Goal: Information Seeking & Learning: Learn about a topic

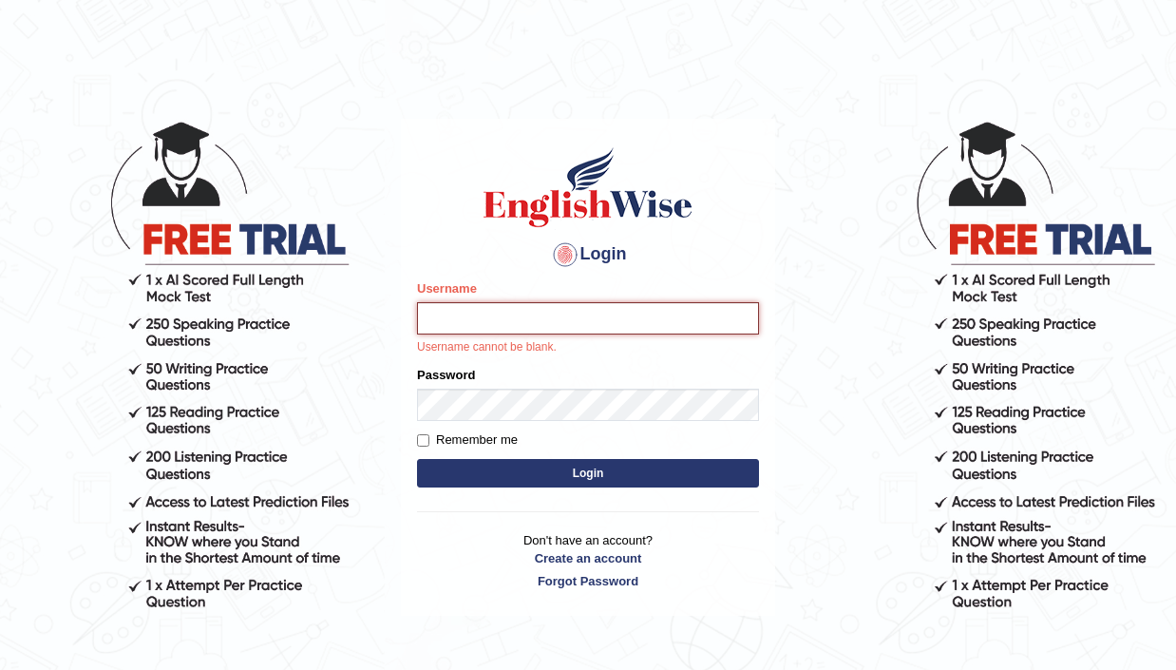
click at [524, 324] on input "Username" at bounding box center [588, 318] width 342 height 32
type input "alexnmx"
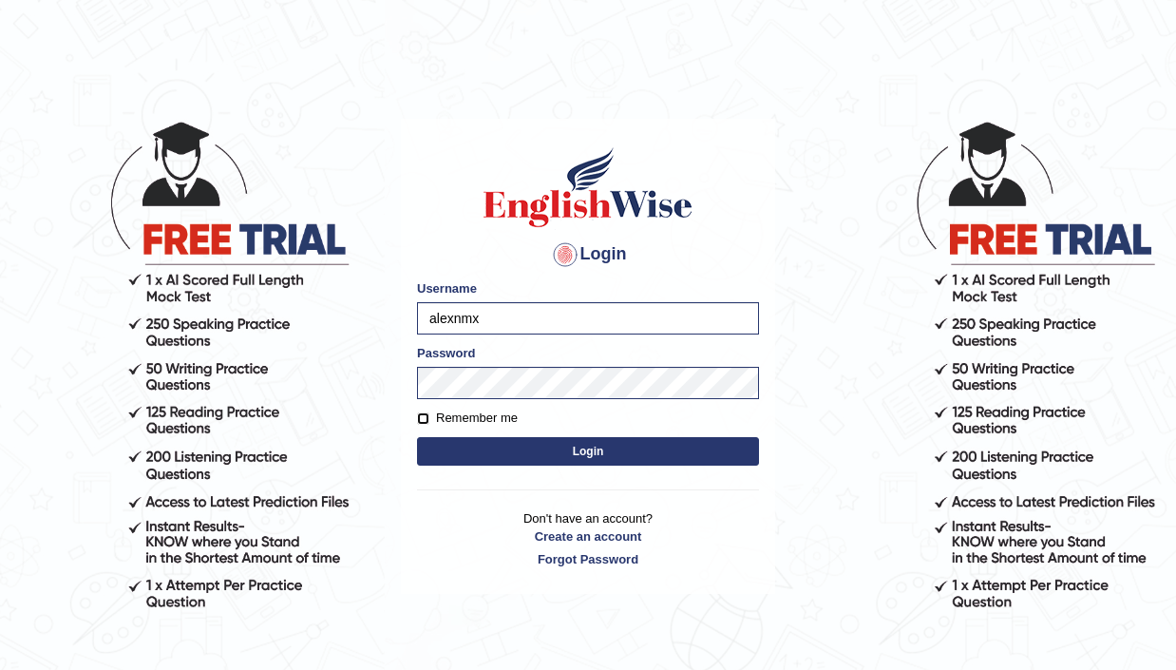
click at [426, 417] on input "Remember me" at bounding box center [423, 418] width 12 height 12
checkbox input "true"
click at [579, 458] on button "Login" at bounding box center [588, 451] width 342 height 28
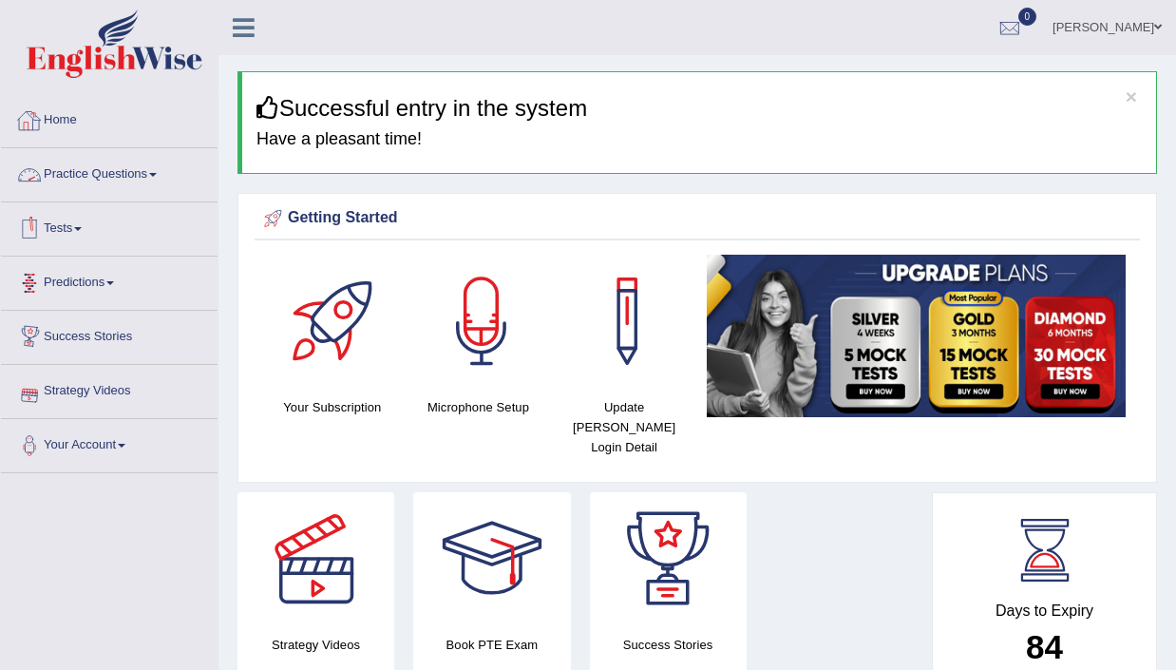
click at [123, 169] on link "Practice Questions" at bounding box center [109, 171] width 217 height 47
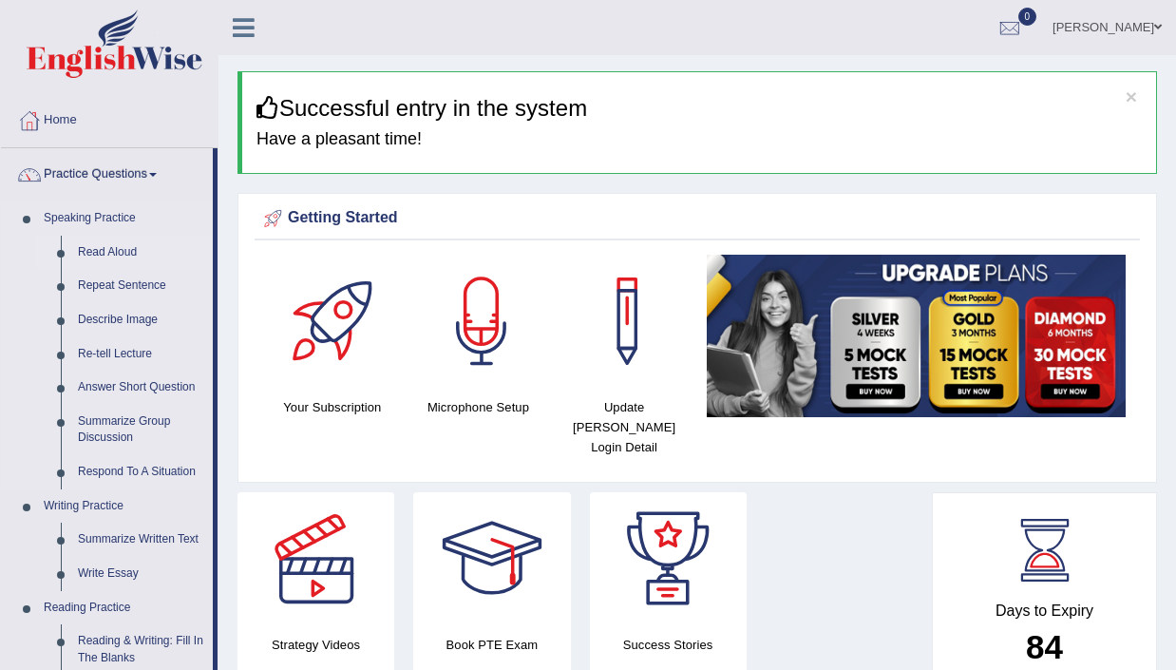
click at [108, 247] on link "Read Aloud" at bounding box center [140, 253] width 143 height 34
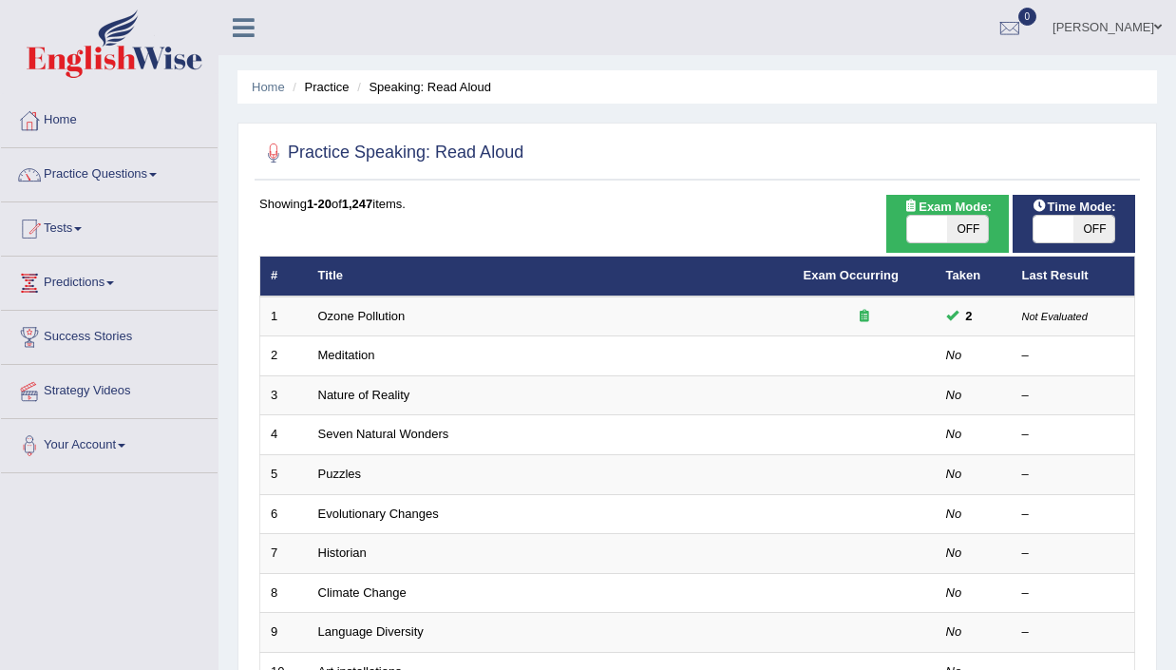
click at [1068, 227] on span at bounding box center [1053, 229] width 41 height 27
checkbox input "true"
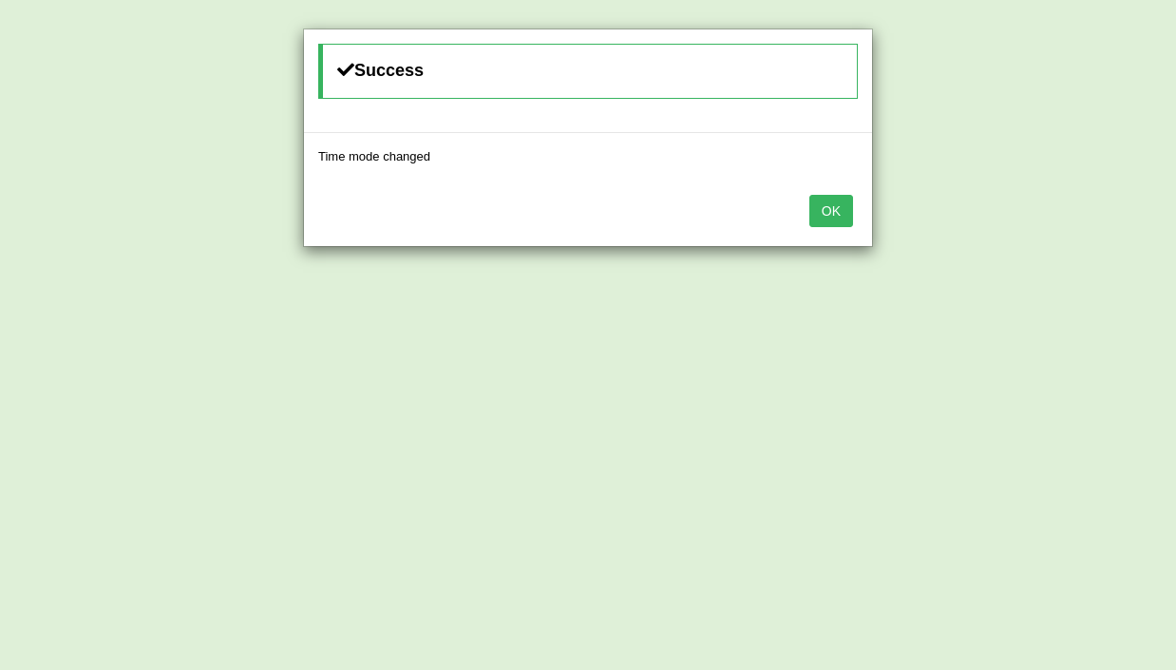
click at [827, 198] on button "OK" at bounding box center [831, 211] width 44 height 32
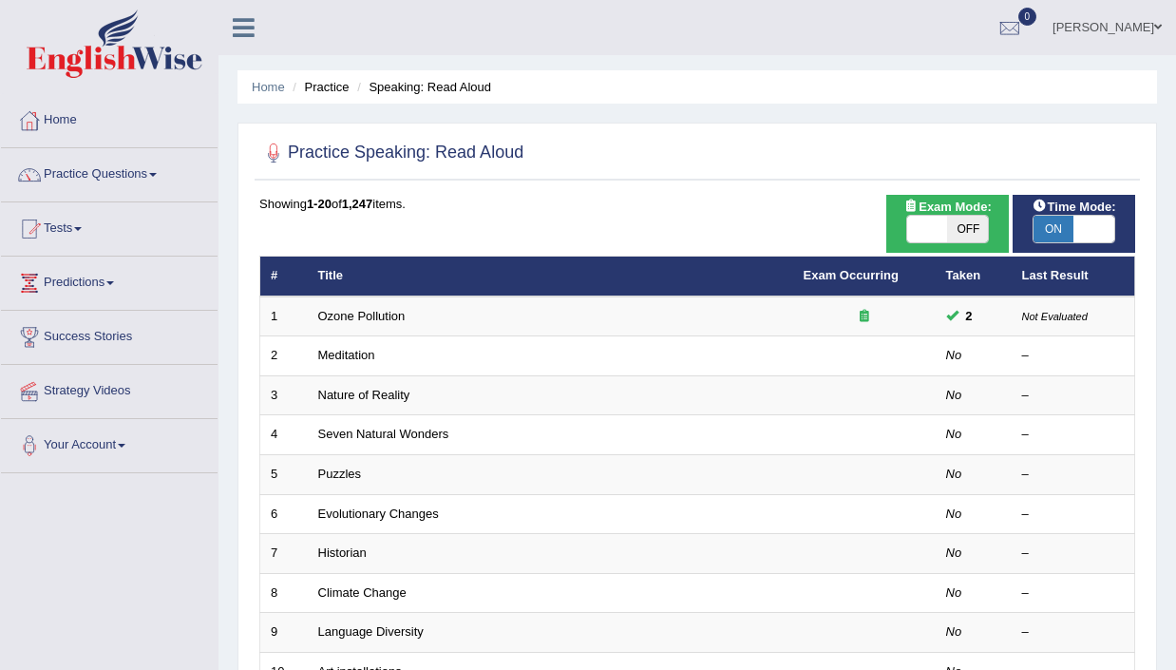
click at [965, 221] on span "OFF" at bounding box center [967, 229] width 41 height 27
checkbox input "true"
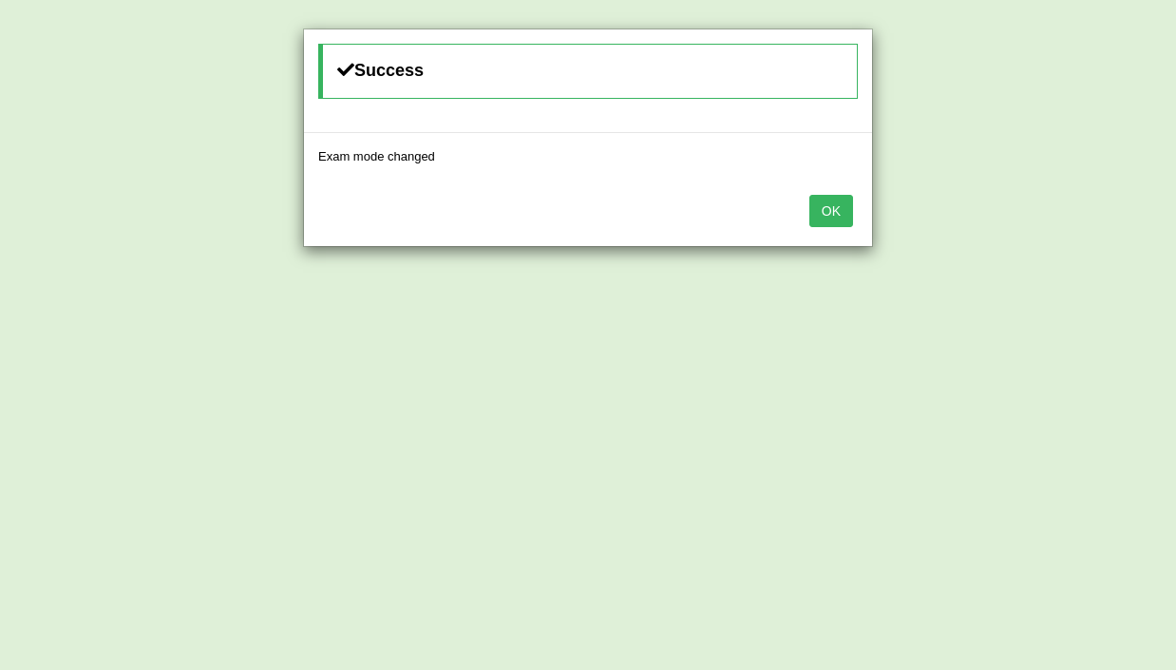
click at [834, 218] on button "OK" at bounding box center [831, 211] width 44 height 32
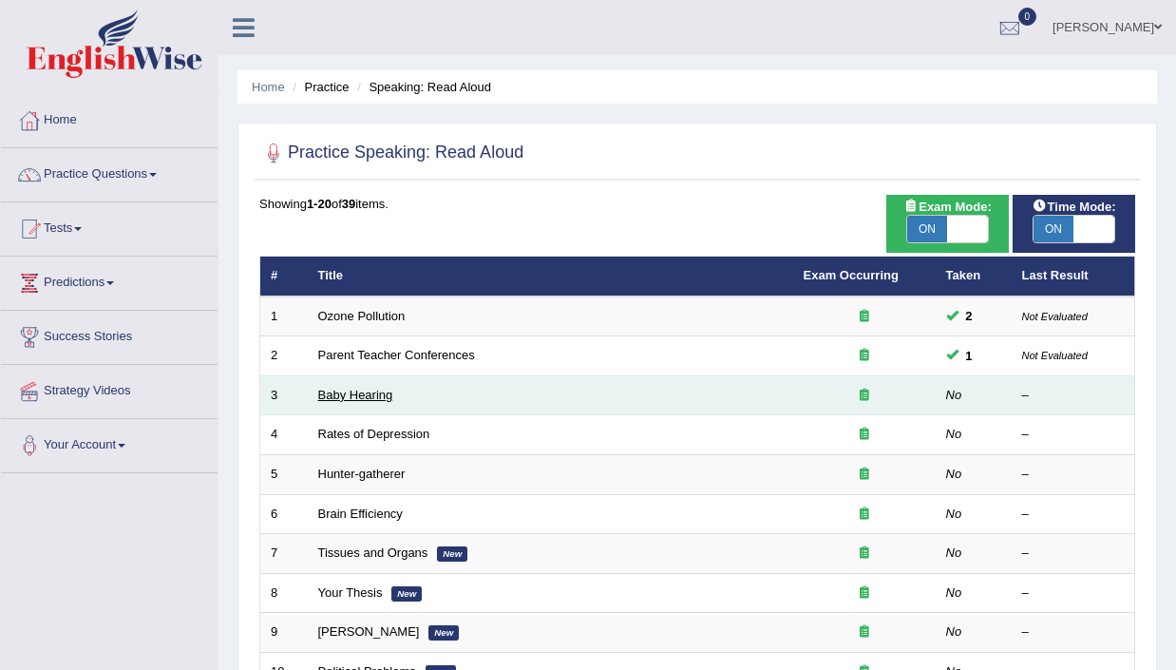
click at [376, 395] on link "Baby Hearing" at bounding box center [355, 395] width 75 height 14
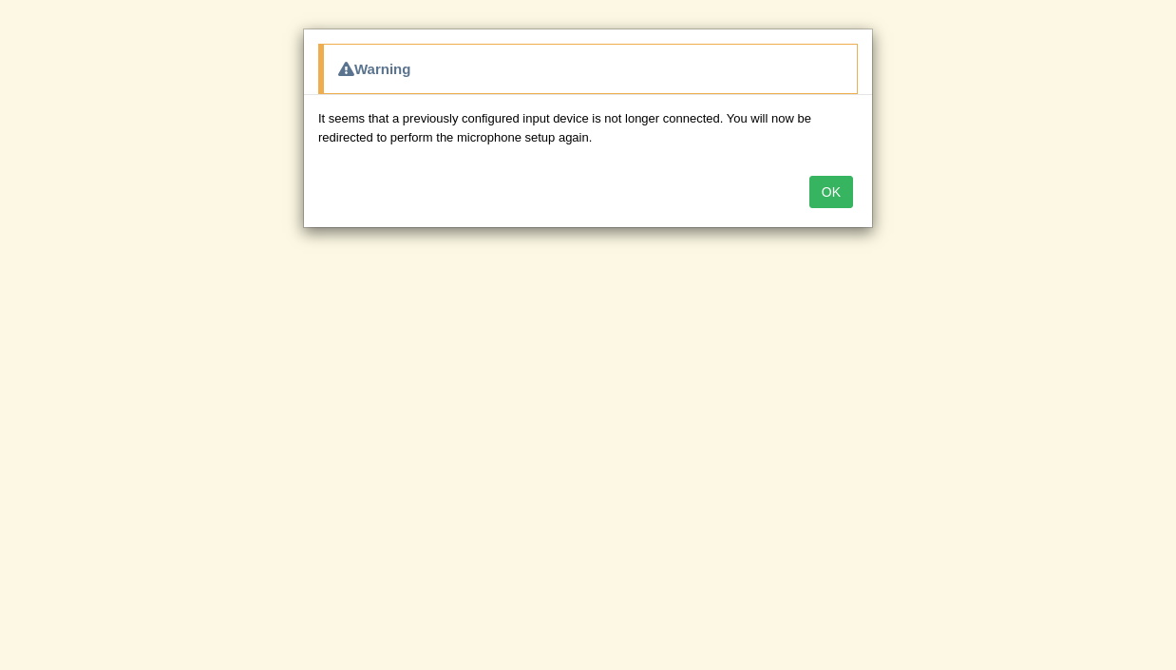
click at [820, 194] on button "OK" at bounding box center [831, 192] width 44 height 32
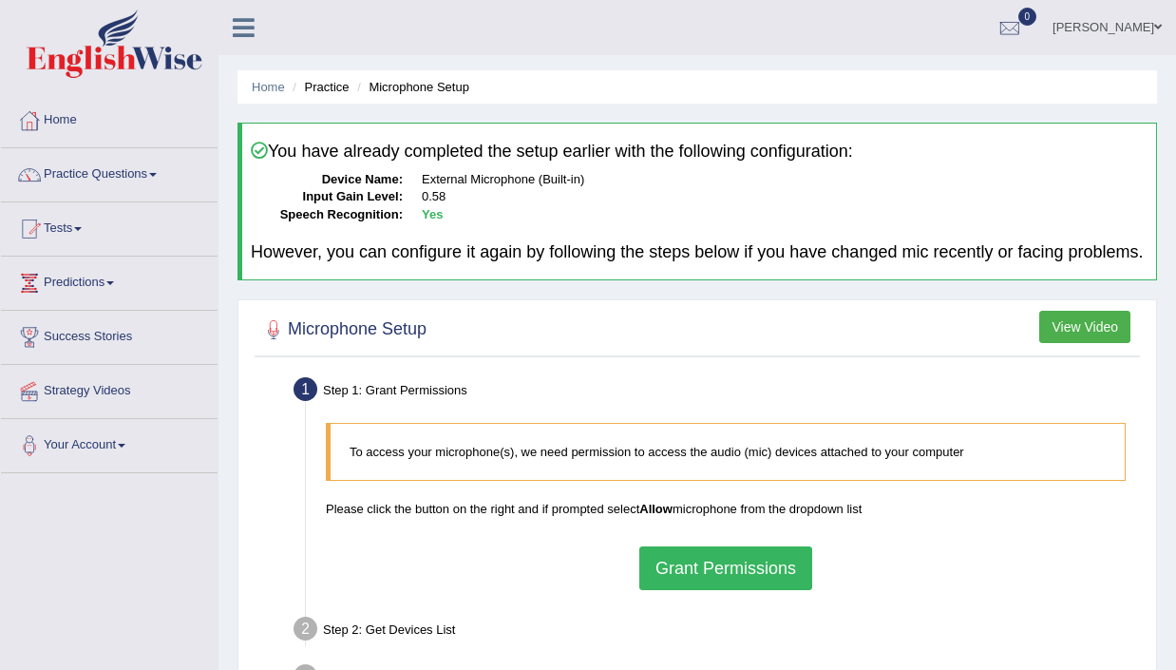
click at [708, 582] on button "Grant Permissions" at bounding box center [725, 568] width 173 height 44
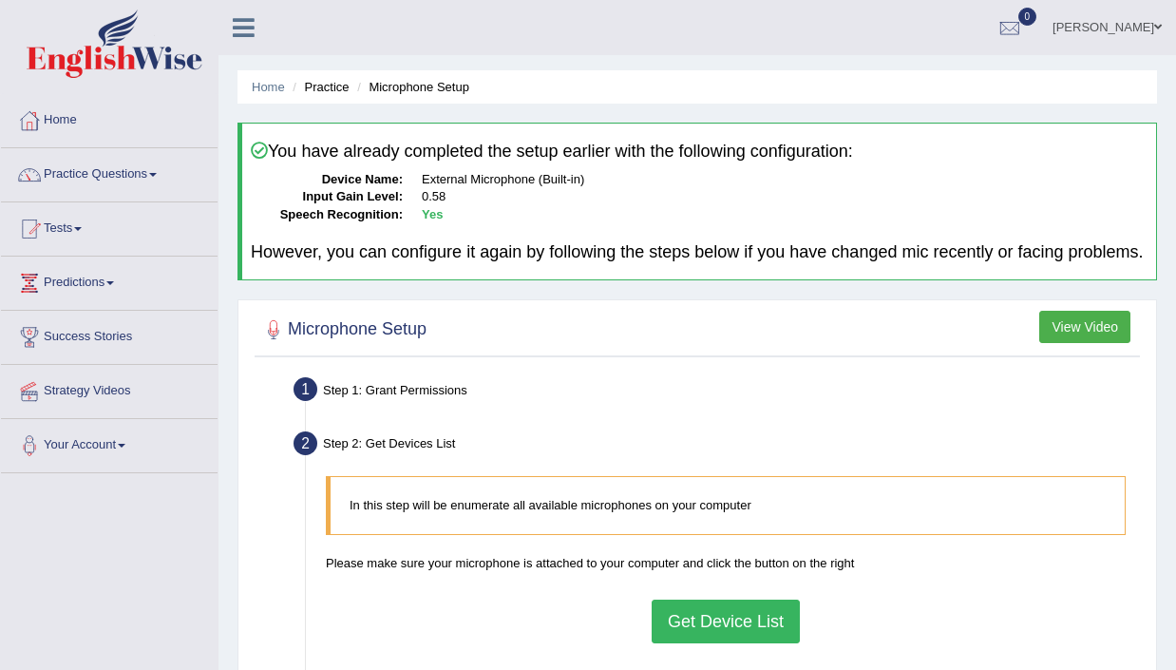
click at [729, 643] on button "Get Device List" at bounding box center [726, 621] width 148 height 44
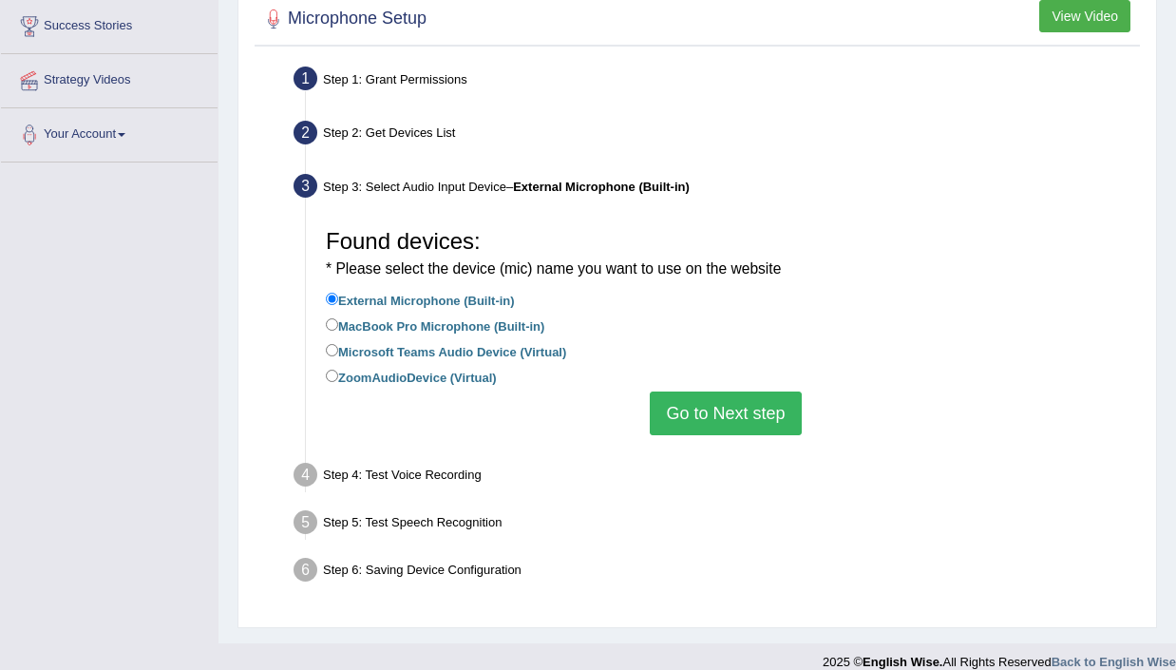
scroll to position [349, 0]
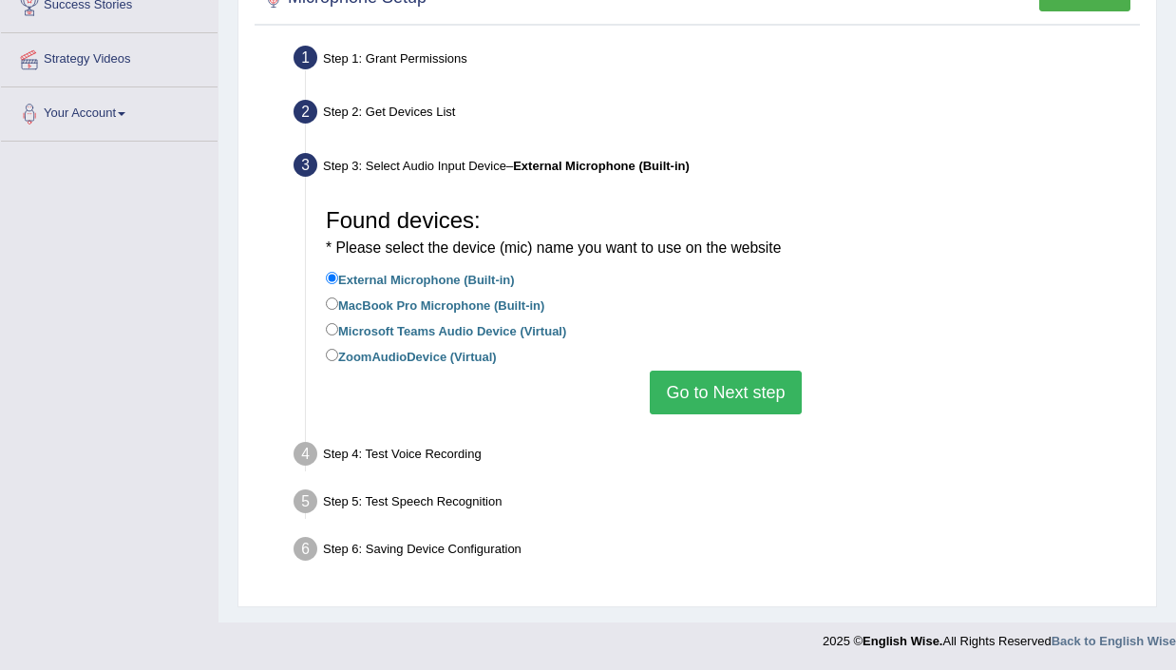
click at [730, 394] on button "Go to Next step" at bounding box center [725, 392] width 151 height 44
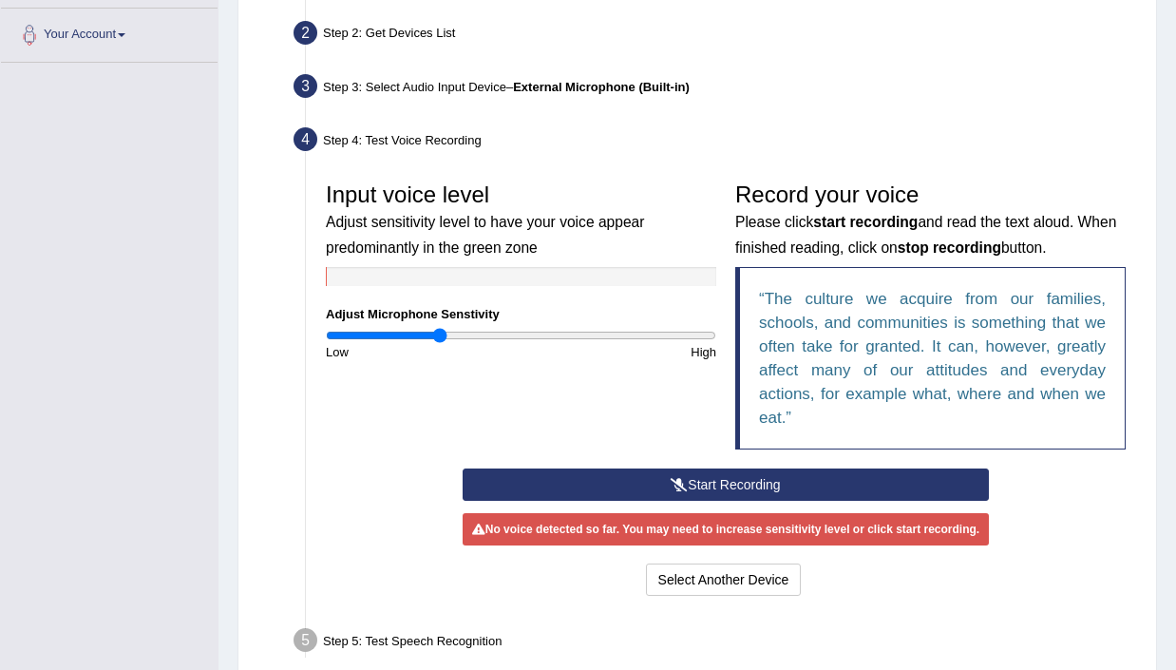
scroll to position [422, 0]
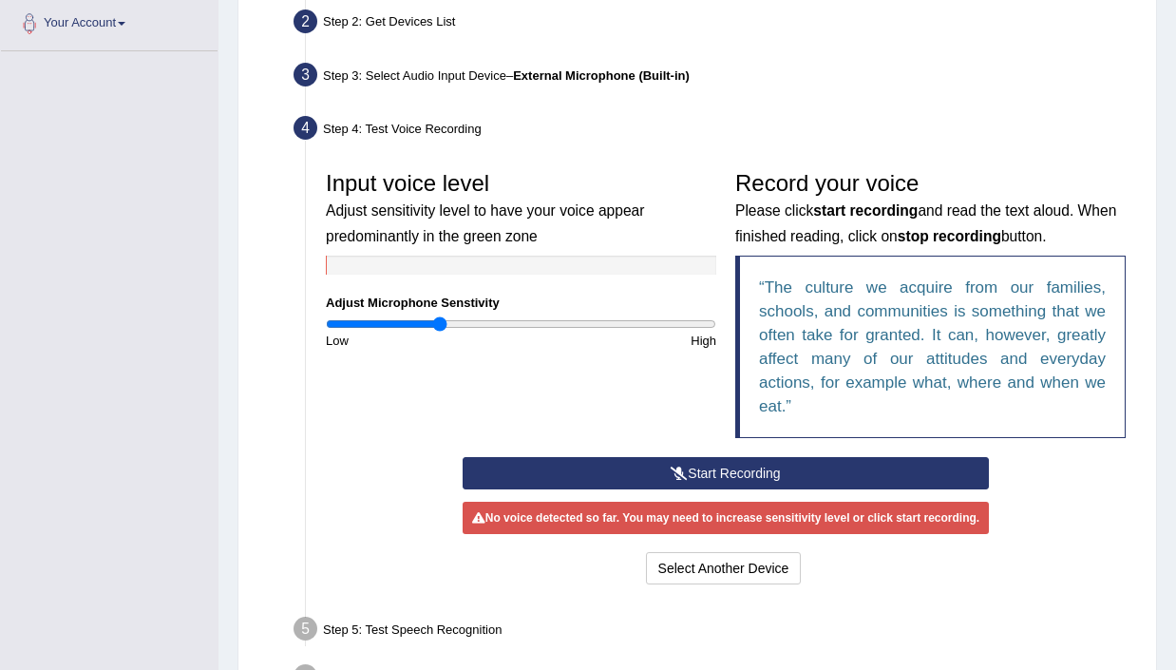
click at [678, 481] on button "Start Recording" at bounding box center [726, 473] width 527 height 32
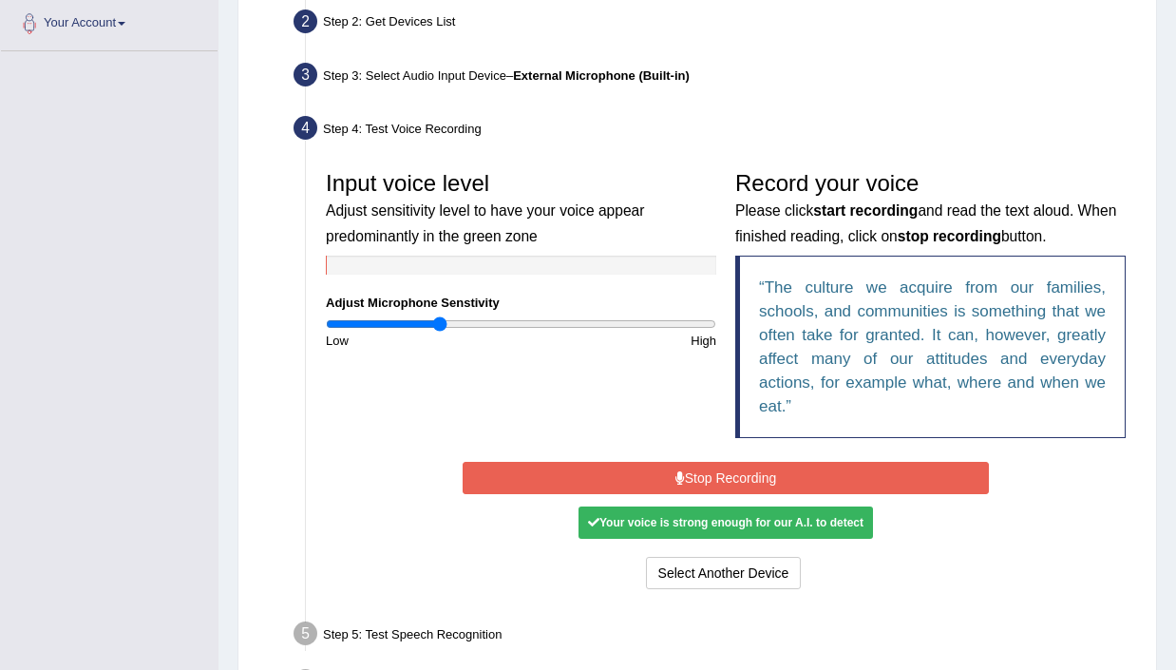
click at [714, 494] on button "Stop Recording" at bounding box center [726, 478] width 527 height 32
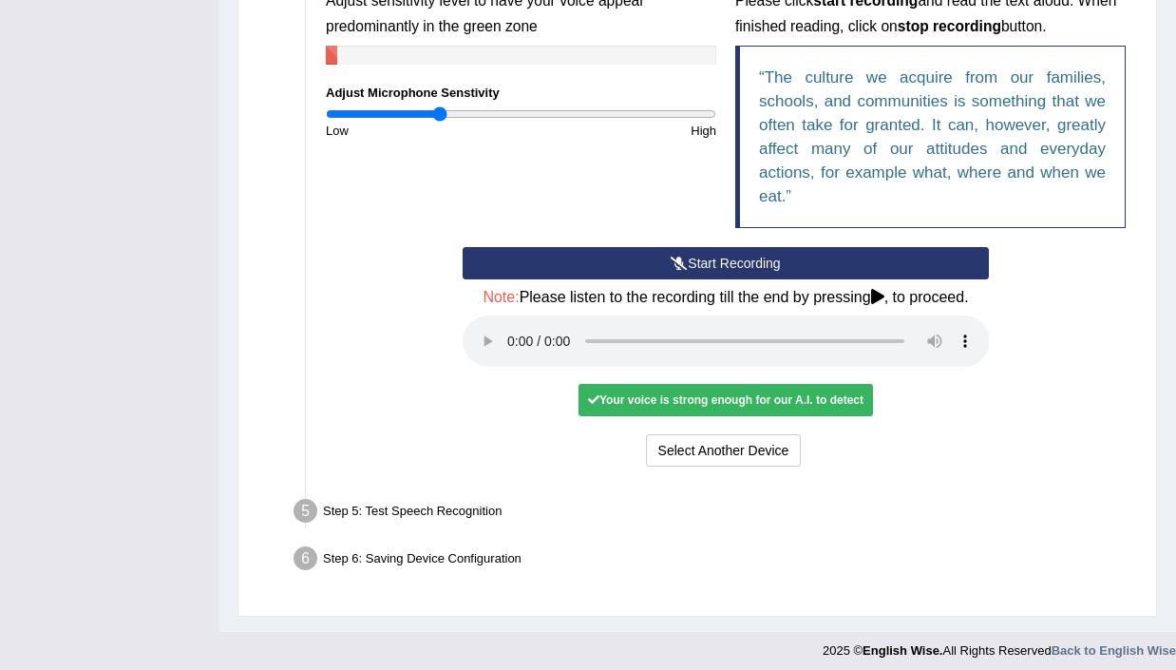
scroll to position [658, 0]
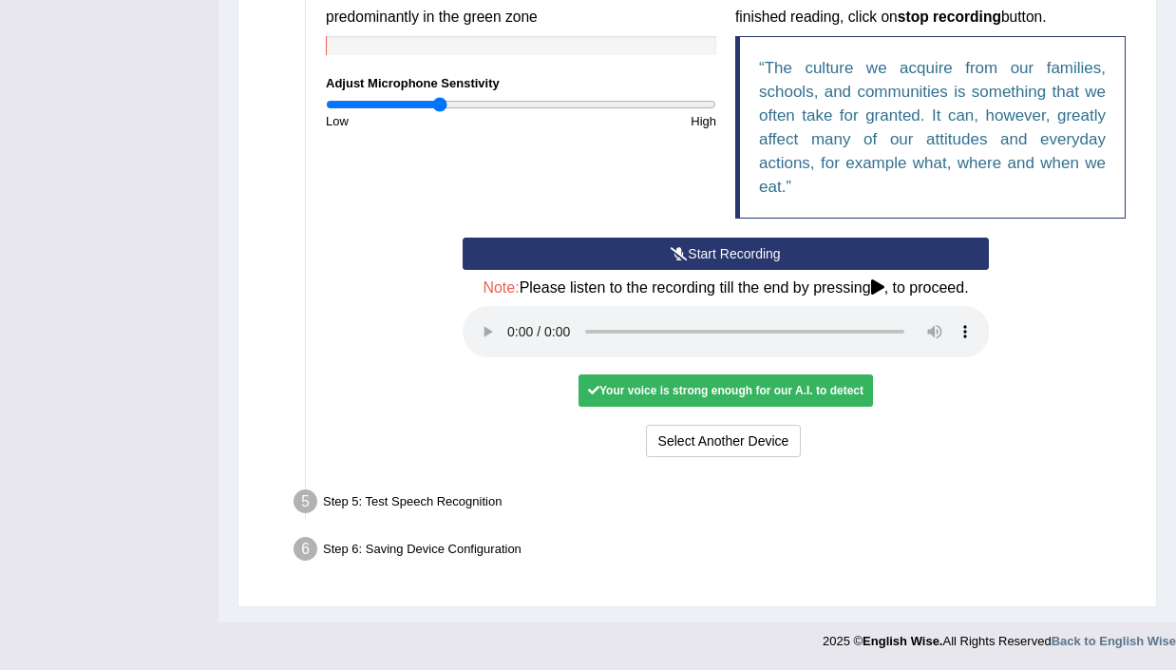
click at [781, 392] on div "Your voice is strong enough for our A.I. to detect" at bounding box center [725, 390] width 294 height 32
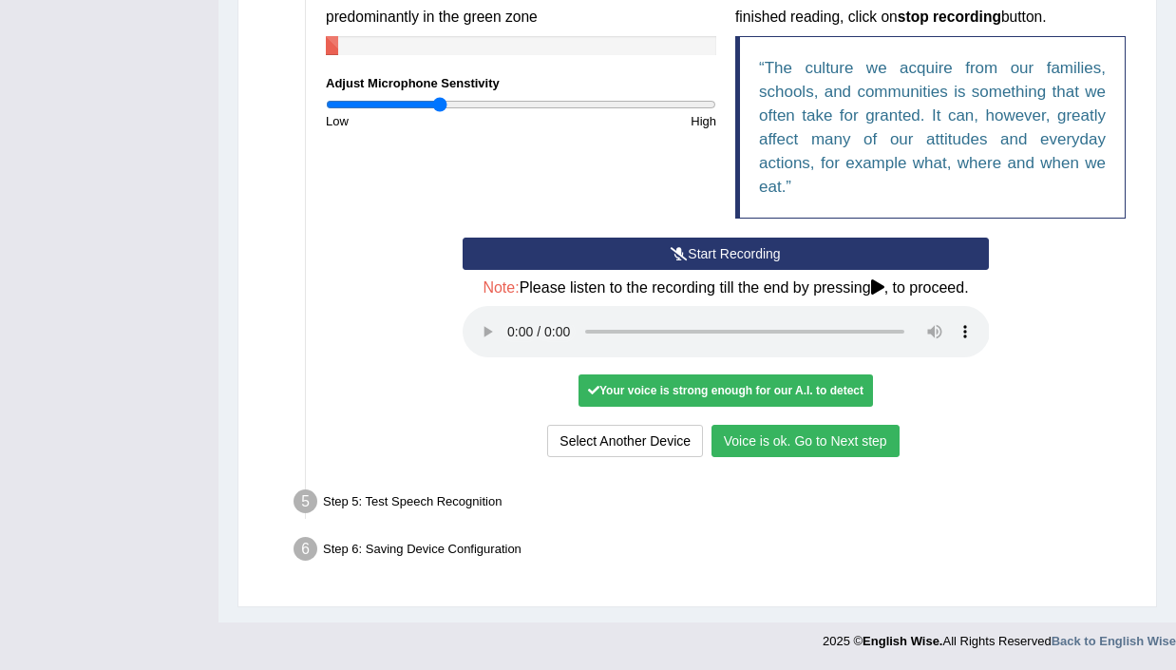
click at [833, 443] on button "Voice is ok. Go to Next step" at bounding box center [805, 441] width 188 height 32
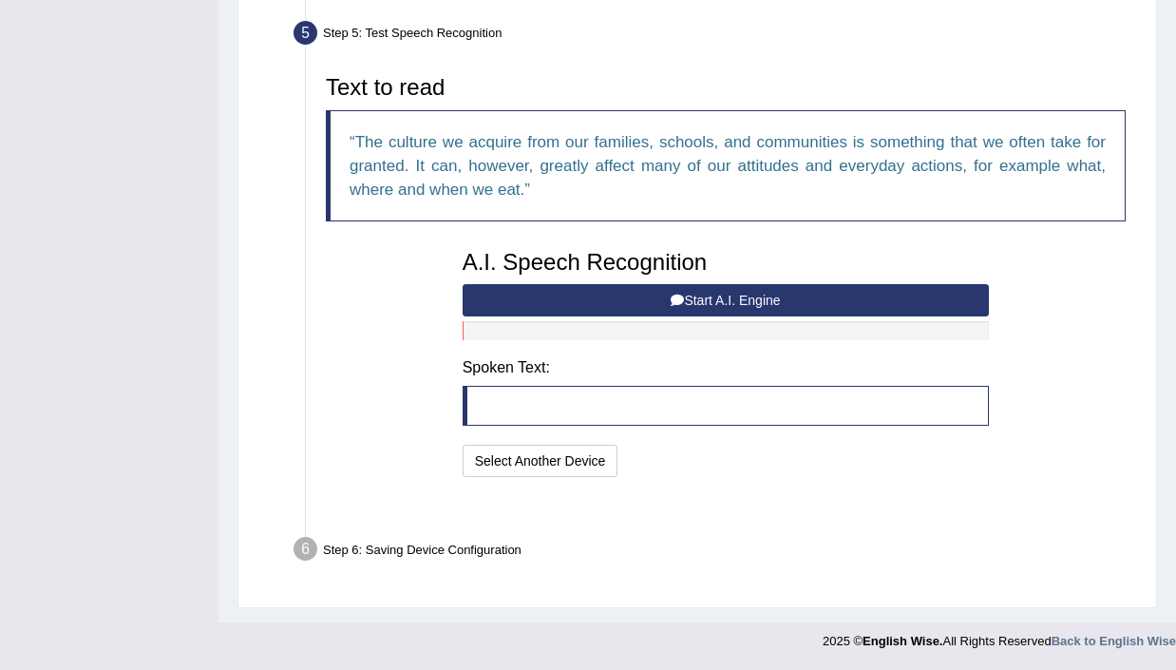
scroll to position [560, 0]
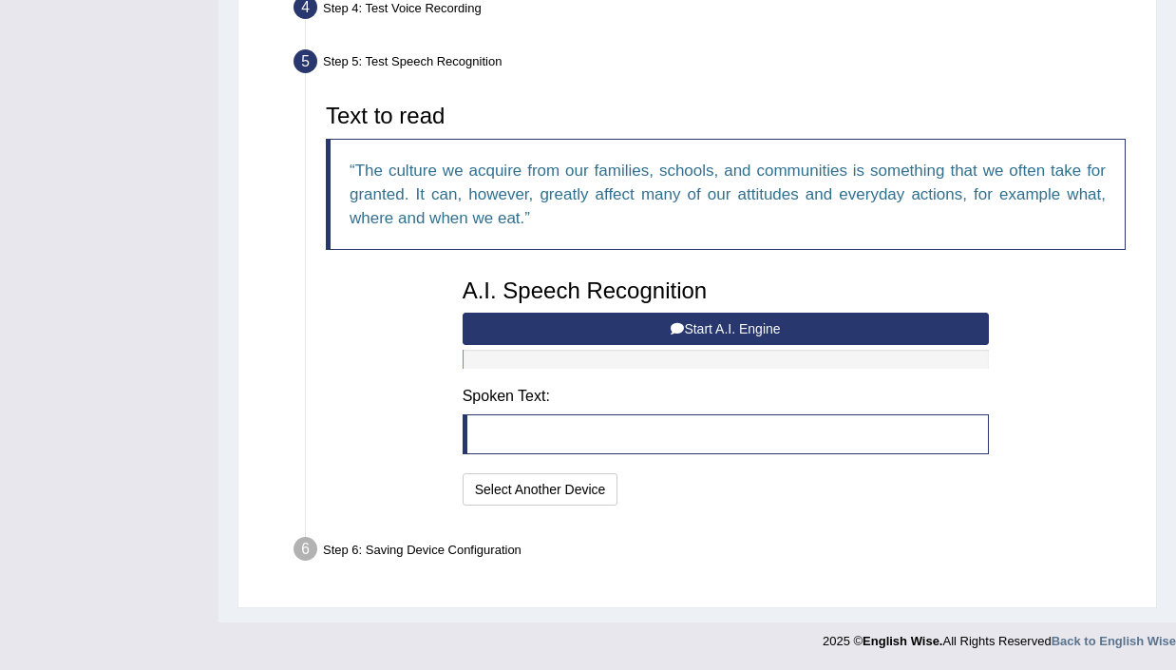
click at [771, 326] on button "Start A.I. Engine" at bounding box center [726, 328] width 527 height 32
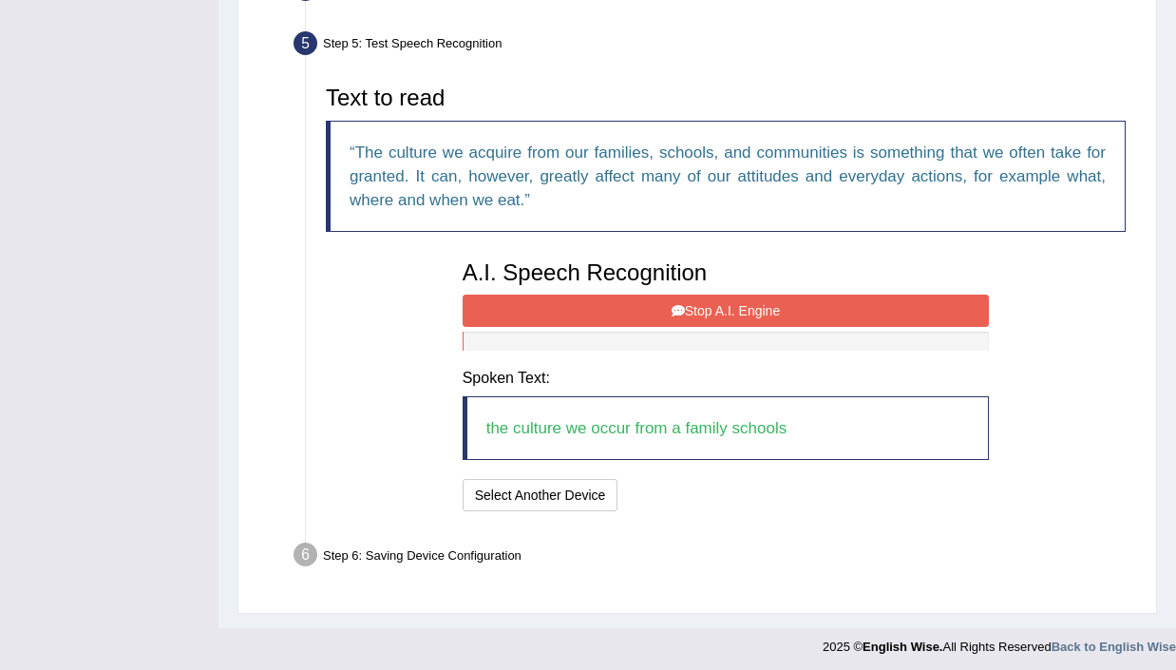
click at [794, 327] on button "Stop A.I. Engine" at bounding box center [726, 310] width 527 height 32
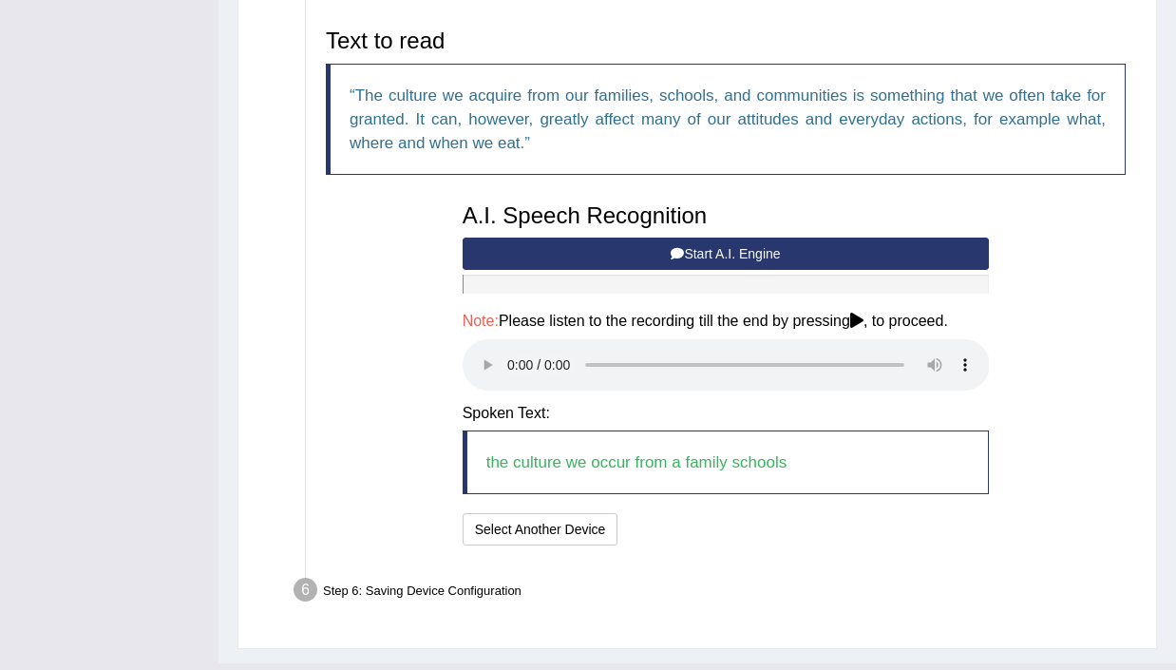
scroll to position [676, 0]
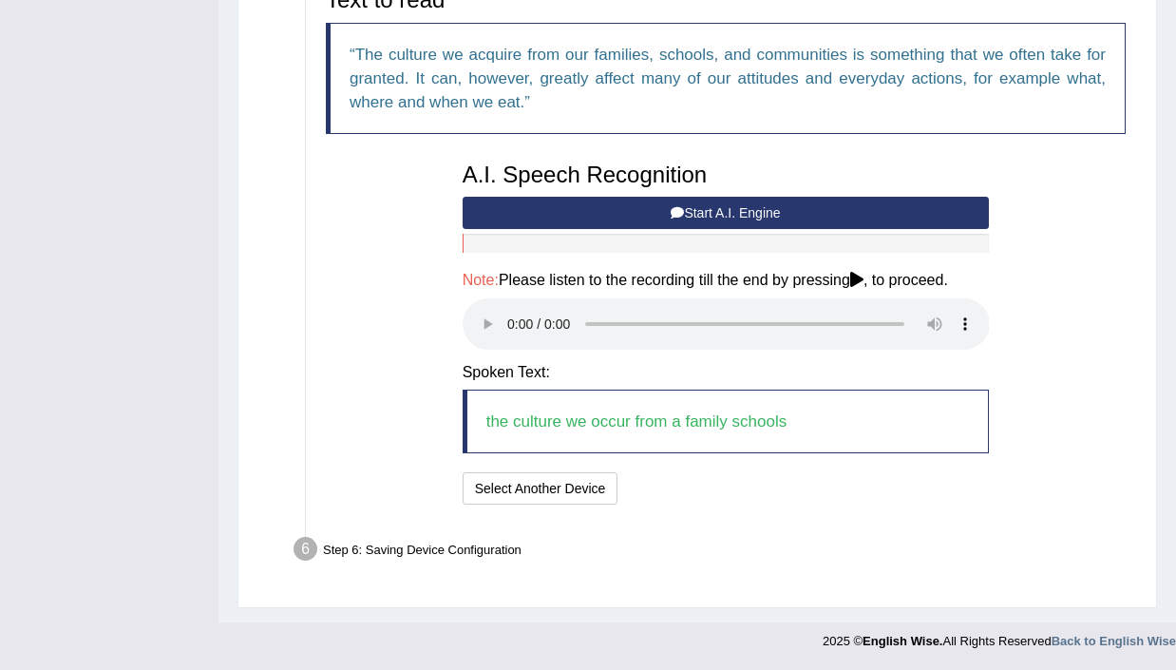
click at [706, 489] on div "I will practice without this feature Select Another Device Speech is ok. Go to …" at bounding box center [726, 490] width 527 height 37
click at [780, 485] on div "I will practice without this feature Select Another Device Speech is ok. Go to …" at bounding box center [726, 490] width 527 height 37
click at [711, 487] on button "Speech is ok. Go to Last step" at bounding box center [725, 488] width 199 height 32
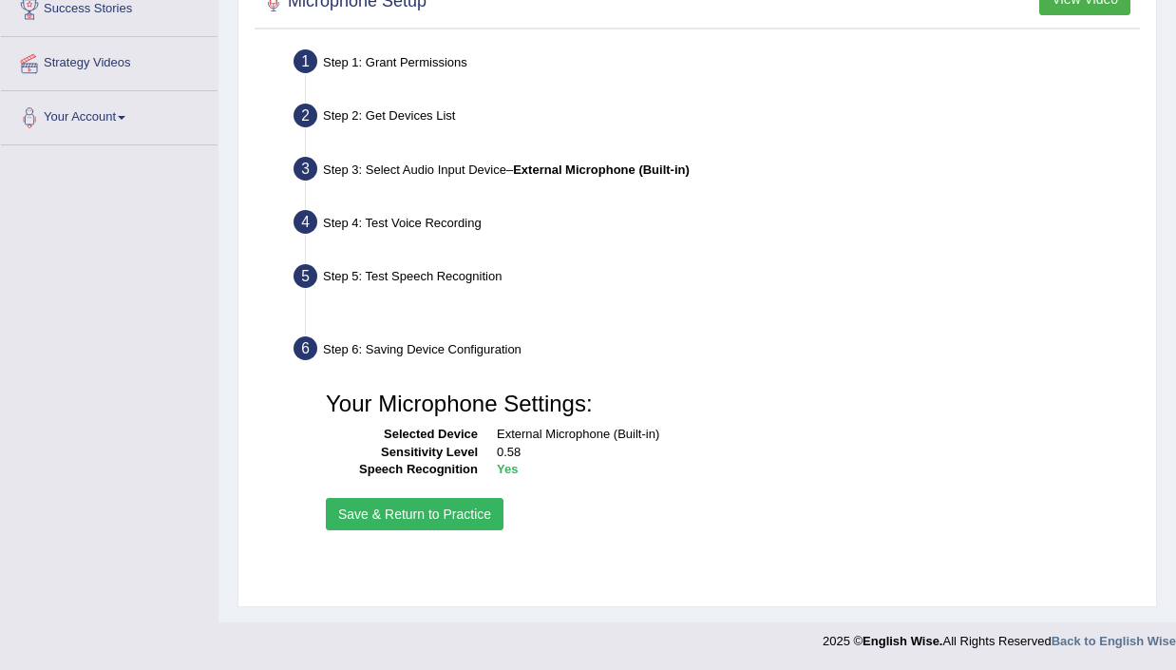
scroll to position [328, 0]
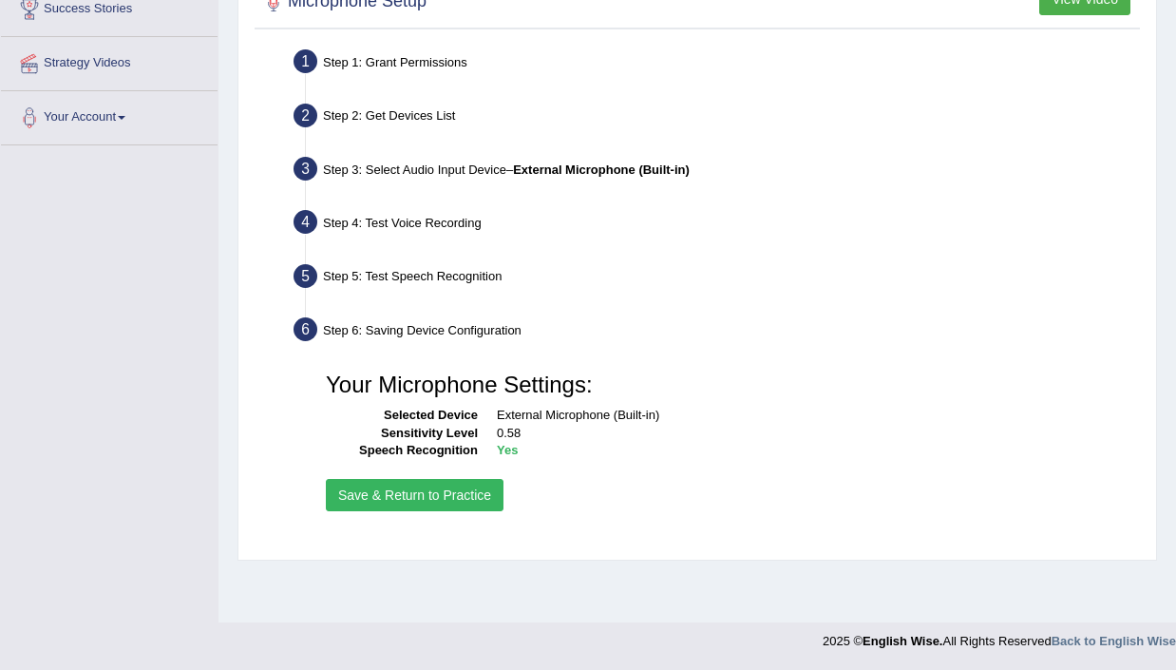
click at [430, 511] on button "Save & Return to Practice" at bounding box center [415, 495] width 178 height 32
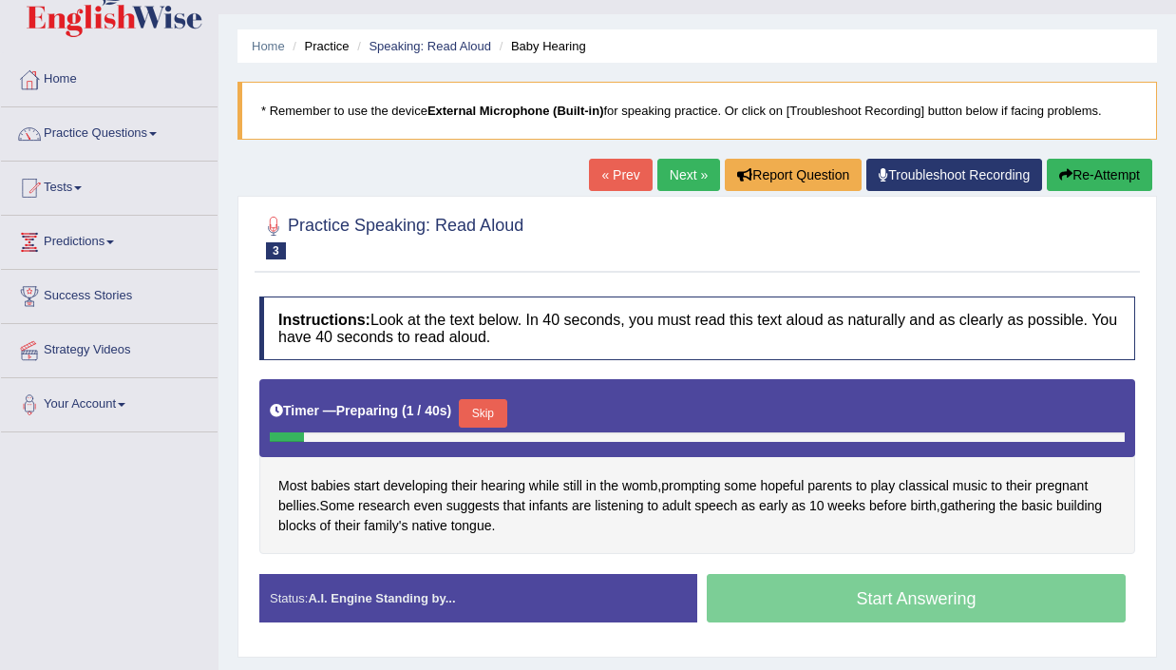
scroll to position [68, 0]
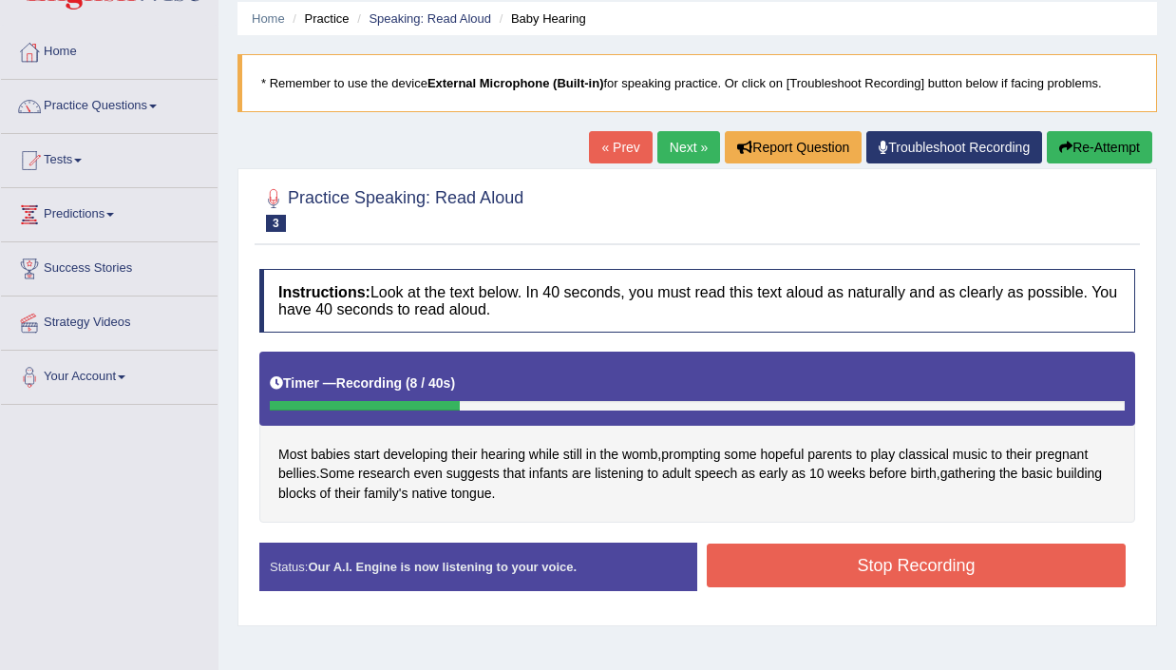
click at [917, 562] on button "Stop Recording" at bounding box center [916, 565] width 419 height 44
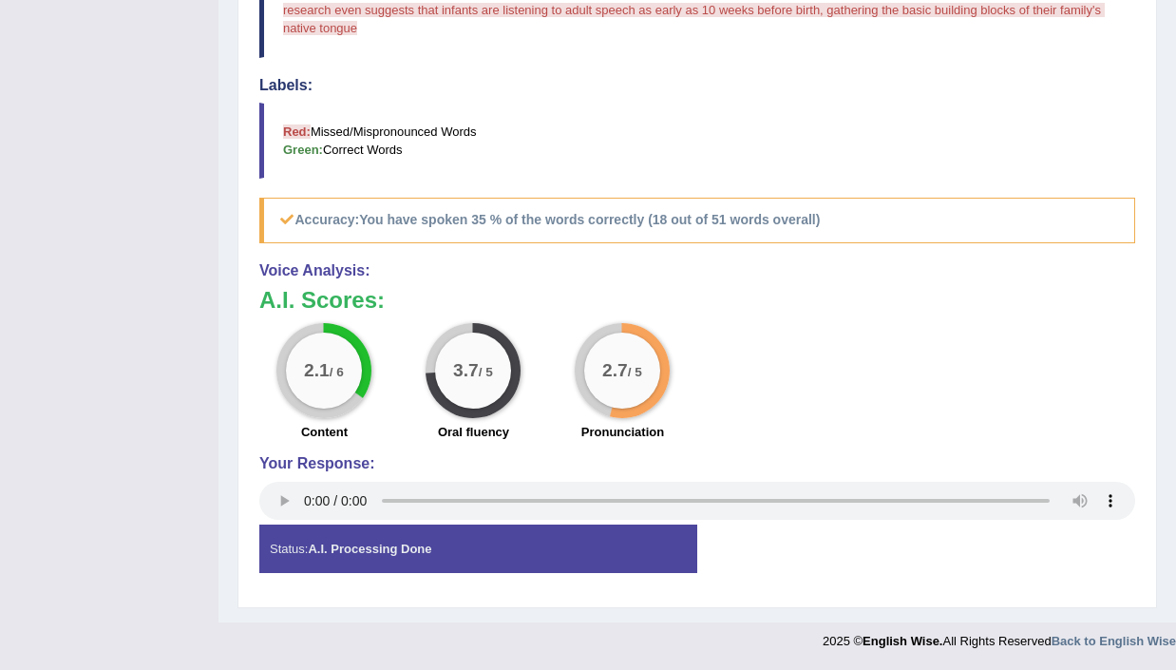
scroll to position [0, 0]
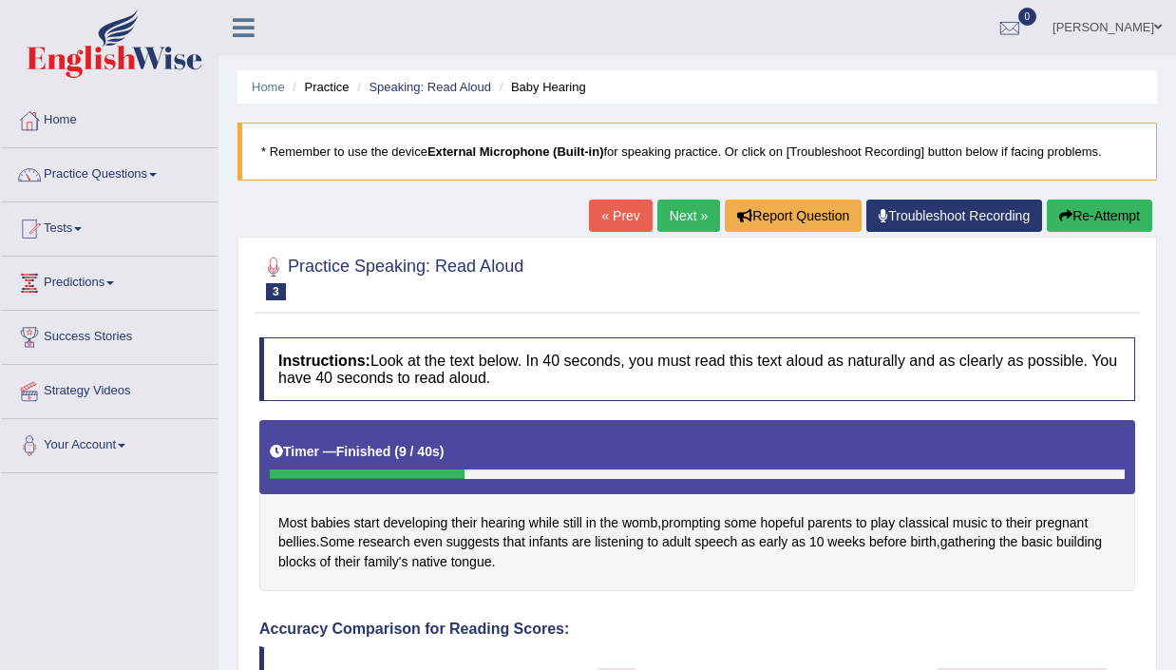
click at [679, 216] on link "Next »" at bounding box center [688, 215] width 63 height 32
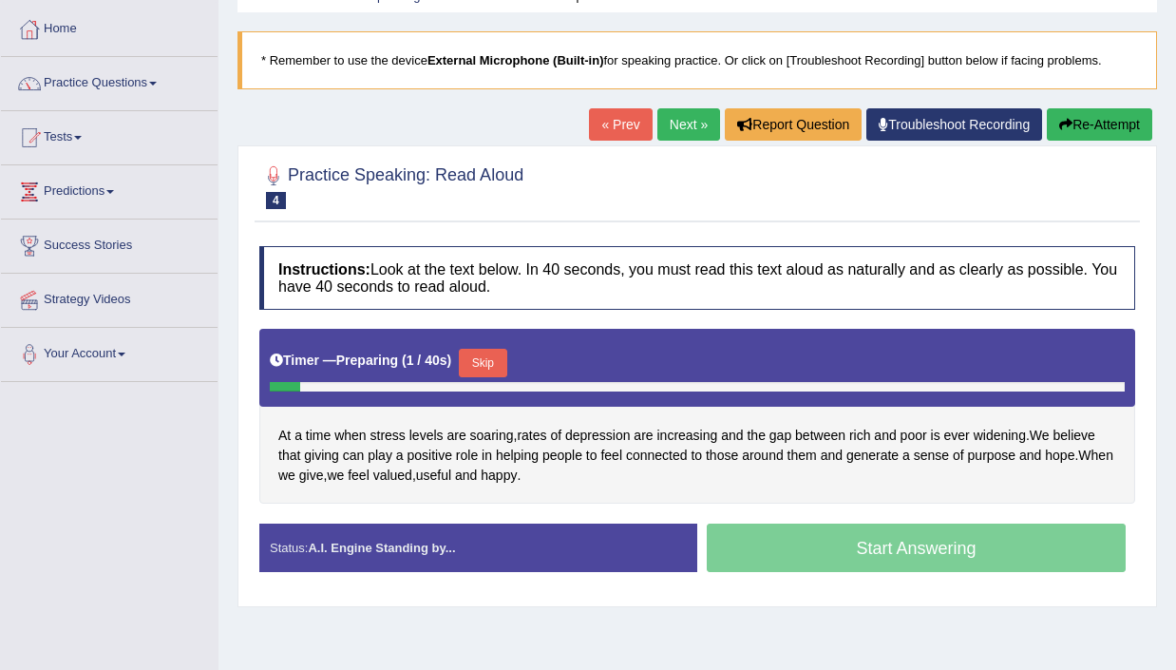
scroll to position [92, 0]
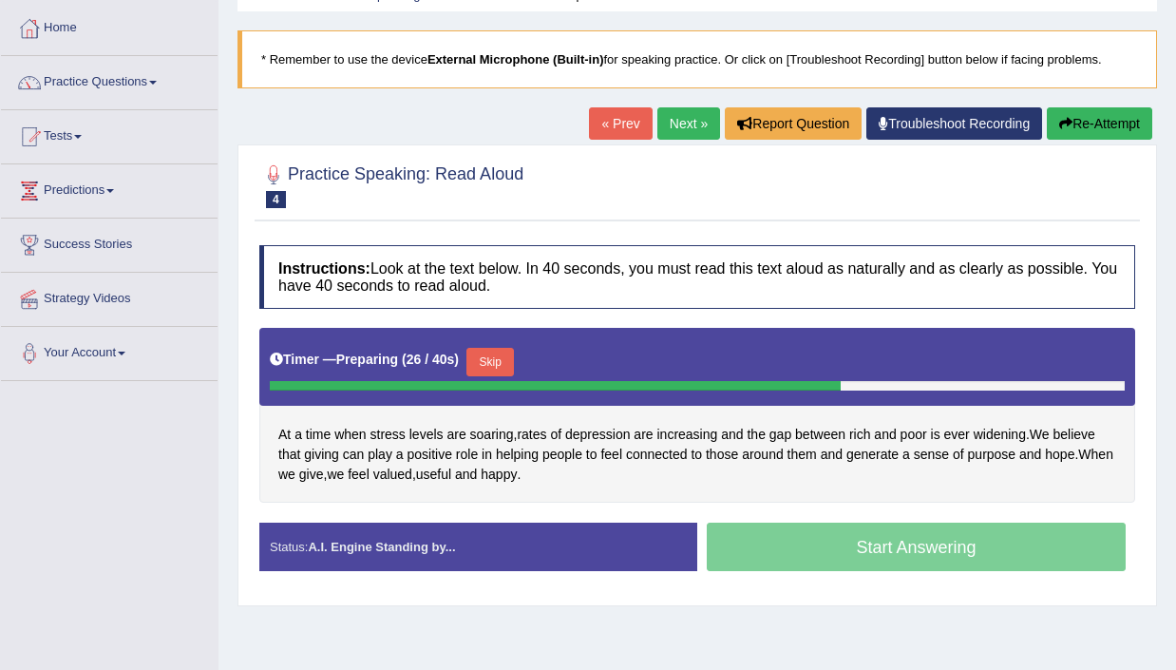
click at [850, 550] on div "Start Answering" at bounding box center [916, 548] width 438 height 53
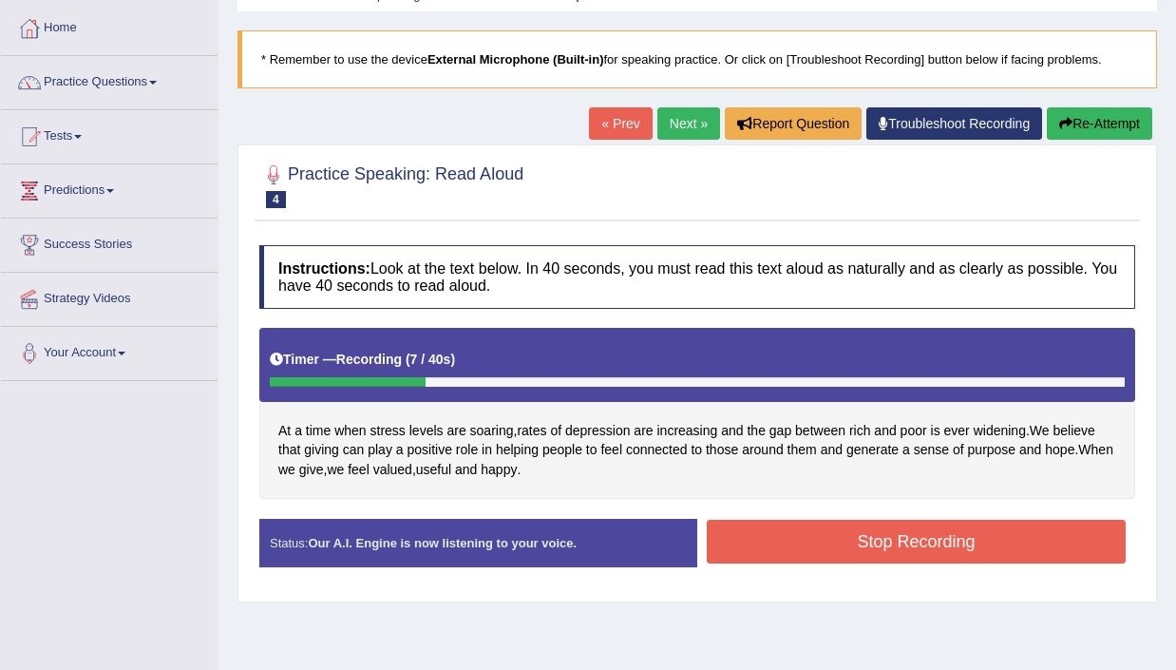
click at [886, 537] on button "Stop Recording" at bounding box center [916, 542] width 419 height 44
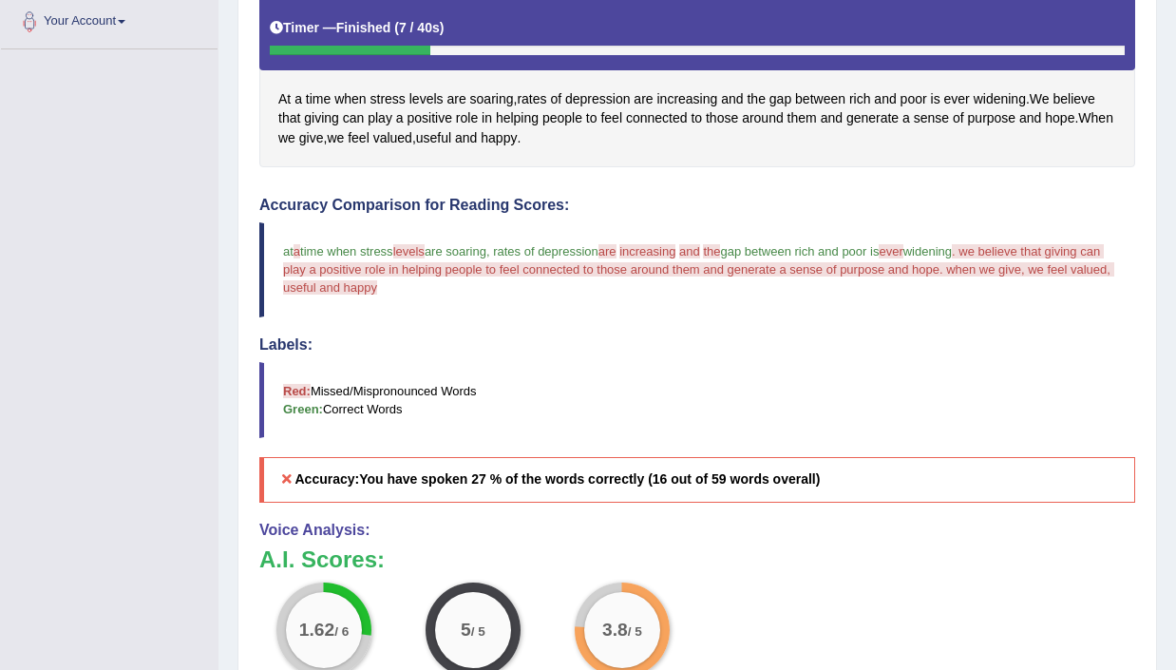
scroll to position [0, 0]
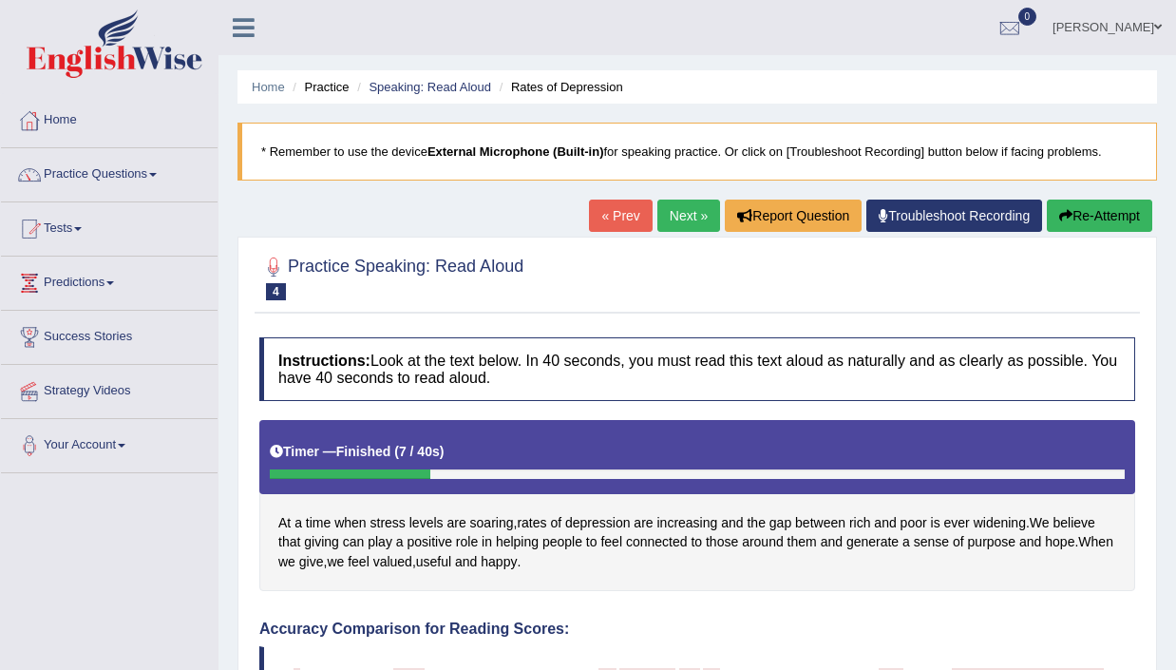
click at [672, 210] on link "Next »" at bounding box center [688, 215] width 63 height 32
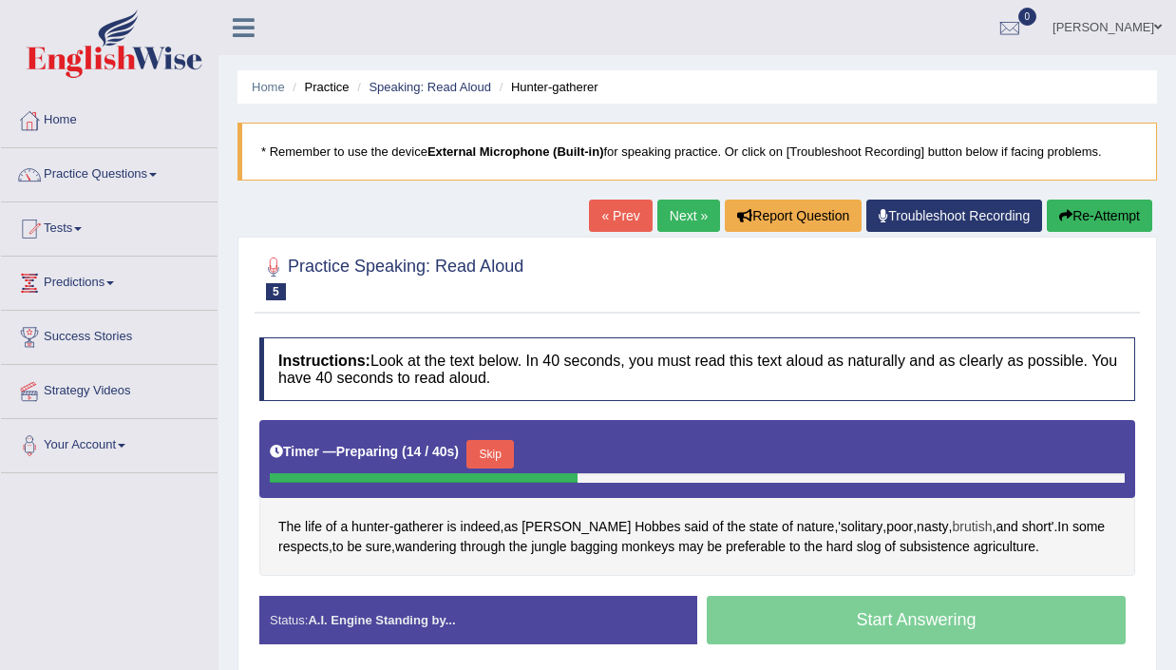
click at [952, 523] on span "brutish" at bounding box center [972, 527] width 40 height 20
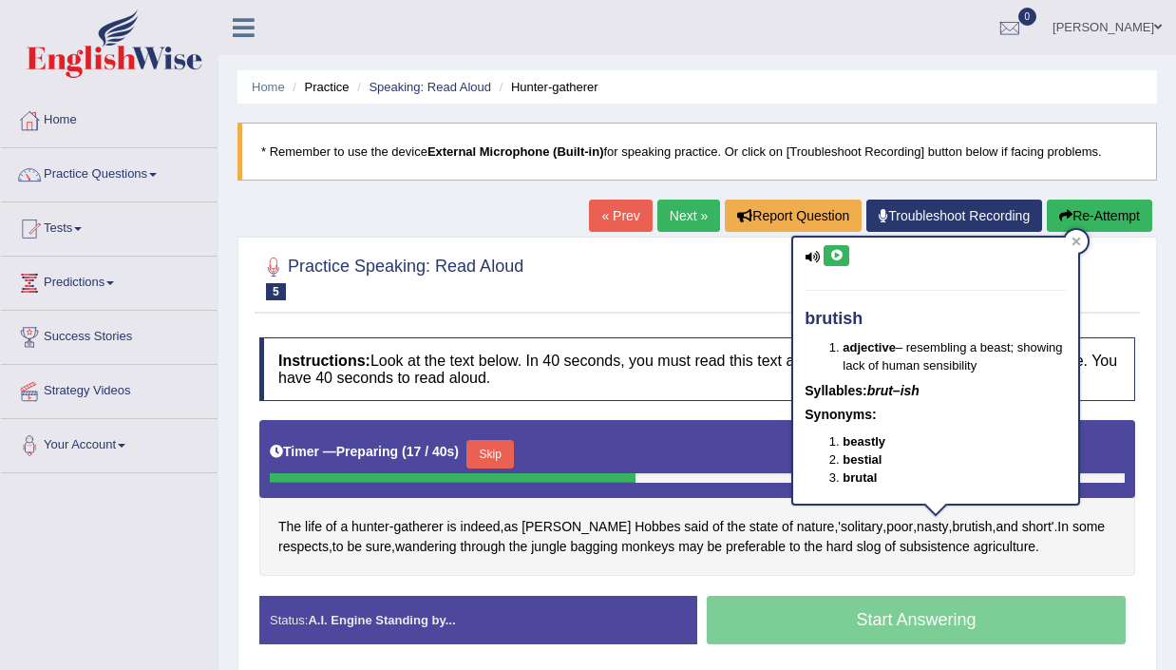
click at [842, 251] on icon at bounding box center [836, 255] width 14 height 11
click at [1079, 234] on div at bounding box center [1076, 241] width 23 height 23
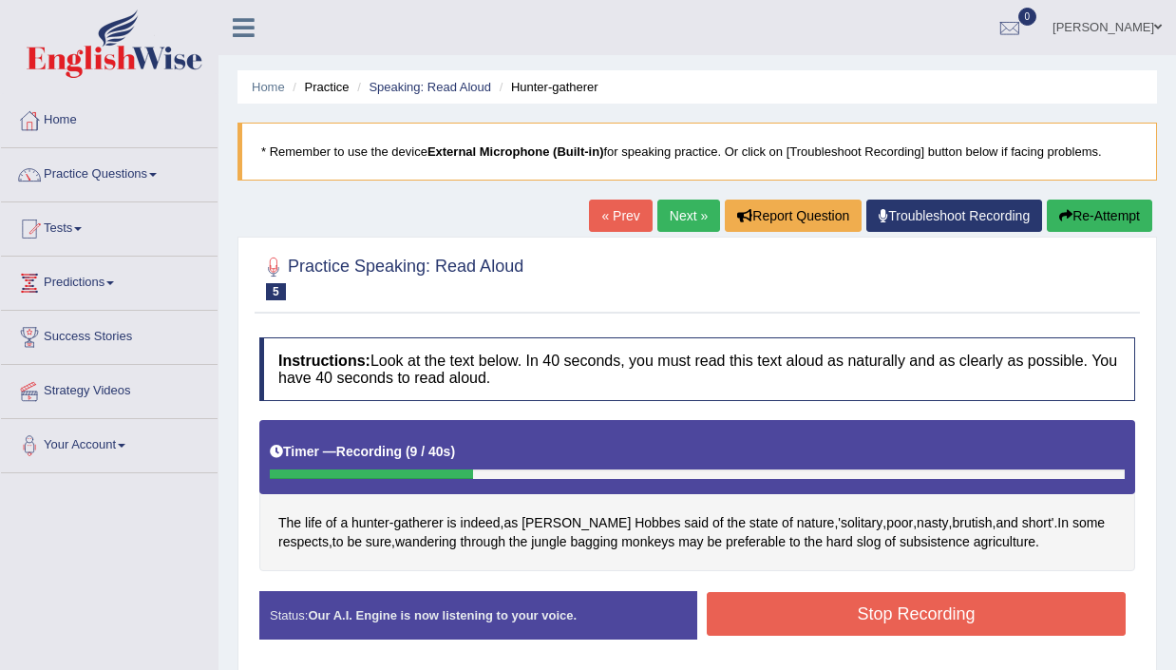
click at [953, 616] on button "Stop Recording" at bounding box center [916, 614] width 419 height 44
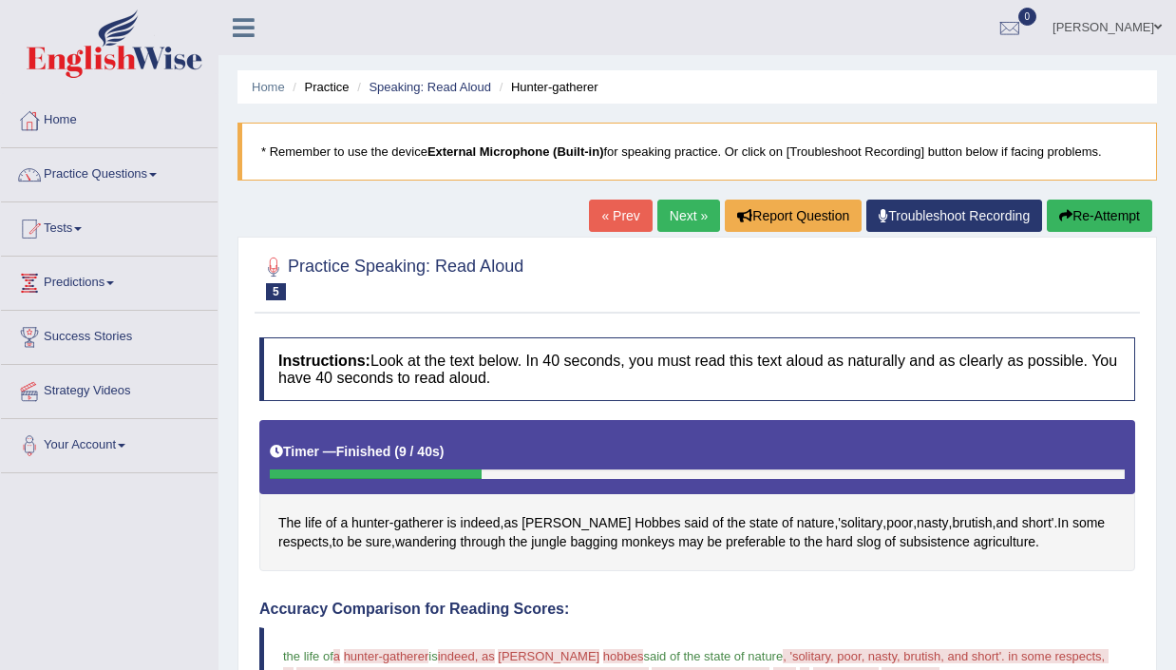
click at [671, 218] on link "Next »" at bounding box center [688, 215] width 63 height 32
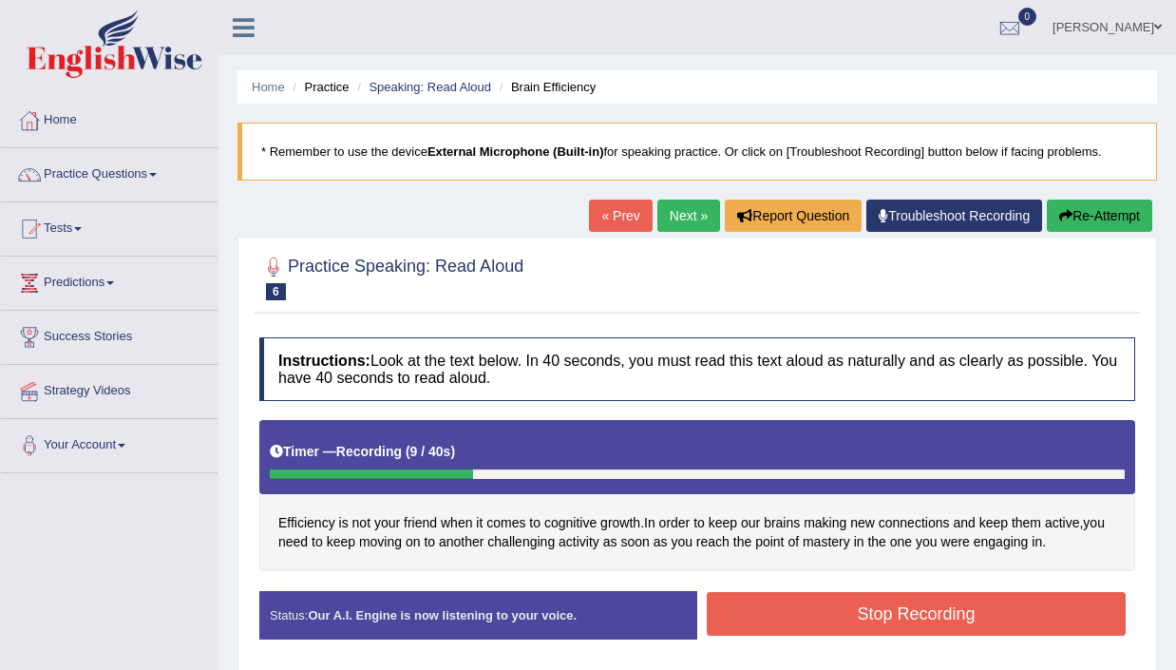
click at [871, 619] on button "Stop Recording" at bounding box center [916, 614] width 419 height 44
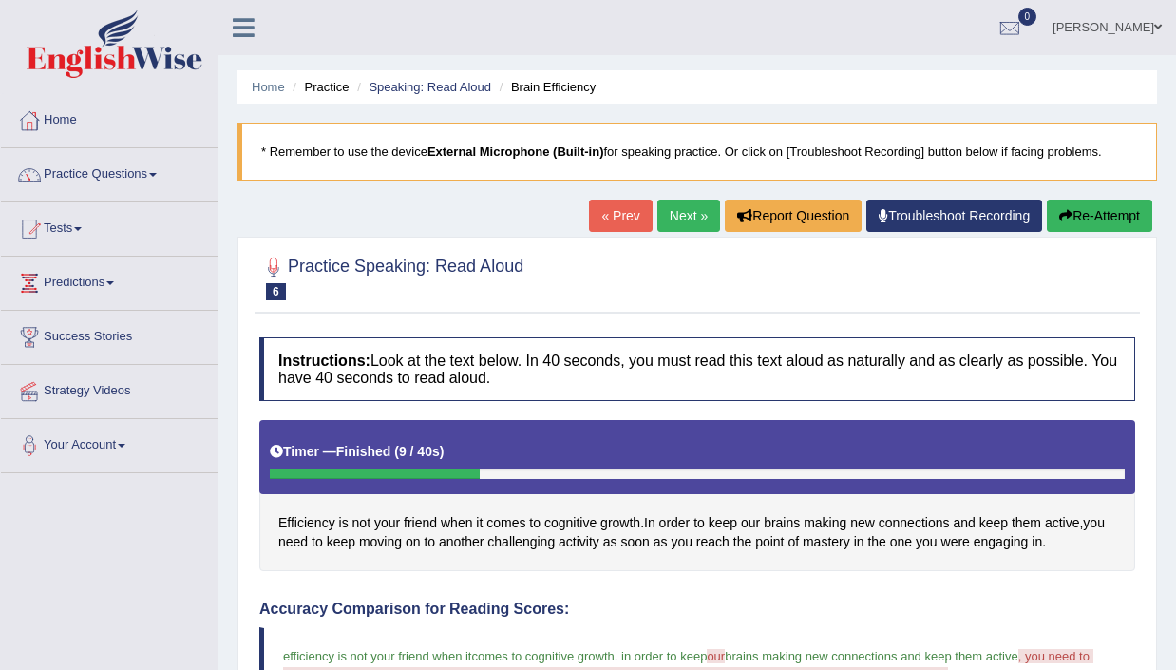
click at [679, 207] on link "Next »" at bounding box center [688, 215] width 63 height 32
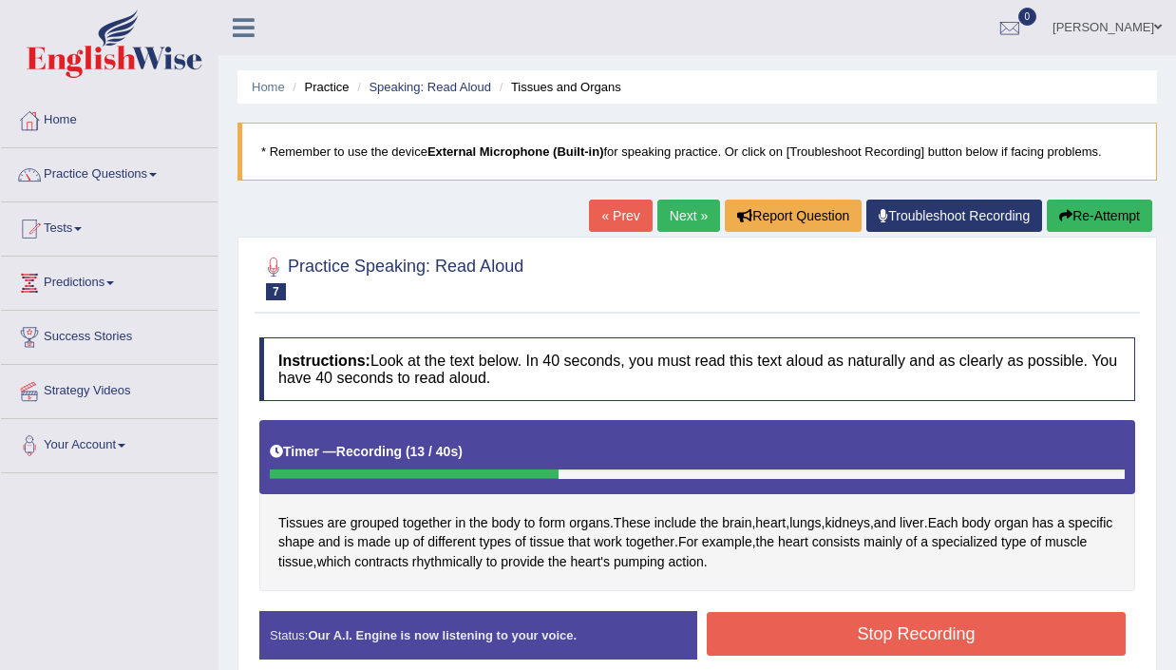
click at [864, 634] on button "Stop Recording" at bounding box center [916, 634] width 419 height 44
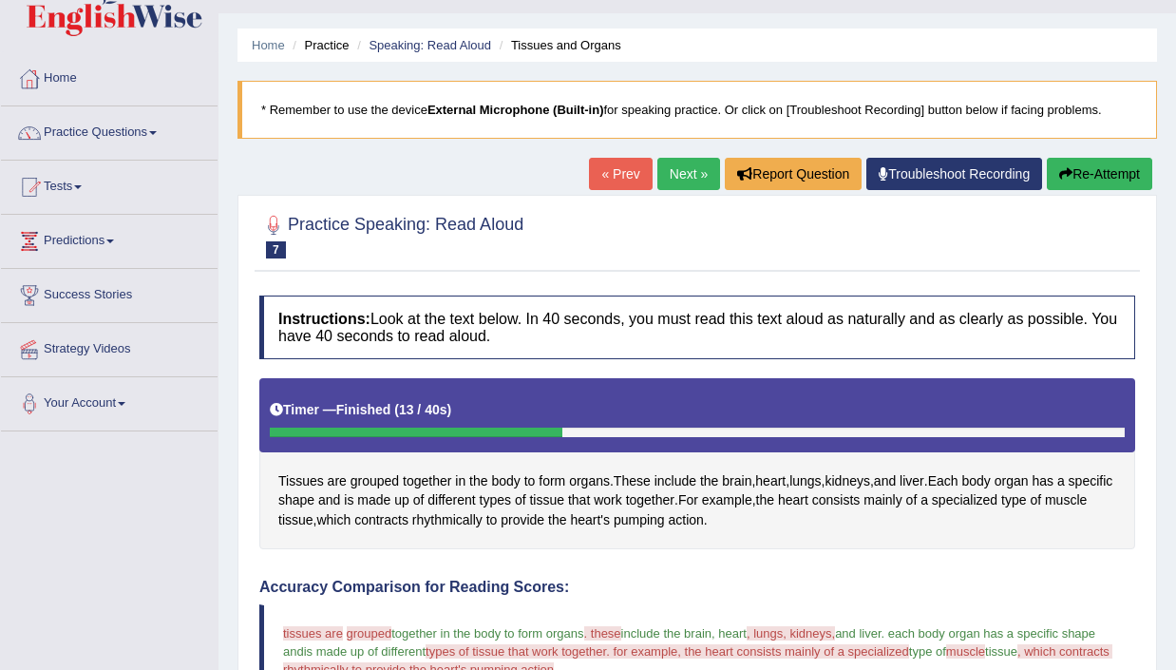
scroll to position [44, 0]
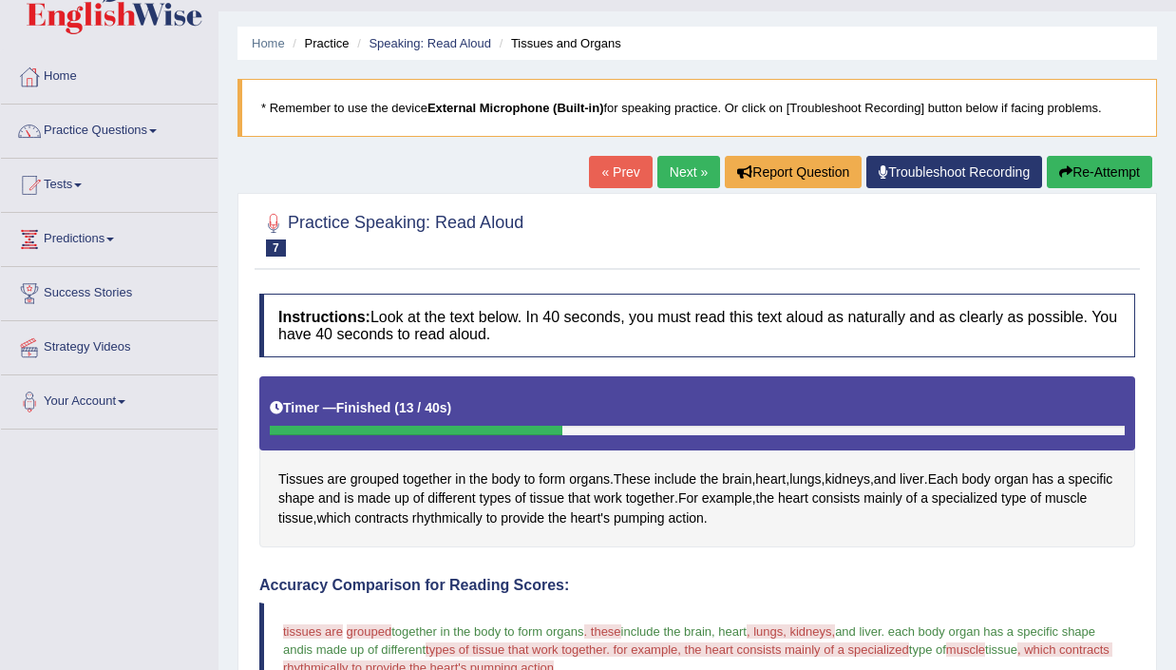
click at [674, 173] on link "Next »" at bounding box center [688, 172] width 63 height 32
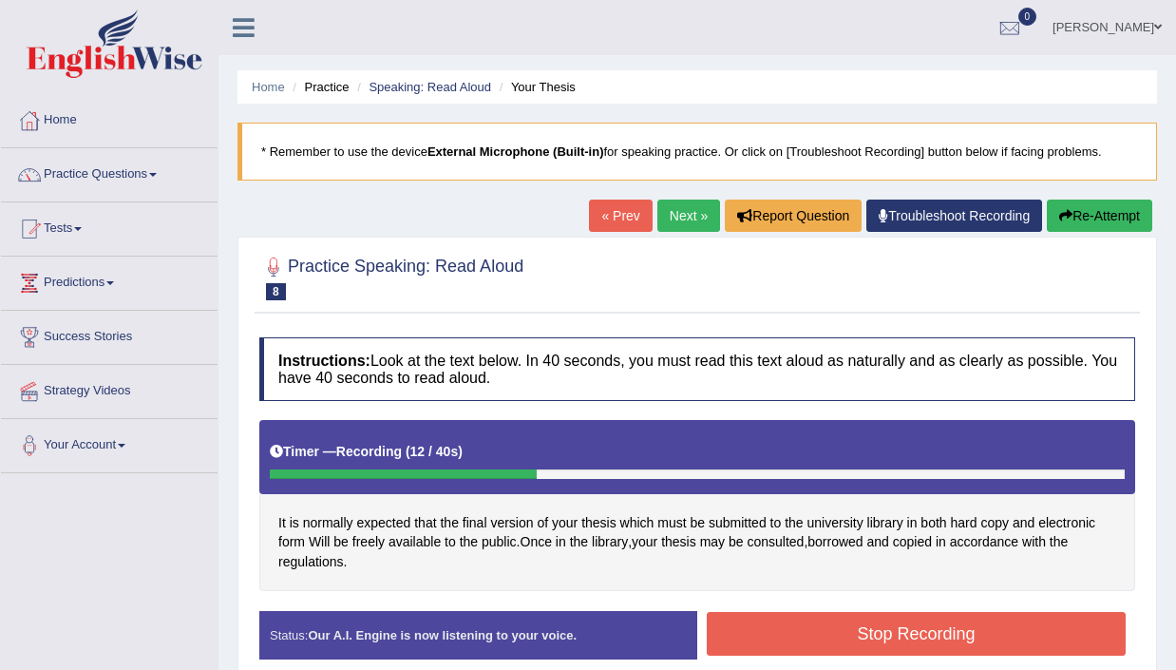
click at [811, 647] on button "Stop Recording" at bounding box center [916, 634] width 419 height 44
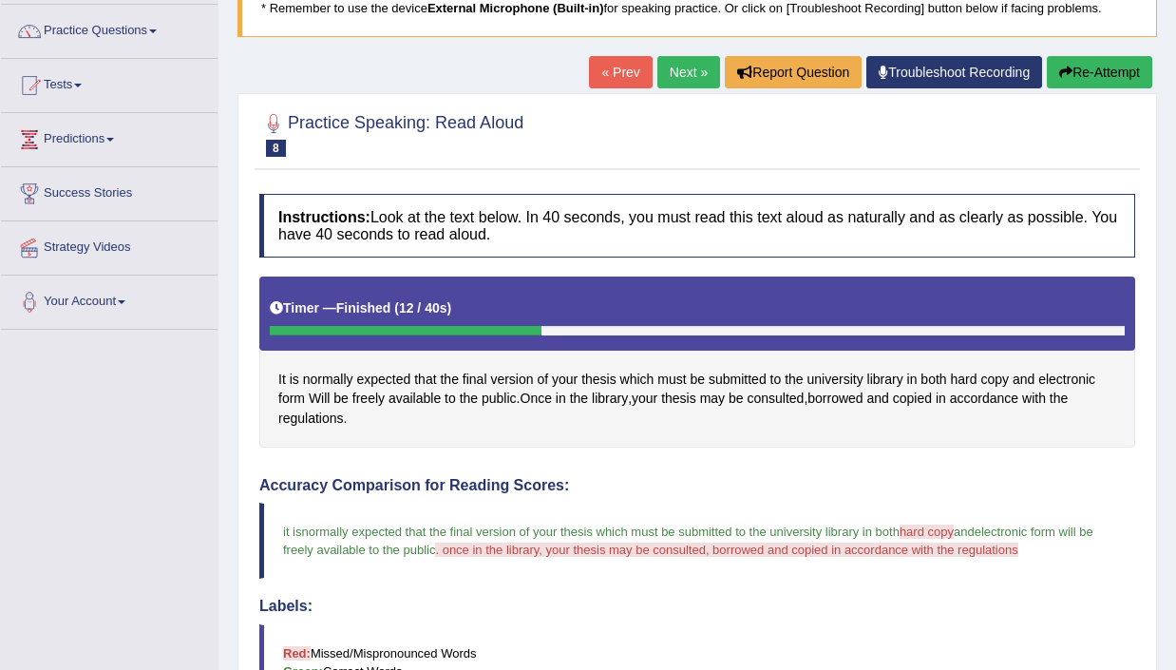
scroll to position [62, 0]
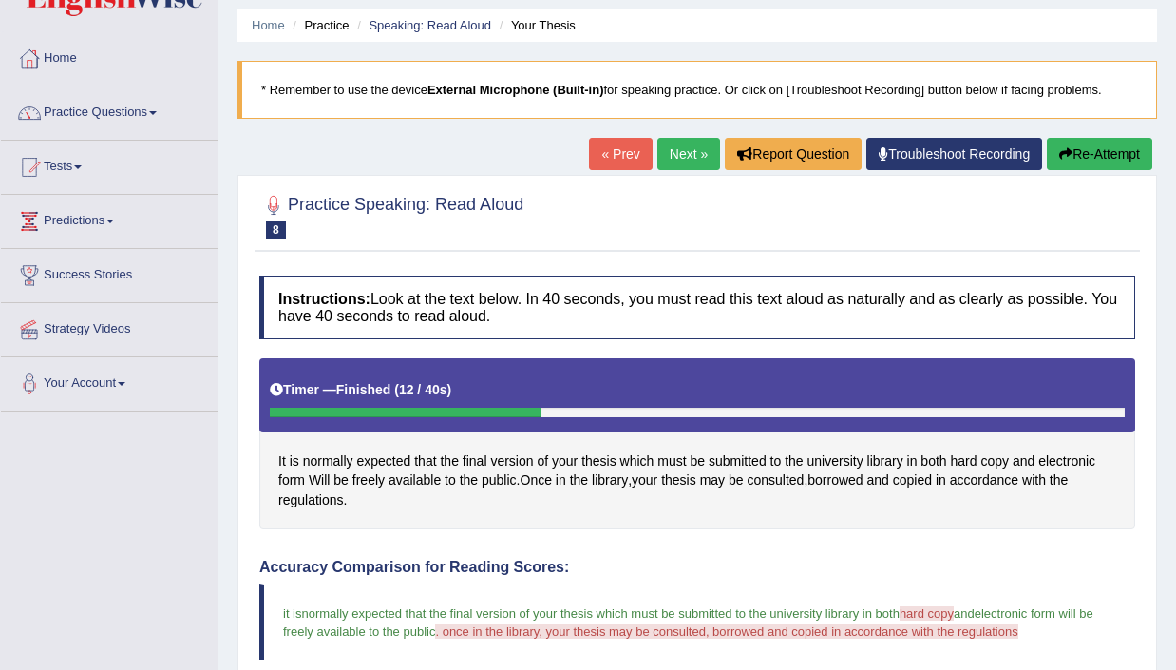
click at [691, 161] on link "Next »" at bounding box center [688, 154] width 63 height 32
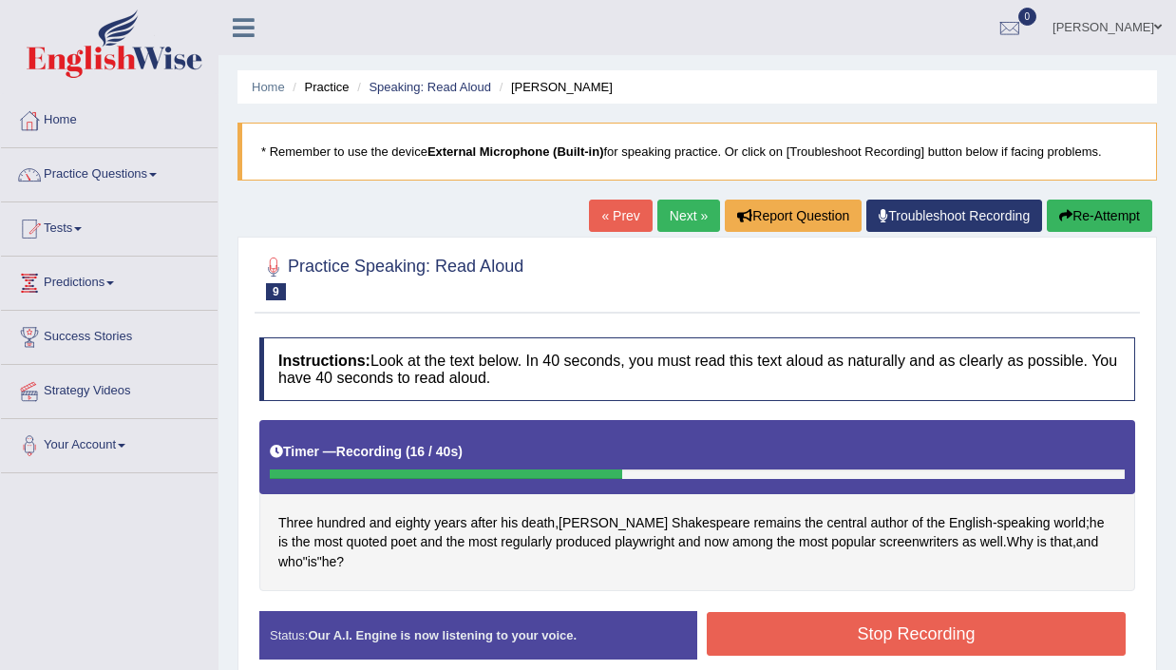
click at [890, 632] on button "Stop Recording" at bounding box center [916, 634] width 419 height 44
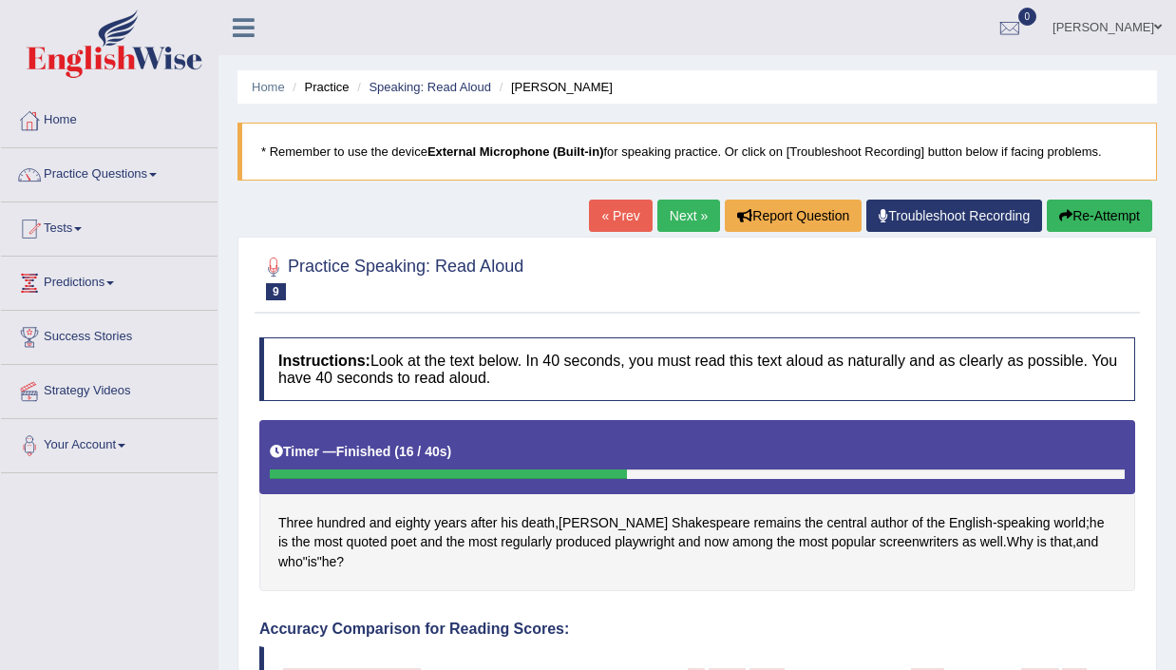
click at [681, 210] on link "Next »" at bounding box center [688, 215] width 63 height 32
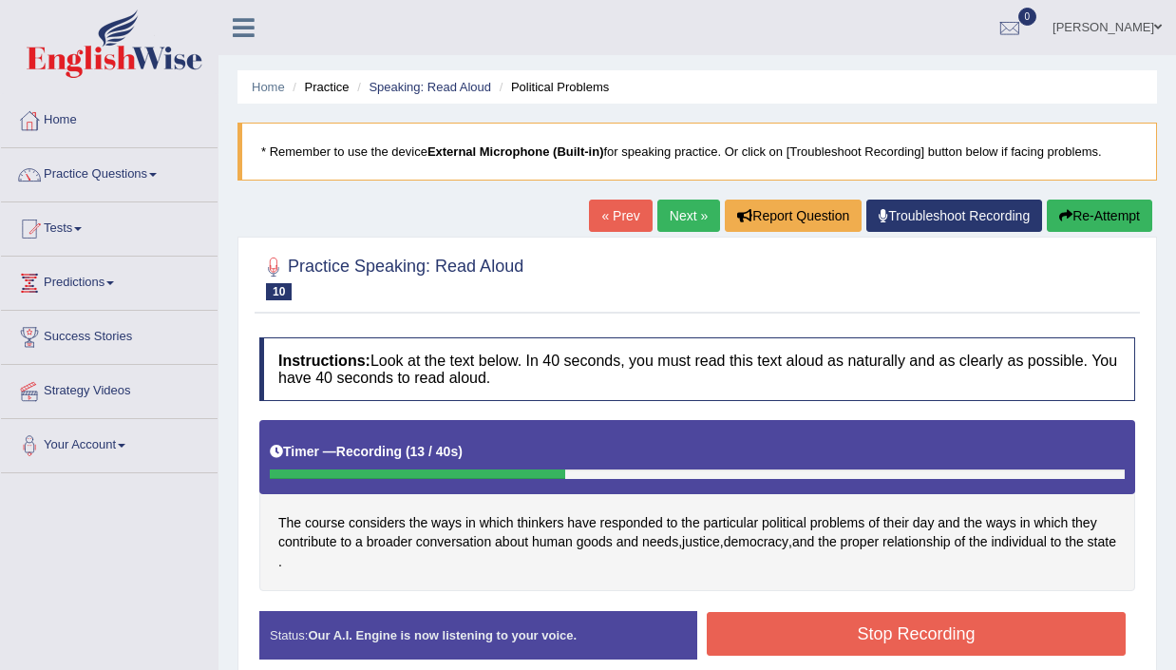
click at [869, 629] on button "Stop Recording" at bounding box center [916, 634] width 419 height 44
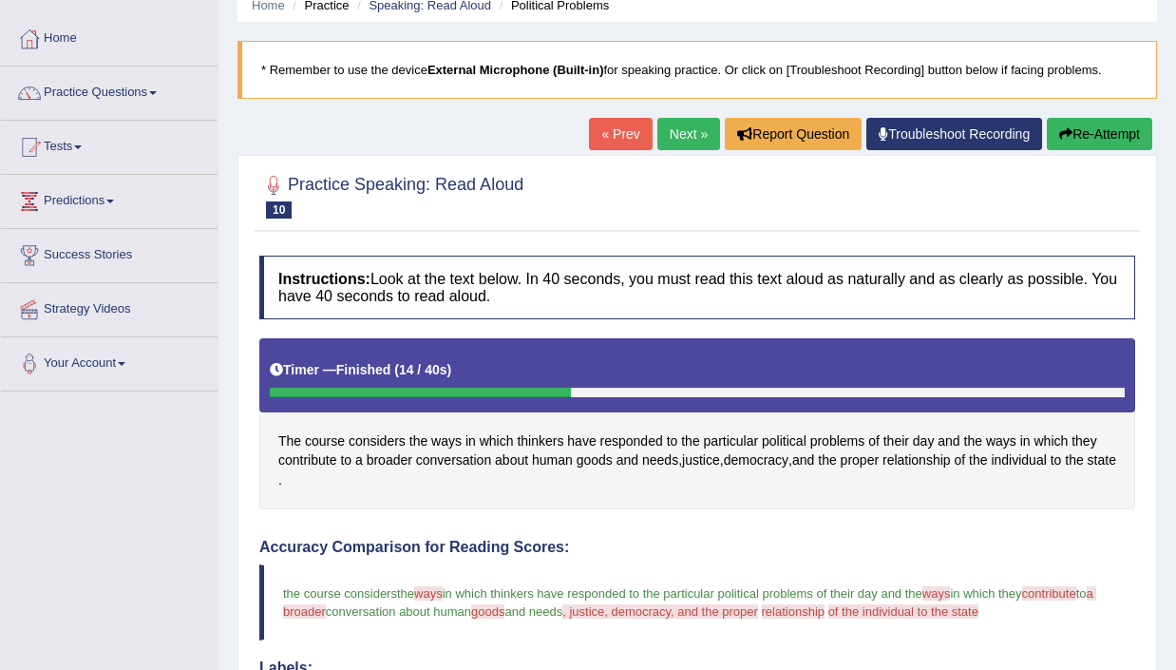
scroll to position [85, 0]
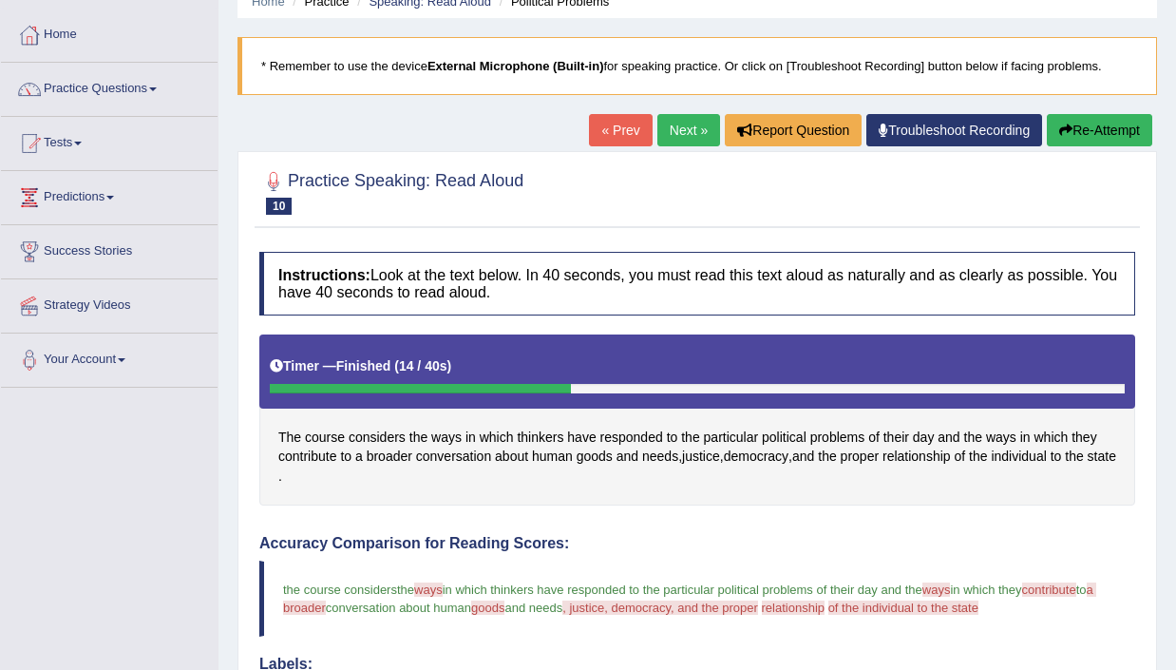
click at [677, 118] on link "Next »" at bounding box center [688, 130] width 63 height 32
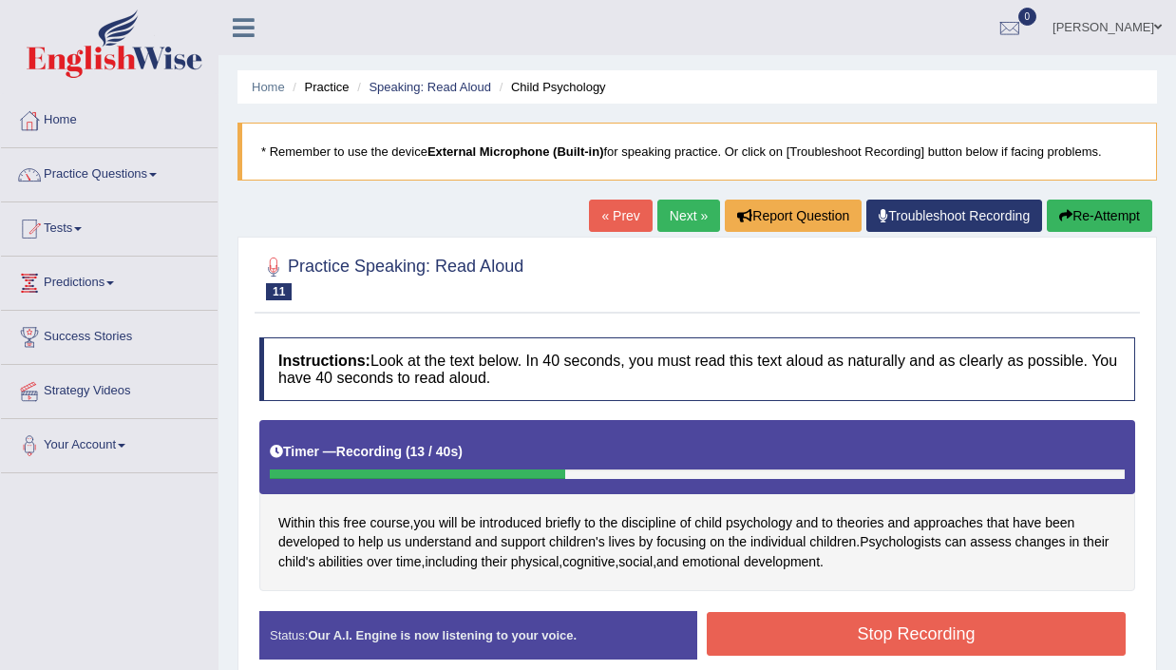
click at [878, 630] on button "Stop Recording" at bounding box center [916, 634] width 419 height 44
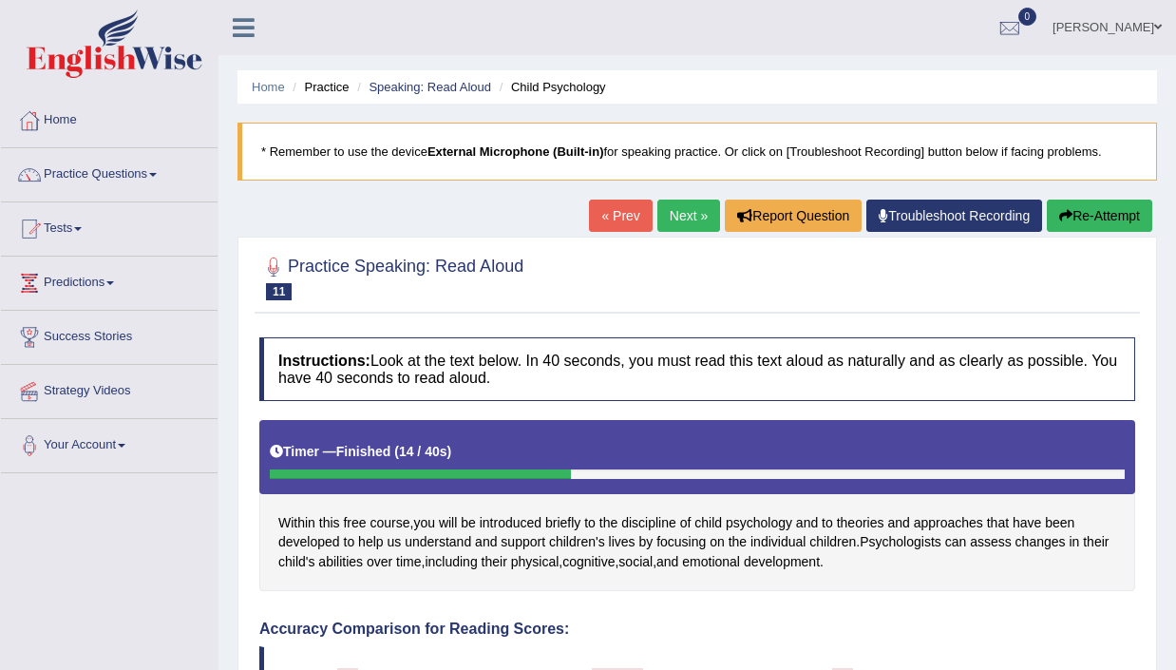
click at [677, 216] on link "Next »" at bounding box center [688, 215] width 63 height 32
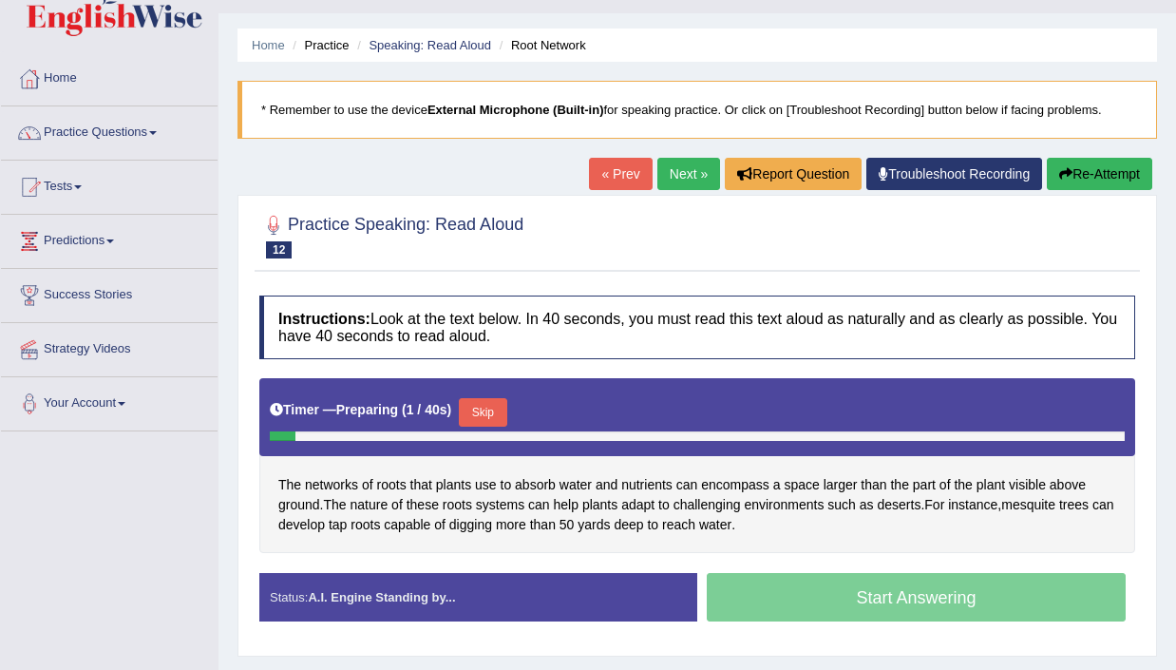
scroll to position [43, 0]
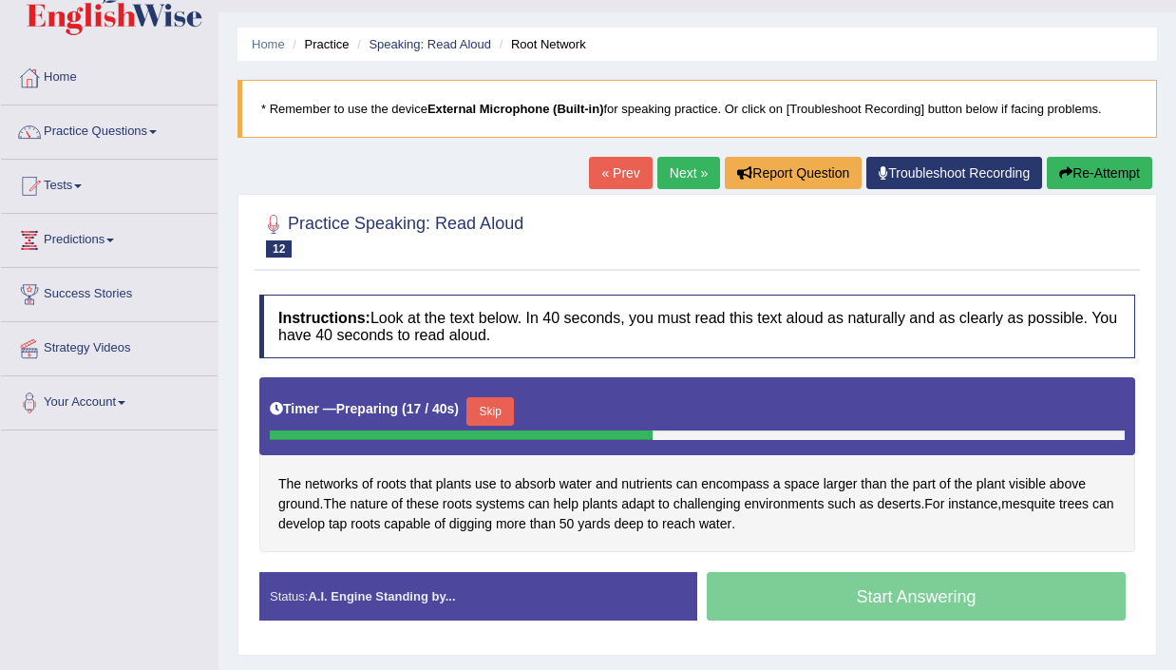
click at [501, 407] on button "Skip" at bounding box center [489, 411] width 47 height 28
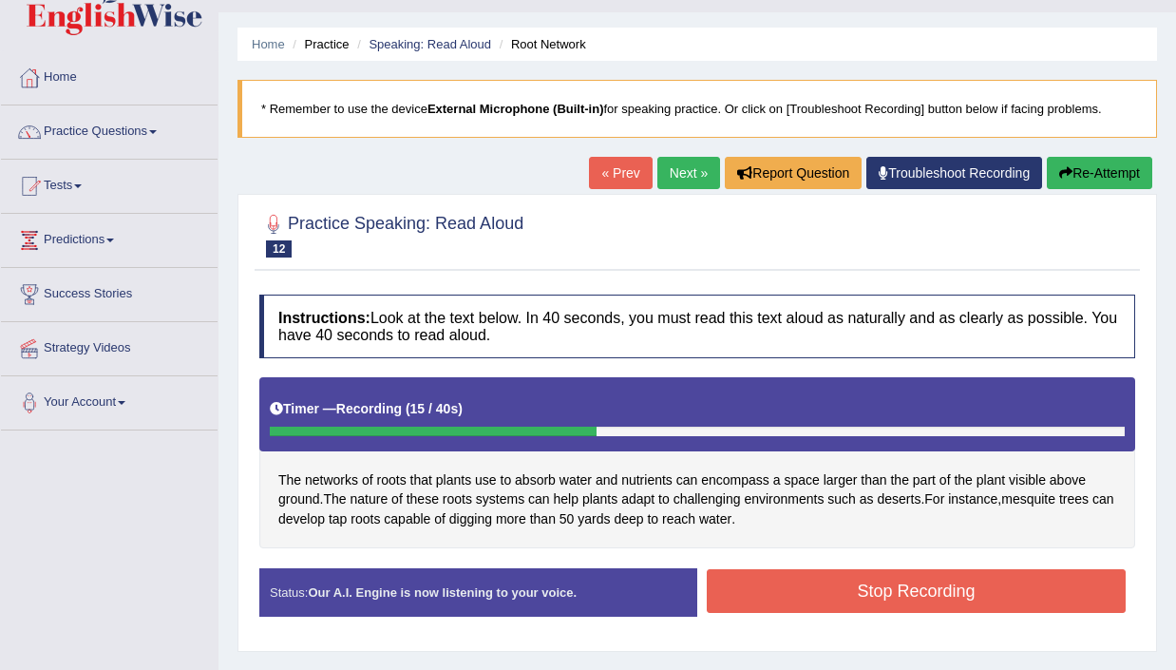
click at [905, 596] on button "Stop Recording" at bounding box center [916, 591] width 419 height 44
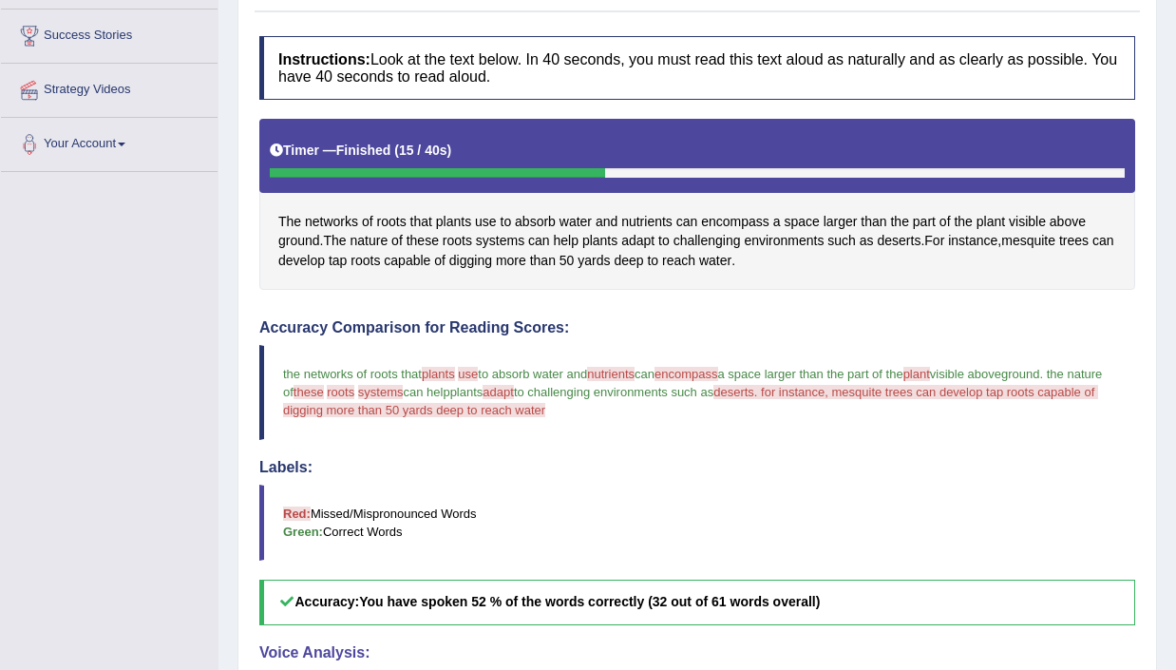
scroll to position [4, 0]
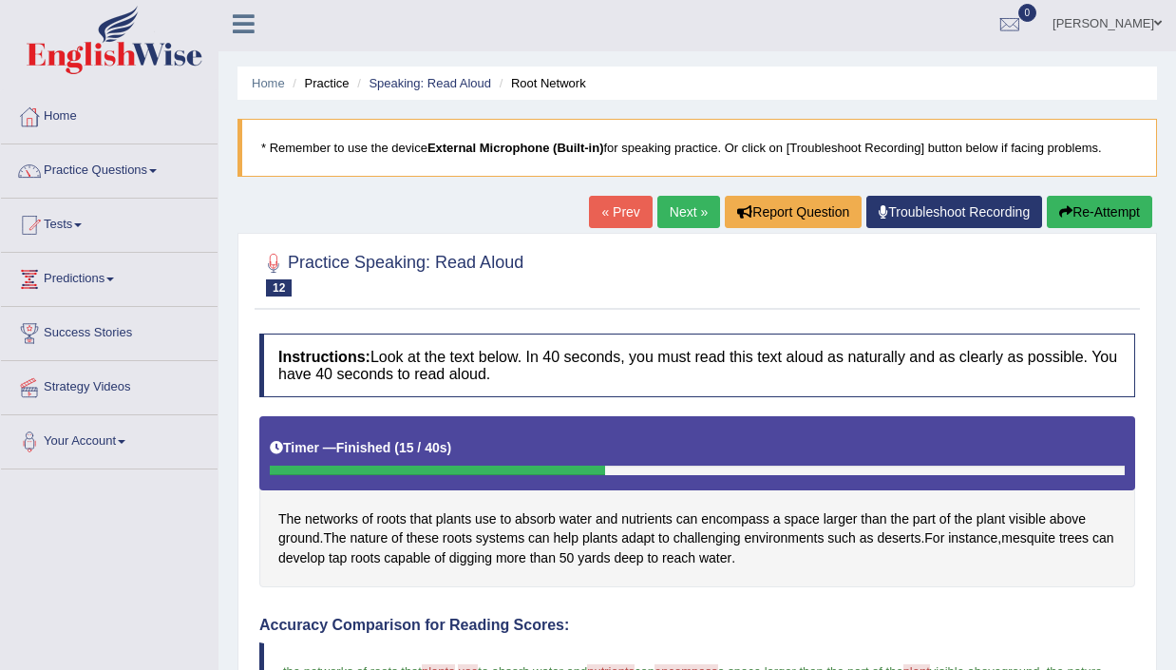
click at [657, 199] on link "Next »" at bounding box center [688, 212] width 63 height 32
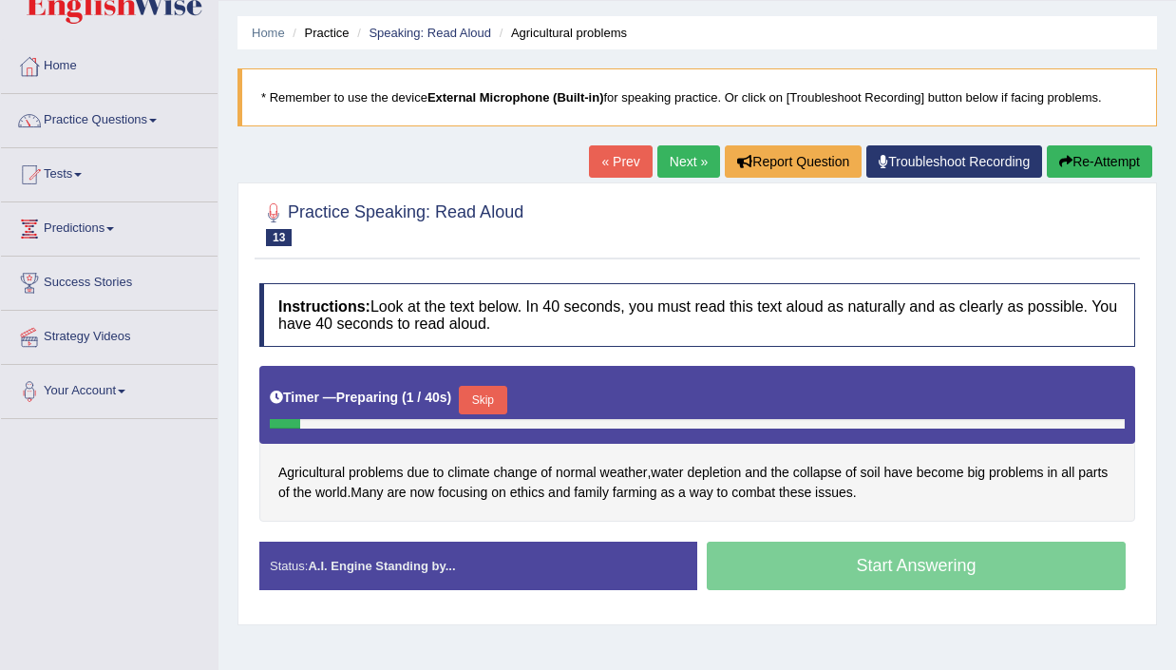
scroll to position [62, 0]
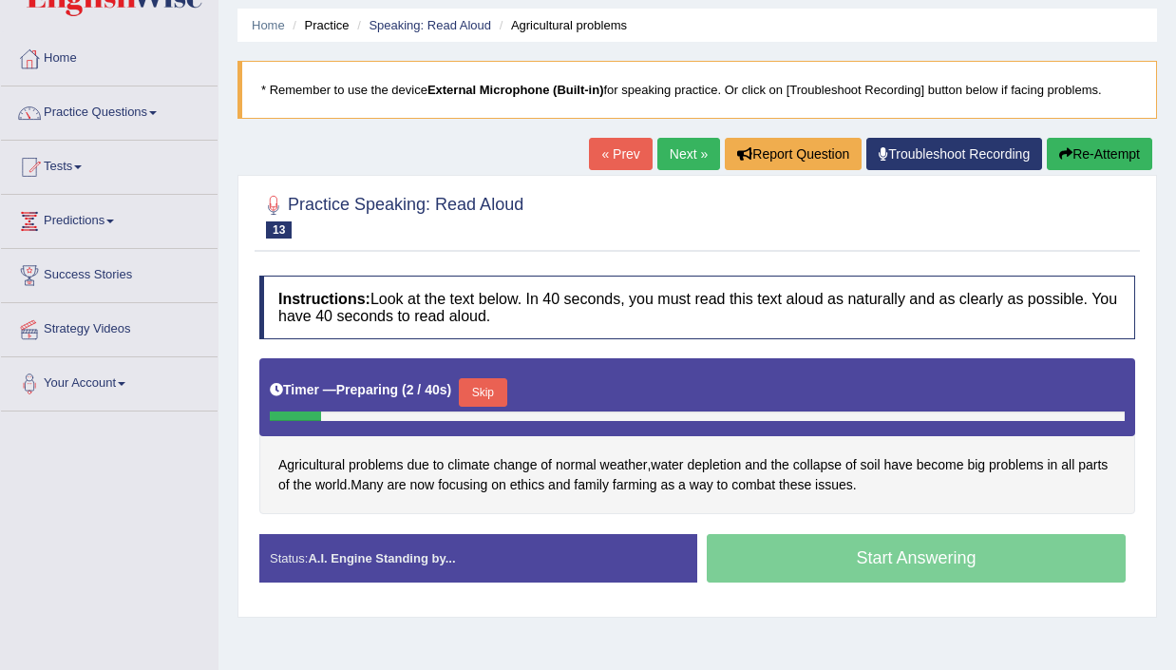
click at [492, 394] on button "Skip" at bounding box center [482, 392] width 47 height 28
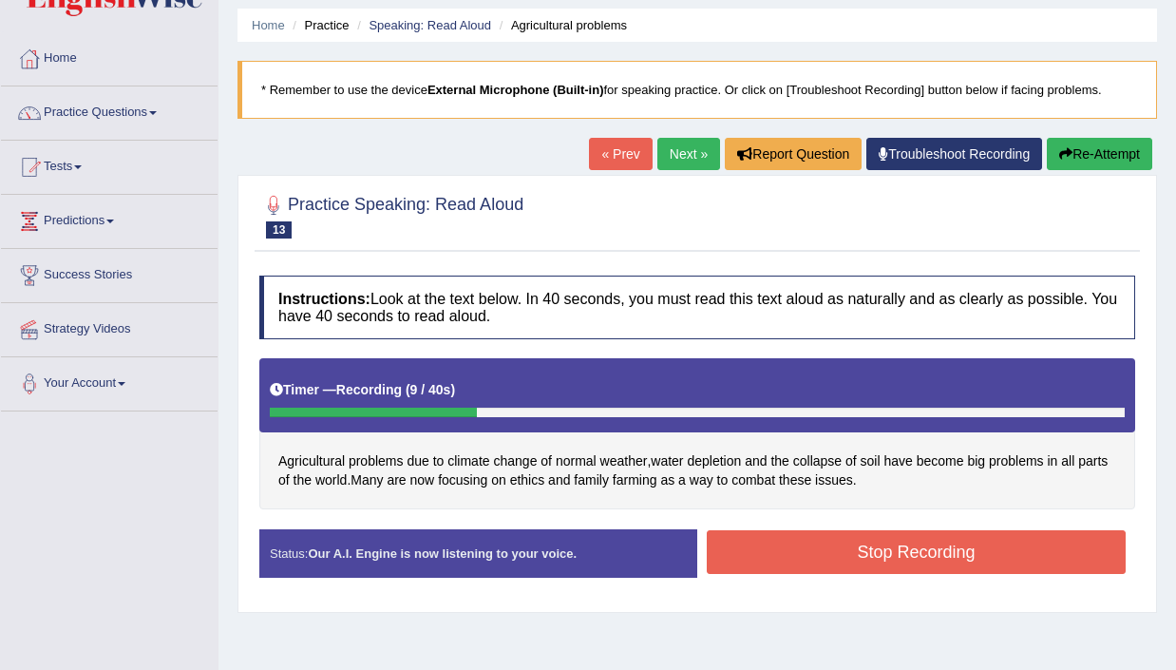
click at [841, 544] on button "Stop Recording" at bounding box center [916, 552] width 419 height 44
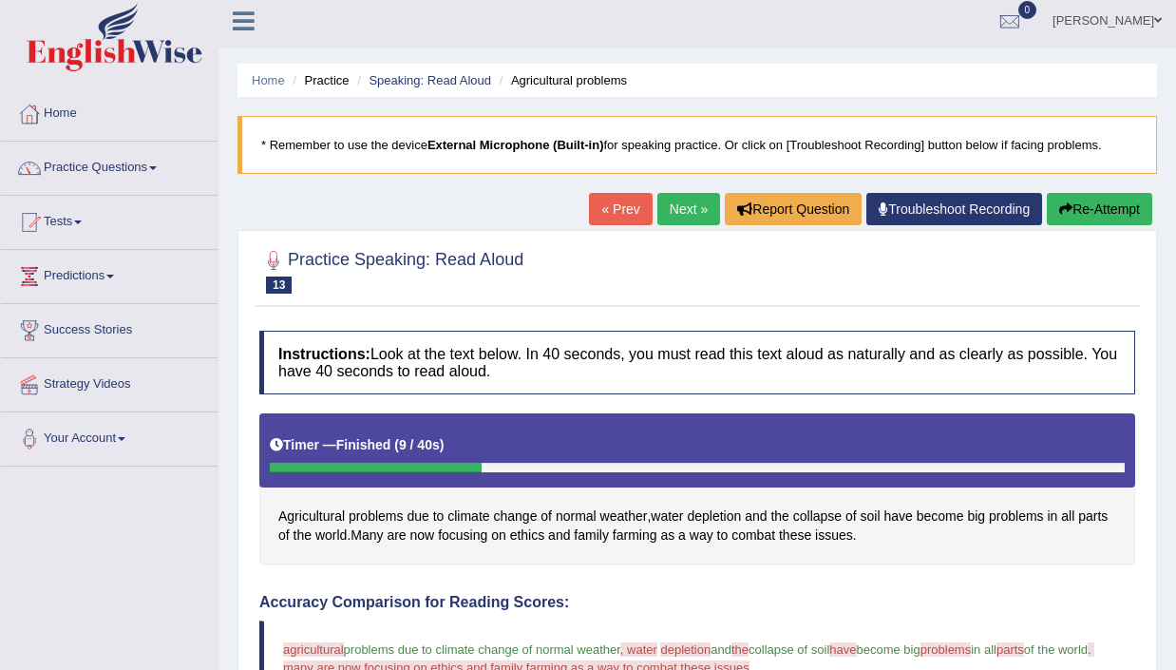
scroll to position [0, 0]
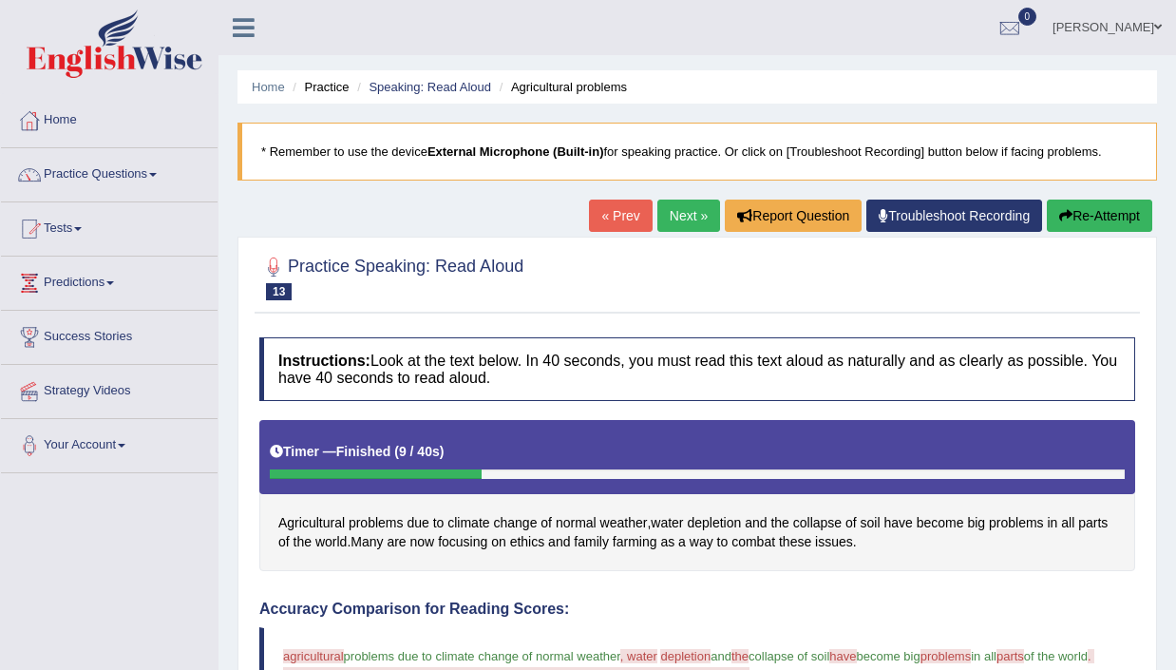
click at [675, 220] on link "Next »" at bounding box center [688, 215] width 63 height 32
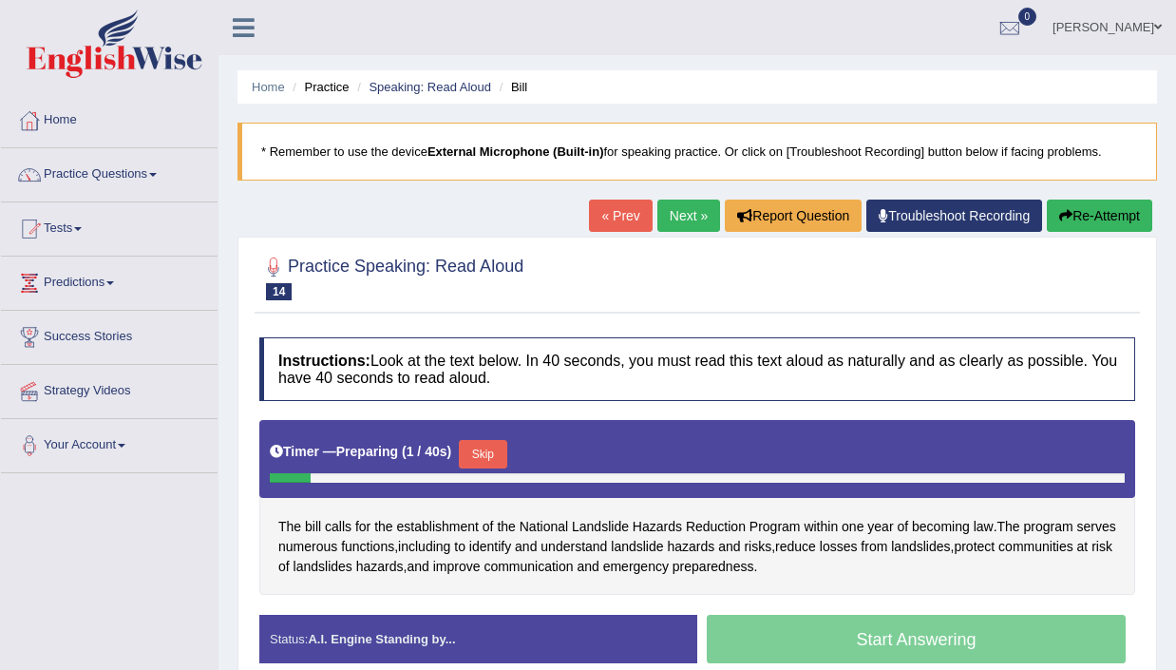
click at [486, 469] on div "Skip" at bounding box center [482, 456] width 47 height 33
click at [489, 451] on button "Skip" at bounding box center [482, 454] width 47 height 28
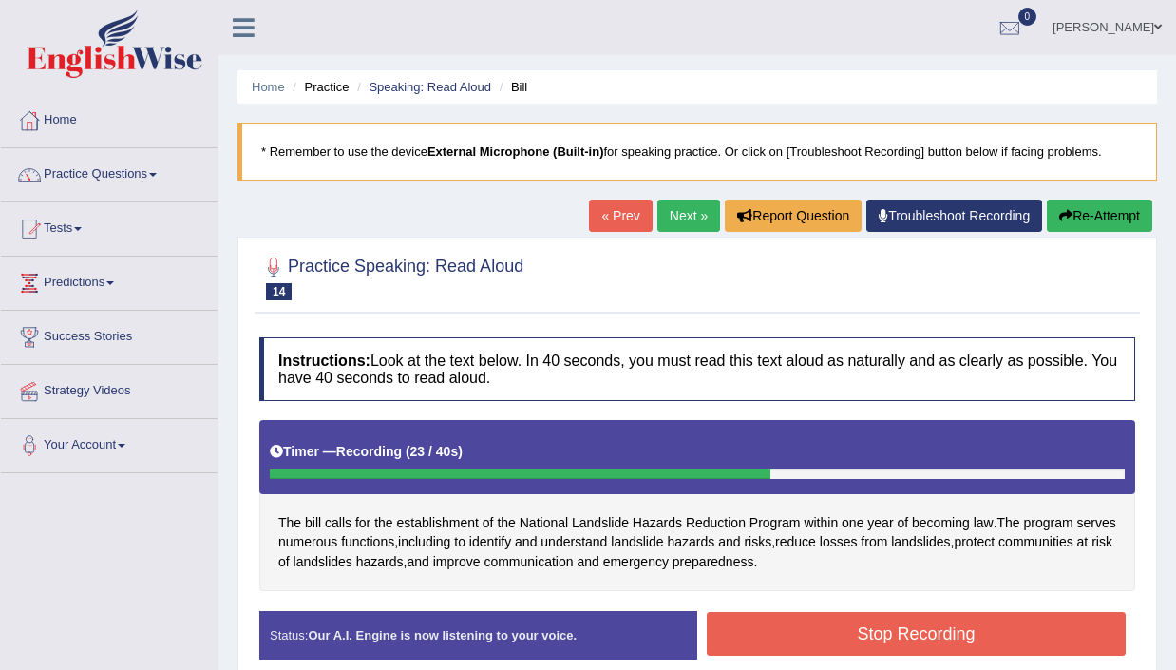
click at [805, 614] on button "Stop Recording" at bounding box center [916, 634] width 419 height 44
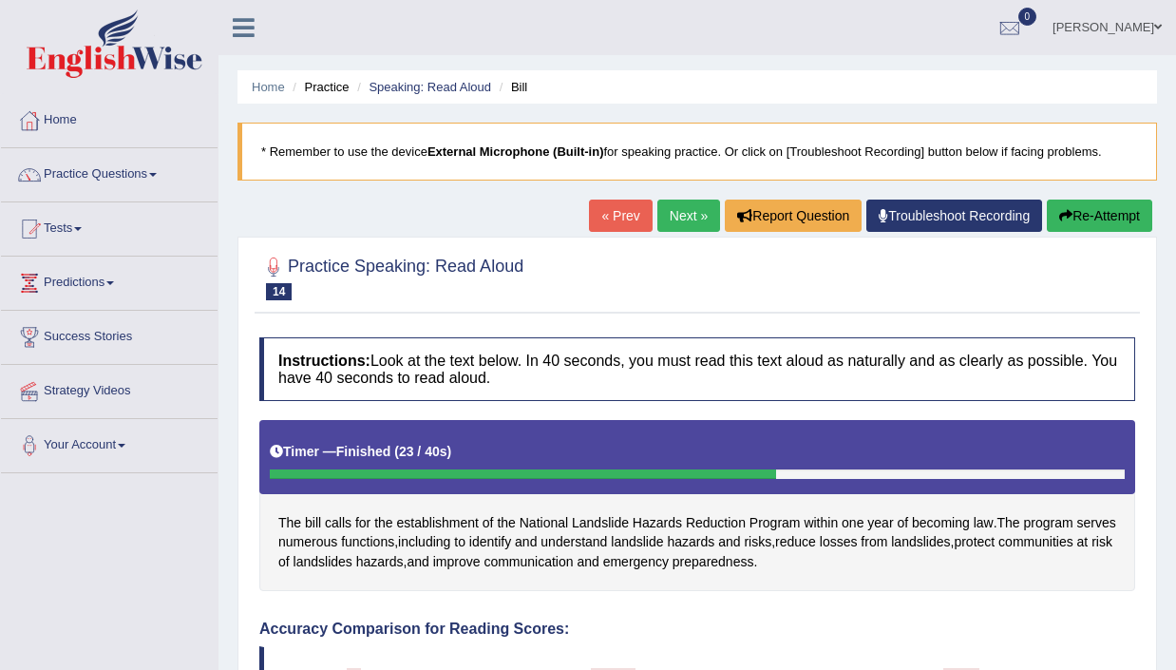
click at [672, 214] on link "Next »" at bounding box center [688, 215] width 63 height 32
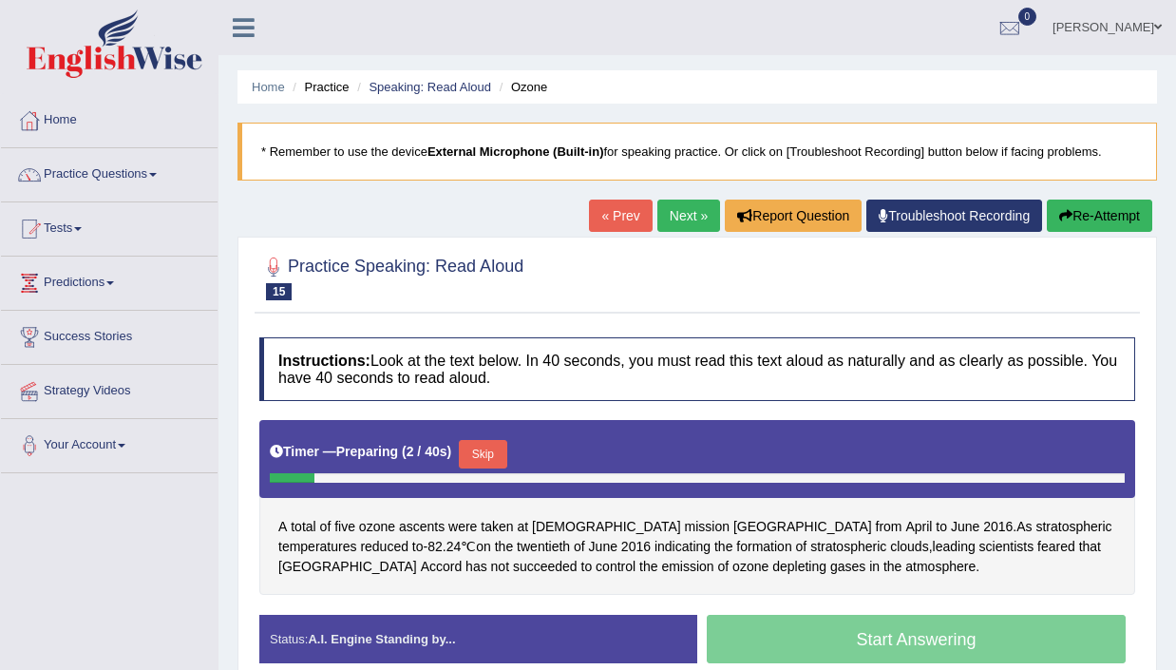
click at [488, 446] on button "Skip" at bounding box center [482, 454] width 47 height 28
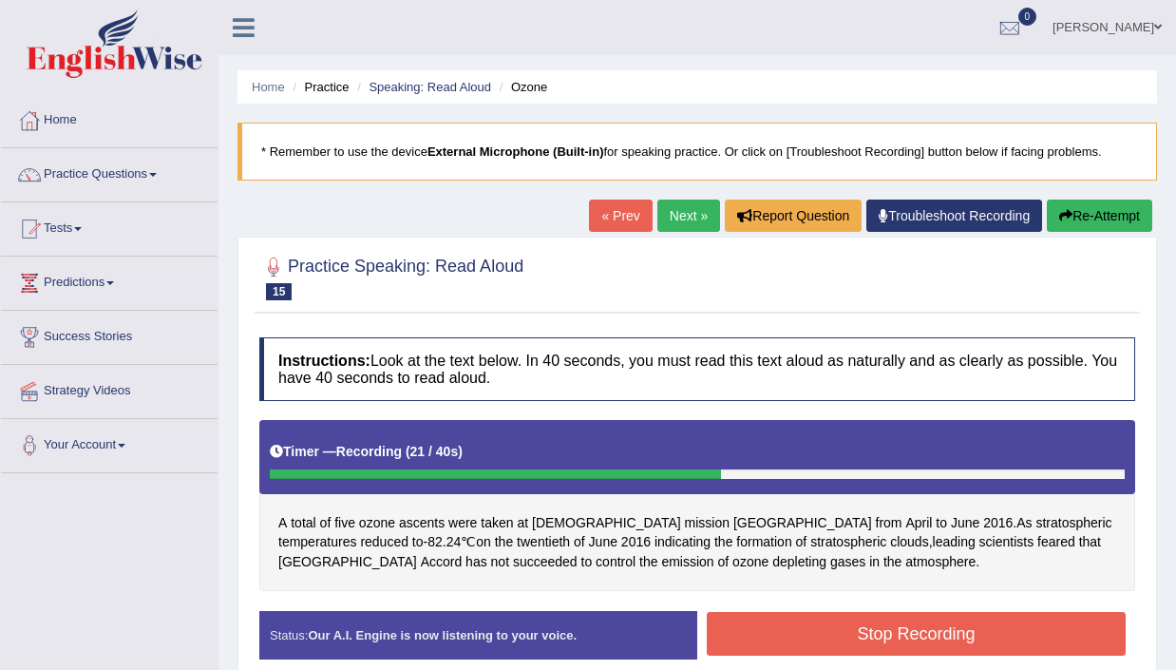
click at [858, 612] on button "Stop Recording" at bounding box center [916, 634] width 419 height 44
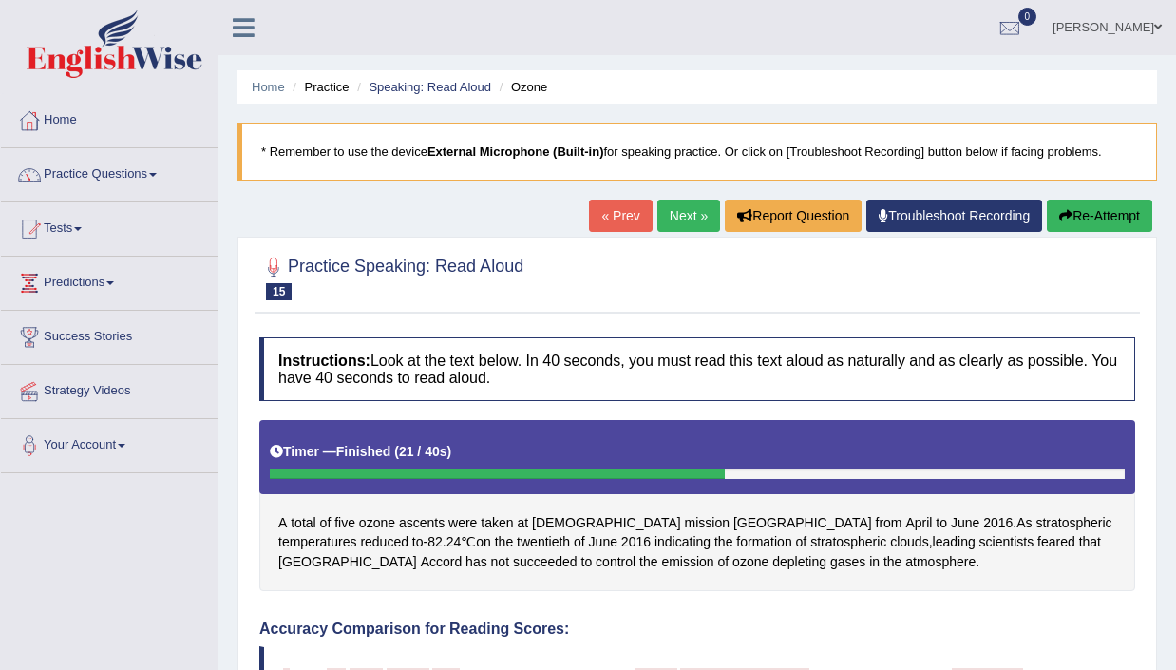
click at [1084, 213] on button "Re-Attempt" at bounding box center [1099, 215] width 105 height 32
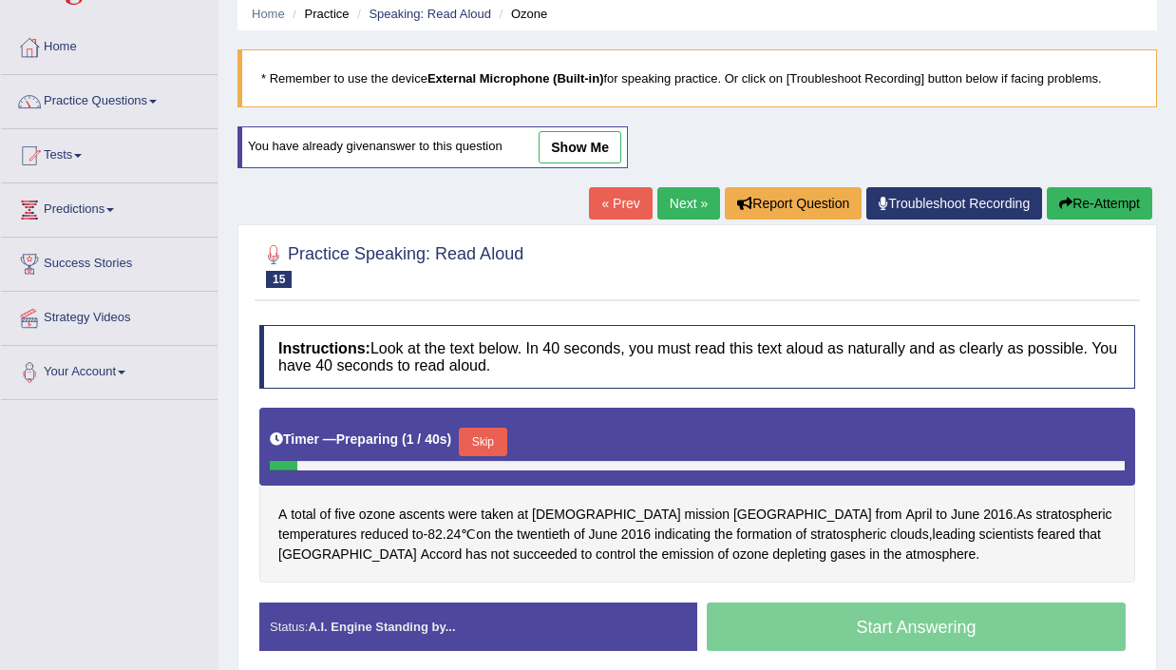
scroll to position [112, 0]
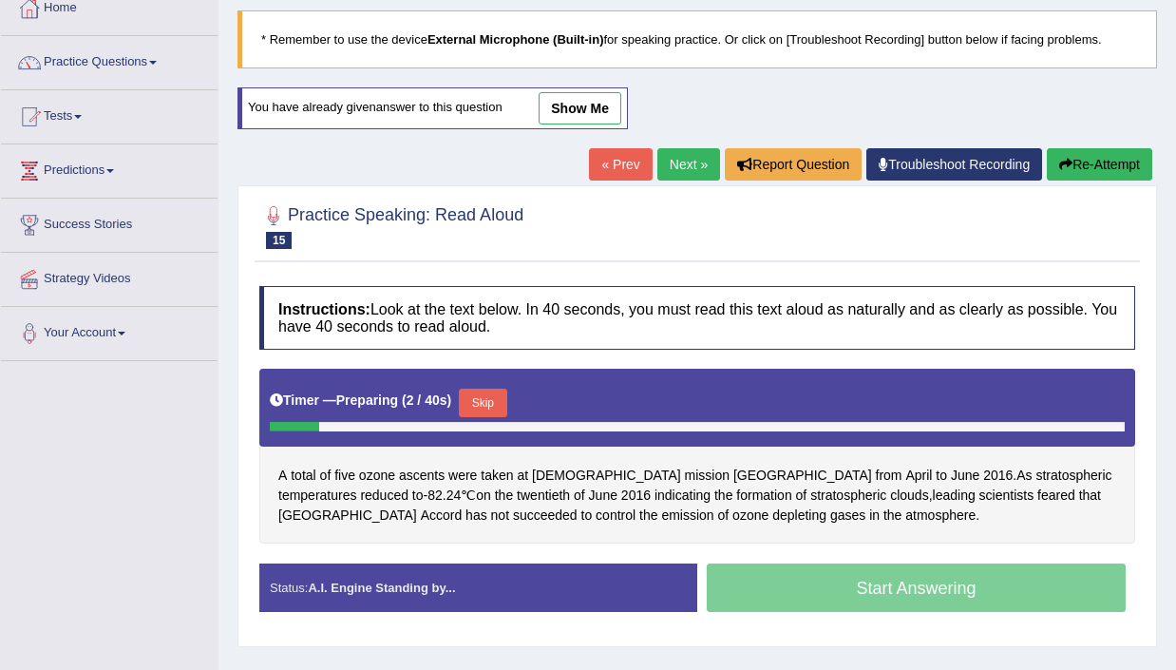
click at [486, 401] on button "Skip" at bounding box center [482, 402] width 47 height 28
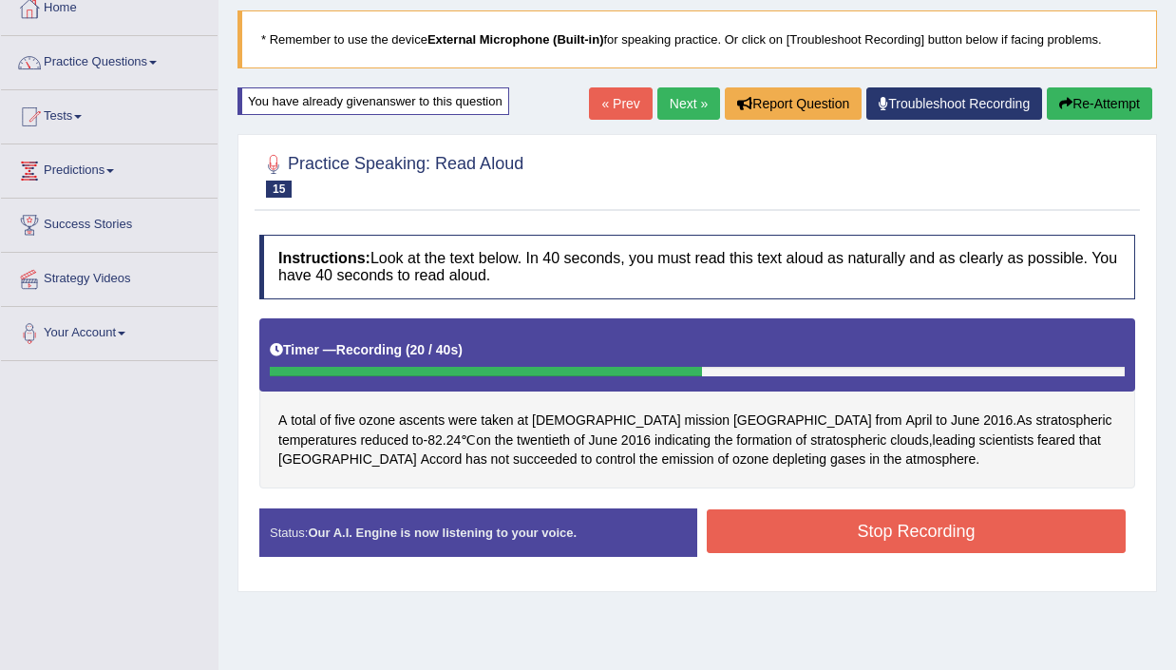
click at [845, 545] on button "Stop Recording" at bounding box center [916, 531] width 419 height 44
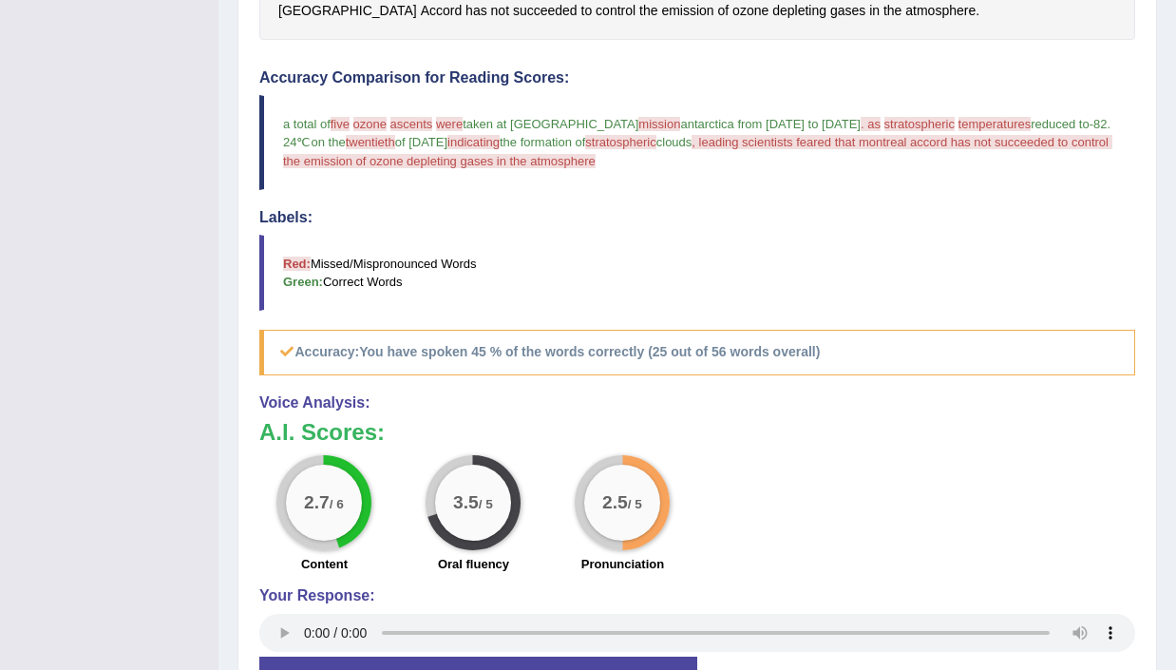
scroll to position [577, 0]
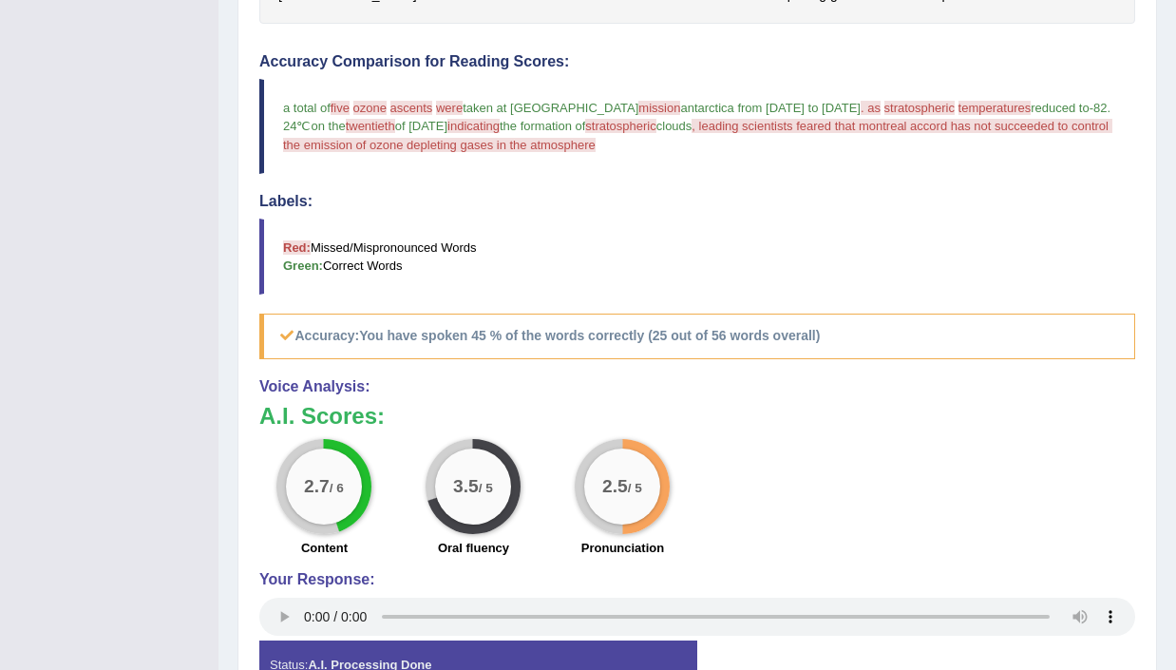
click at [884, 112] on span "stratospheric" at bounding box center [919, 108] width 70 height 14
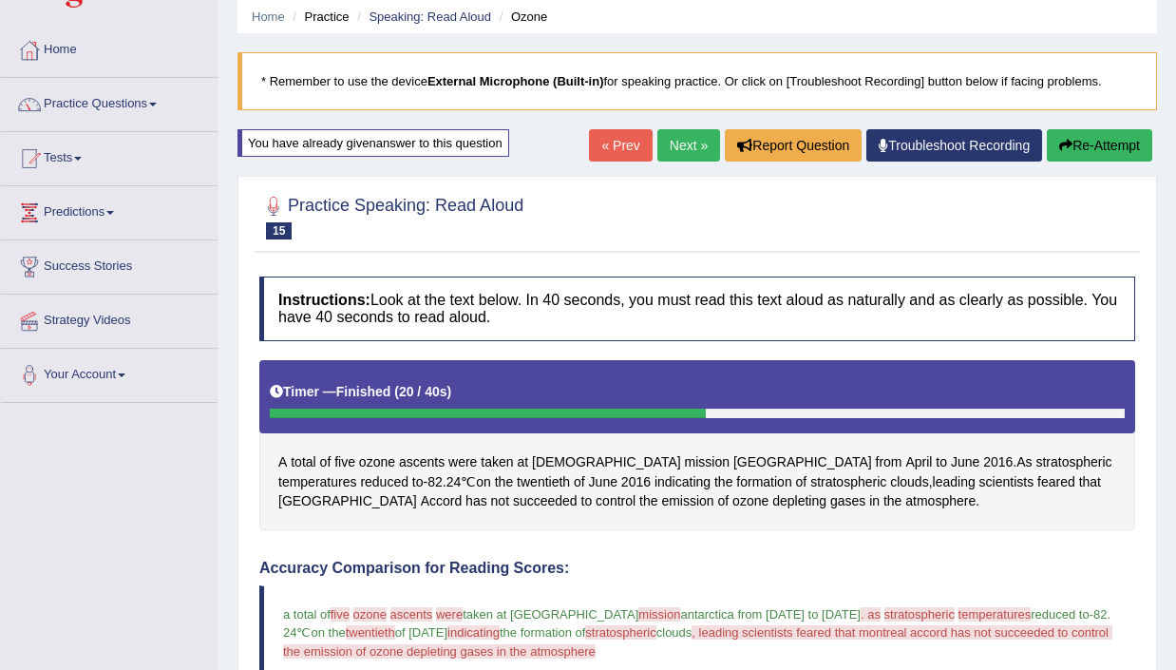
scroll to position [91, 0]
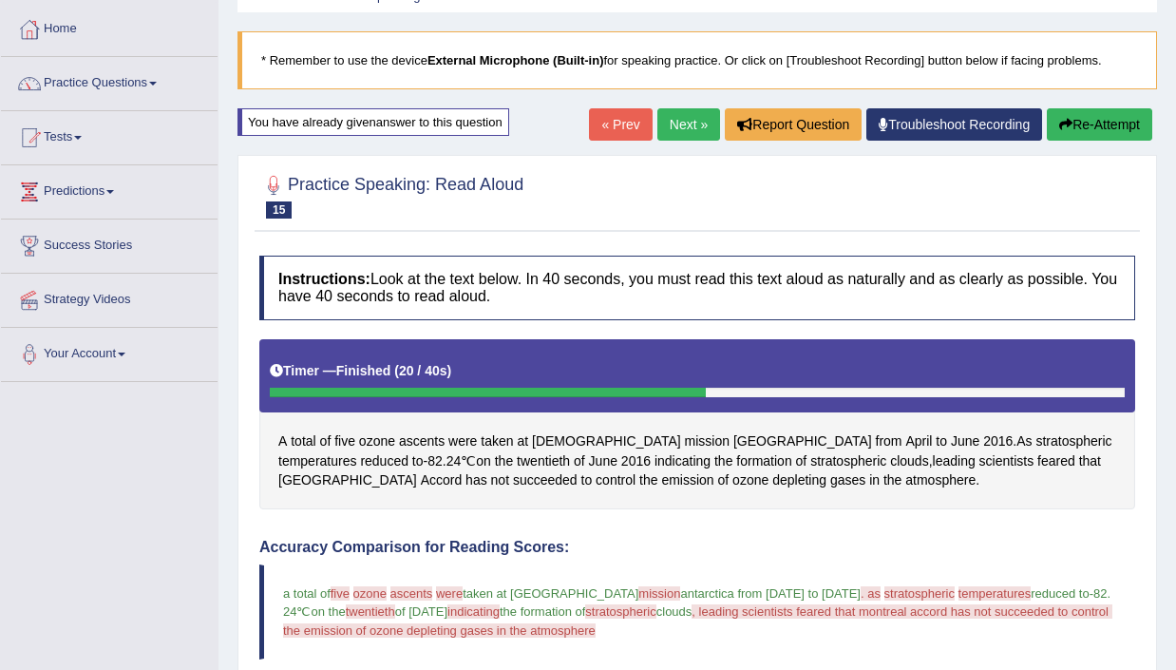
click at [1080, 132] on button "Re-Attempt" at bounding box center [1099, 124] width 105 height 32
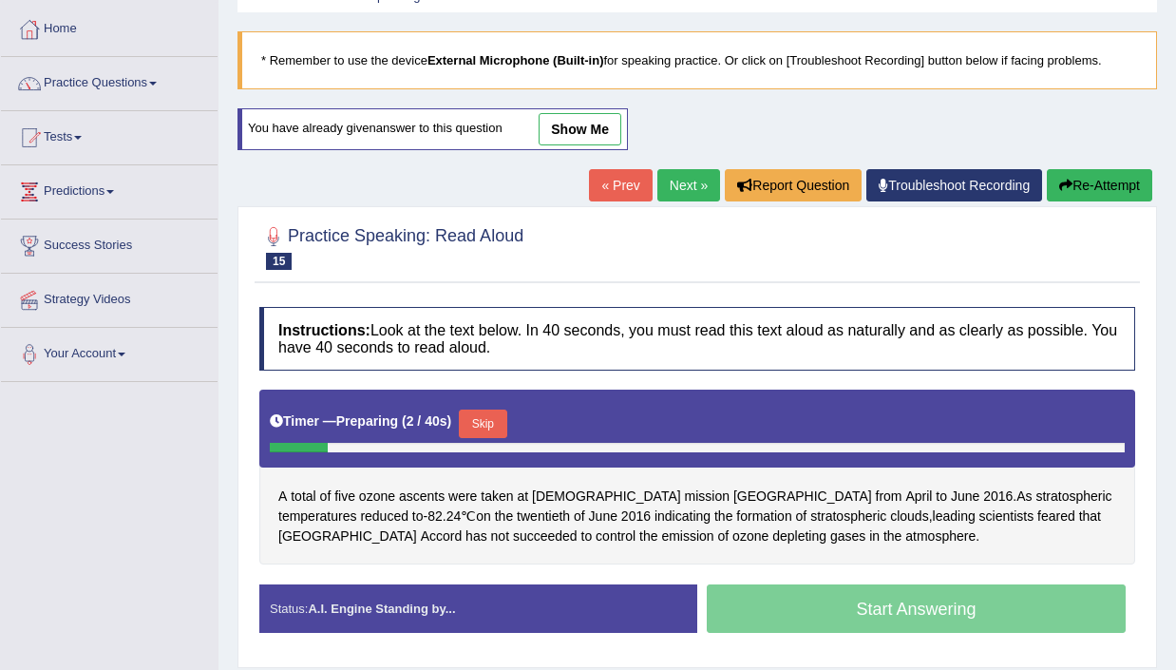
click at [490, 429] on button "Skip" at bounding box center [482, 423] width 47 height 28
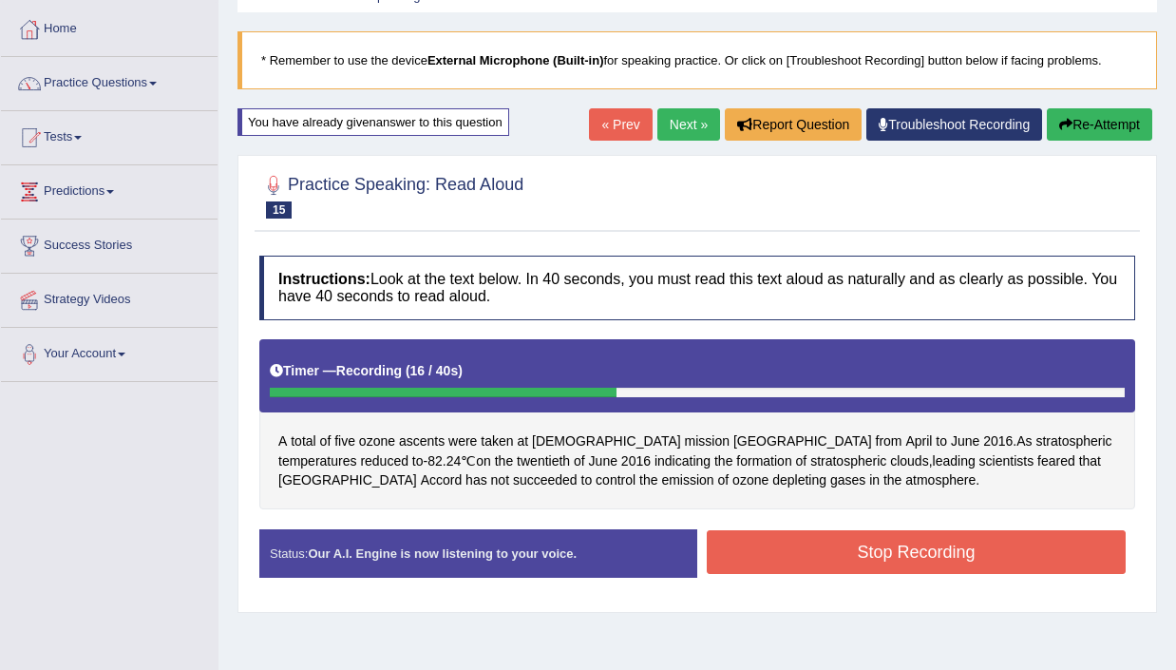
click at [1081, 122] on button "Re-Attempt" at bounding box center [1099, 124] width 105 height 32
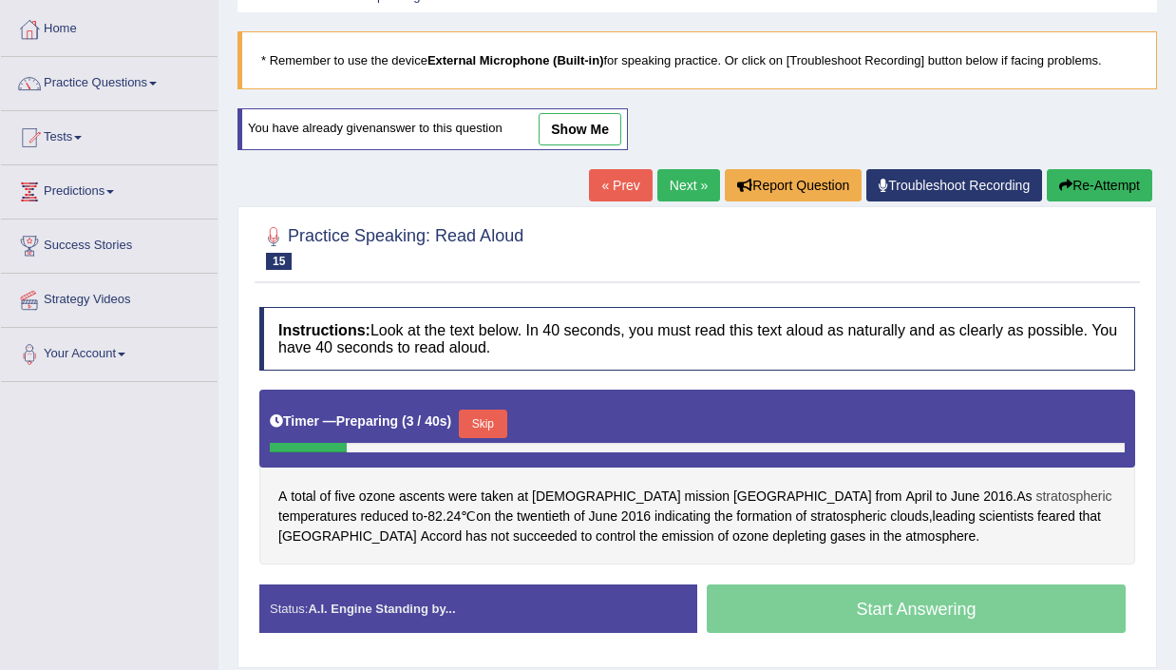
click at [1035, 503] on span "stratospheric" at bounding box center [1073, 496] width 76 height 20
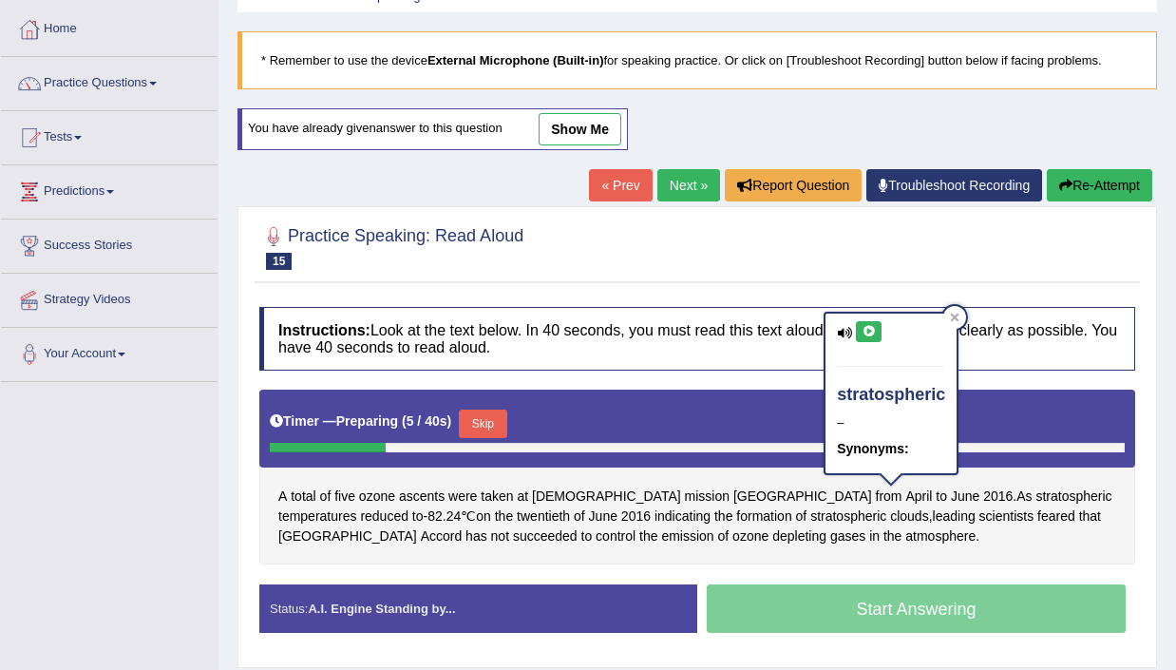
click at [871, 331] on icon at bounding box center [868, 331] width 14 height 11
click at [957, 324] on div at bounding box center [954, 317] width 23 height 23
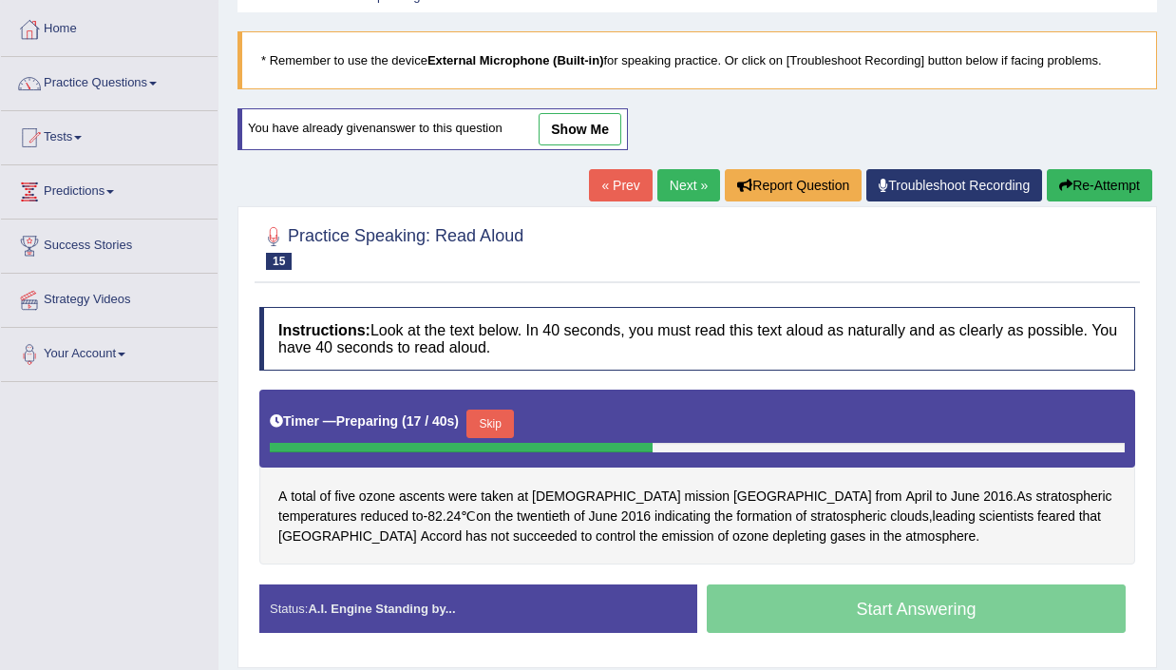
click at [514, 430] on button "Skip" at bounding box center [489, 423] width 47 height 28
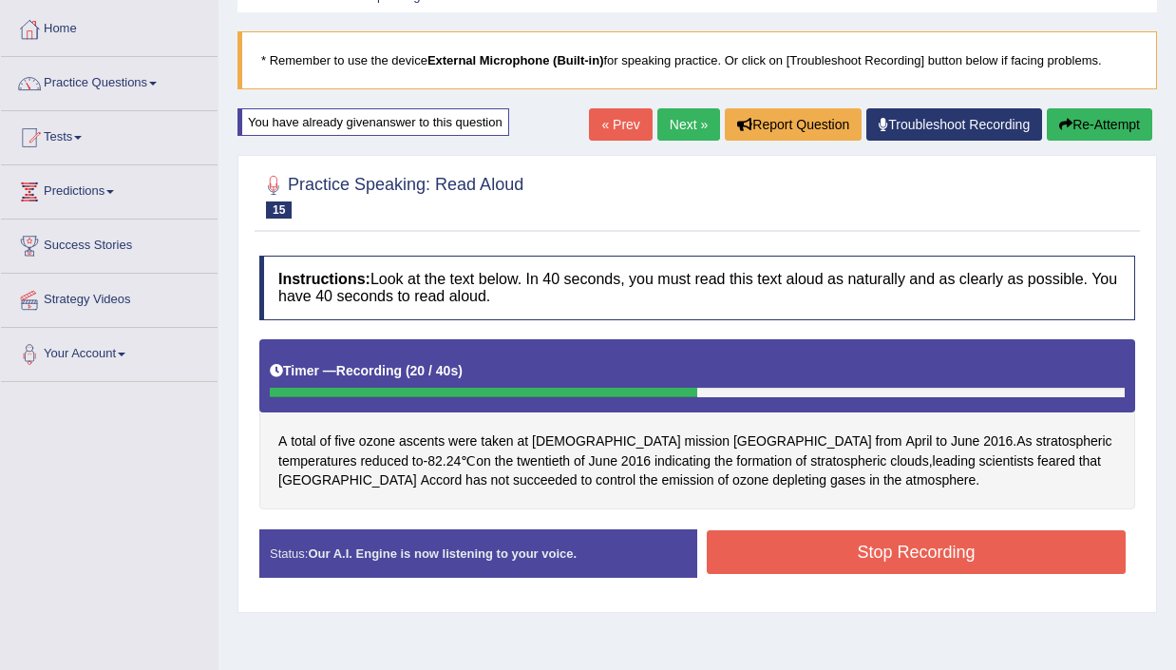
click at [941, 534] on button "Stop Recording" at bounding box center [916, 552] width 419 height 44
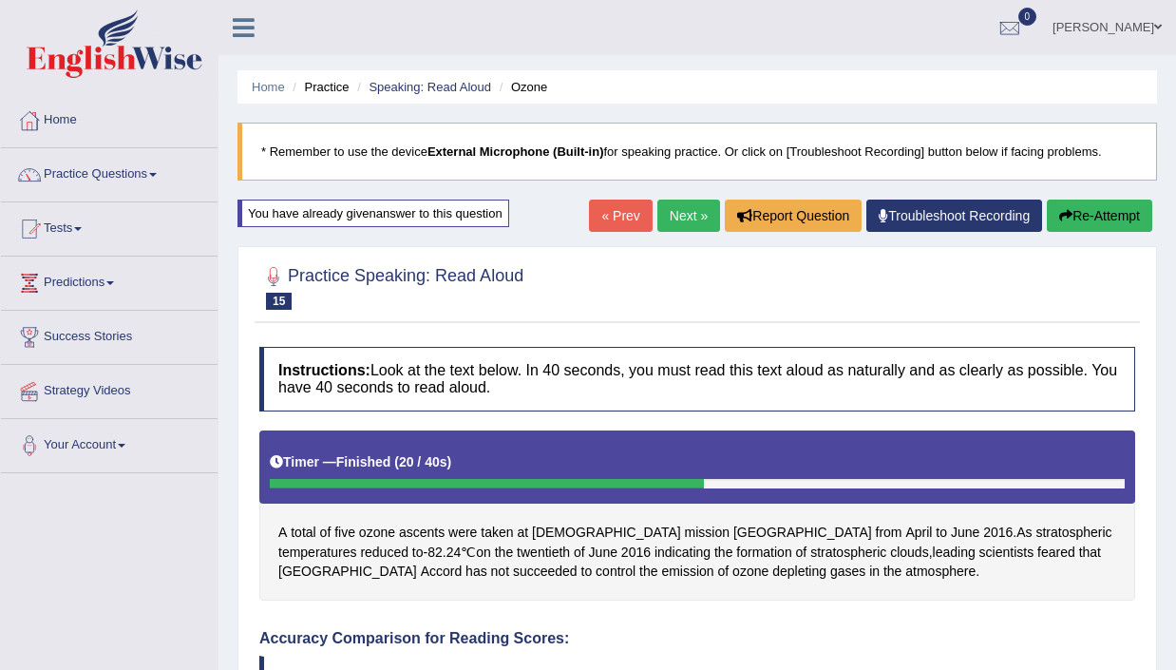
click at [664, 207] on link "Next »" at bounding box center [688, 215] width 63 height 32
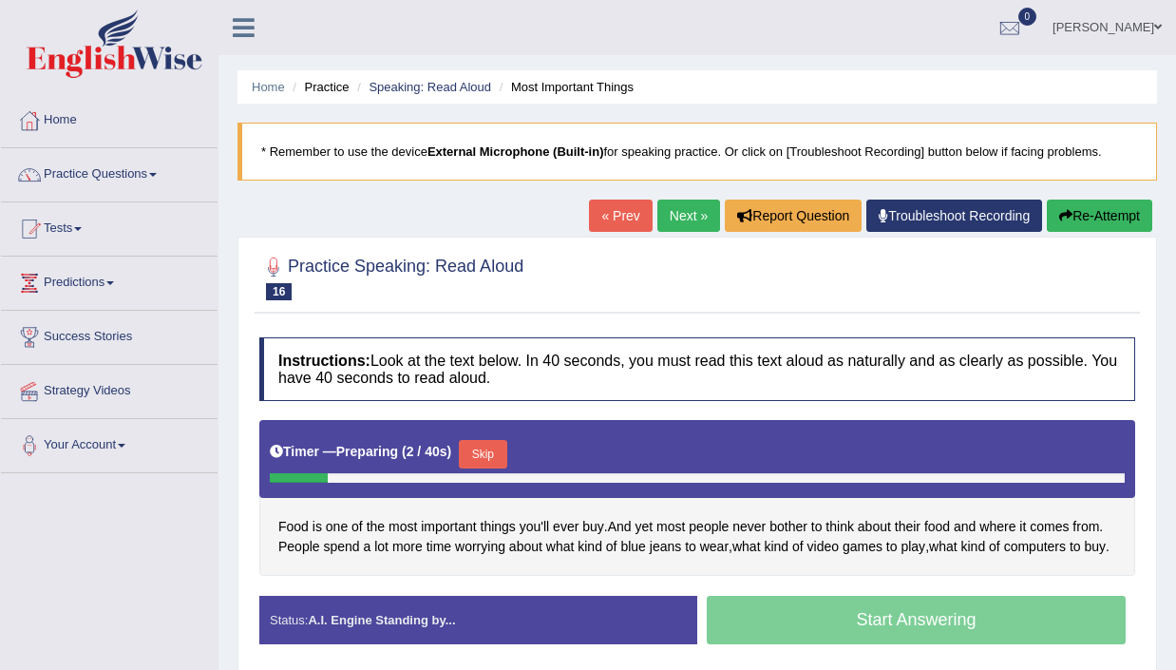
click at [495, 452] on button "Skip" at bounding box center [482, 454] width 47 height 28
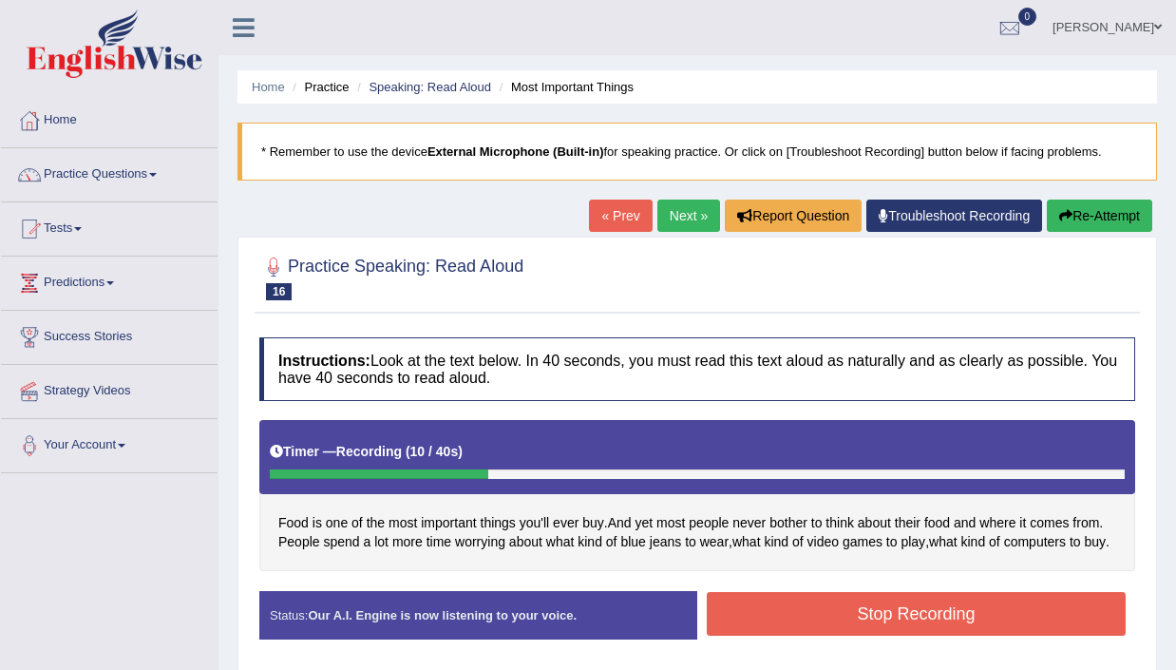
click at [943, 635] on button "Stop Recording" at bounding box center [916, 614] width 419 height 44
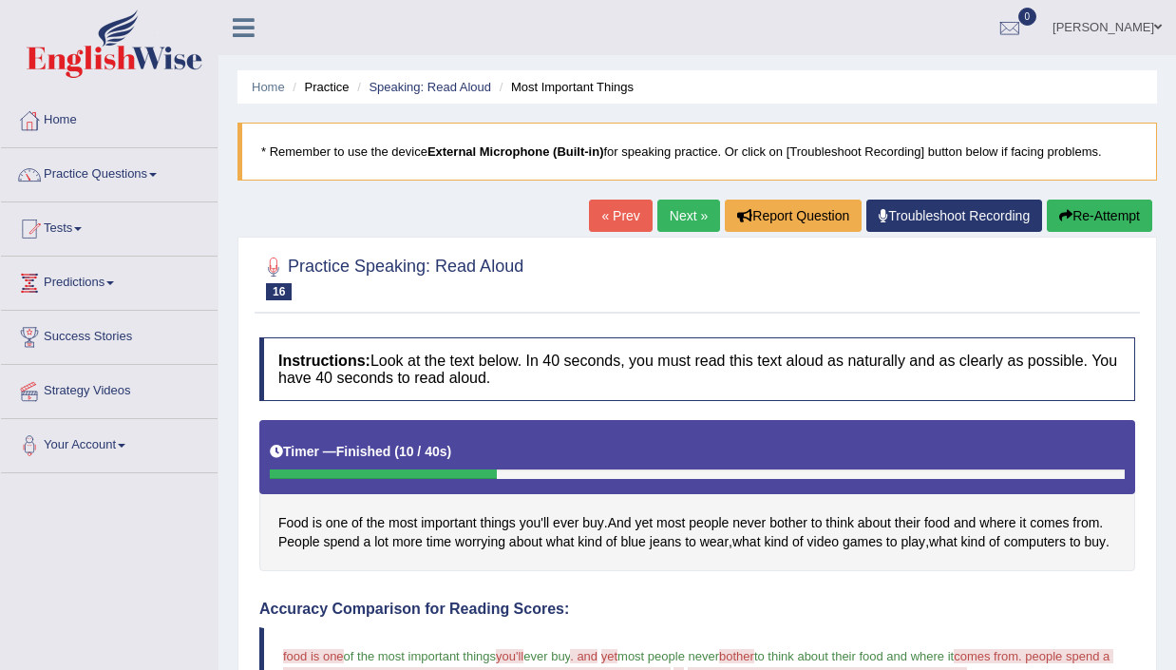
click at [666, 212] on link "Next »" at bounding box center [688, 215] width 63 height 32
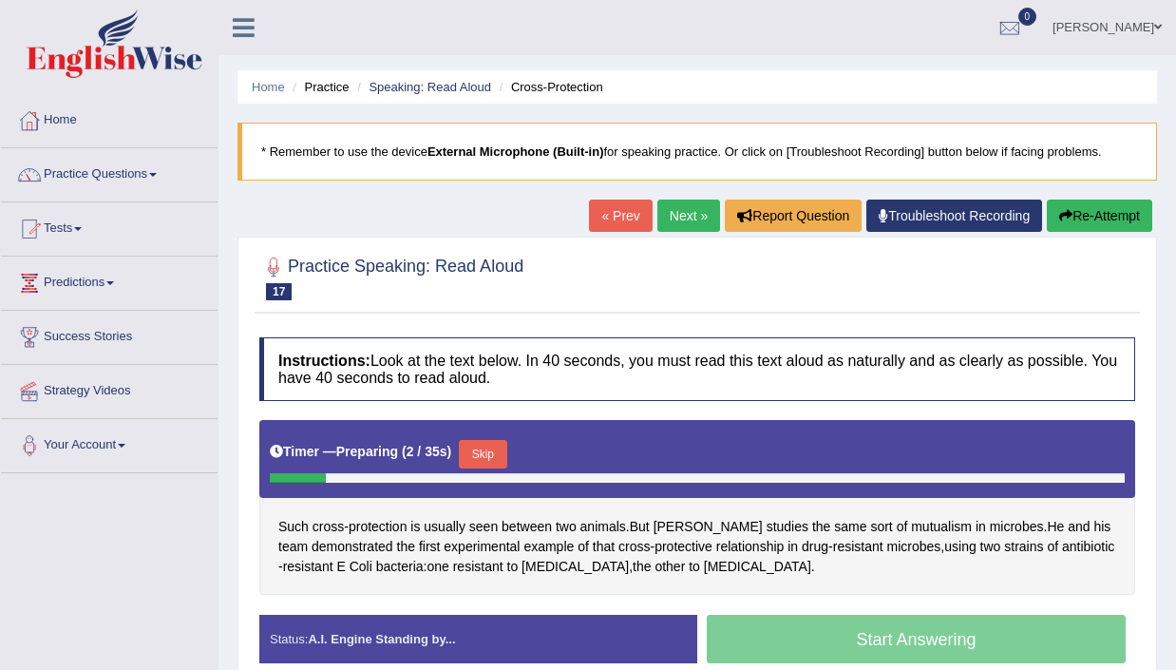
click at [476, 459] on button "Skip" at bounding box center [482, 454] width 47 height 28
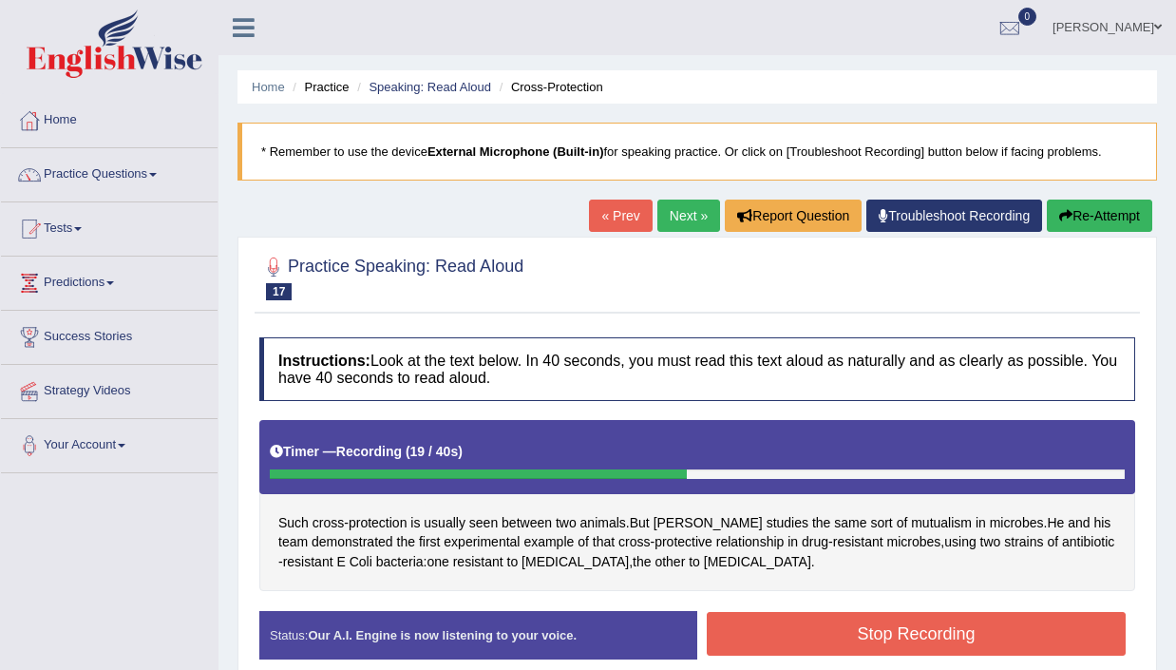
click at [841, 615] on button "Stop Recording" at bounding box center [916, 634] width 419 height 44
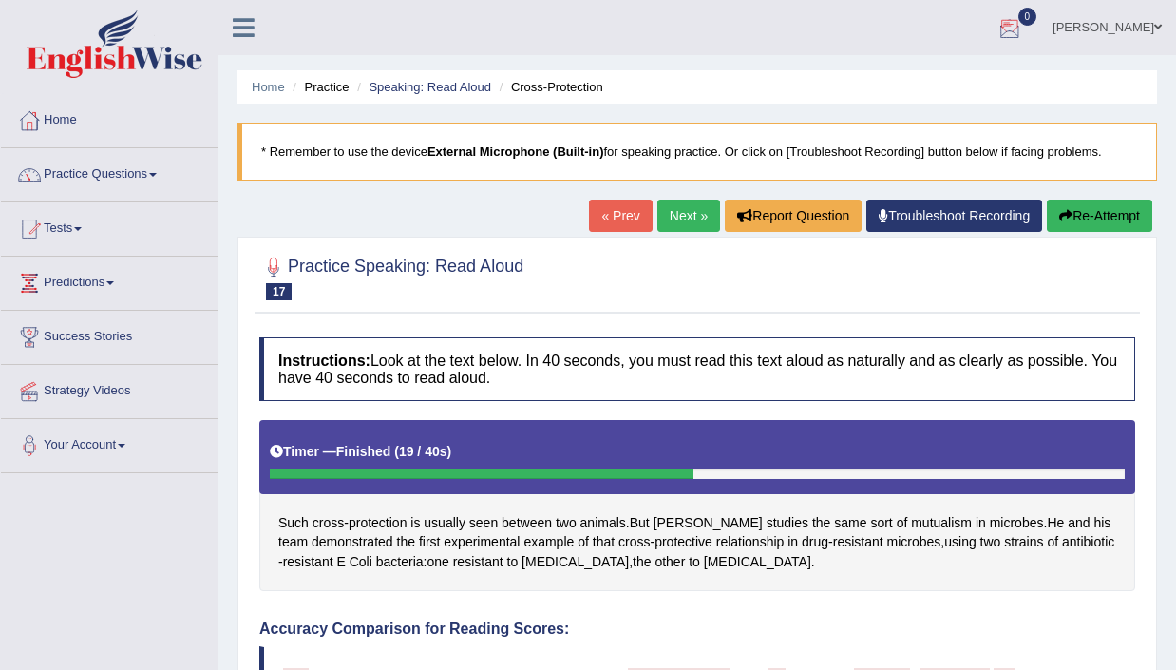
click at [1081, 211] on button "Re-Attempt" at bounding box center [1099, 215] width 105 height 32
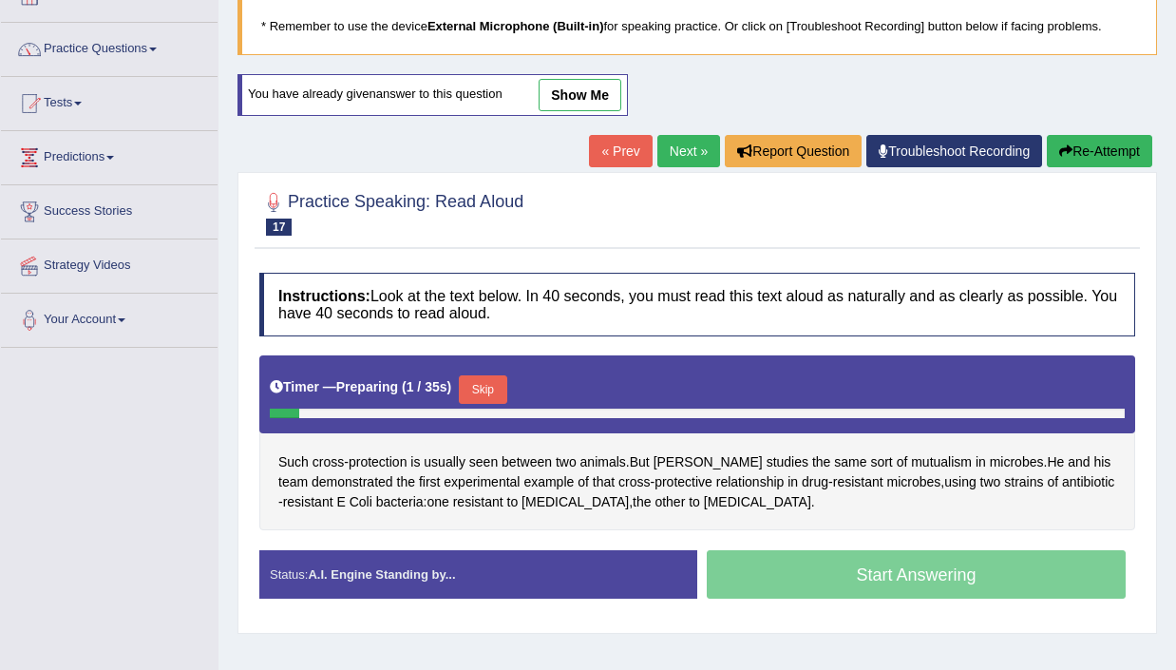
scroll to position [130, 0]
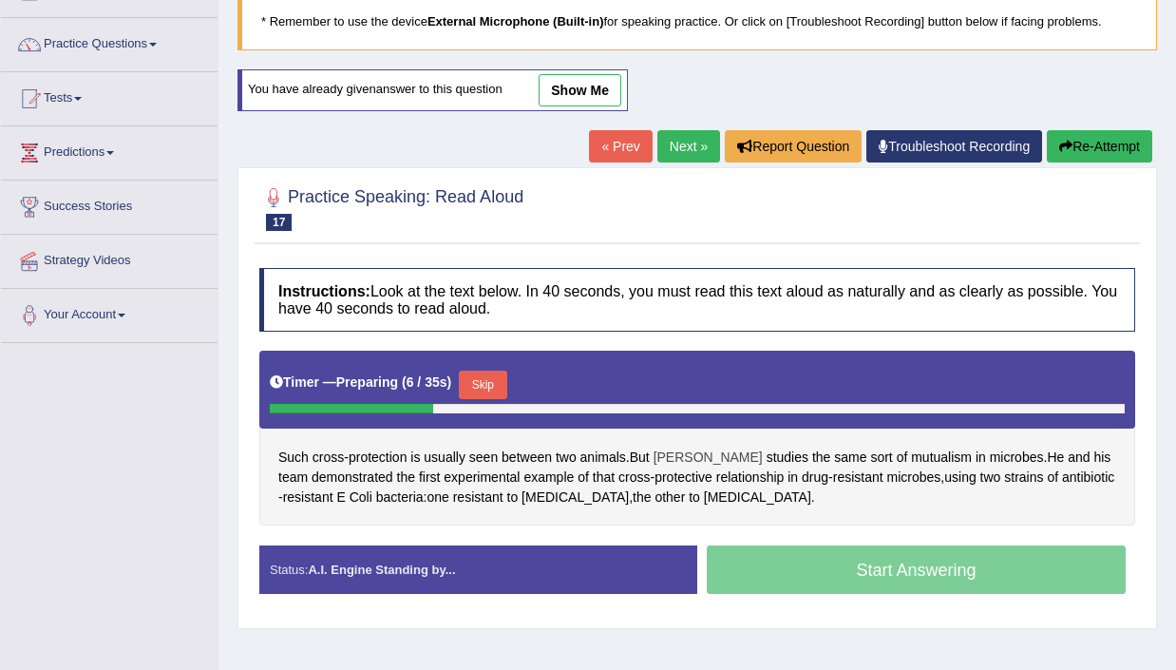
click at [680, 463] on span "[PERSON_NAME]" at bounding box center [707, 457] width 109 height 20
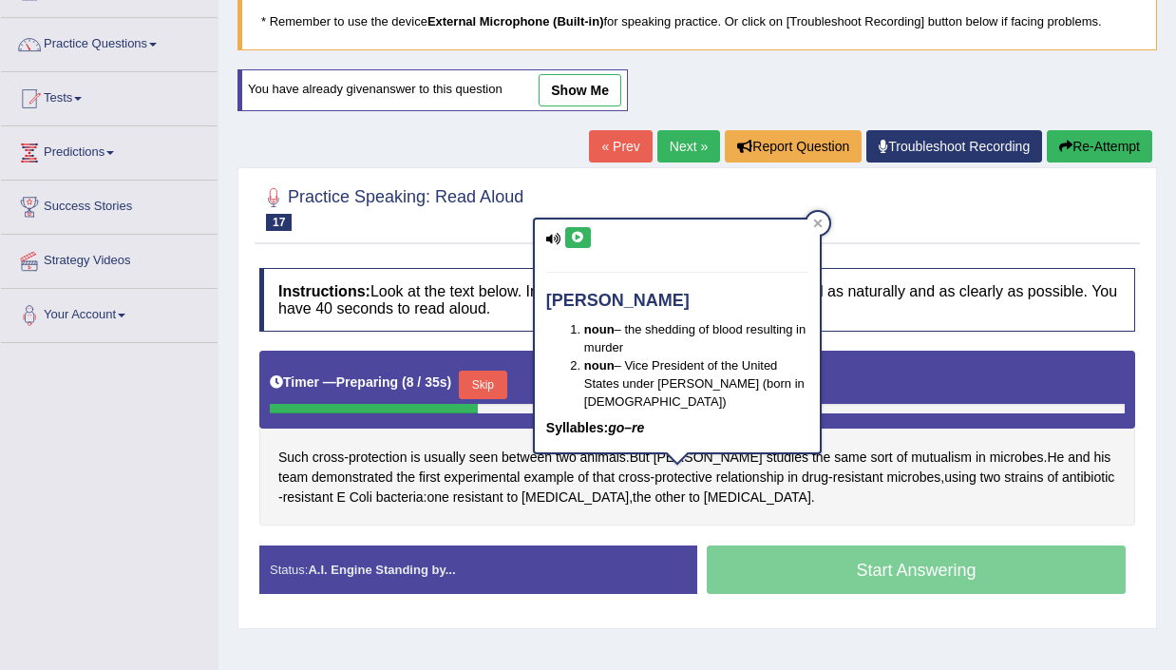
click at [581, 241] on icon at bounding box center [578, 237] width 14 height 11
click at [820, 218] on div at bounding box center [817, 223] width 23 height 23
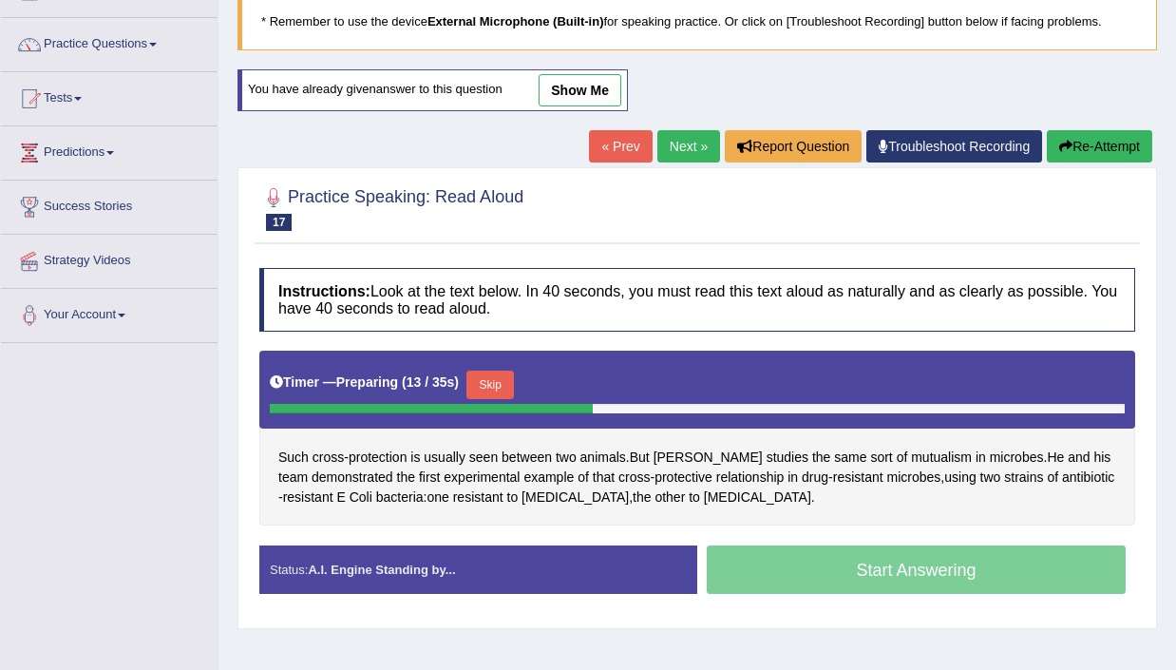
click at [500, 377] on button "Skip" at bounding box center [489, 384] width 47 height 28
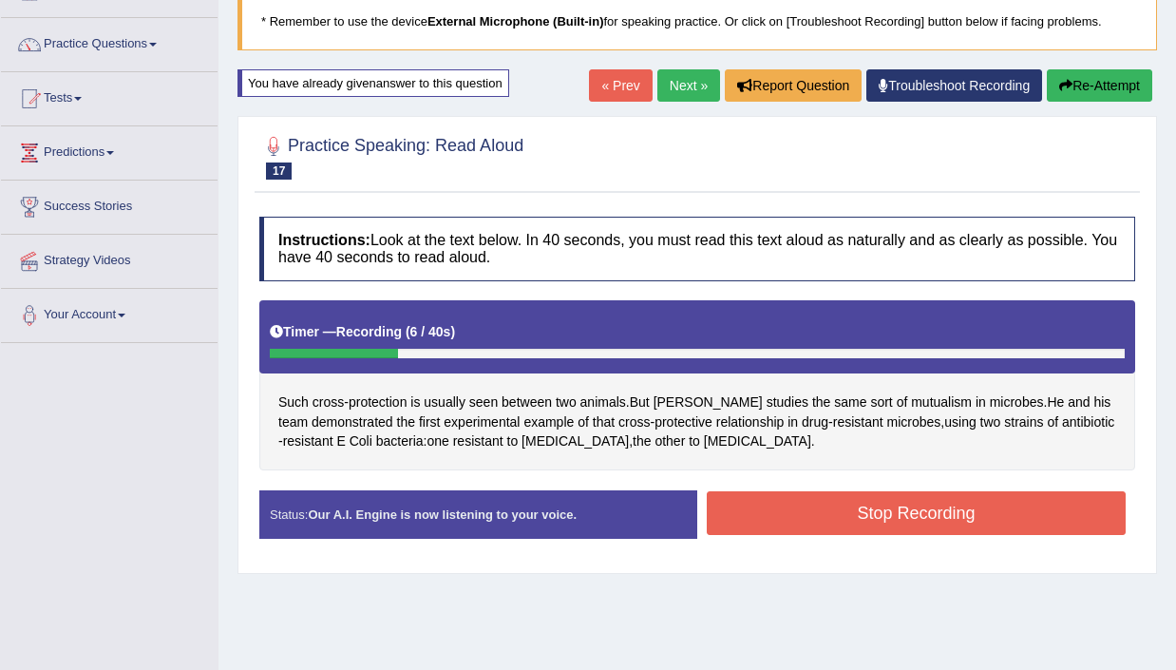
click at [1090, 75] on button "Re-Attempt" at bounding box center [1099, 85] width 105 height 32
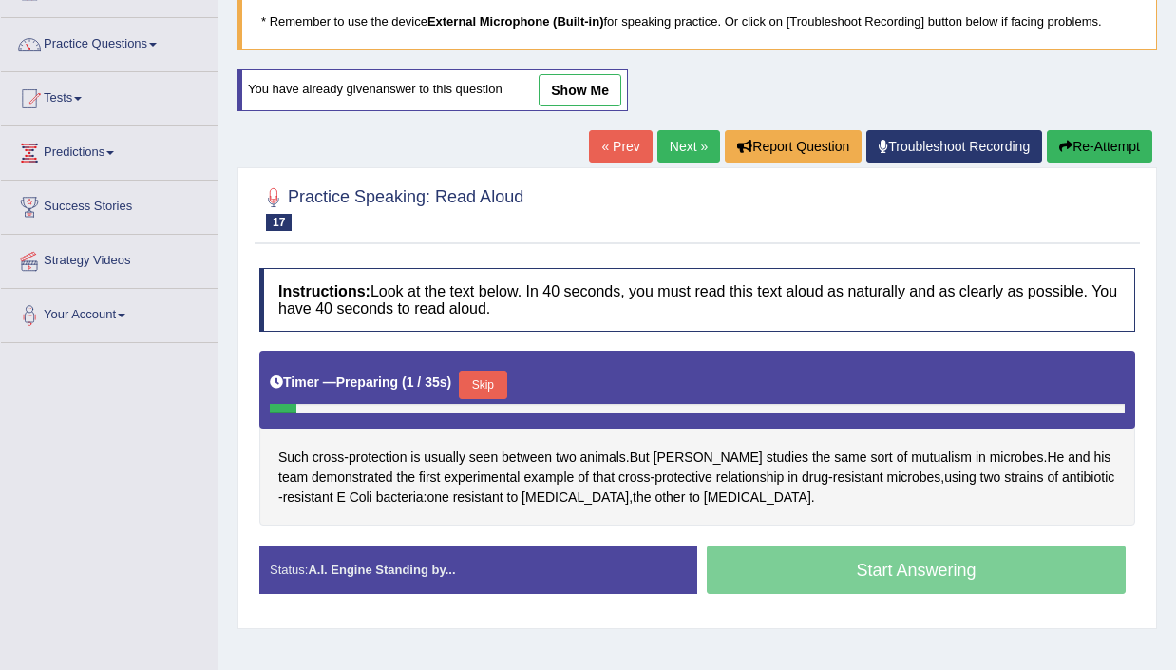
click at [501, 376] on button "Skip" at bounding box center [482, 384] width 47 height 28
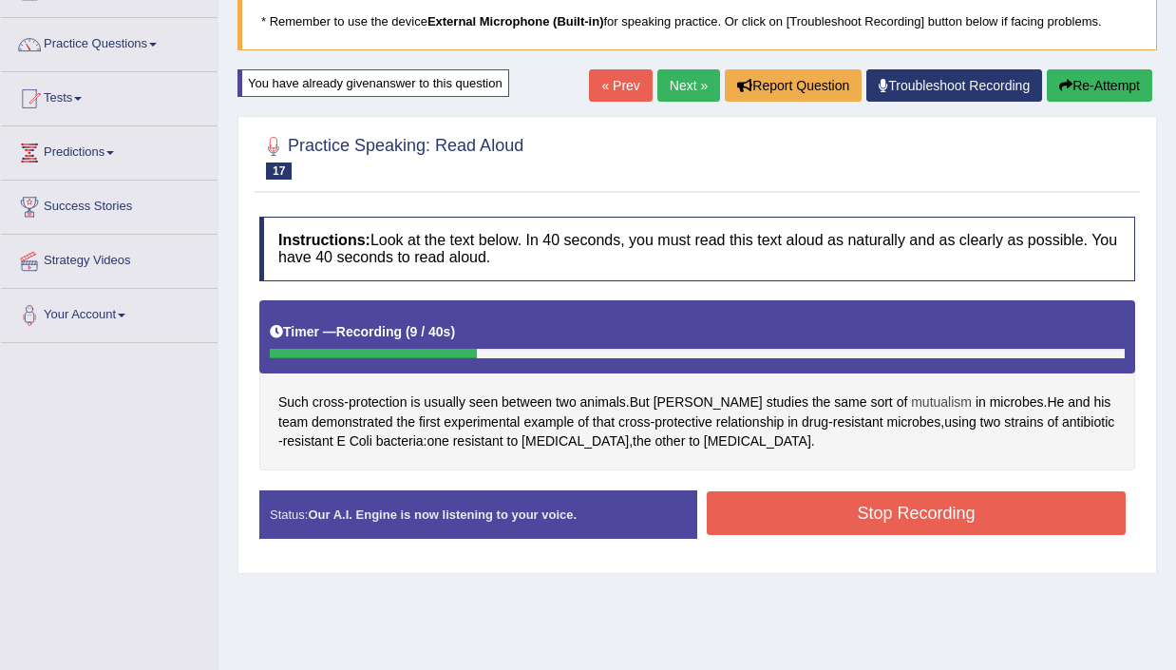
click at [911, 397] on span "mutualism" at bounding box center [941, 402] width 61 height 20
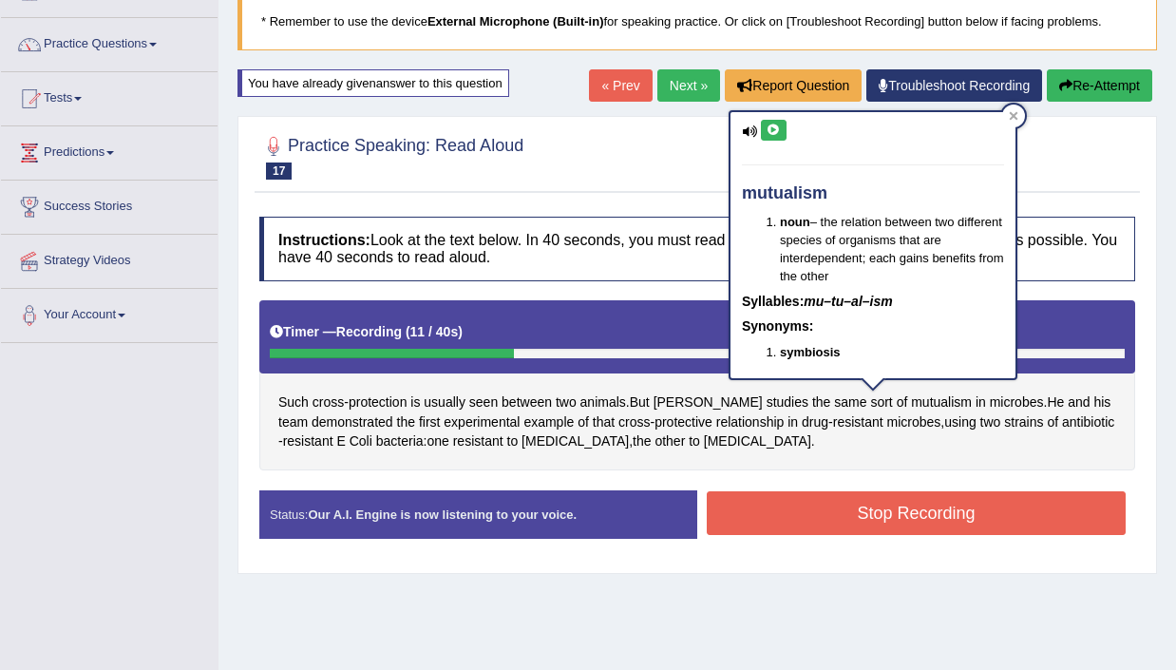
click at [767, 132] on icon at bounding box center [773, 129] width 14 height 11
click at [1012, 115] on icon at bounding box center [1014, 116] width 9 height 9
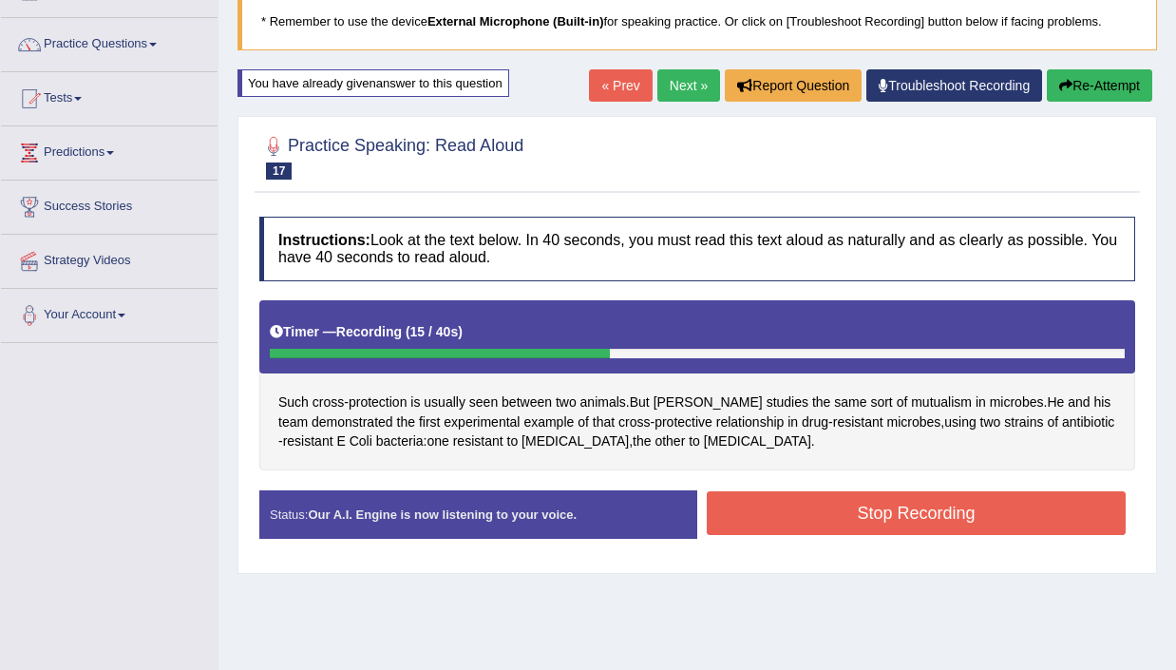
click at [1089, 77] on button "Re-Attempt" at bounding box center [1099, 85] width 105 height 32
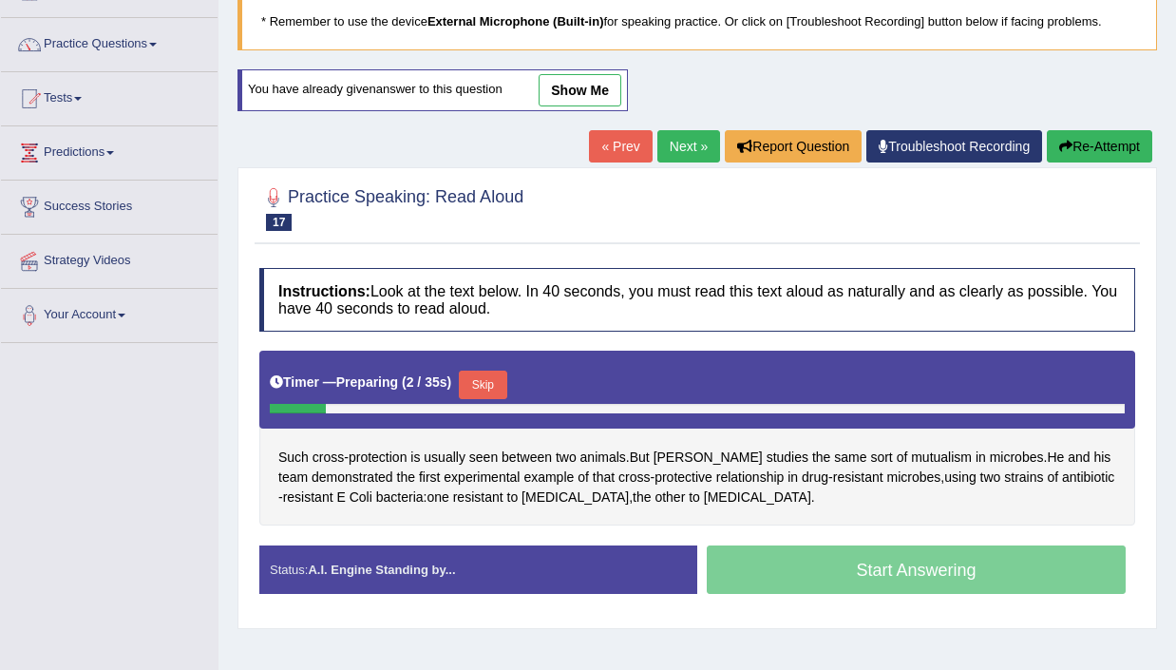
click at [497, 387] on button "Skip" at bounding box center [482, 384] width 47 height 28
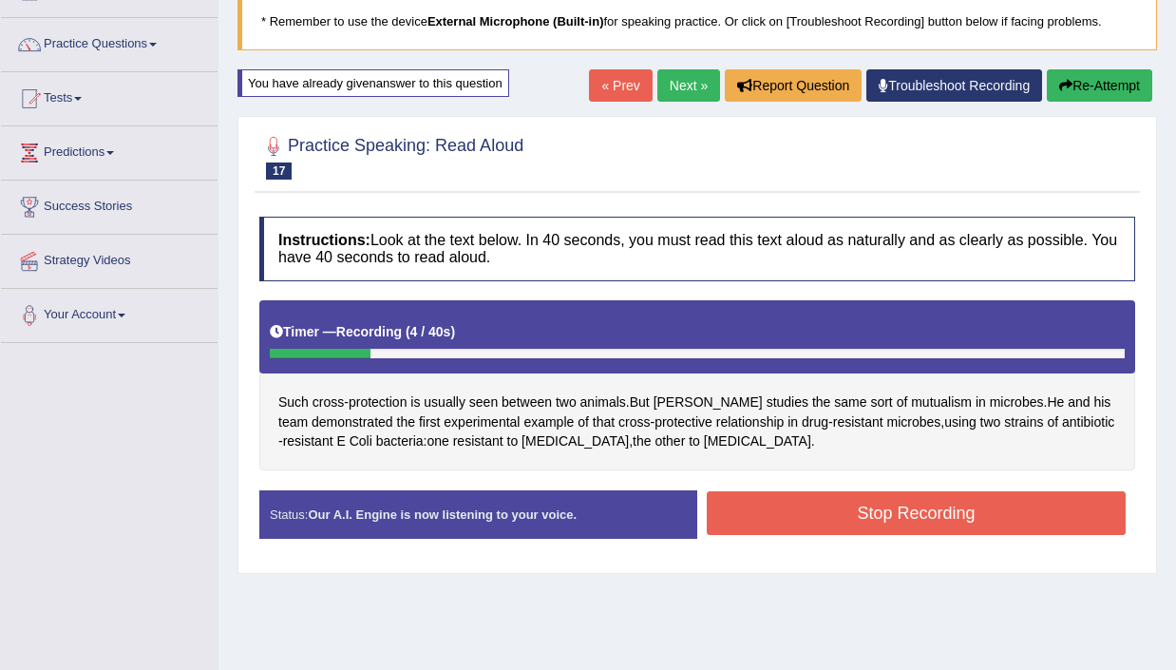
click at [1085, 98] on button "Re-Attempt" at bounding box center [1099, 85] width 105 height 32
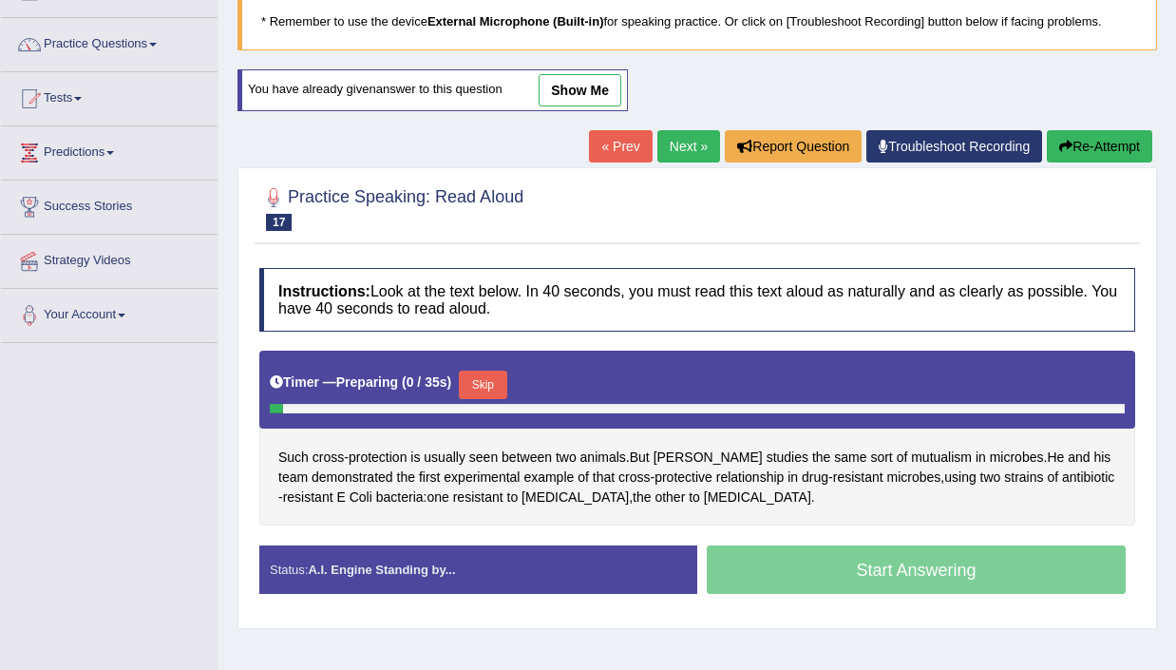
scroll to position [130, 0]
click at [493, 378] on button "Skip" at bounding box center [482, 384] width 47 height 28
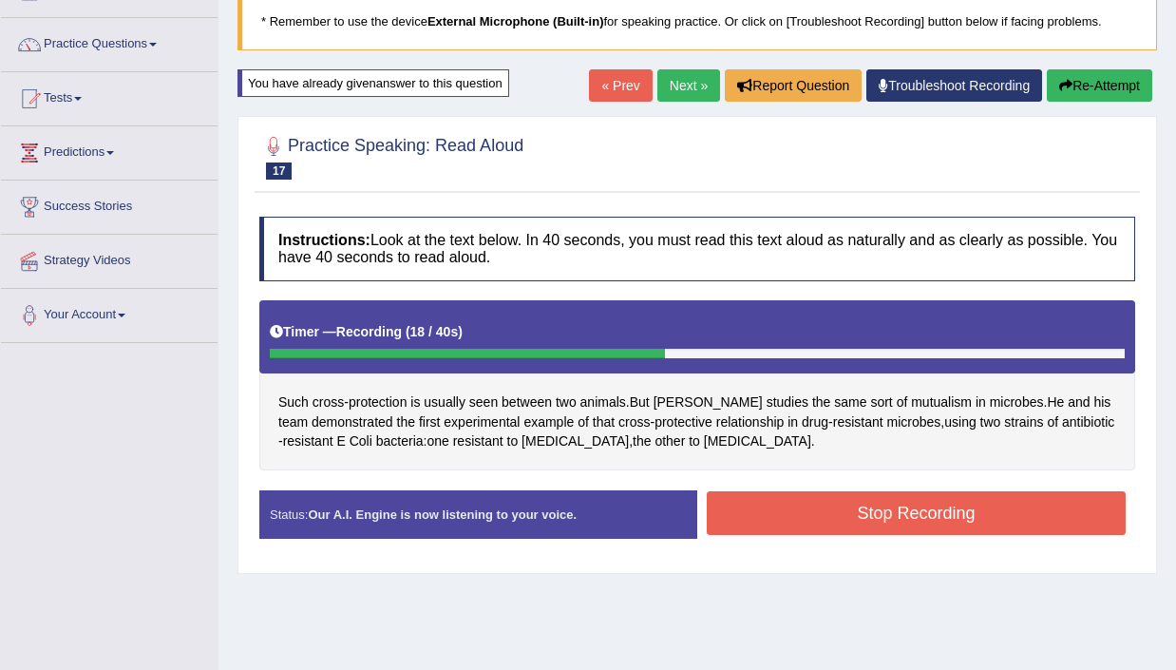
click at [962, 520] on button "Stop Recording" at bounding box center [916, 513] width 419 height 44
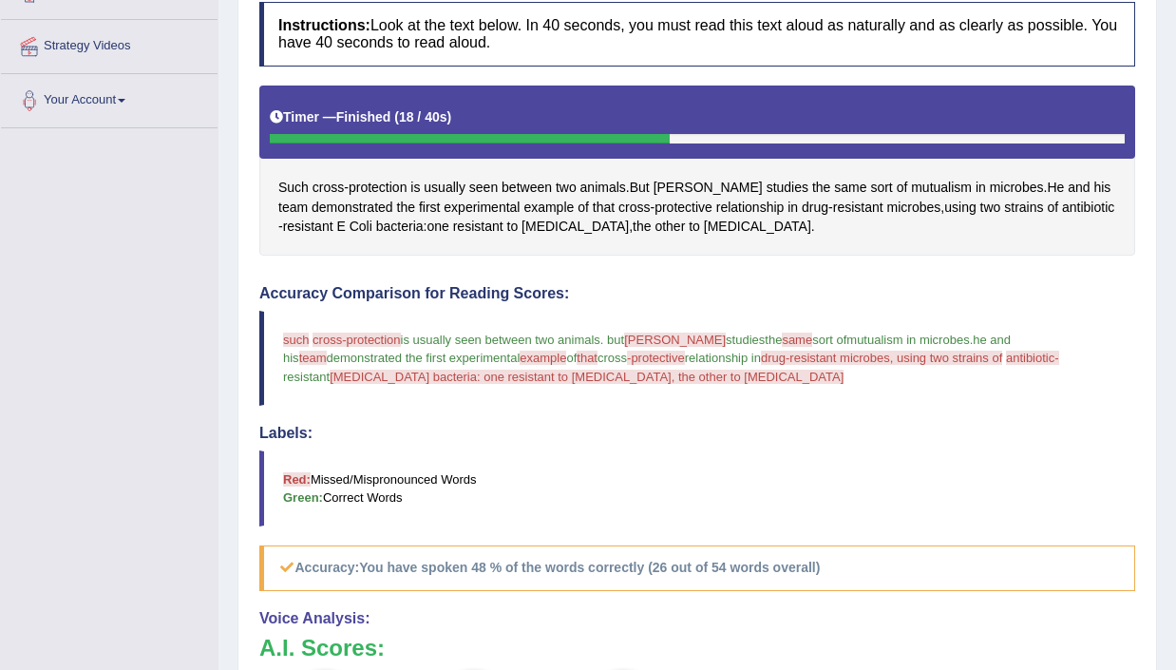
scroll to position [0, 0]
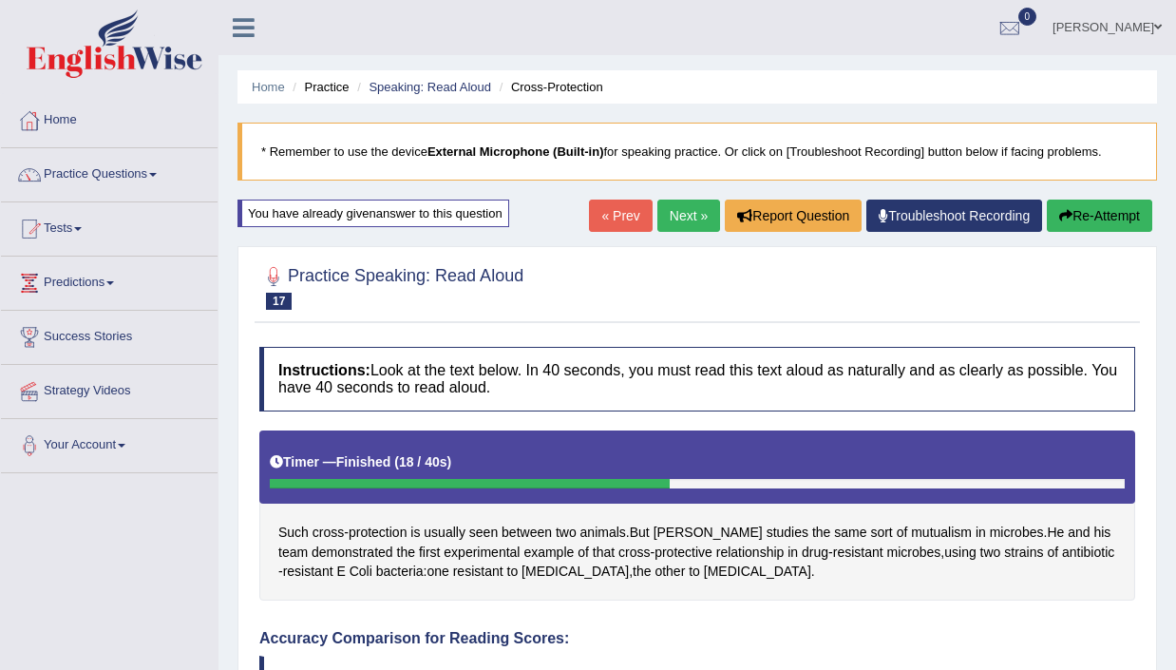
click at [662, 216] on link "Next »" at bounding box center [688, 215] width 63 height 32
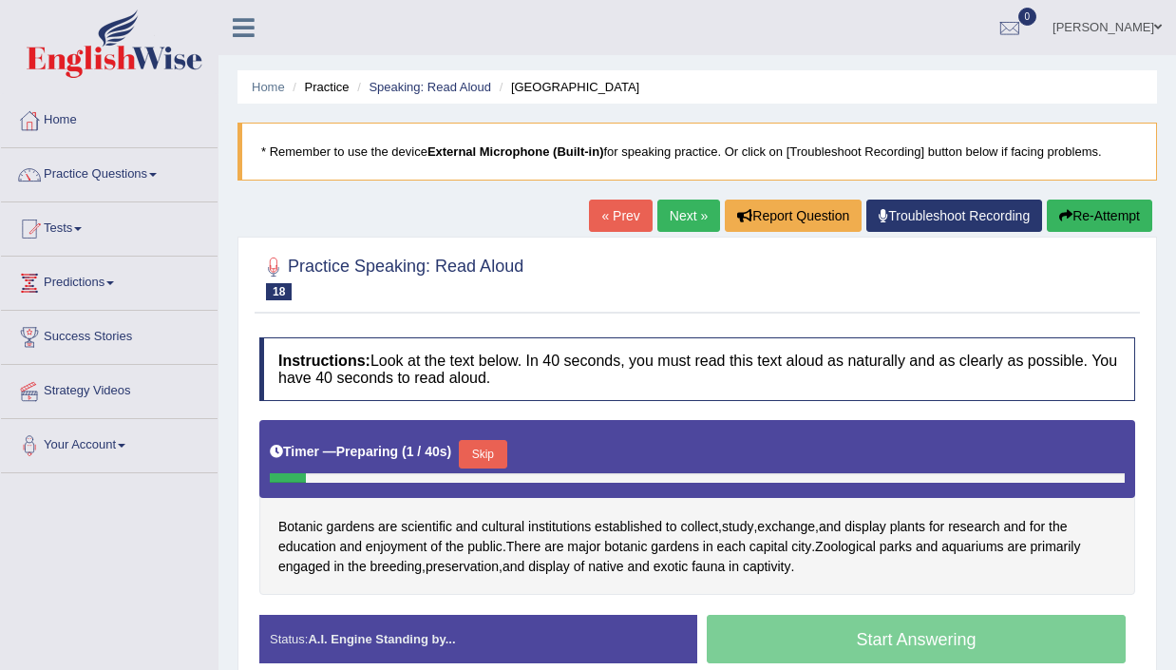
click at [489, 451] on button "Skip" at bounding box center [482, 454] width 47 height 28
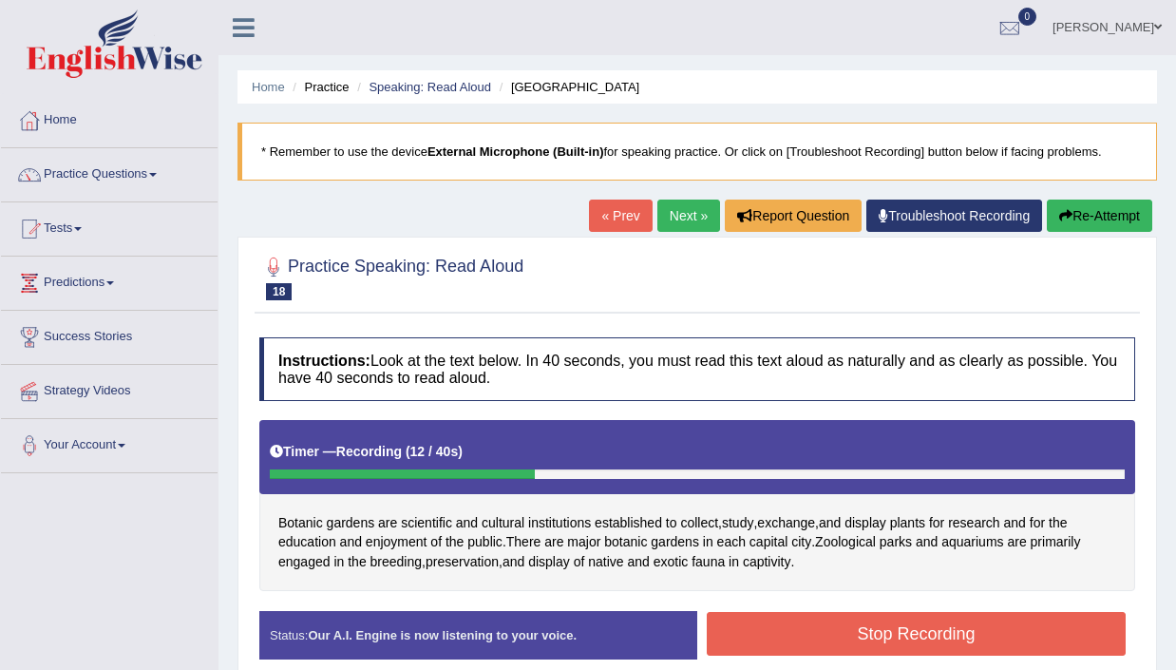
click at [810, 626] on button "Stop Recording" at bounding box center [916, 634] width 419 height 44
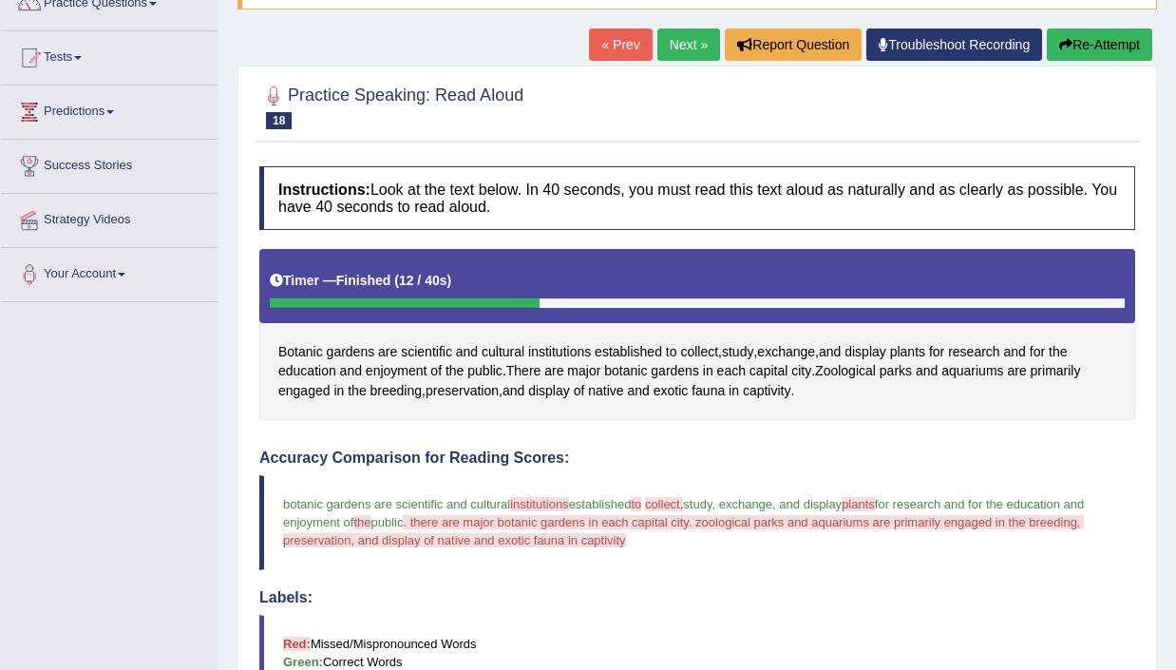
scroll to position [176, 0]
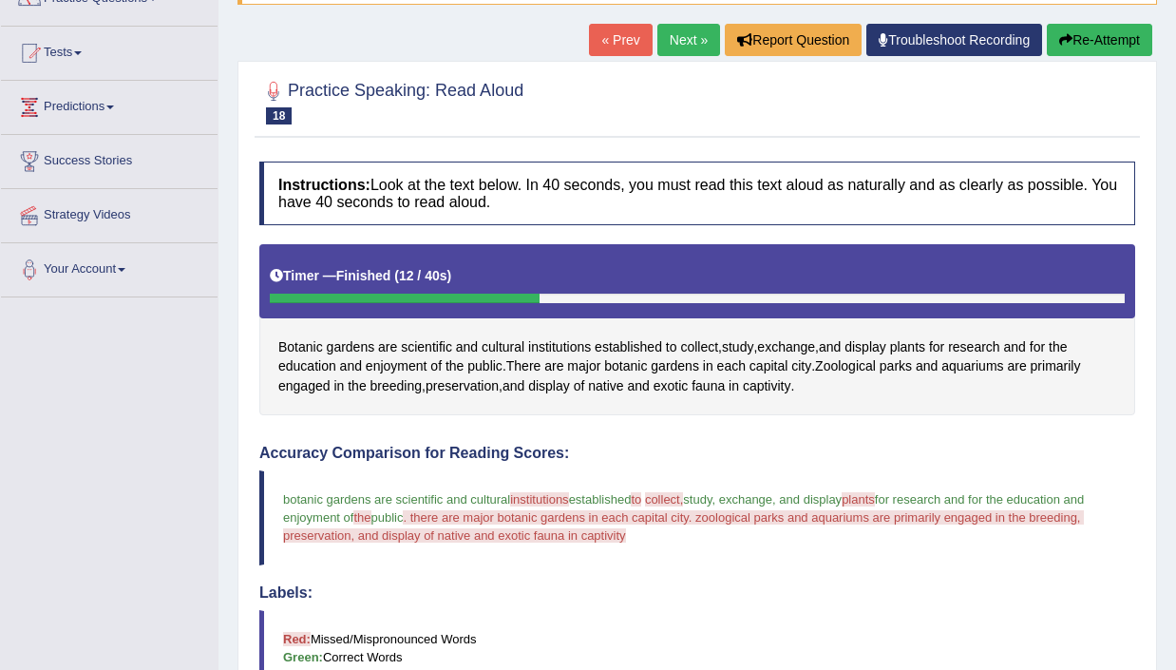
click at [1101, 39] on button "Re-Attempt" at bounding box center [1099, 40] width 105 height 32
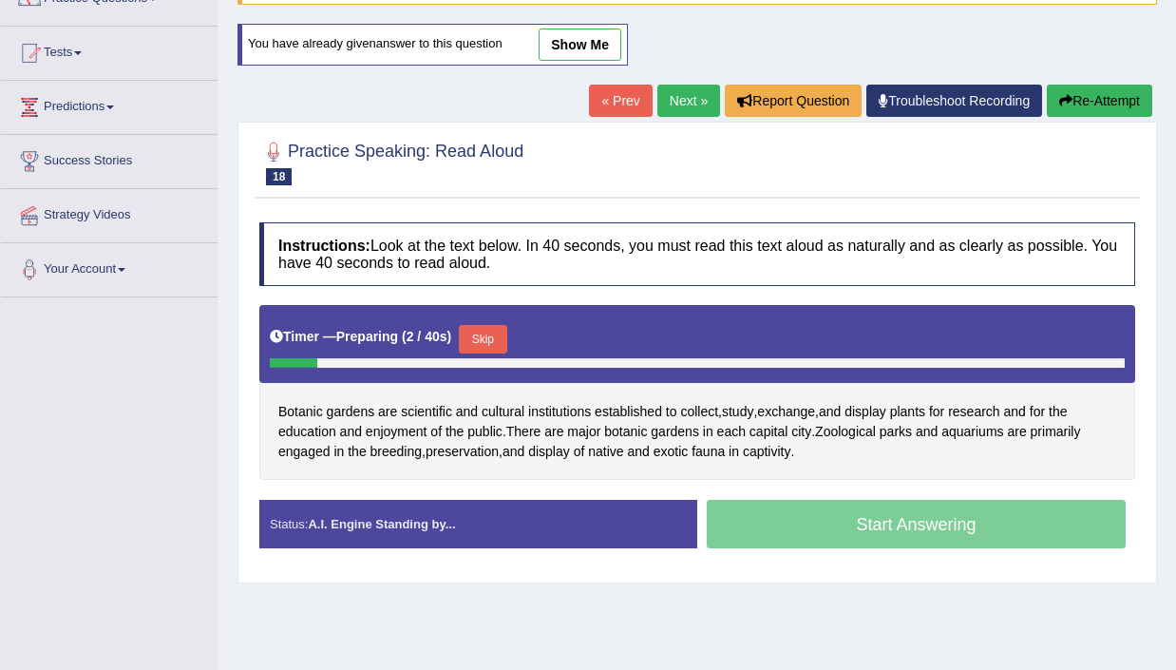
click at [506, 332] on button "Skip" at bounding box center [482, 339] width 47 height 28
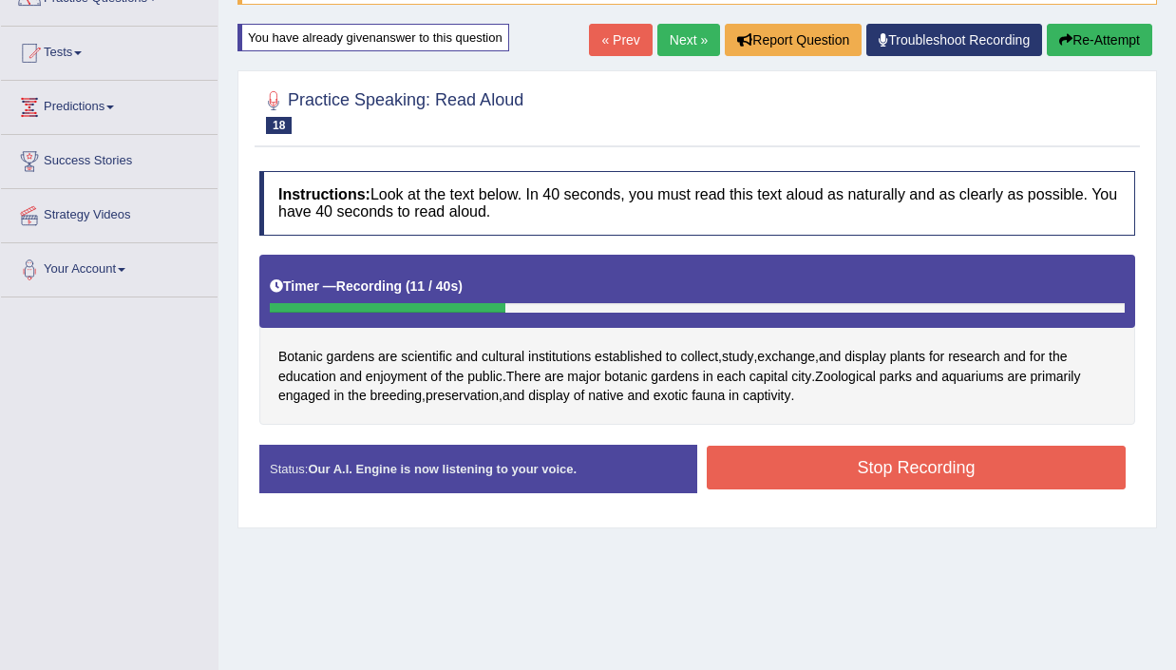
click at [851, 453] on button "Stop Recording" at bounding box center [916, 467] width 419 height 44
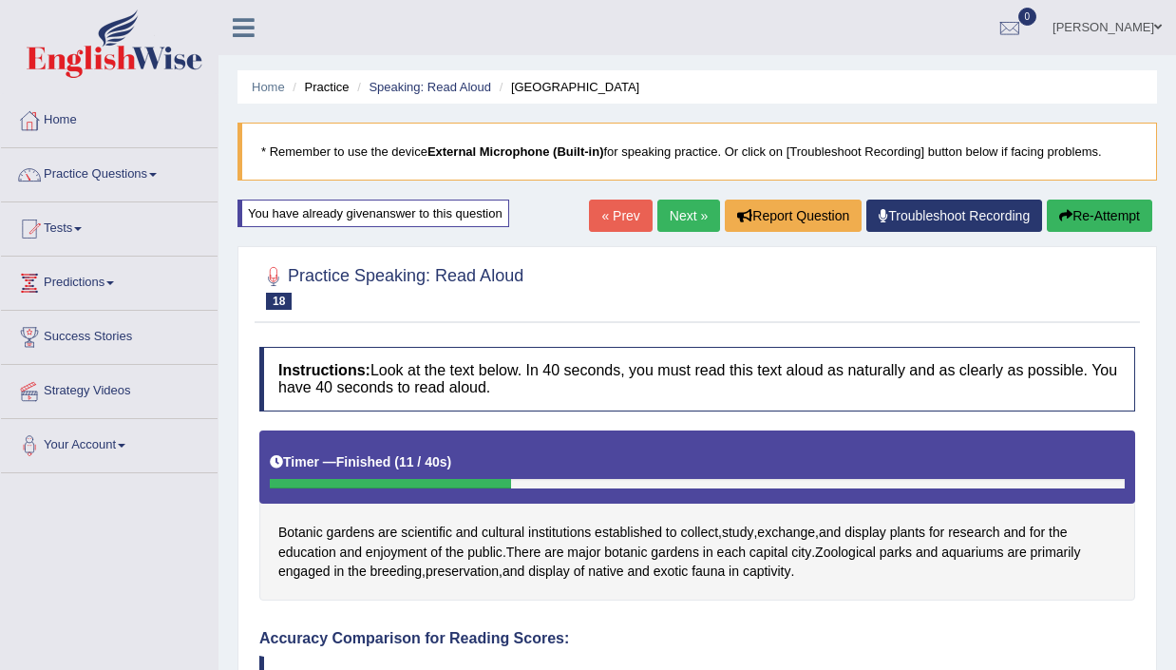
click at [676, 204] on link "Next »" at bounding box center [688, 215] width 63 height 32
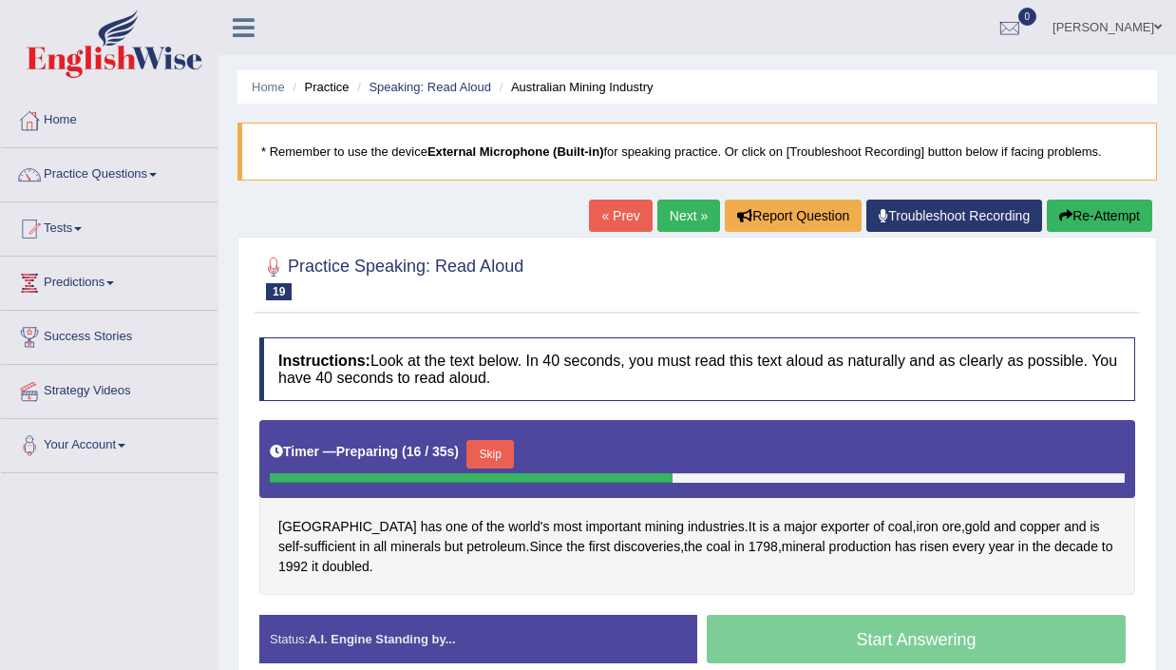
click at [493, 464] on button "Skip" at bounding box center [489, 454] width 47 height 28
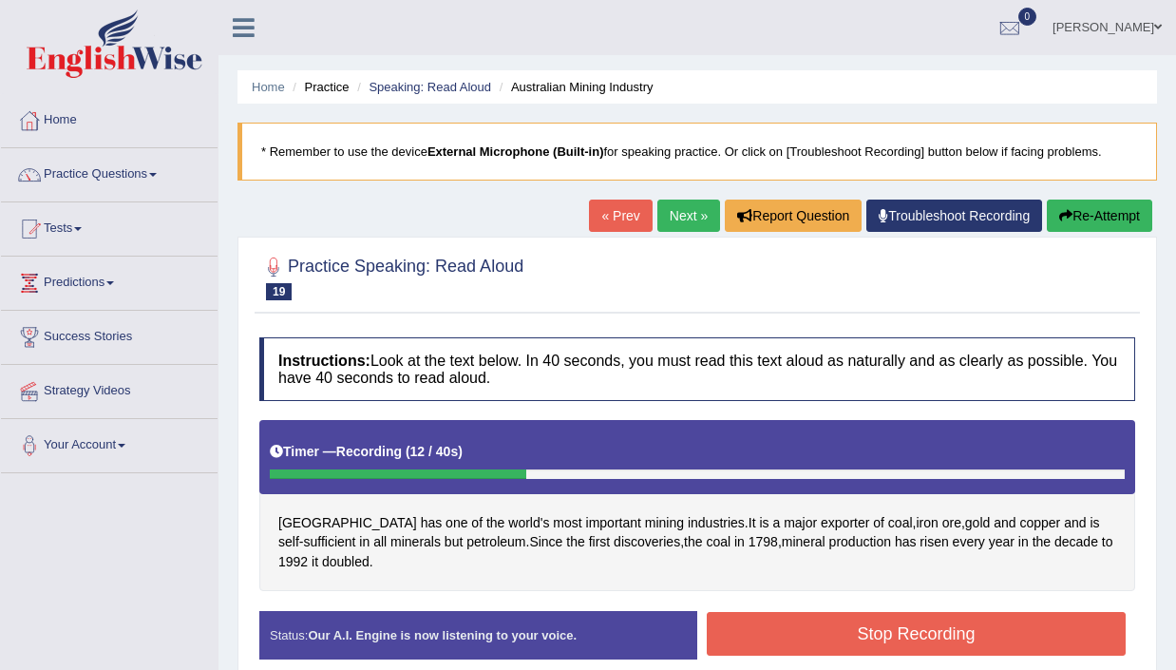
click at [940, 638] on button "Stop Recording" at bounding box center [916, 634] width 419 height 44
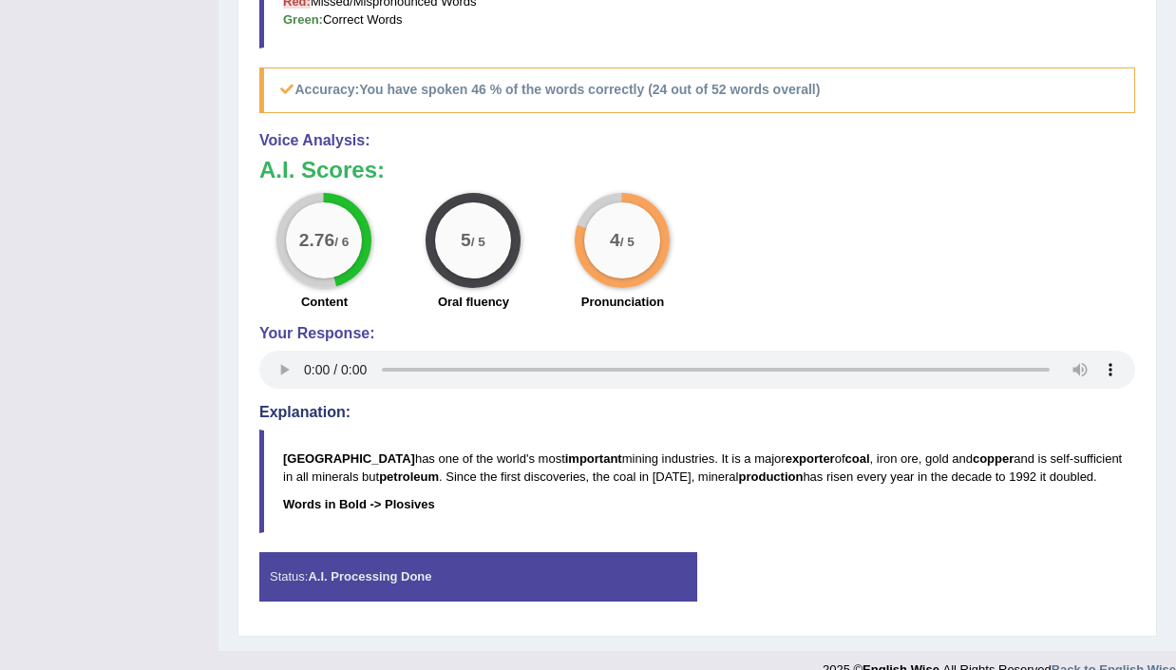
scroll to position [823, 0]
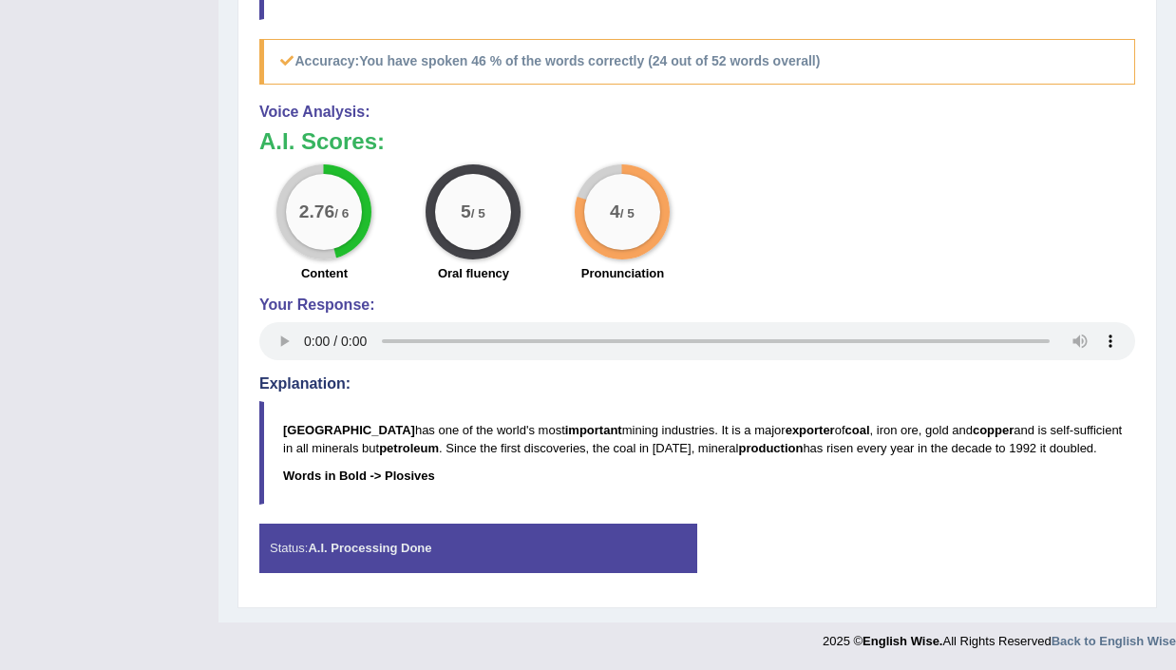
click at [511, 544] on div "Status: A.I. Processing Done" at bounding box center [478, 547] width 438 height 48
click at [358, 437] on p "Australia has one of the world's most important mining industries. It is a majo…" at bounding box center [708, 439] width 851 height 36
click at [400, 472] on b "Words in Bold -> Plosives" at bounding box center [359, 475] width 152 height 14
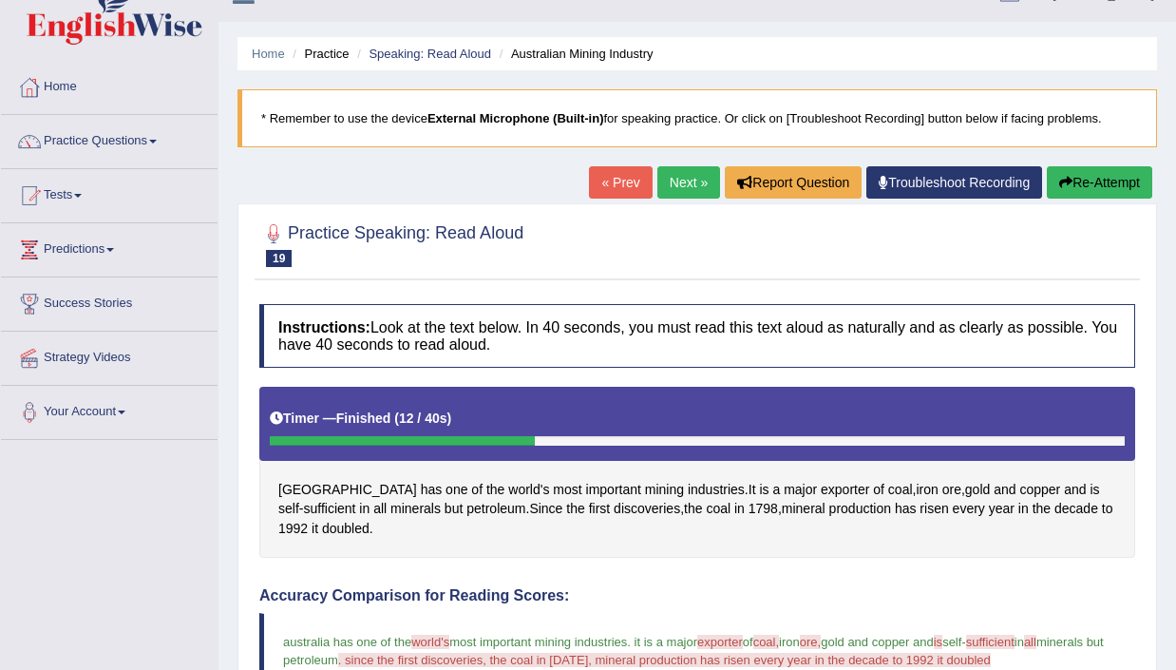
scroll to position [0, 0]
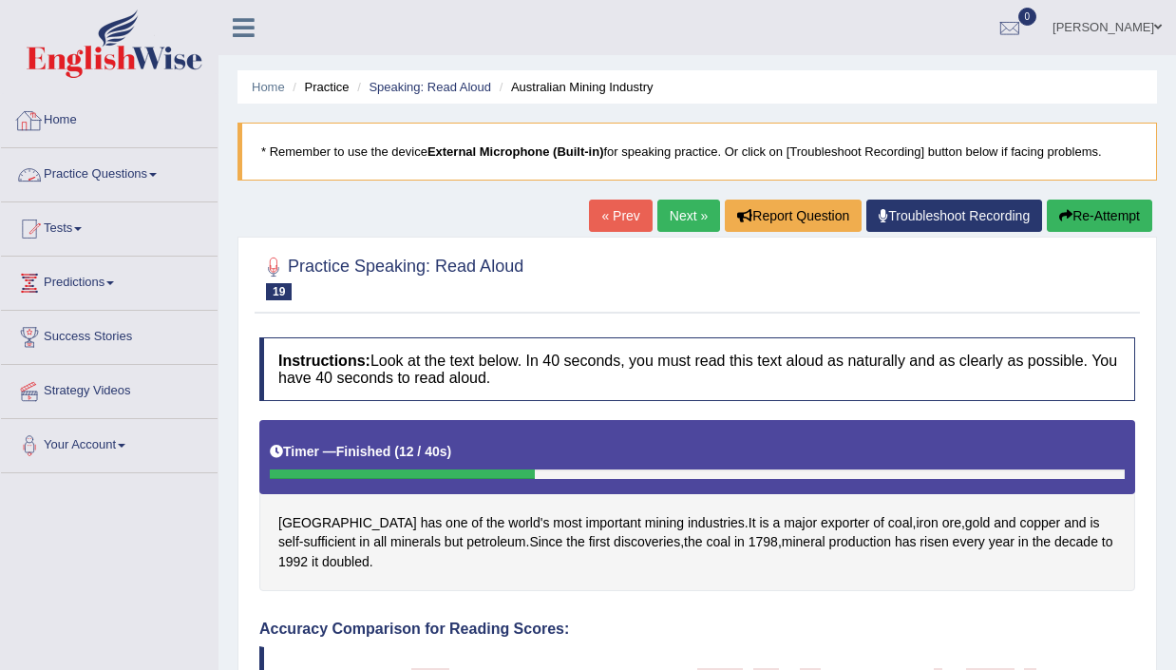
click at [120, 173] on link "Practice Questions" at bounding box center [109, 171] width 217 height 47
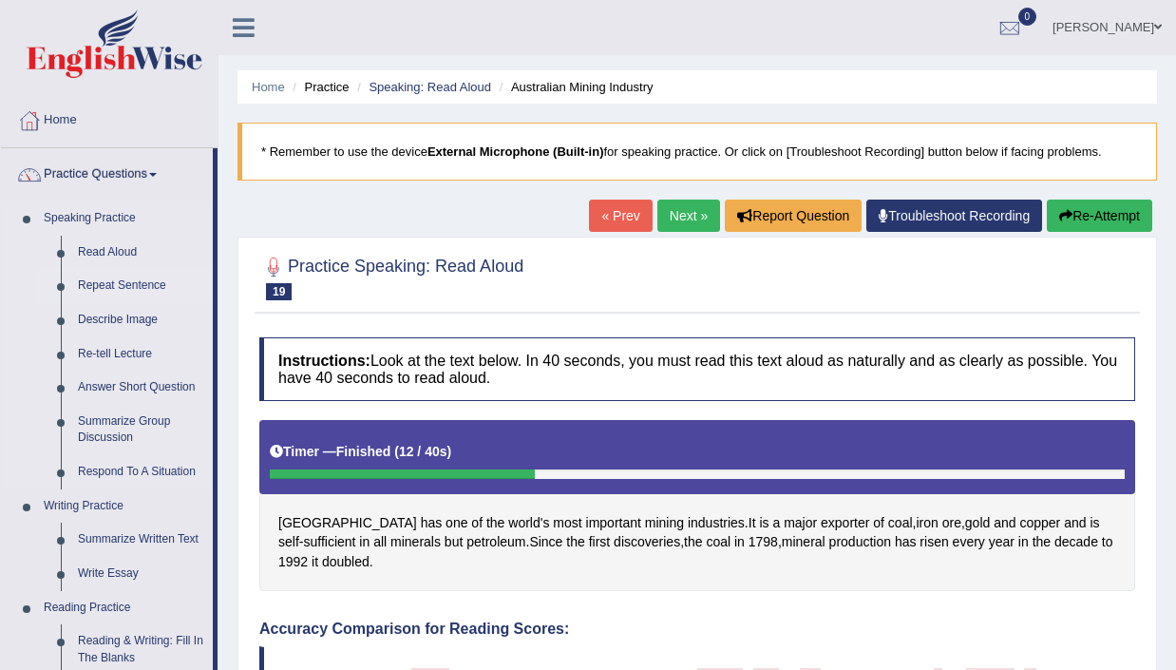
click at [118, 282] on link "Repeat Sentence" at bounding box center [140, 286] width 143 height 34
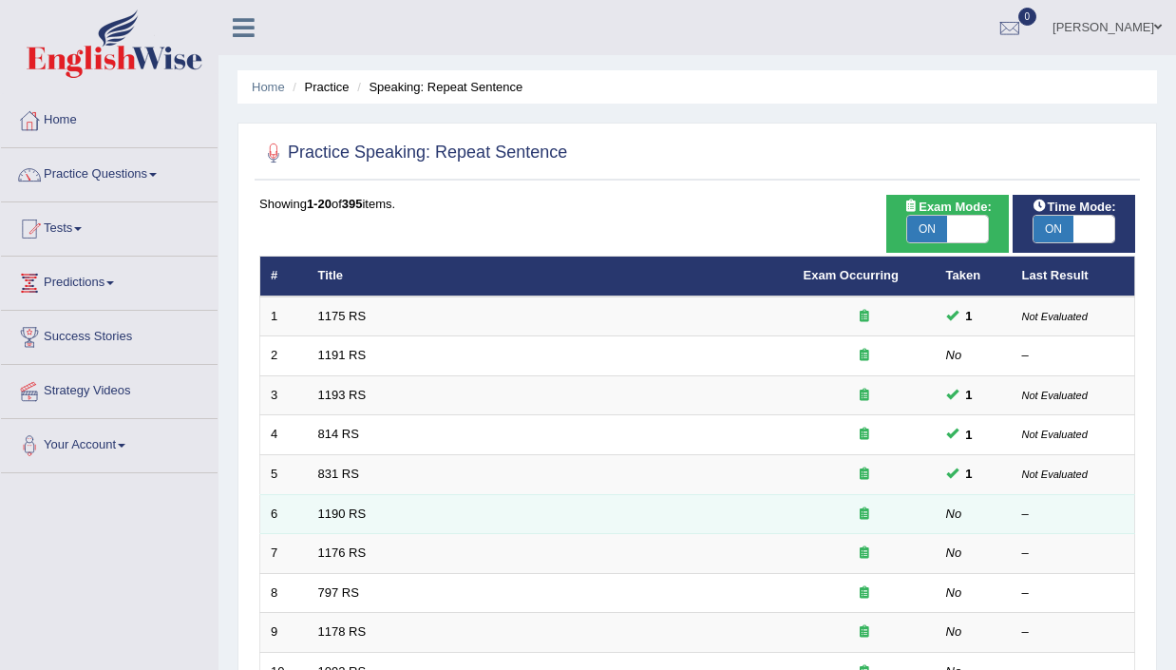
click at [625, 522] on td "1190 RS" at bounding box center [550, 514] width 485 height 40
click at [352, 516] on link "1190 RS" at bounding box center [342, 513] width 48 height 14
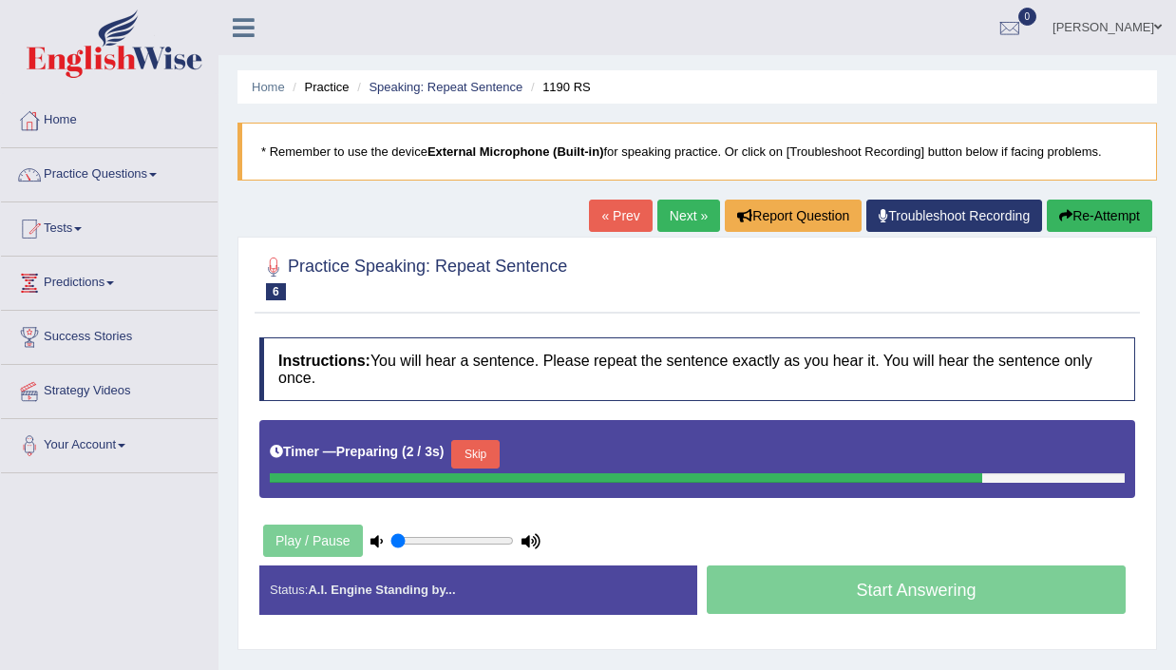
type input "0.65"
click at [466, 538] on input "range" at bounding box center [451, 540] width 123 height 15
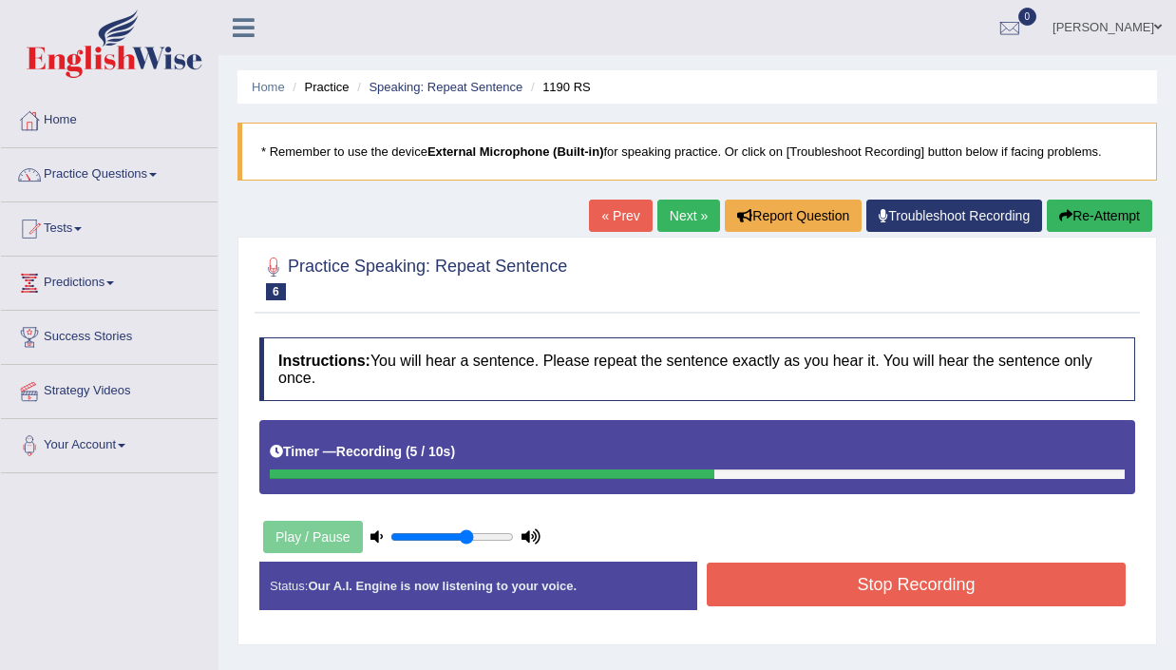
click at [848, 582] on button "Stop Recording" at bounding box center [916, 584] width 419 height 44
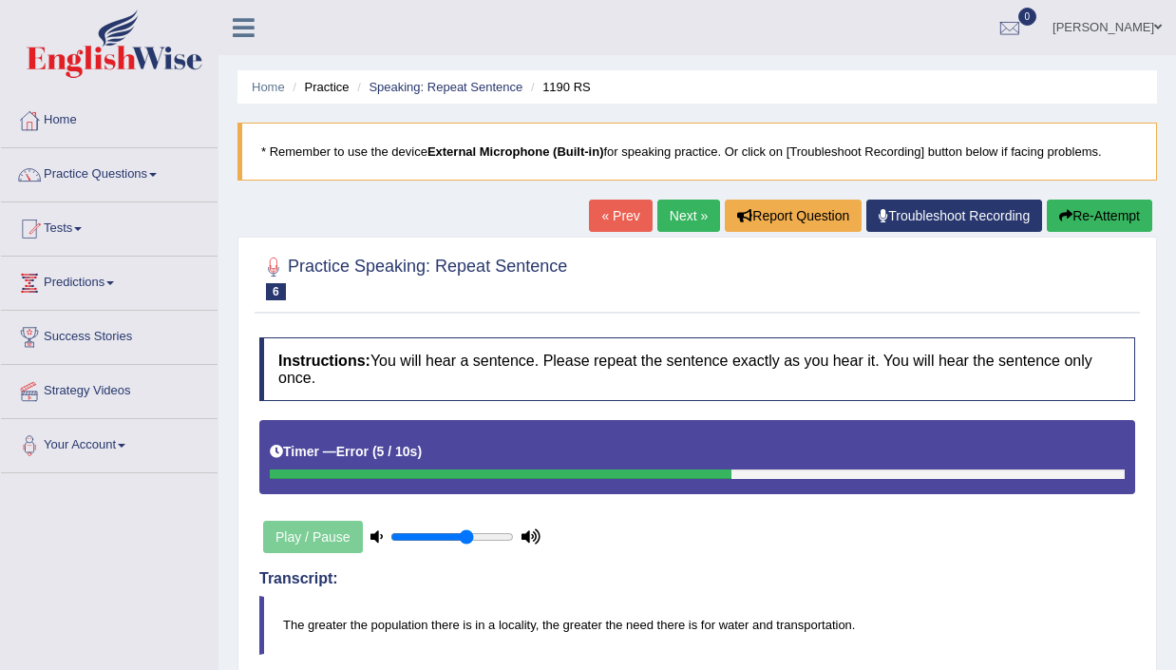
click at [681, 208] on link "Next »" at bounding box center [688, 215] width 63 height 32
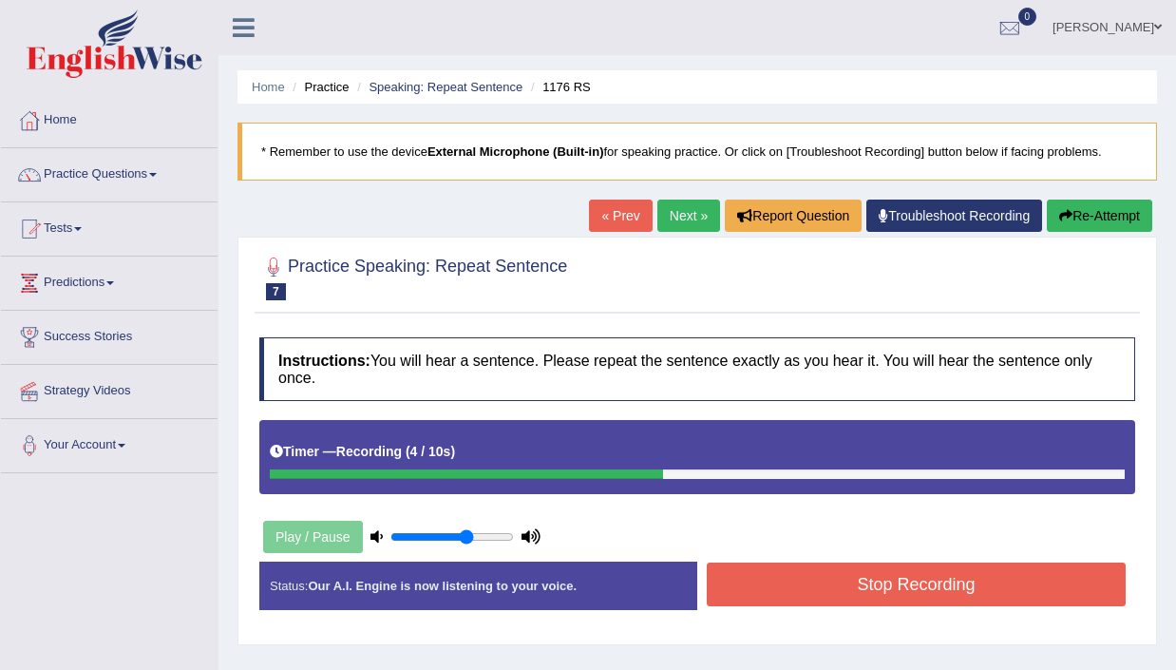
click at [831, 575] on button "Stop Recording" at bounding box center [916, 584] width 419 height 44
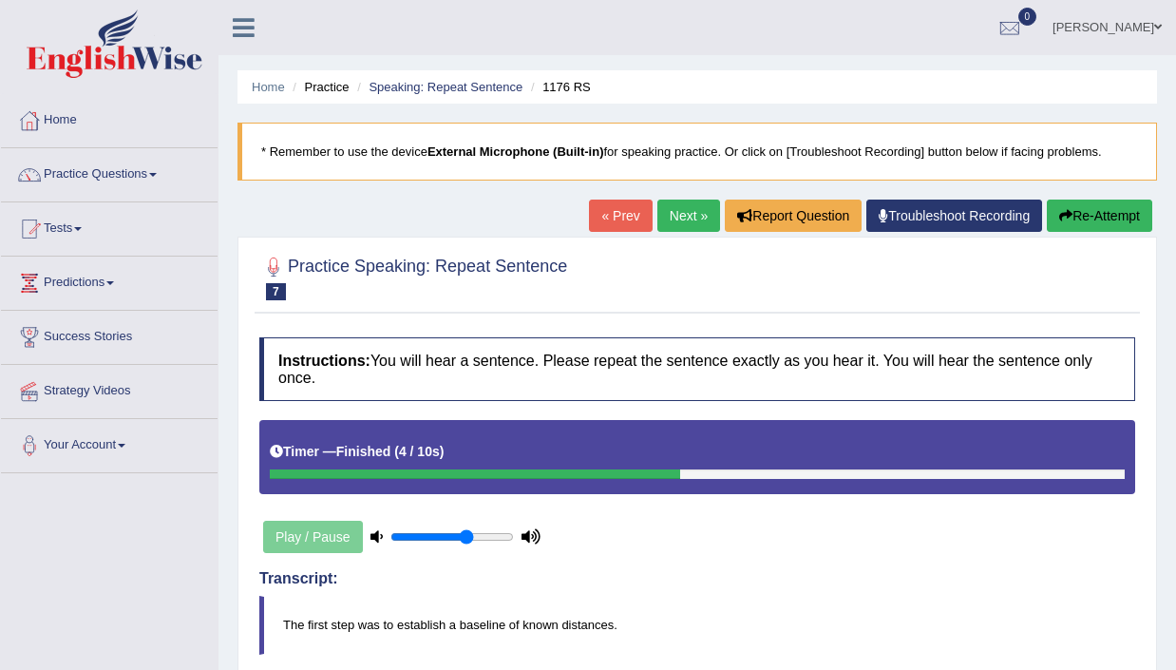
click at [676, 215] on link "Next »" at bounding box center [688, 215] width 63 height 32
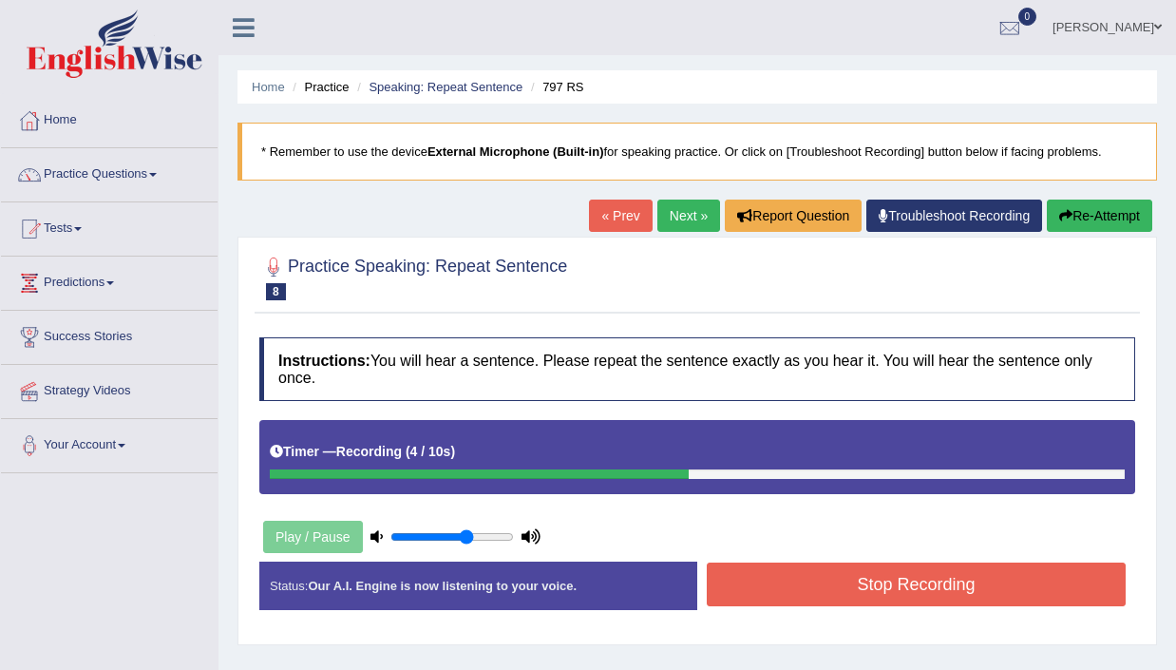
click at [899, 597] on button "Stop Recording" at bounding box center [916, 584] width 419 height 44
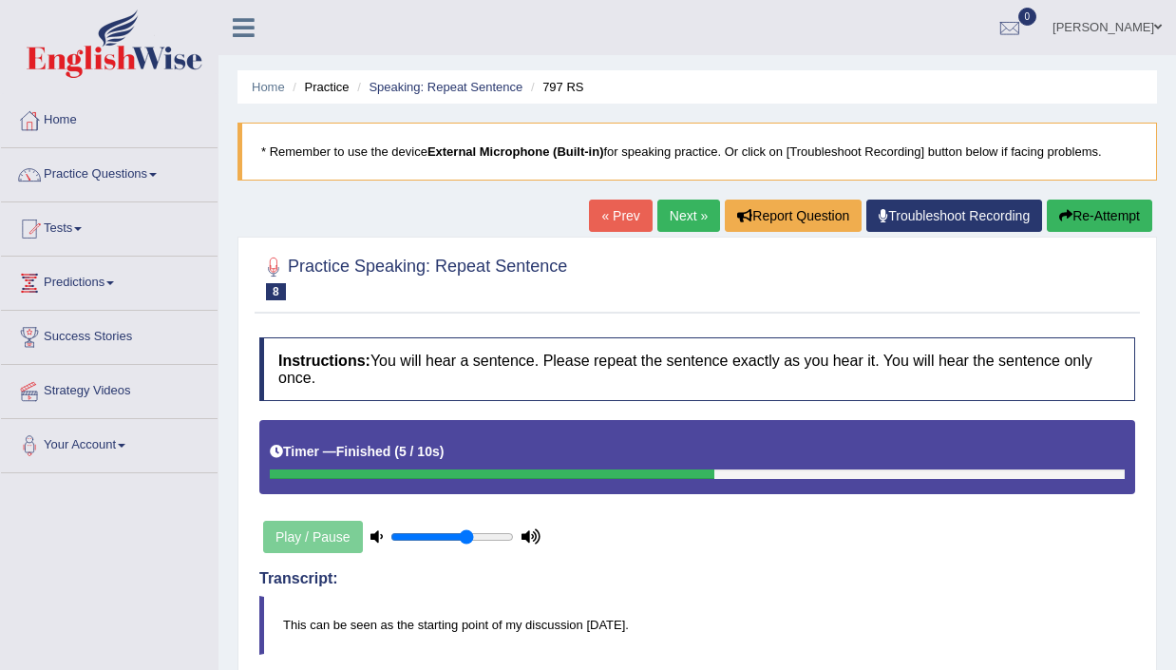
click at [674, 212] on link "Next »" at bounding box center [688, 215] width 63 height 32
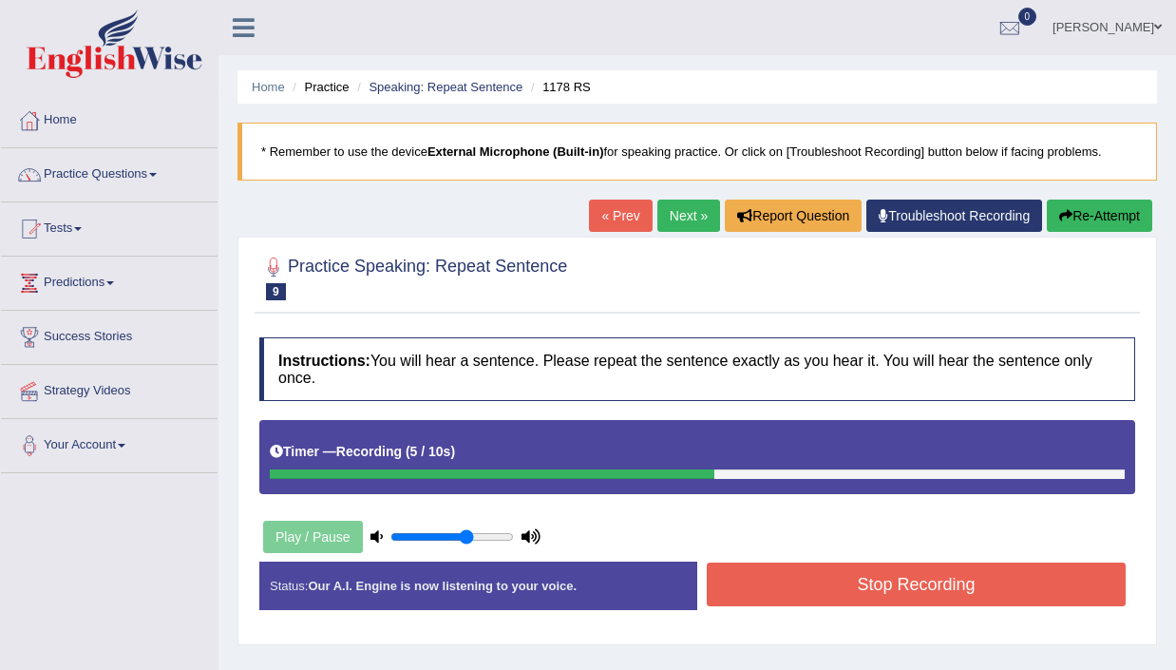
click at [898, 577] on button "Stop Recording" at bounding box center [916, 584] width 419 height 44
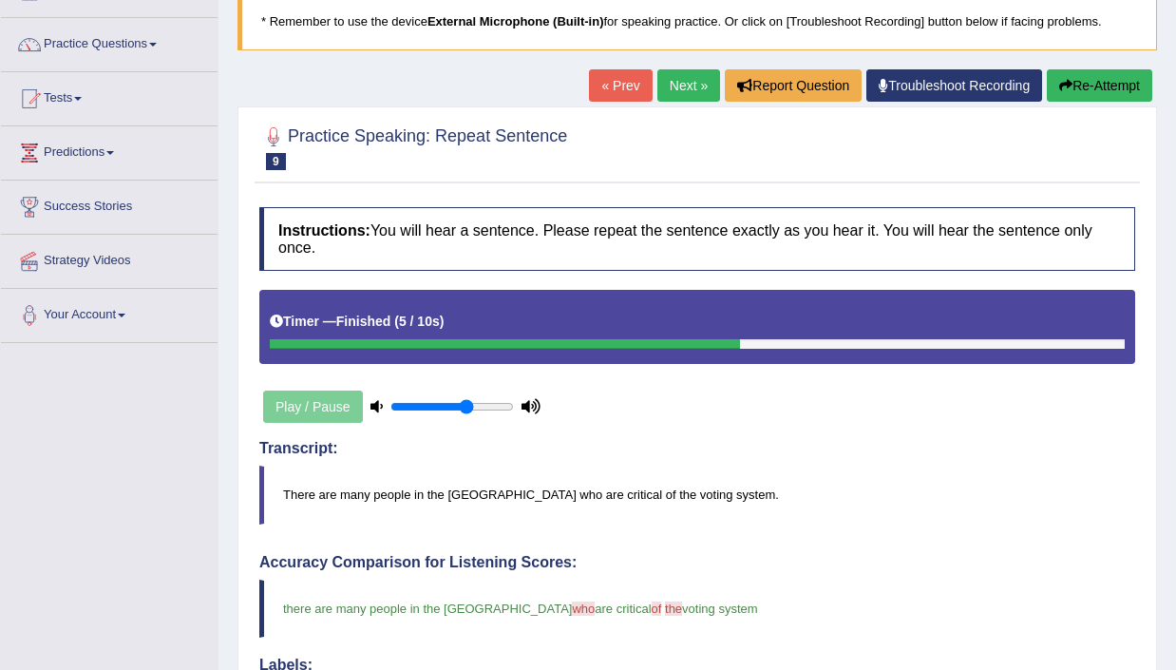
scroll to position [106, 0]
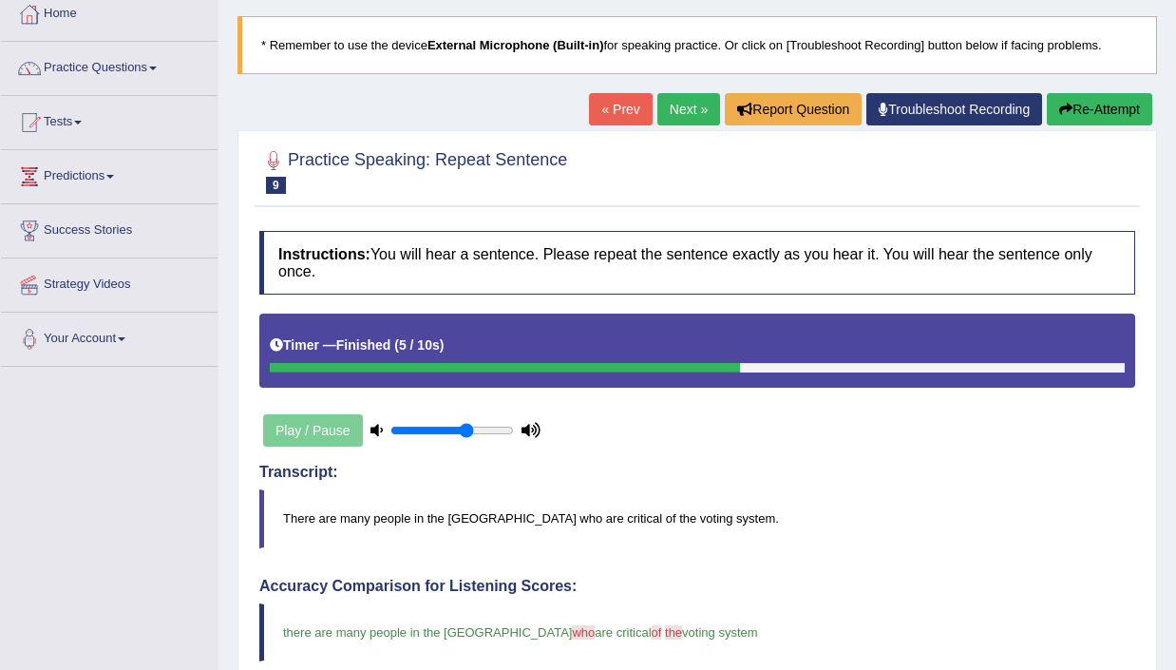
click at [675, 108] on link "Next »" at bounding box center [688, 109] width 63 height 32
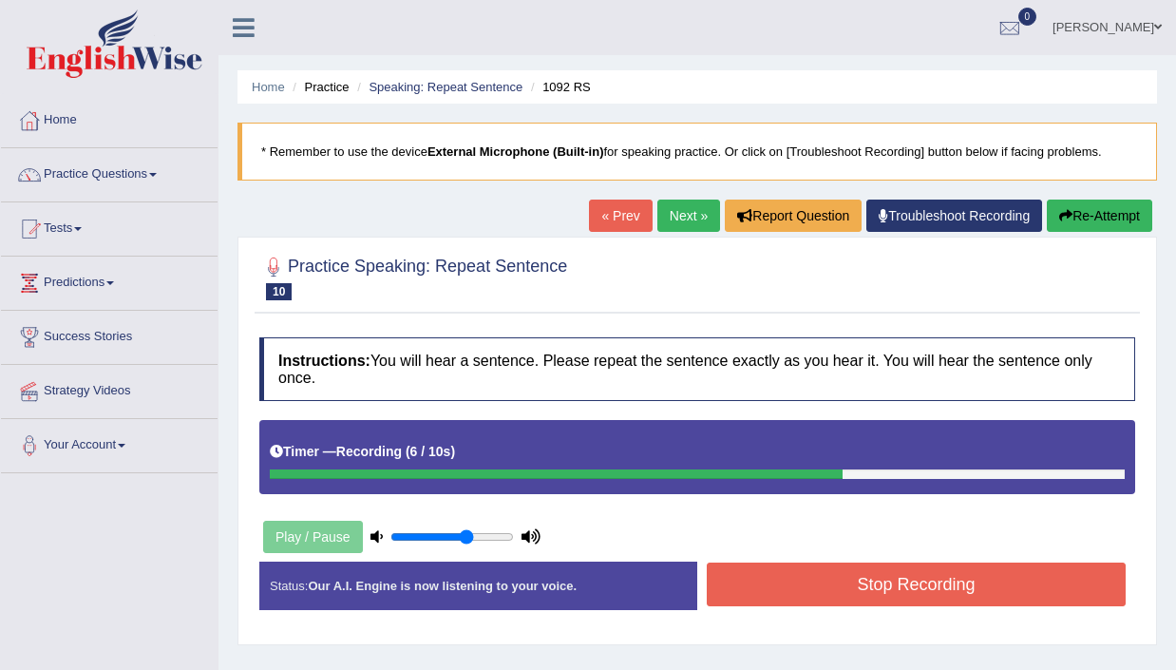
click at [895, 590] on button "Stop Recording" at bounding box center [916, 584] width 419 height 44
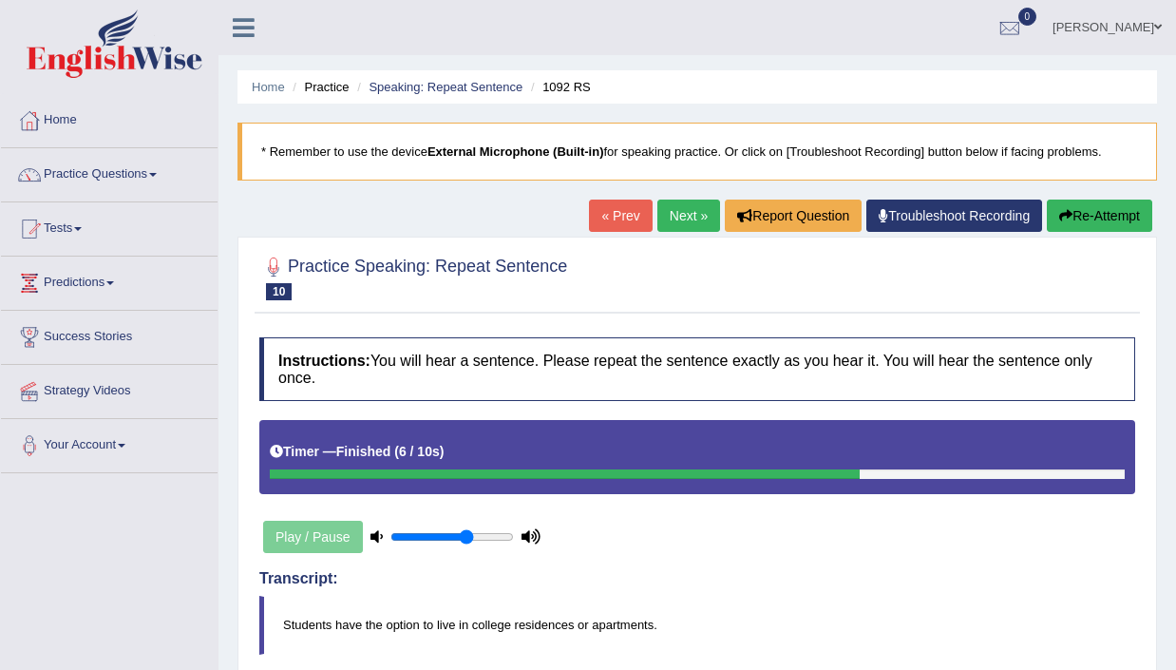
click at [666, 208] on link "Next »" at bounding box center [688, 215] width 63 height 32
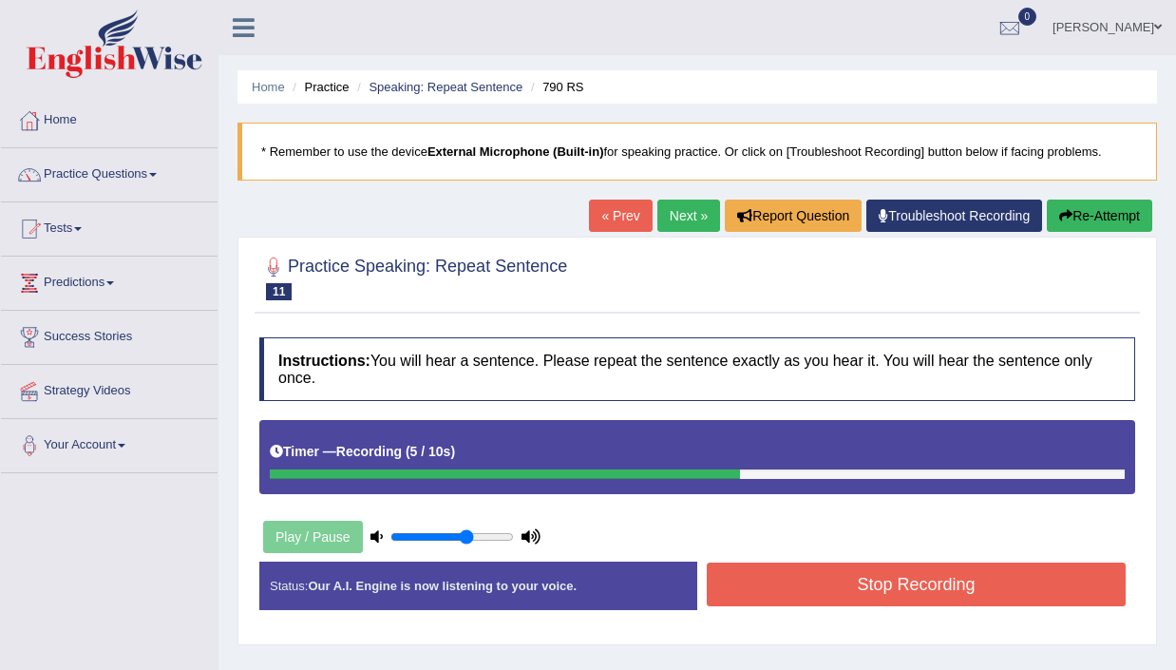
click at [916, 573] on button "Stop Recording" at bounding box center [916, 584] width 419 height 44
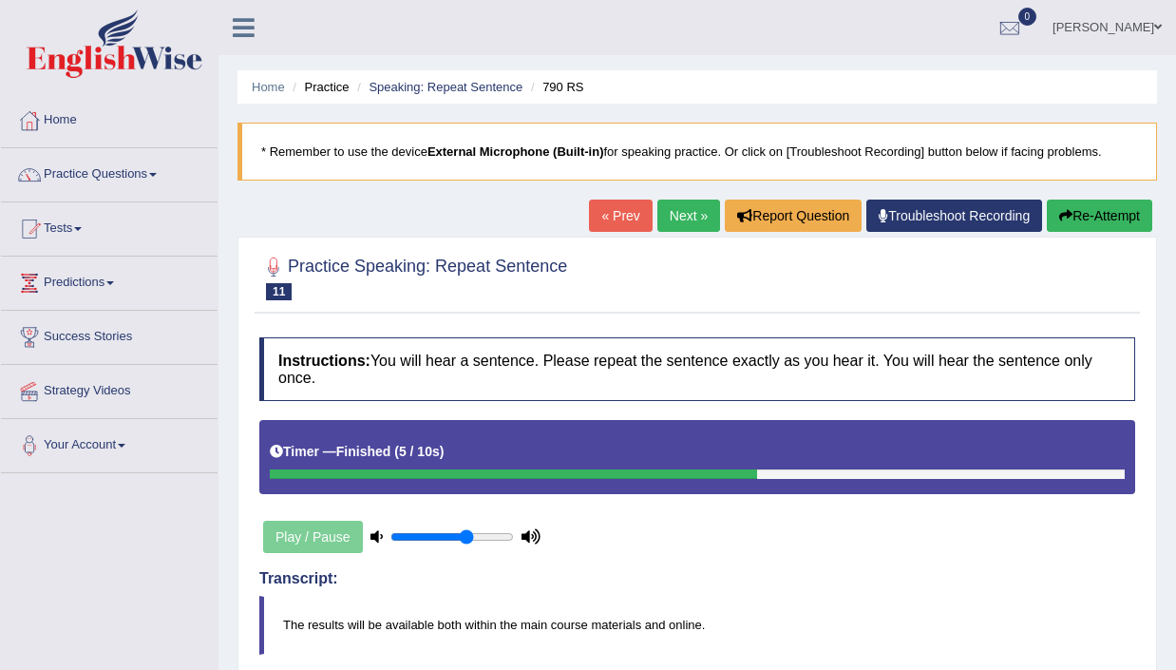
click at [671, 218] on link "Next »" at bounding box center [688, 215] width 63 height 32
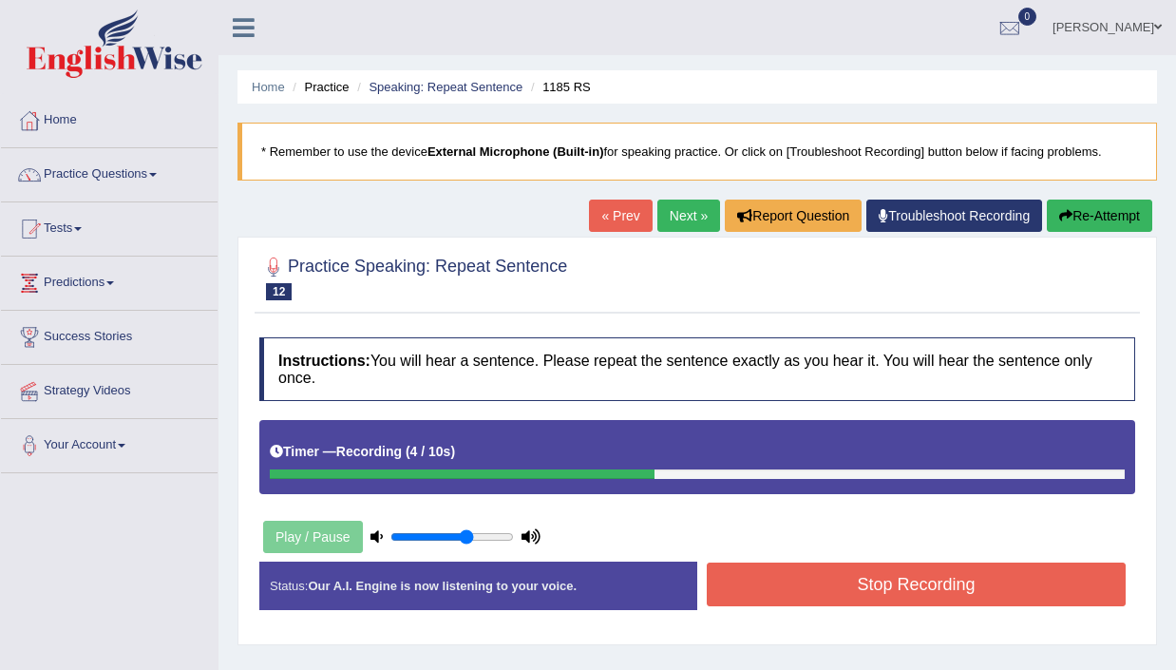
click at [896, 591] on button "Stop Recording" at bounding box center [916, 584] width 419 height 44
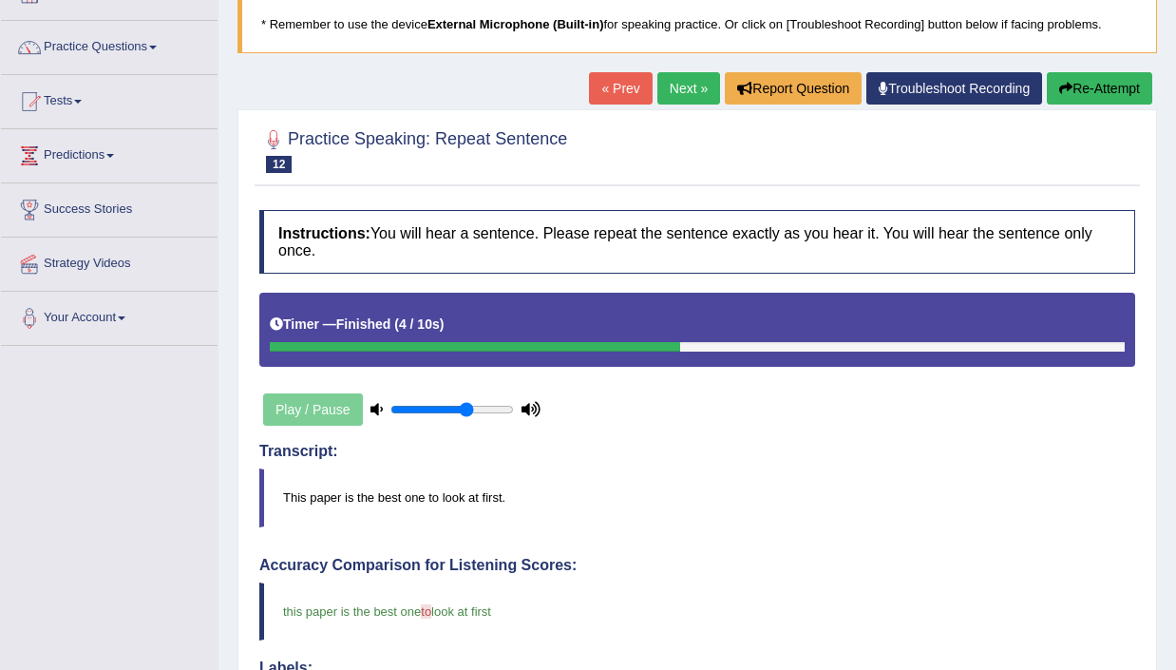
scroll to position [65, 0]
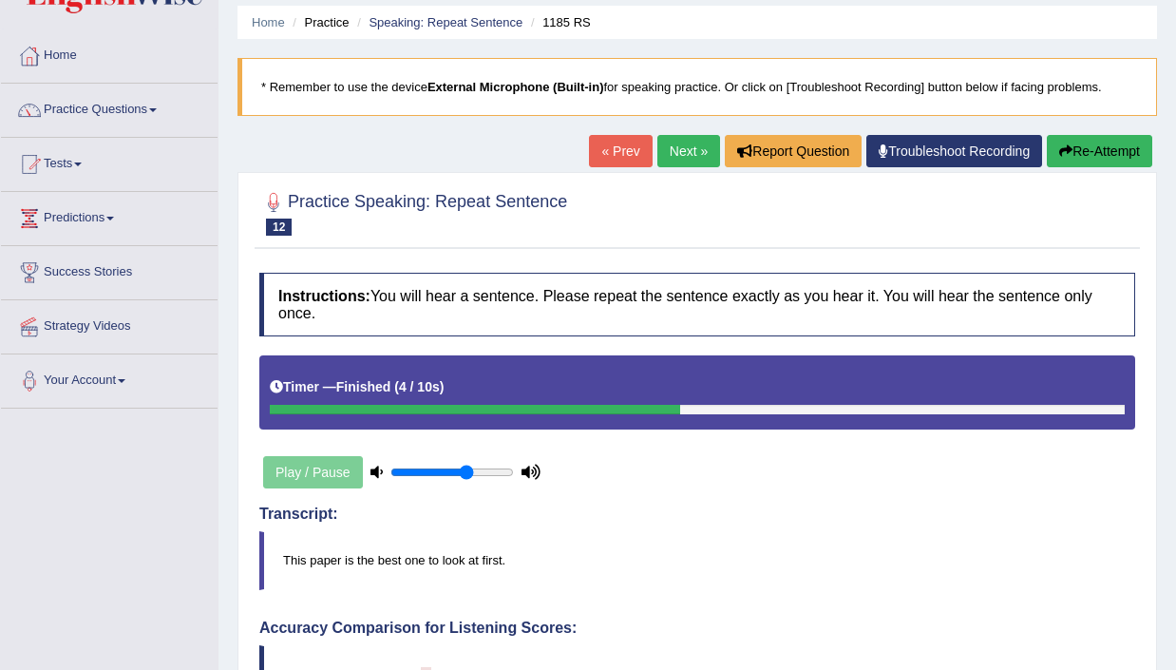
click at [680, 150] on link "Next »" at bounding box center [688, 151] width 63 height 32
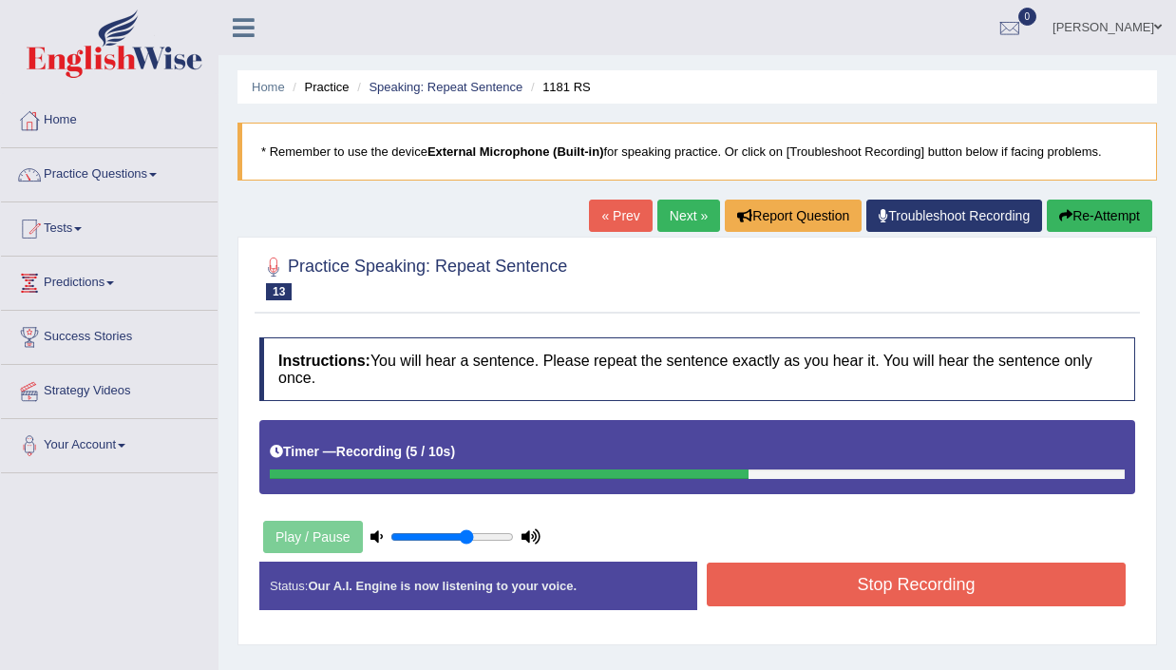
click at [942, 581] on button "Stop Recording" at bounding box center [916, 584] width 419 height 44
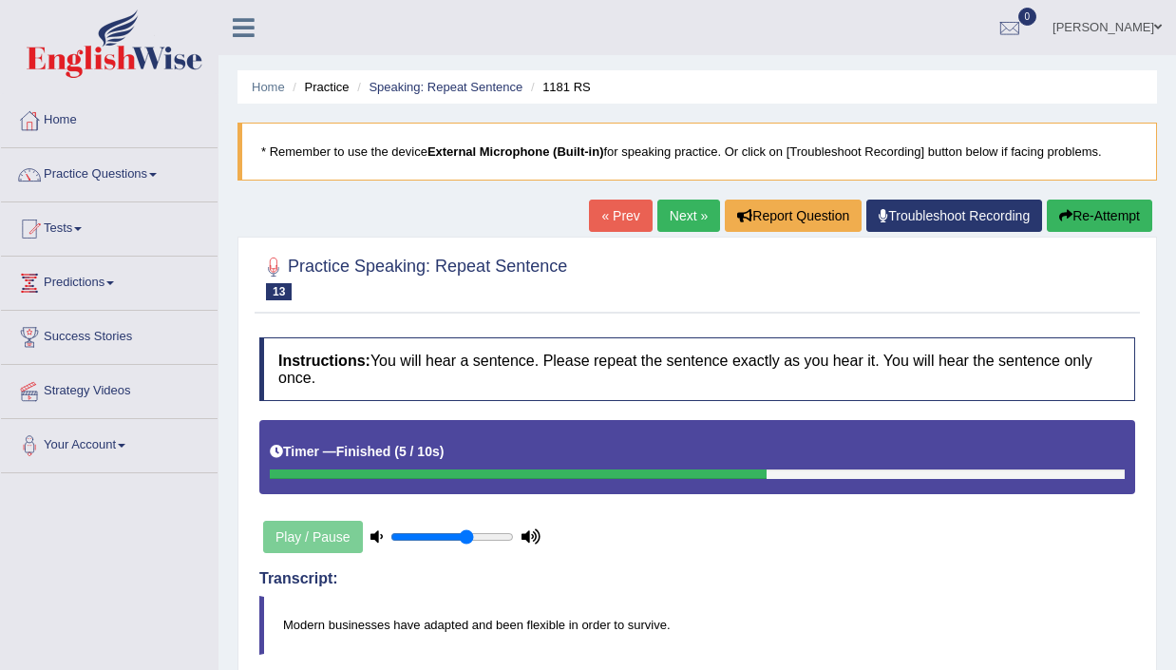
click at [1088, 228] on button "Re-Attempt" at bounding box center [1099, 215] width 105 height 32
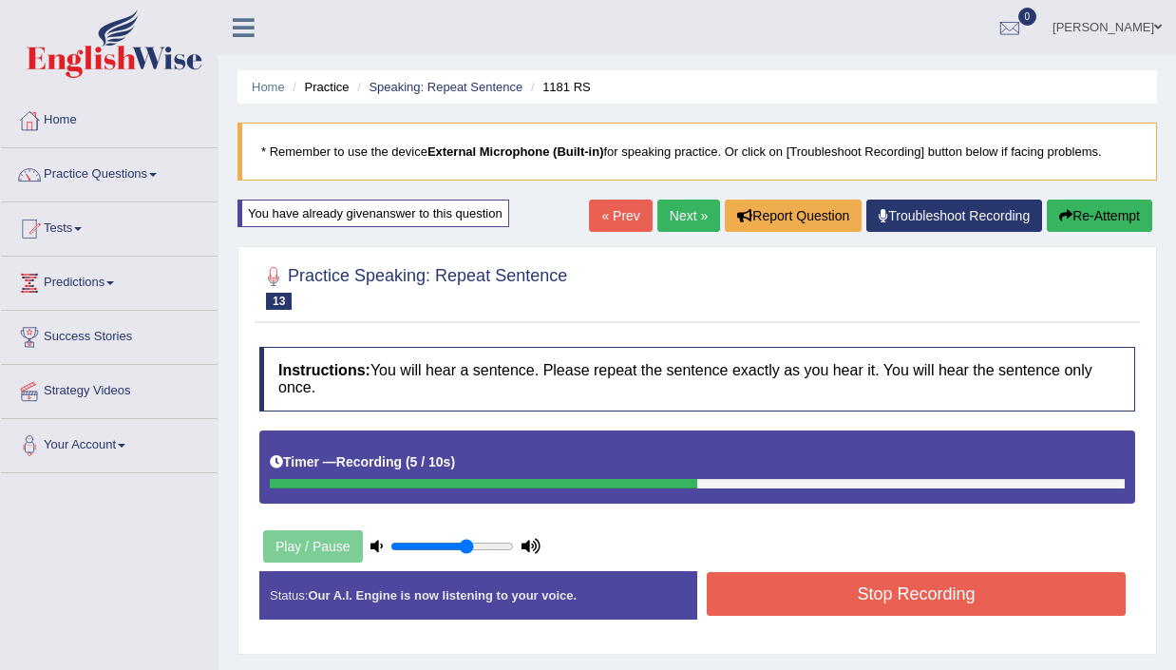
click at [875, 582] on button "Stop Recording" at bounding box center [916, 594] width 419 height 44
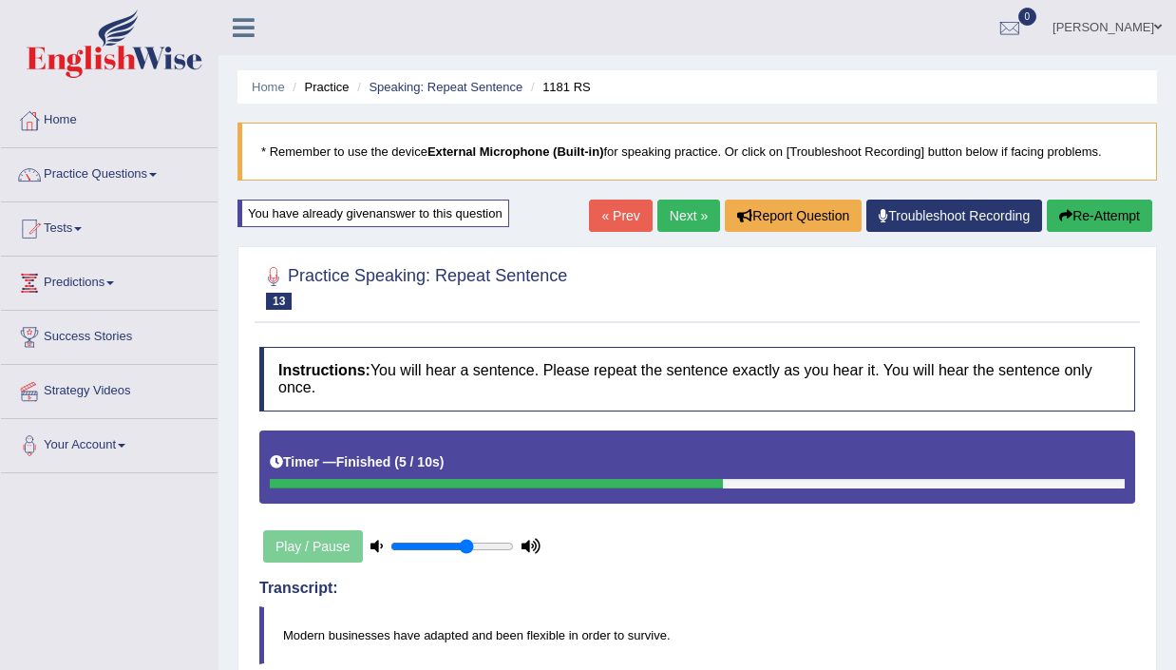
click at [677, 223] on link "Next »" at bounding box center [688, 215] width 63 height 32
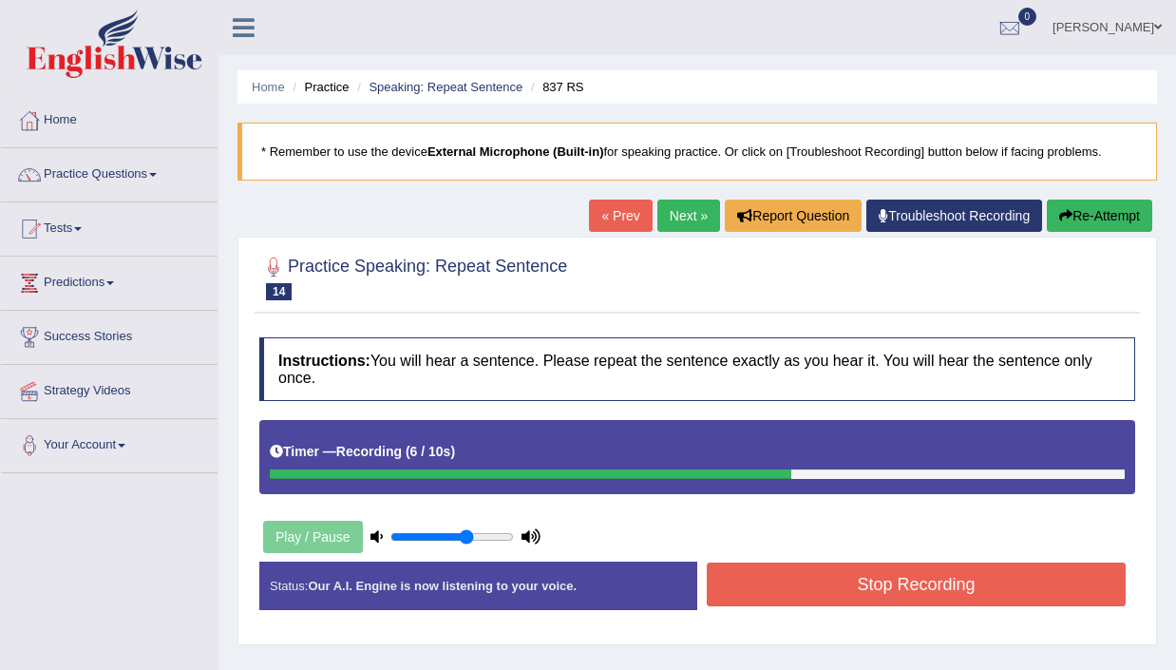
click at [893, 580] on button "Stop Recording" at bounding box center [916, 584] width 419 height 44
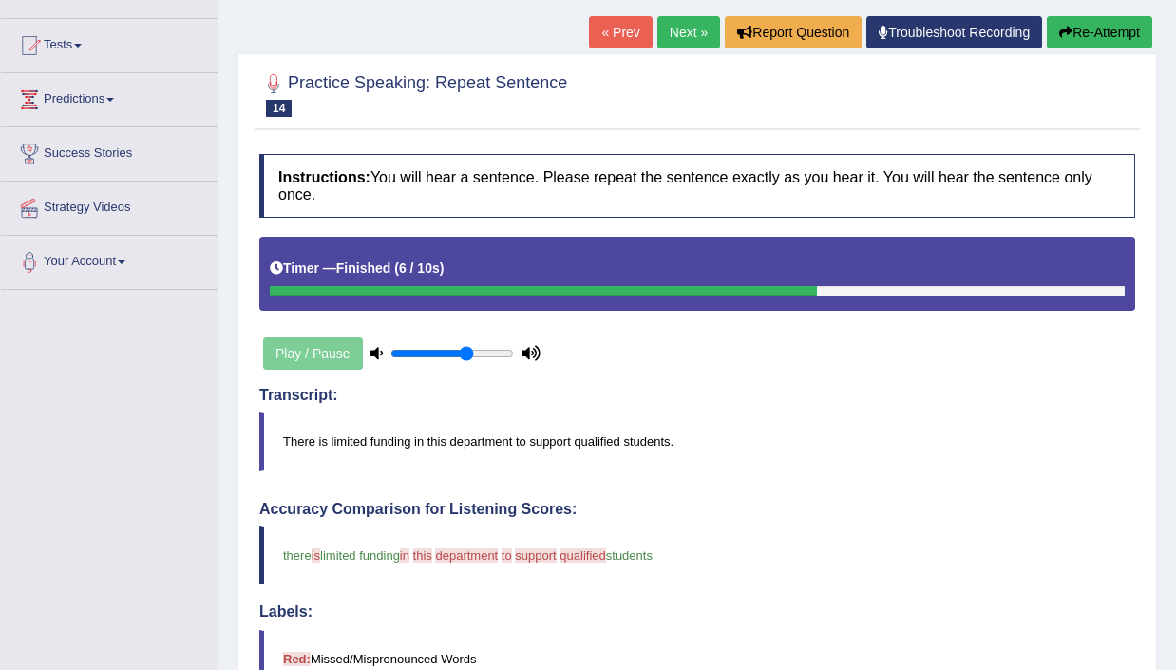
scroll to position [69, 0]
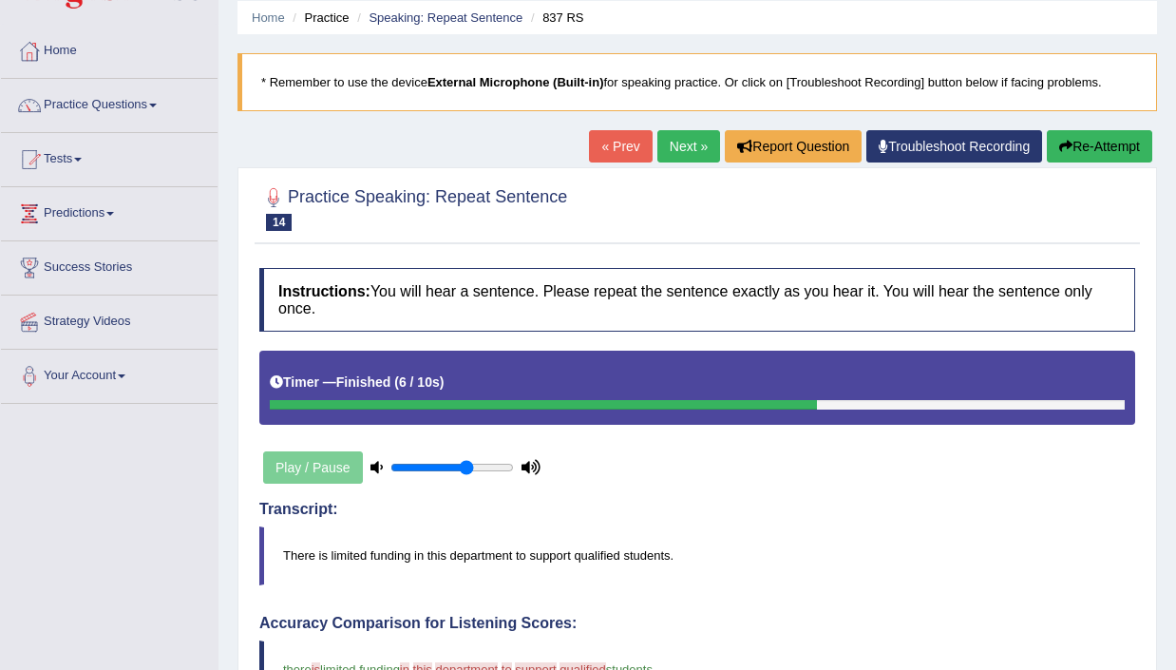
click at [680, 146] on link "Next »" at bounding box center [688, 146] width 63 height 32
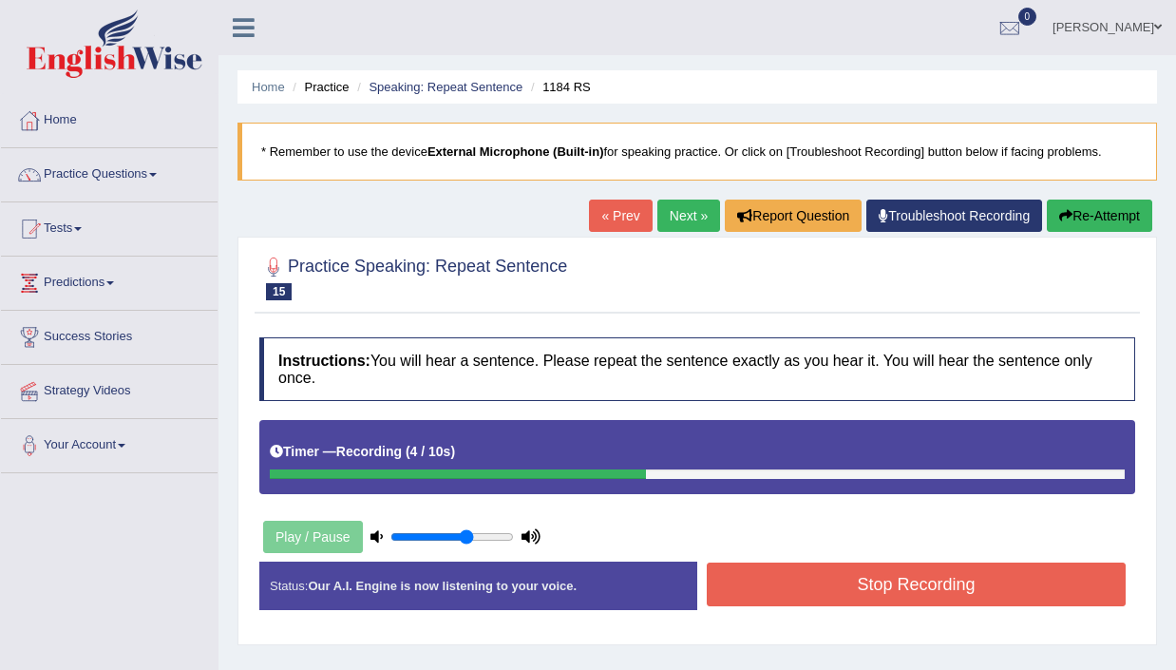
click at [834, 590] on button "Stop Recording" at bounding box center [916, 584] width 419 height 44
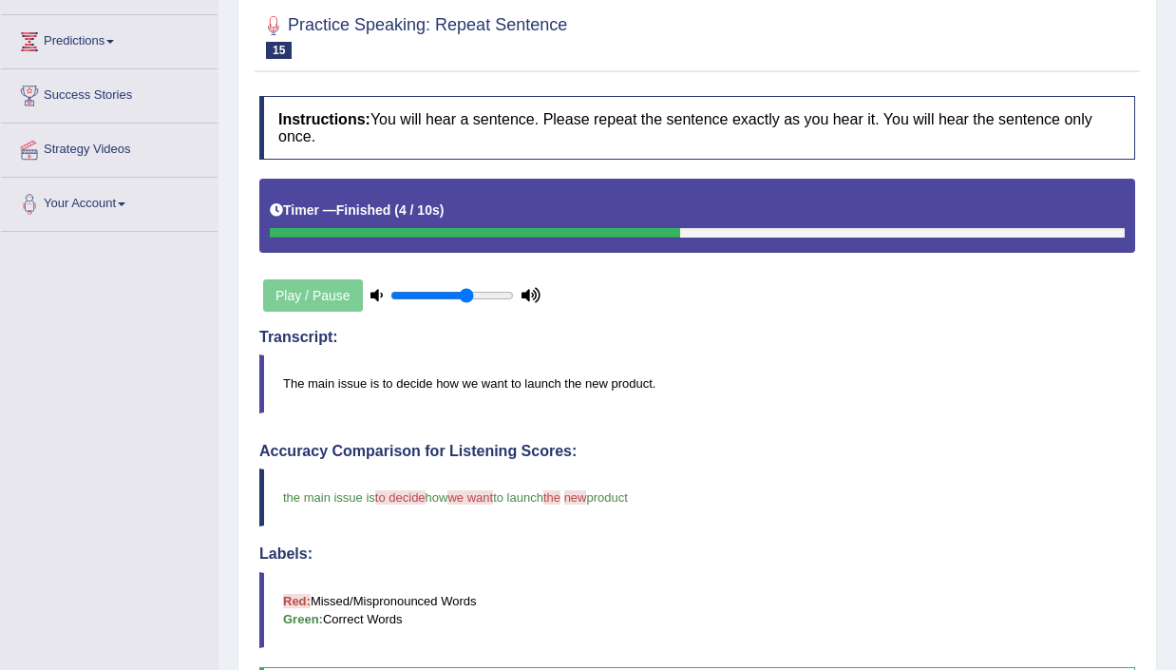
scroll to position [180, 0]
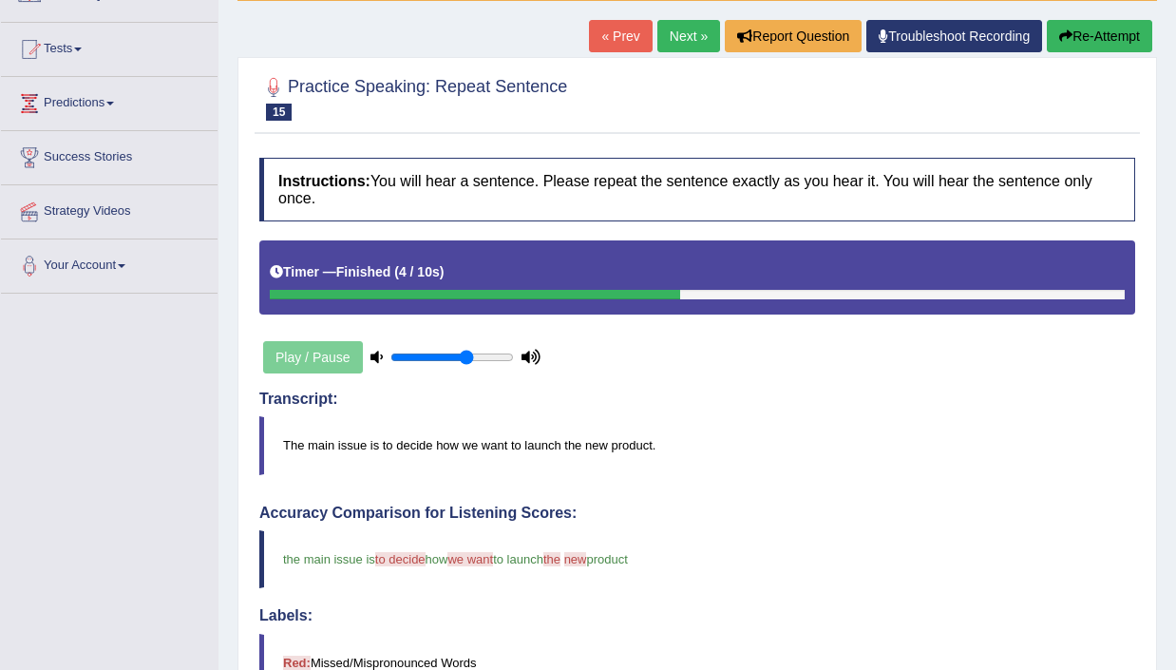
click at [672, 28] on link "Next »" at bounding box center [688, 36] width 63 height 32
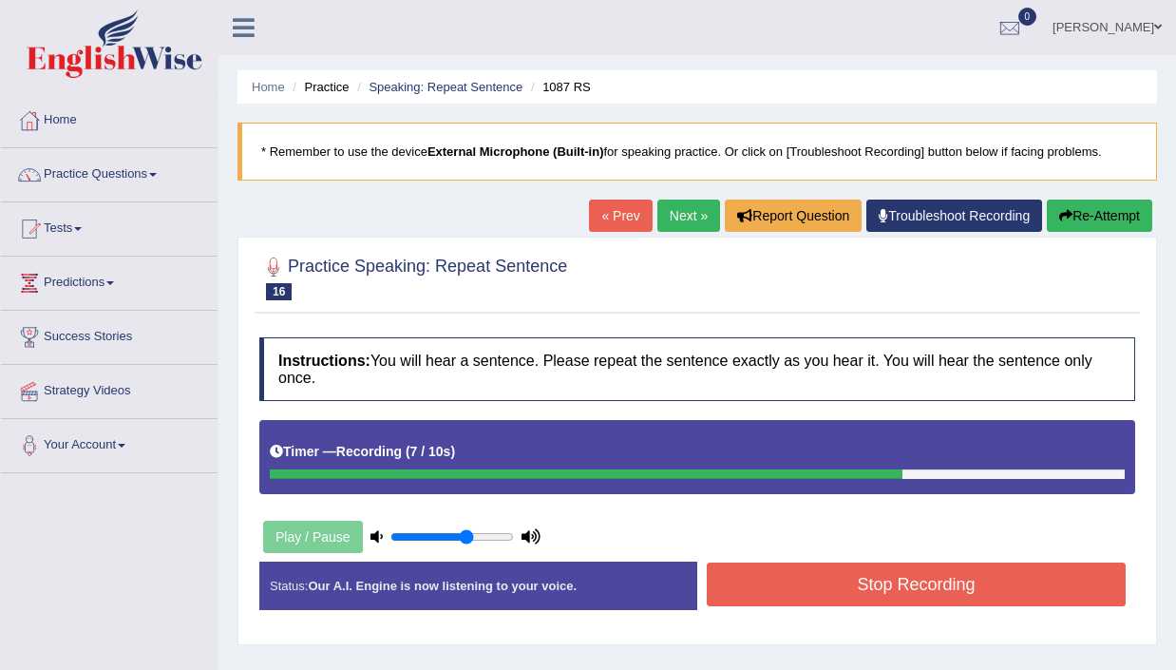
click at [832, 563] on button "Stop Recording" at bounding box center [916, 584] width 419 height 44
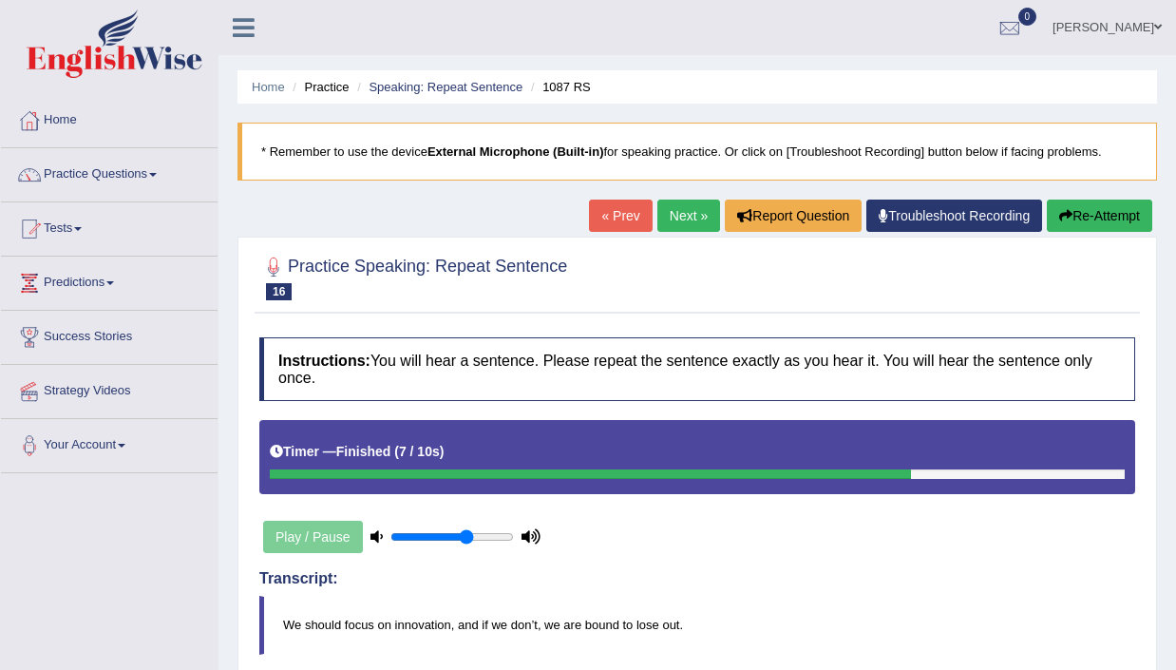
click at [1079, 204] on button "Re-Attempt" at bounding box center [1099, 215] width 105 height 32
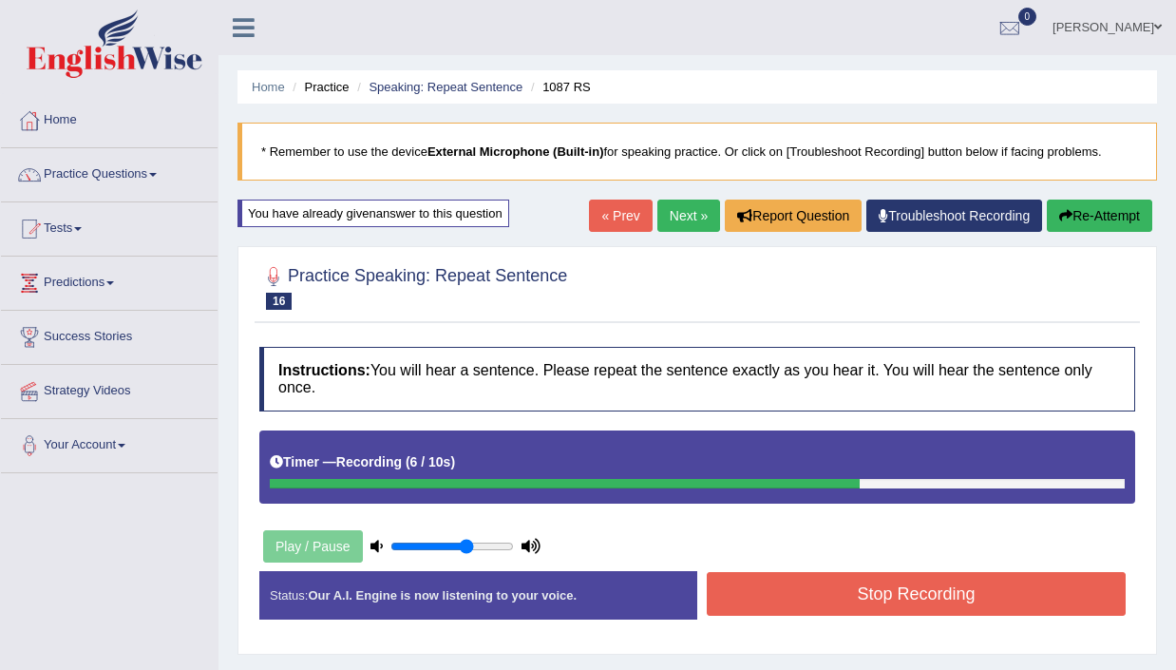
click at [873, 602] on button "Stop Recording" at bounding box center [916, 594] width 419 height 44
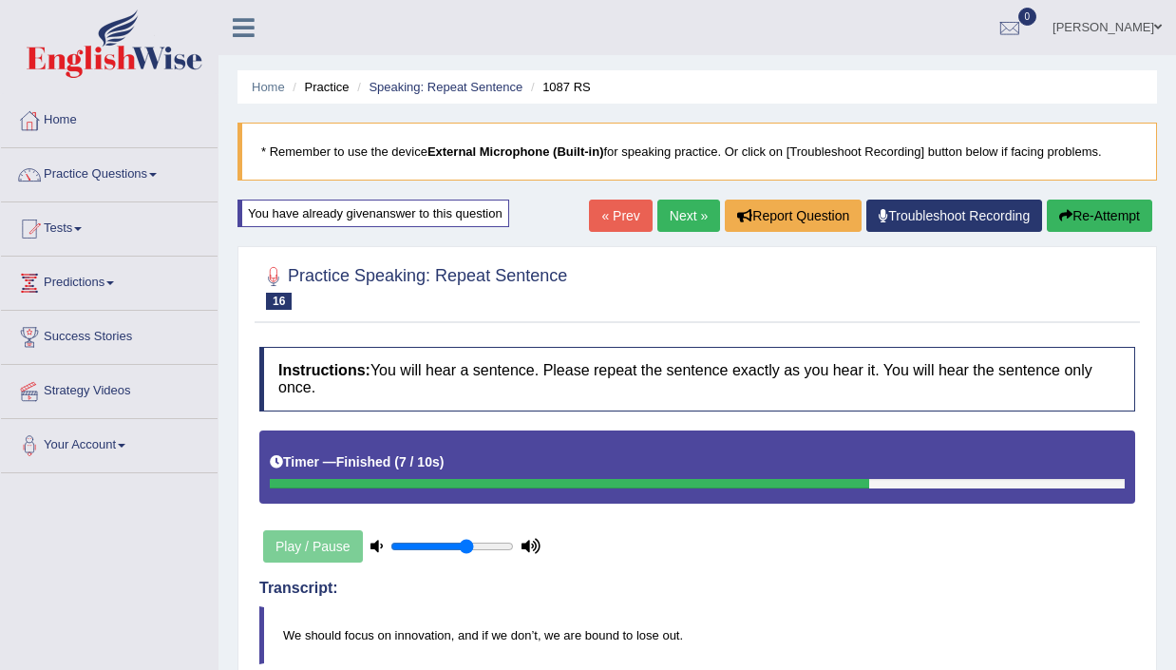
click at [673, 218] on link "Next »" at bounding box center [688, 215] width 63 height 32
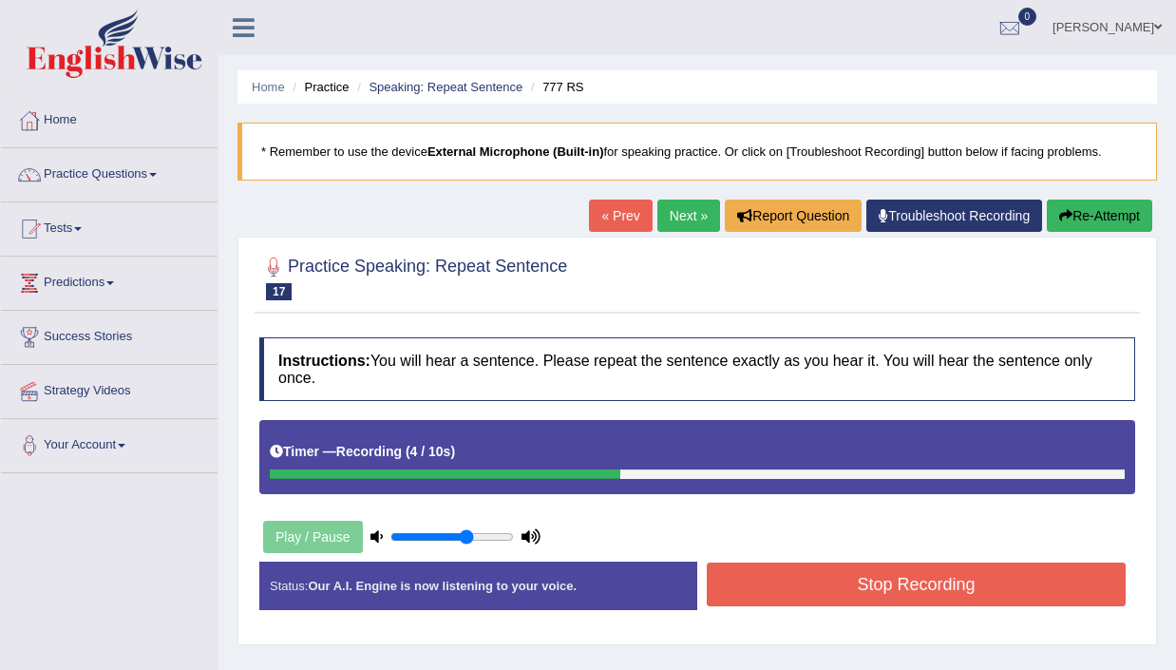
click at [851, 579] on button "Stop Recording" at bounding box center [916, 584] width 419 height 44
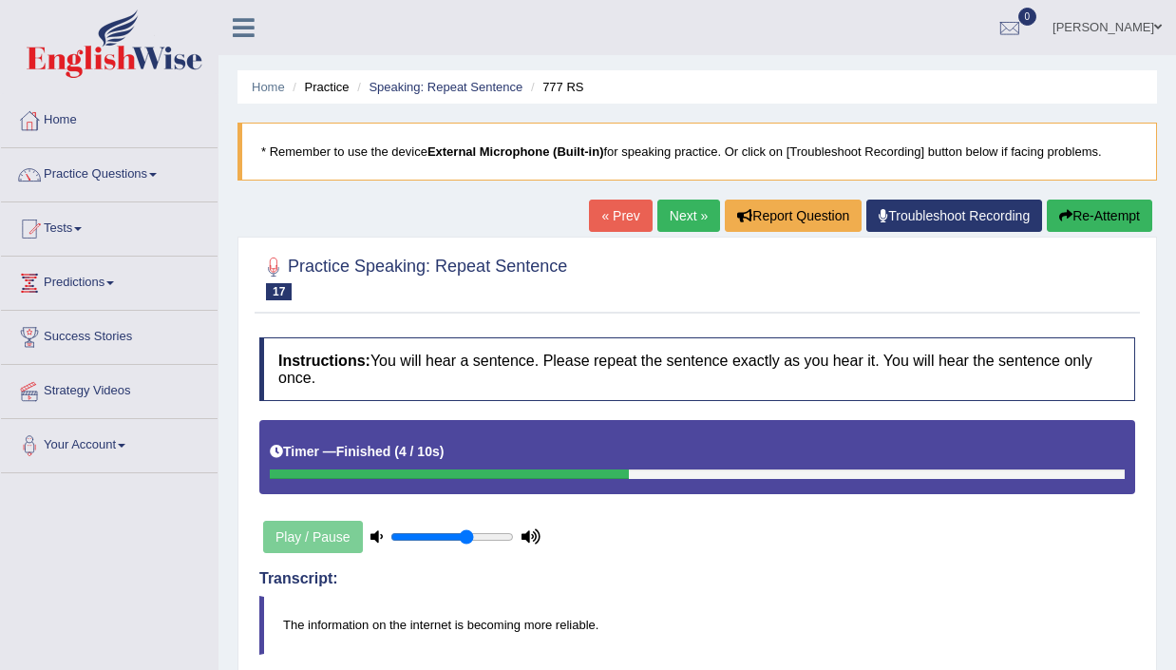
click at [666, 219] on link "Next »" at bounding box center [688, 215] width 63 height 32
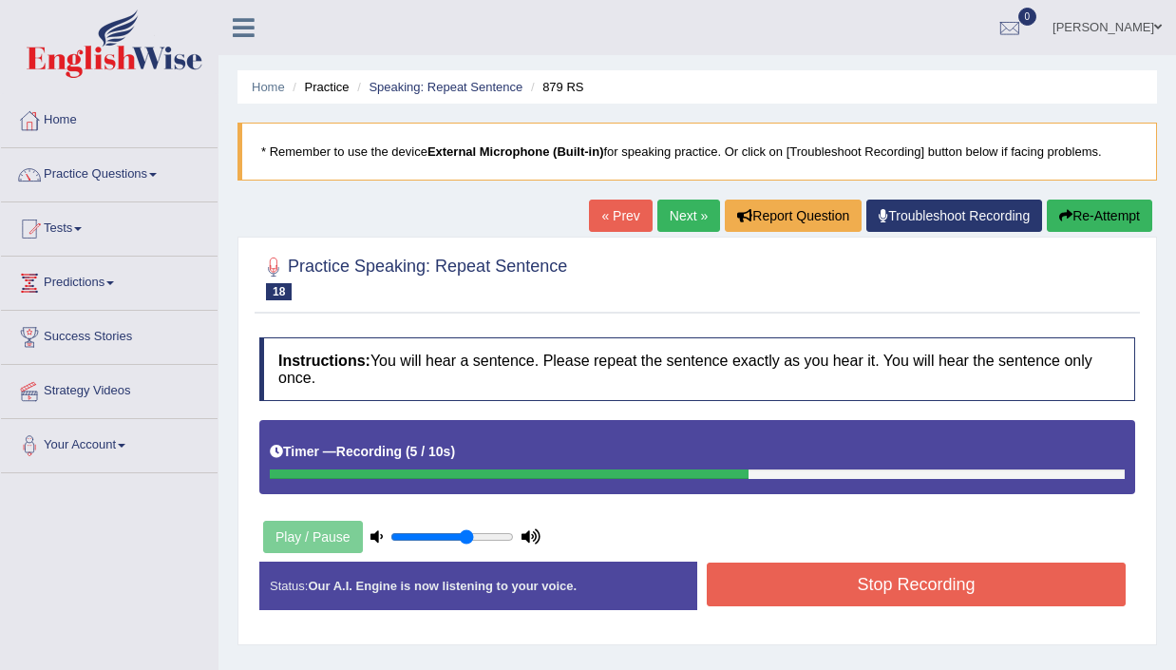
click at [878, 585] on button "Stop Recording" at bounding box center [916, 584] width 419 height 44
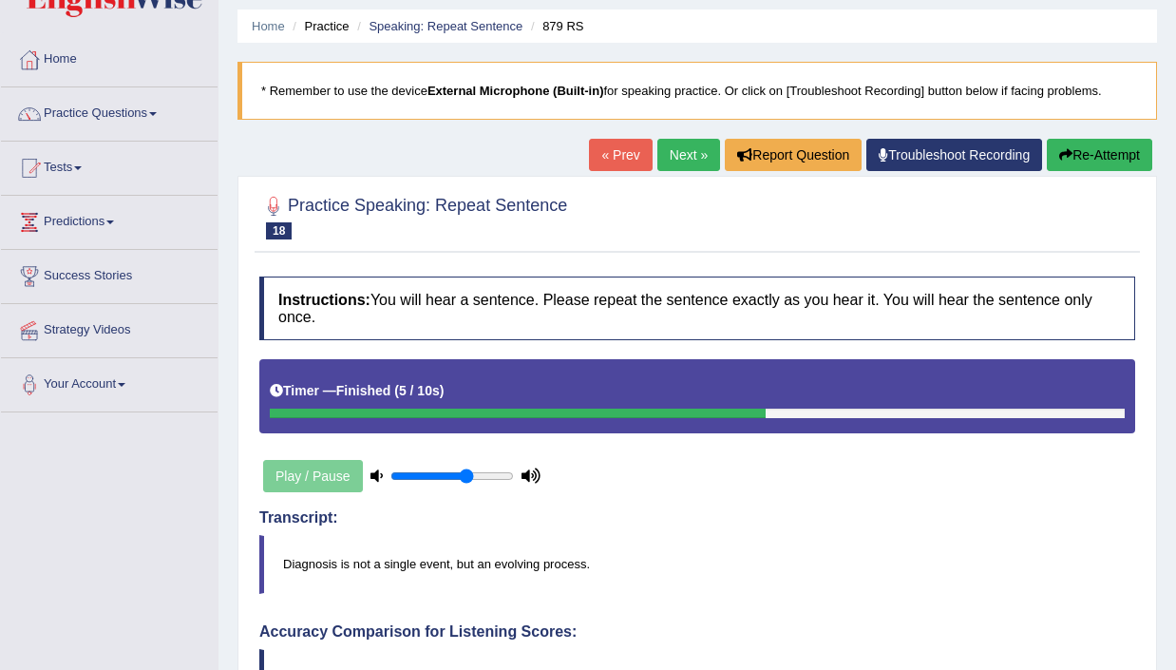
scroll to position [20, 0]
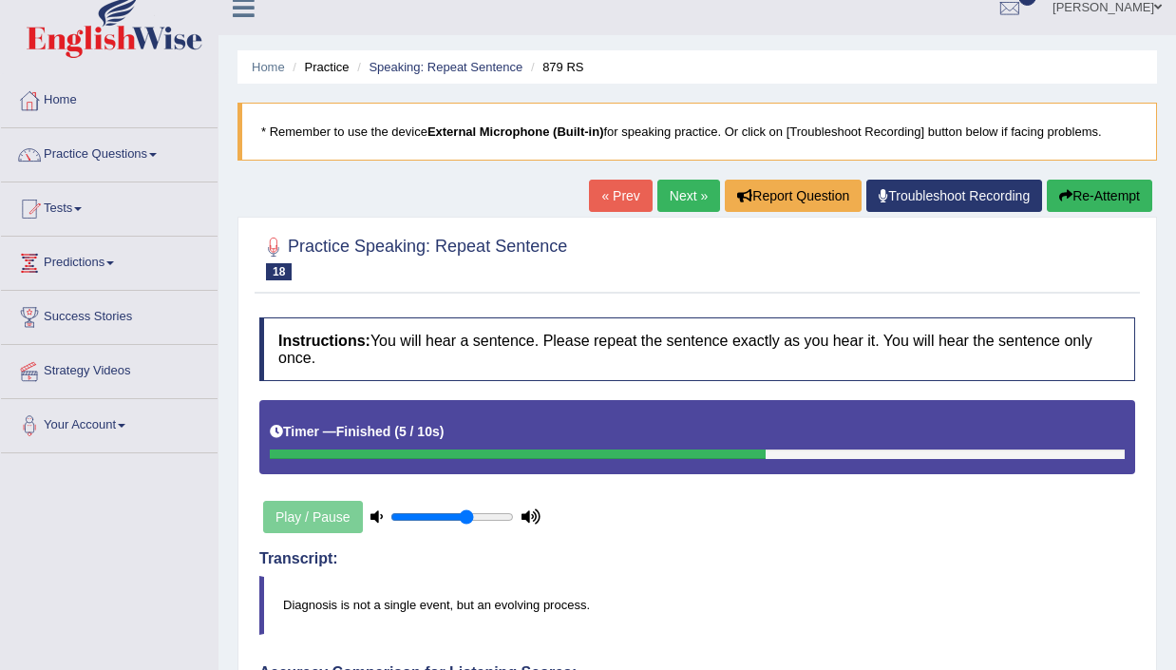
click at [682, 195] on link "Next »" at bounding box center [688, 196] width 63 height 32
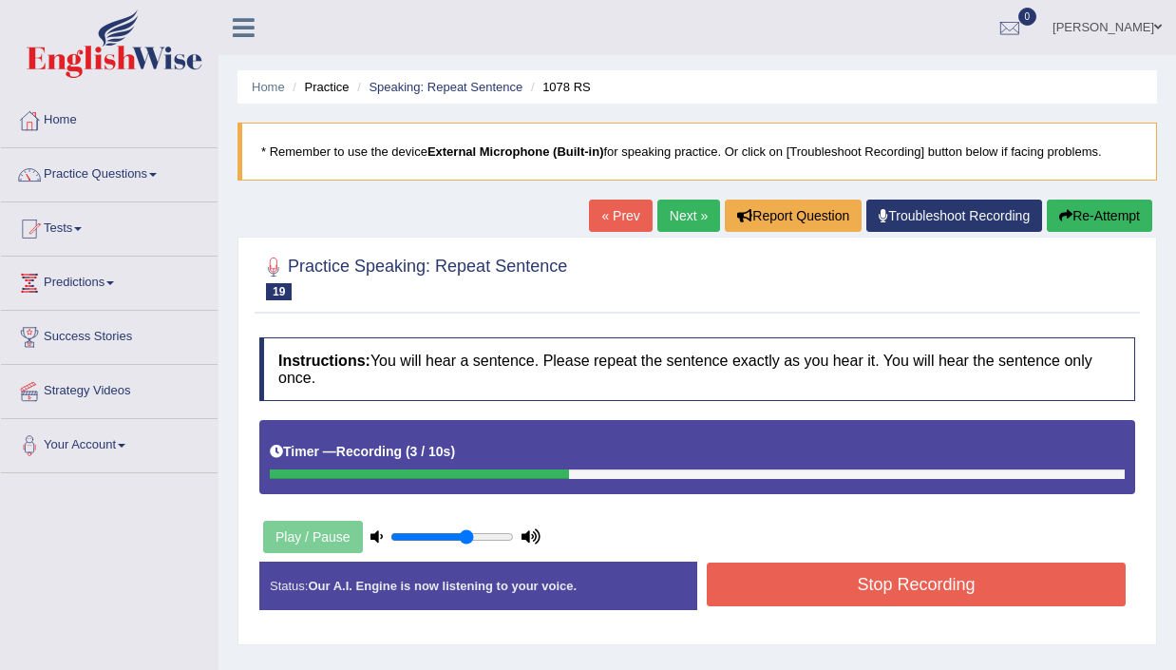
click at [931, 592] on button "Stop Recording" at bounding box center [916, 584] width 419 height 44
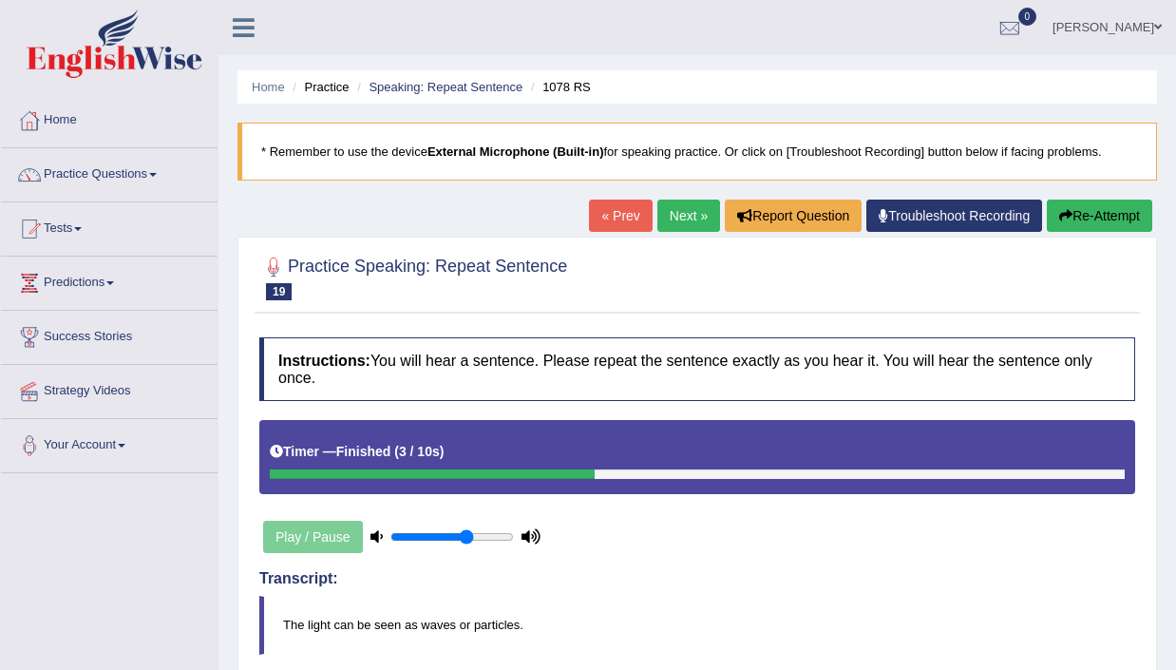
click at [685, 207] on link "Next »" at bounding box center [688, 215] width 63 height 32
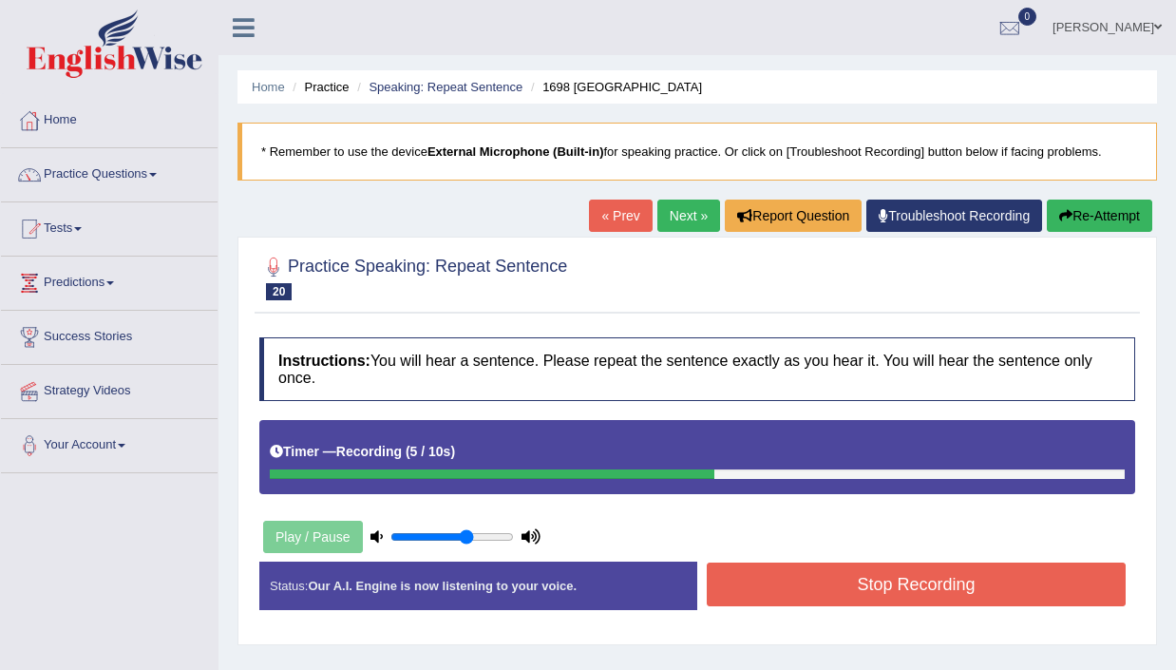
click at [937, 570] on button "Stop Recording" at bounding box center [916, 584] width 419 height 44
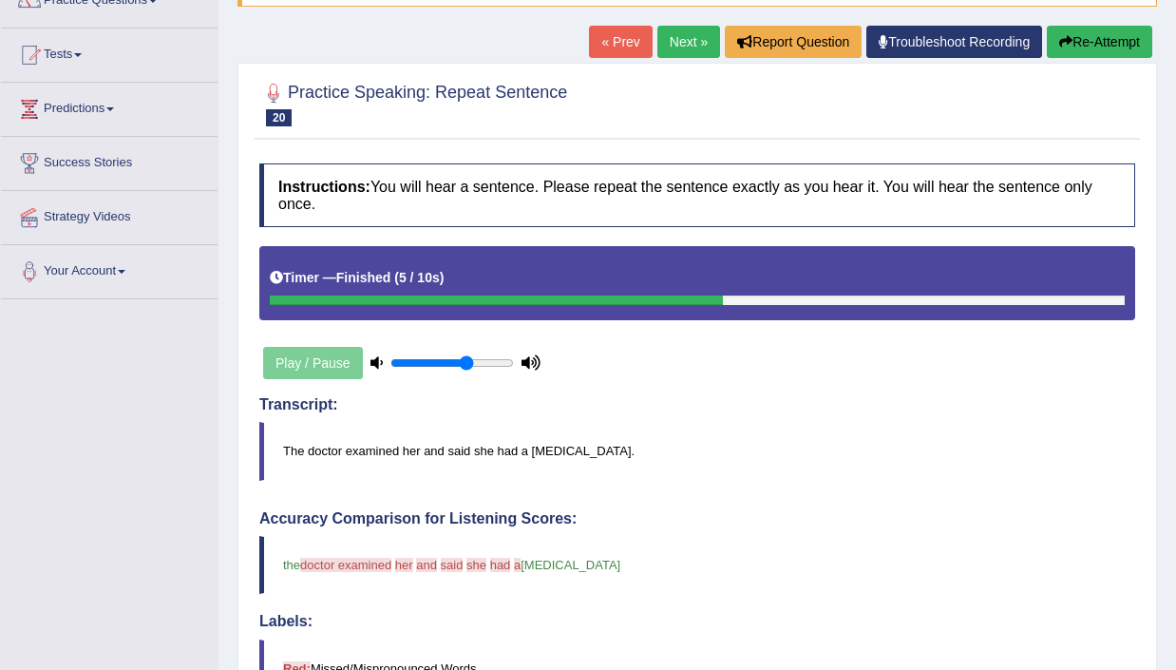
scroll to position [93, 0]
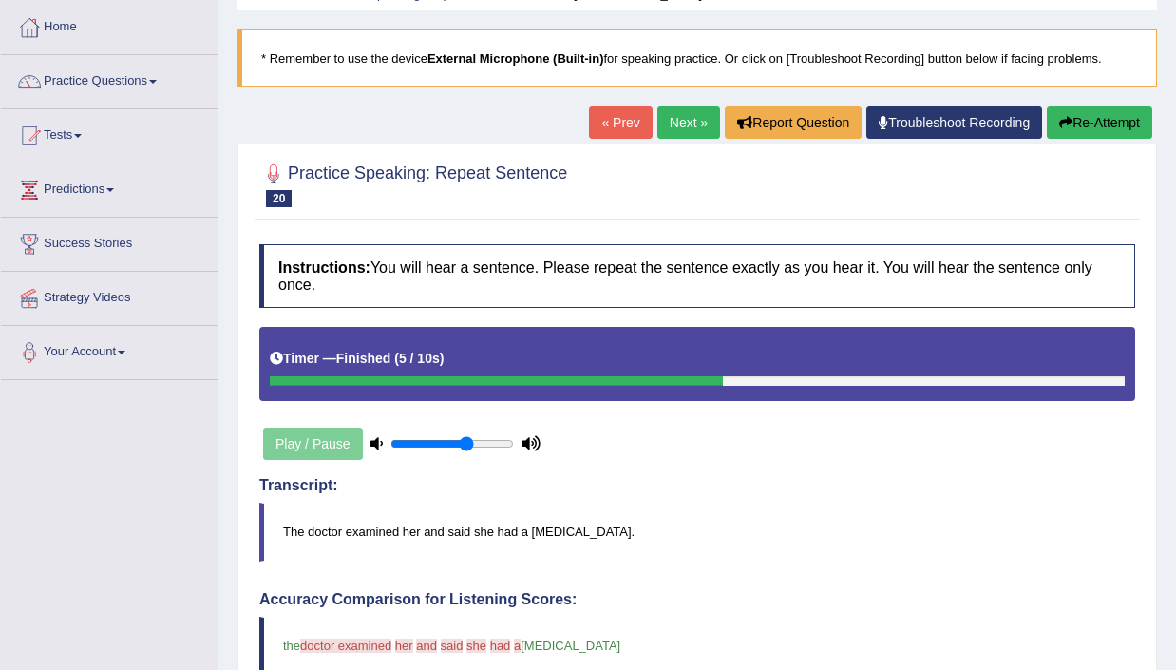
click at [669, 118] on link "Next »" at bounding box center [688, 122] width 63 height 32
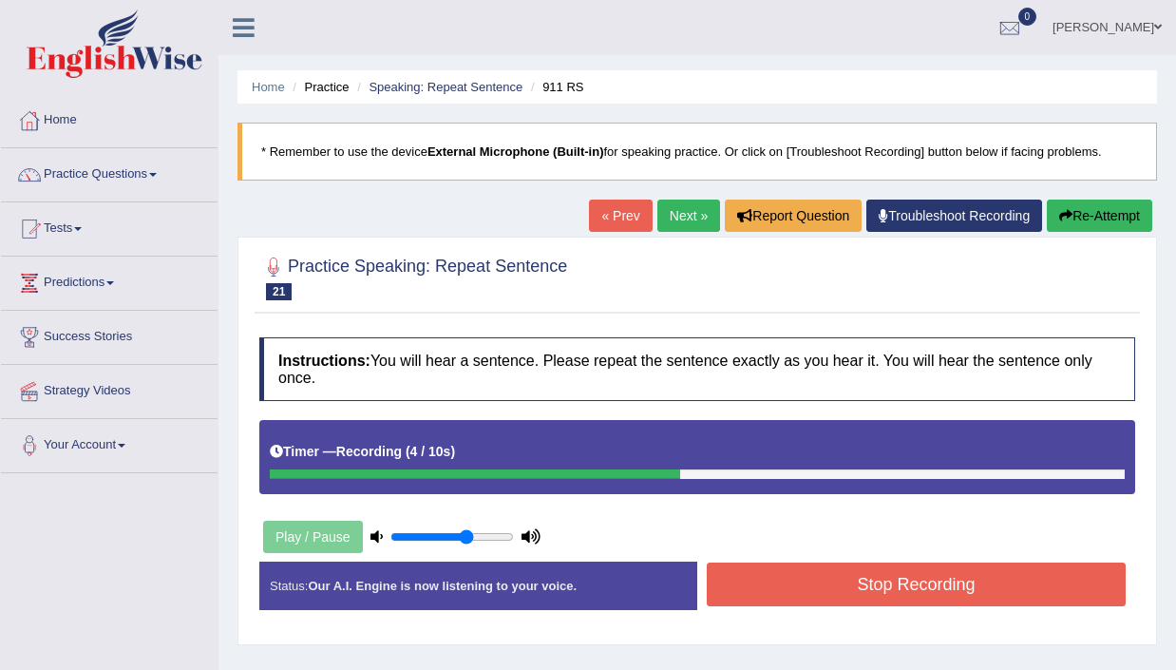
click at [828, 599] on button "Stop Recording" at bounding box center [916, 584] width 419 height 44
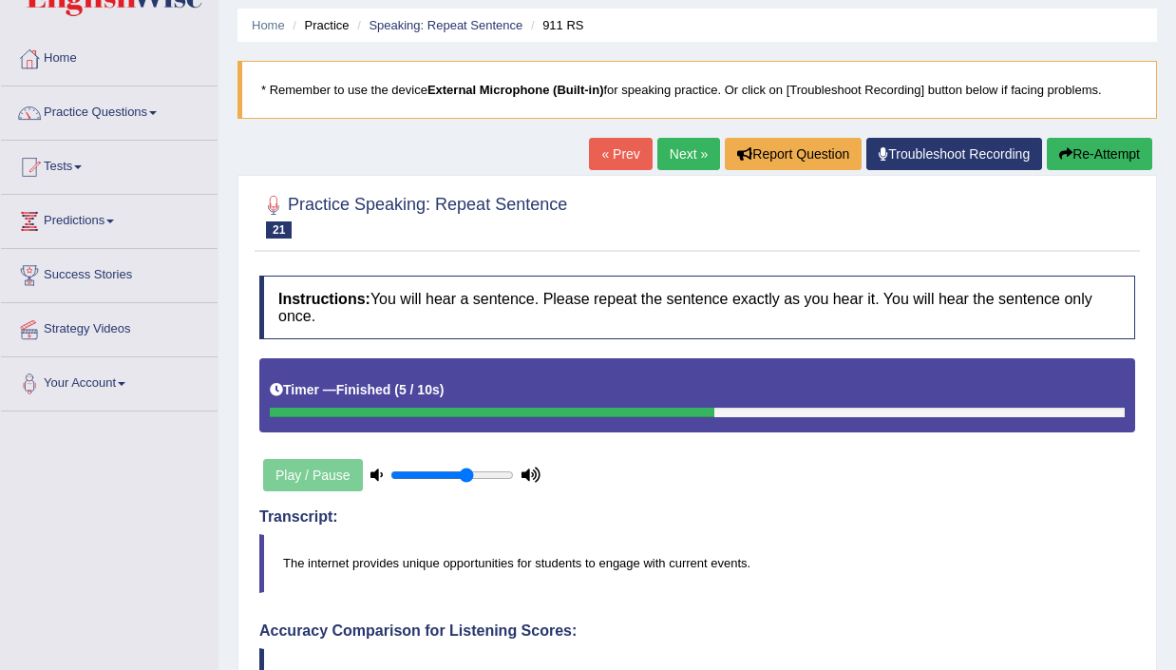
scroll to position [61, 0]
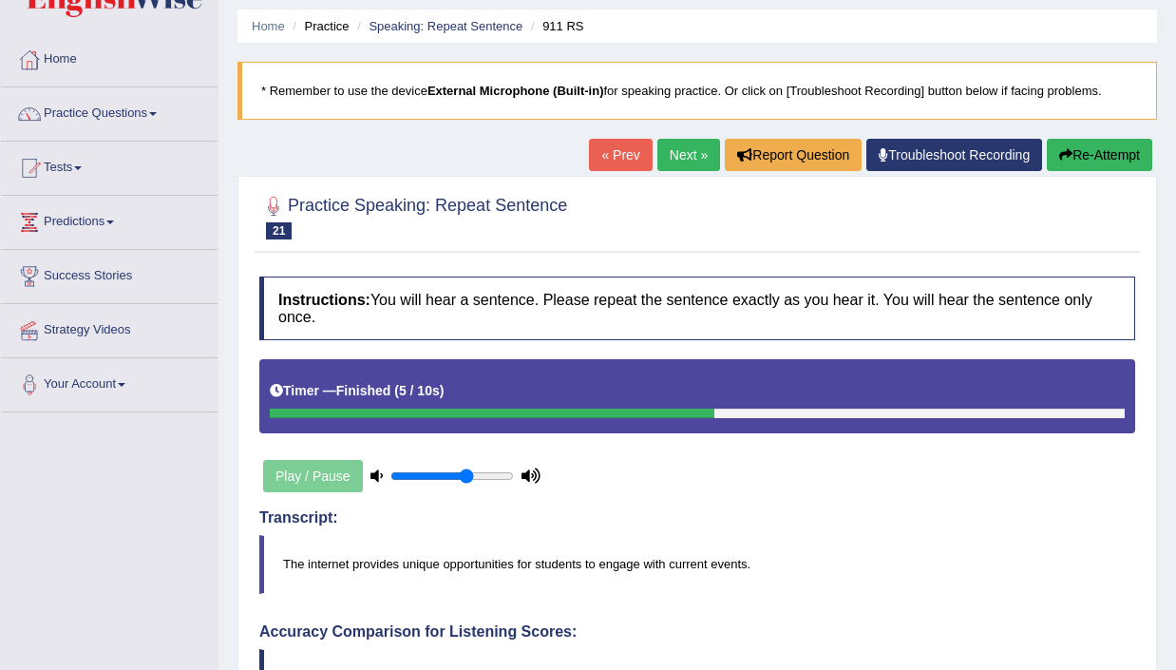
click at [675, 161] on link "Next »" at bounding box center [688, 155] width 63 height 32
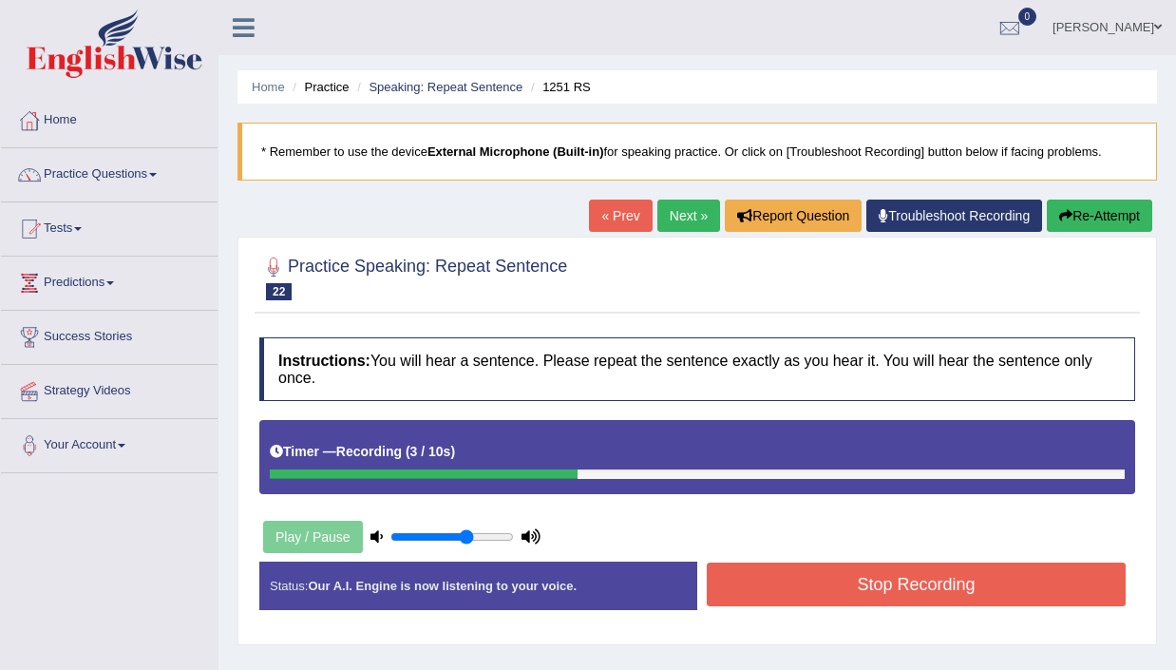
click at [889, 579] on button "Stop Recording" at bounding box center [916, 584] width 419 height 44
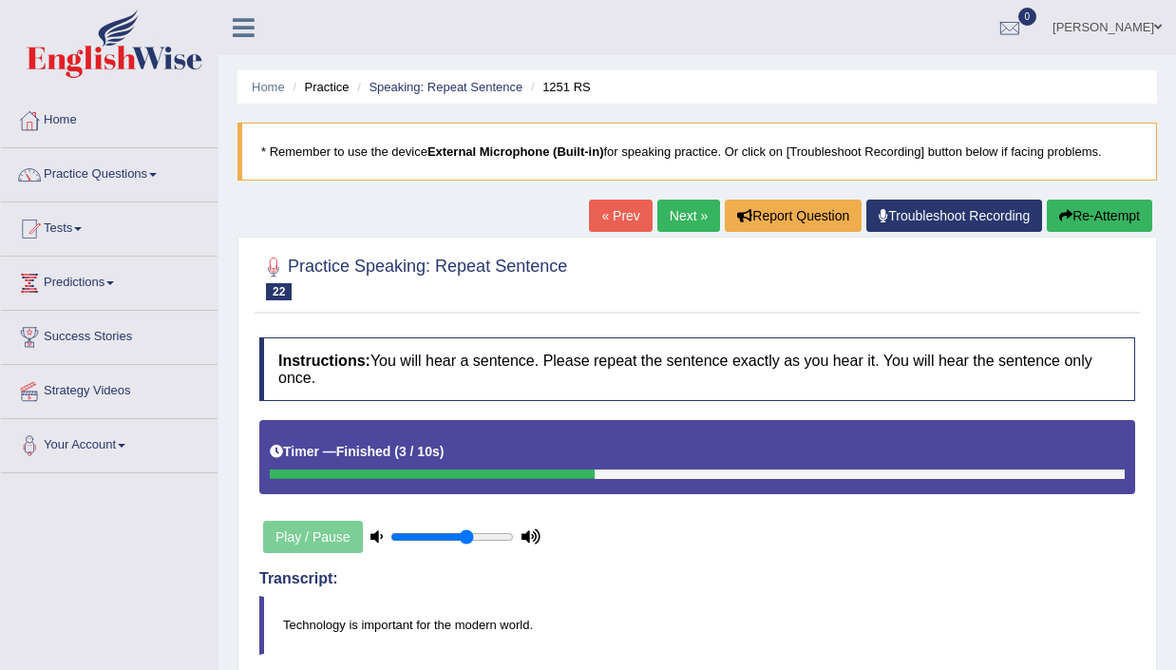
click at [674, 210] on link "Next »" at bounding box center [688, 215] width 63 height 32
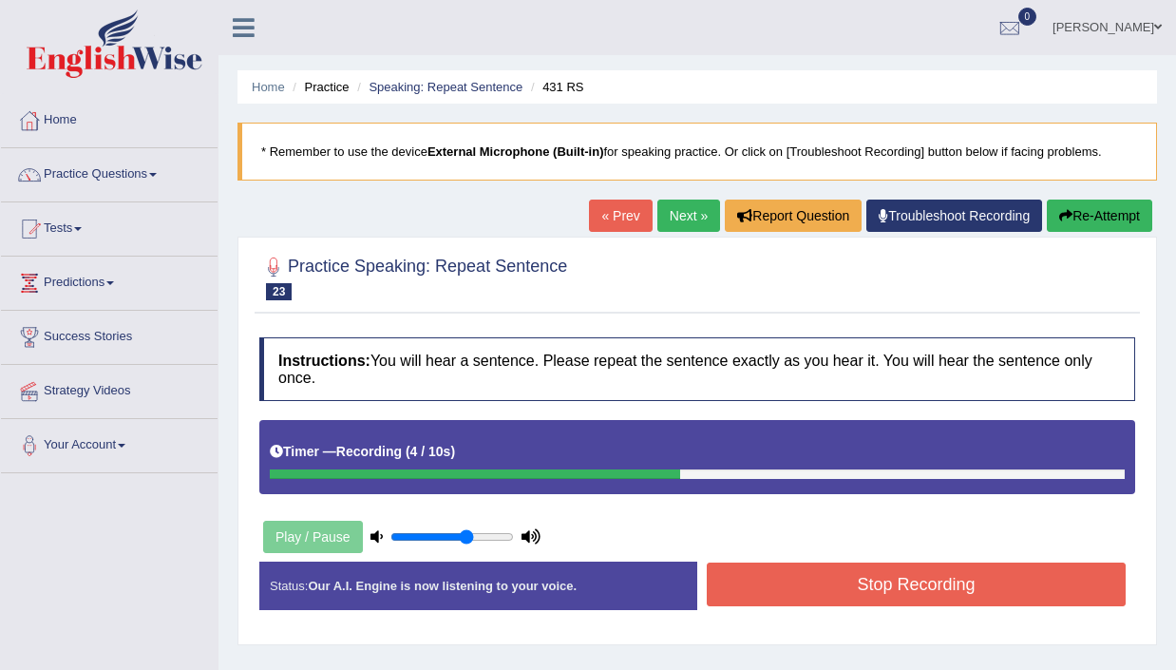
click at [898, 582] on button "Stop Recording" at bounding box center [916, 584] width 419 height 44
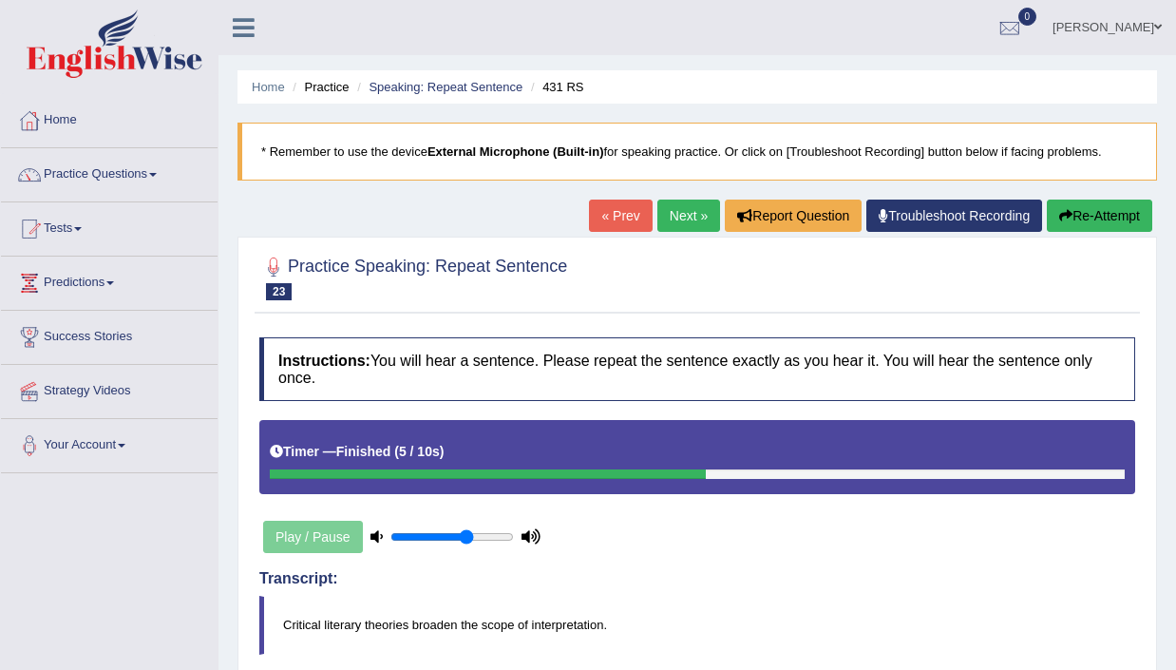
click at [683, 219] on link "Next »" at bounding box center [688, 215] width 63 height 32
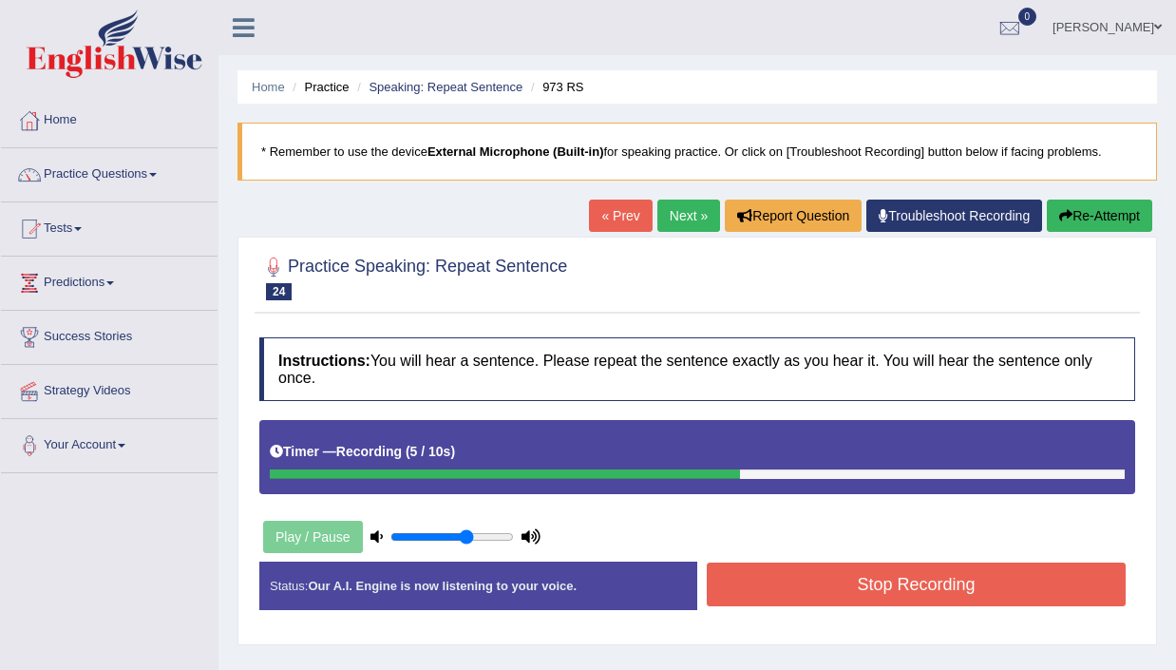
click at [1012, 595] on button "Stop Recording" at bounding box center [916, 584] width 419 height 44
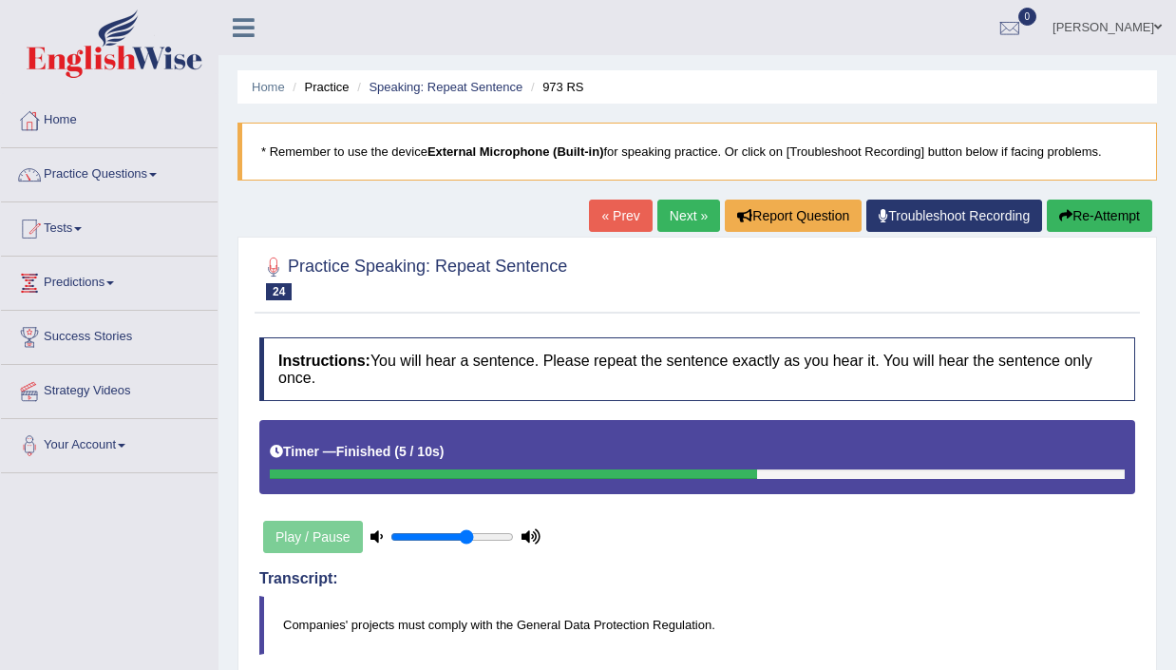
click at [1098, 219] on button "Re-Attempt" at bounding box center [1099, 215] width 105 height 32
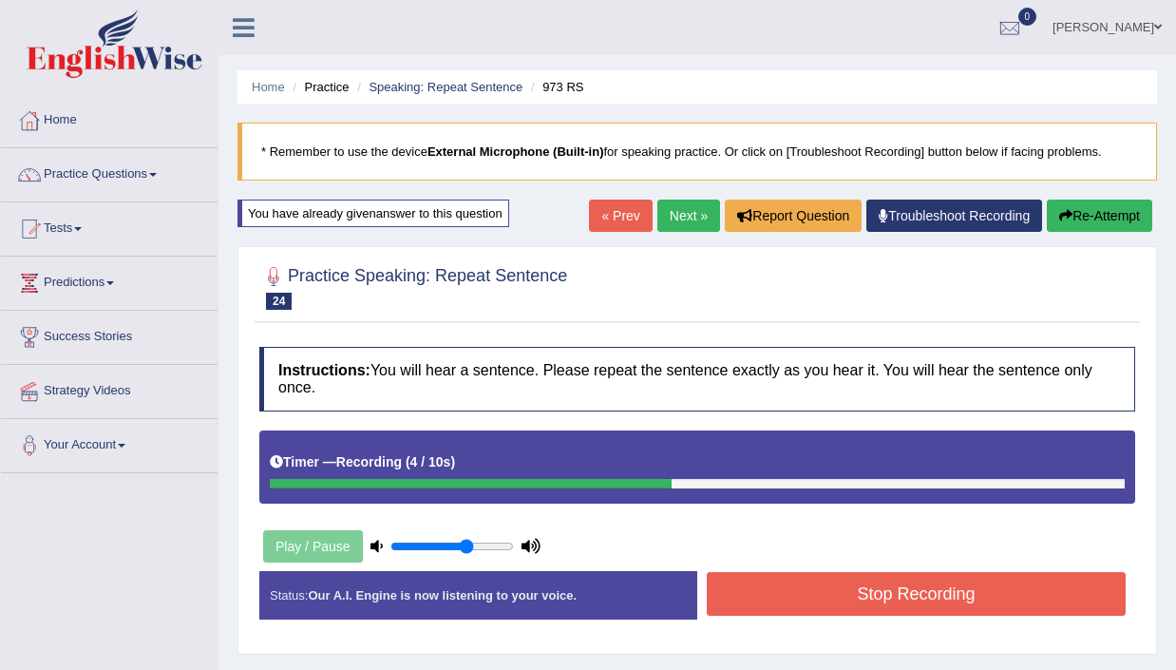
click at [919, 592] on button "Stop Recording" at bounding box center [916, 594] width 419 height 44
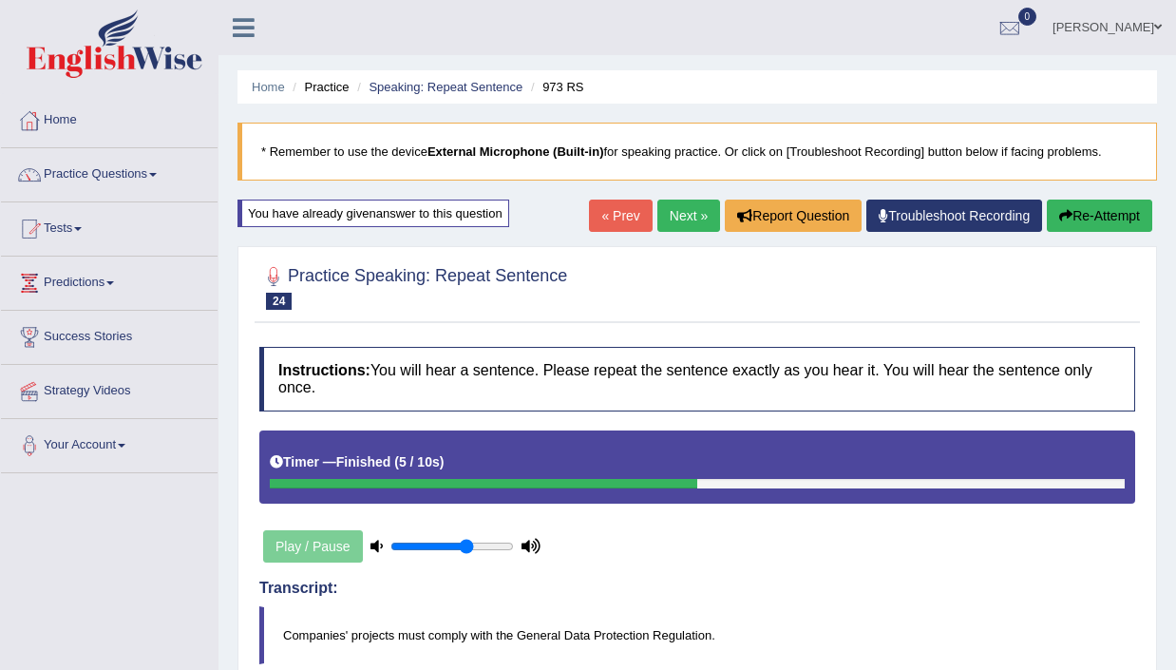
click at [668, 218] on link "Next »" at bounding box center [688, 215] width 63 height 32
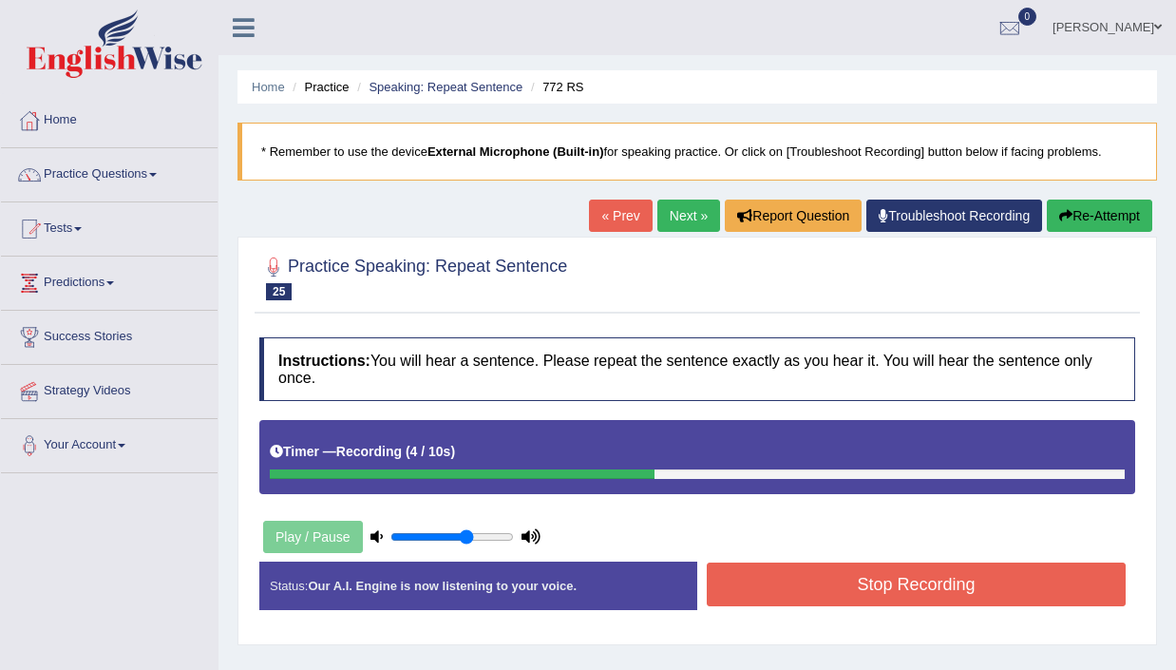
click at [844, 579] on button "Stop Recording" at bounding box center [916, 584] width 419 height 44
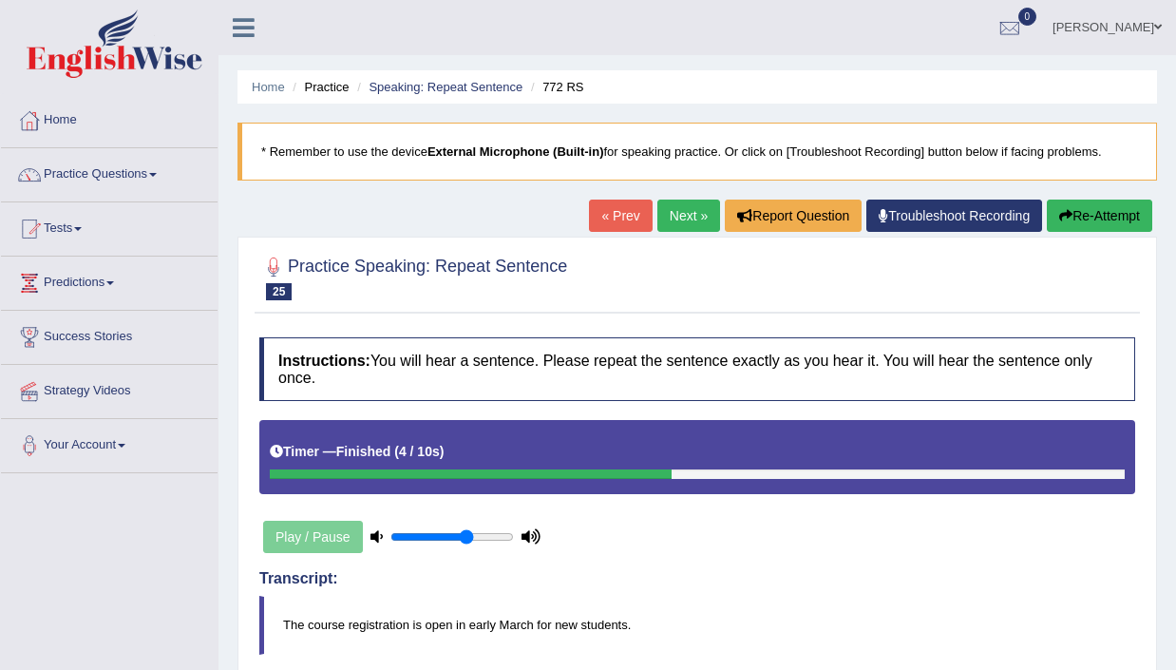
click at [668, 218] on link "Next »" at bounding box center [688, 215] width 63 height 32
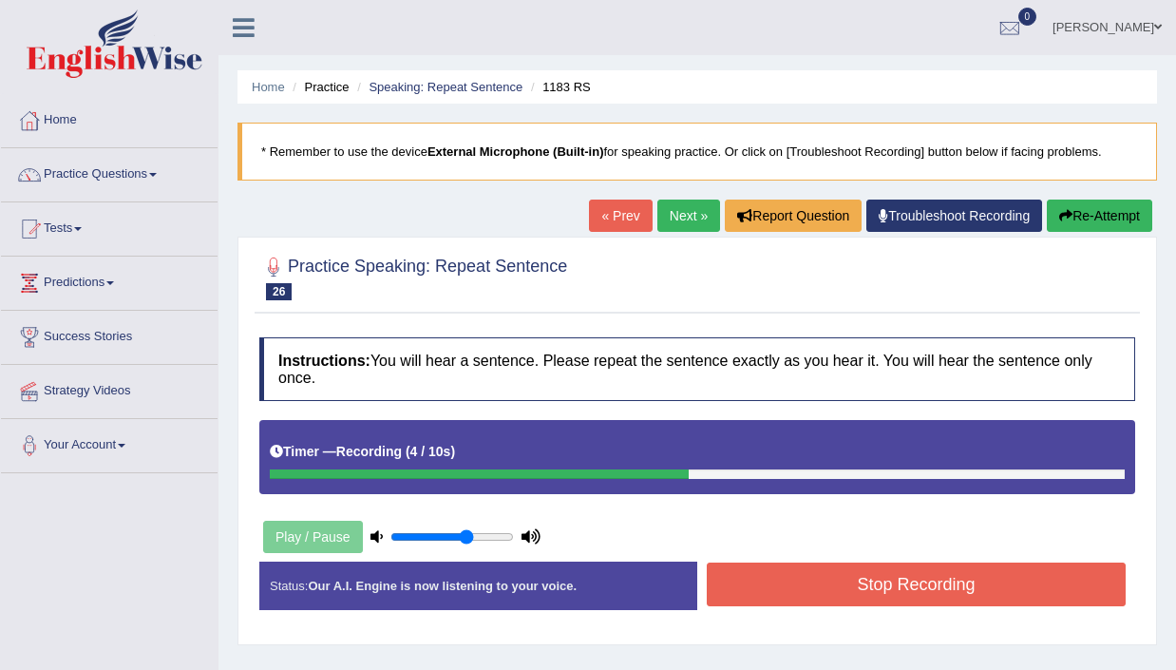
click at [871, 586] on button "Stop Recording" at bounding box center [916, 584] width 419 height 44
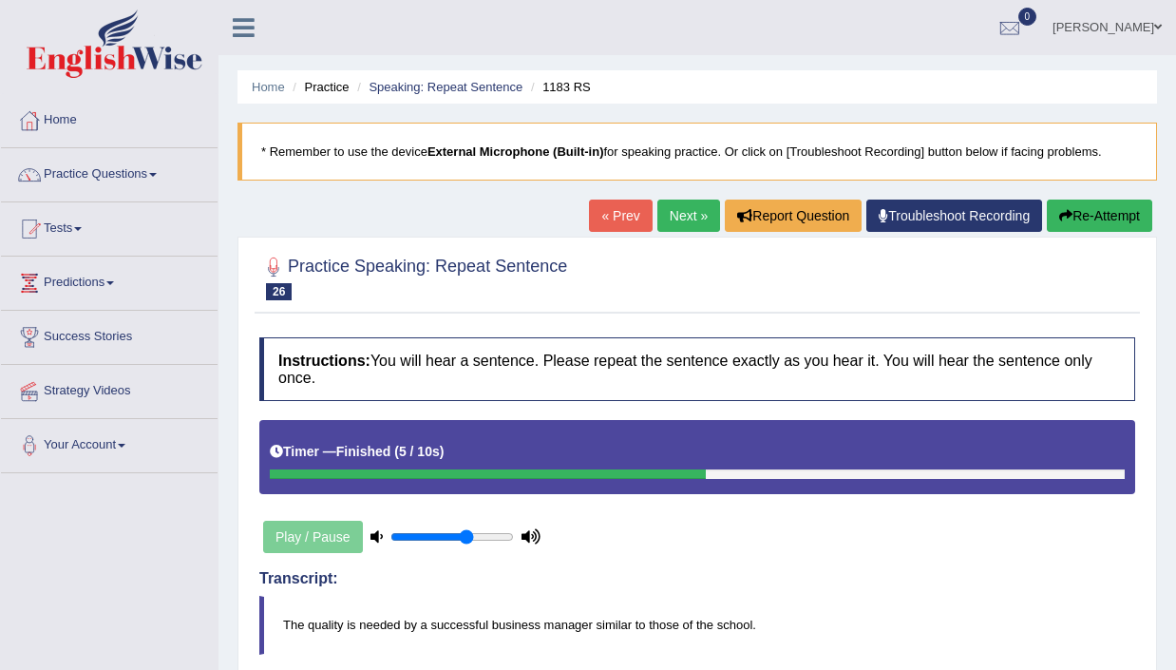
click at [670, 218] on link "Next »" at bounding box center [688, 215] width 63 height 32
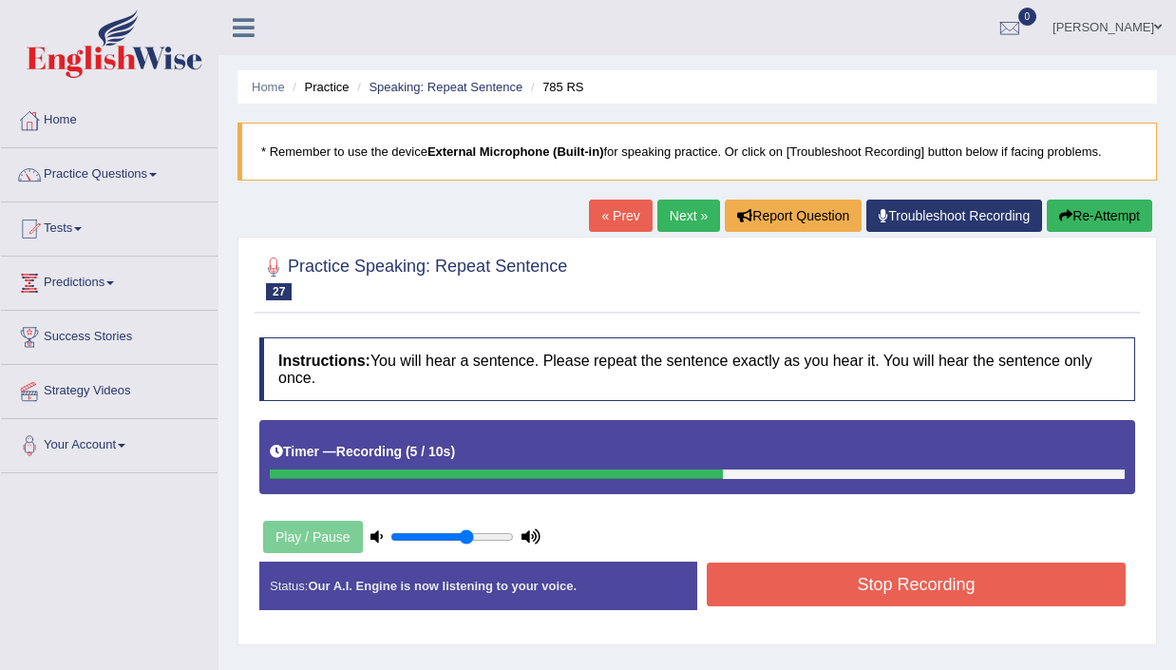
click at [846, 596] on button "Stop Recording" at bounding box center [916, 584] width 419 height 44
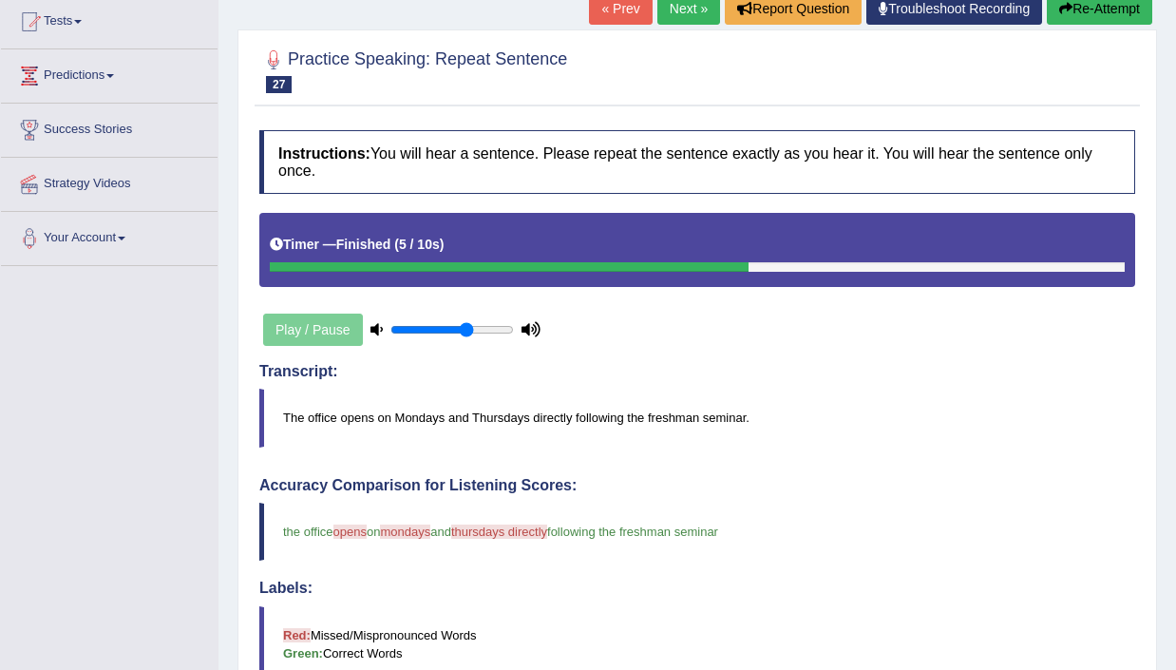
scroll to position [170, 0]
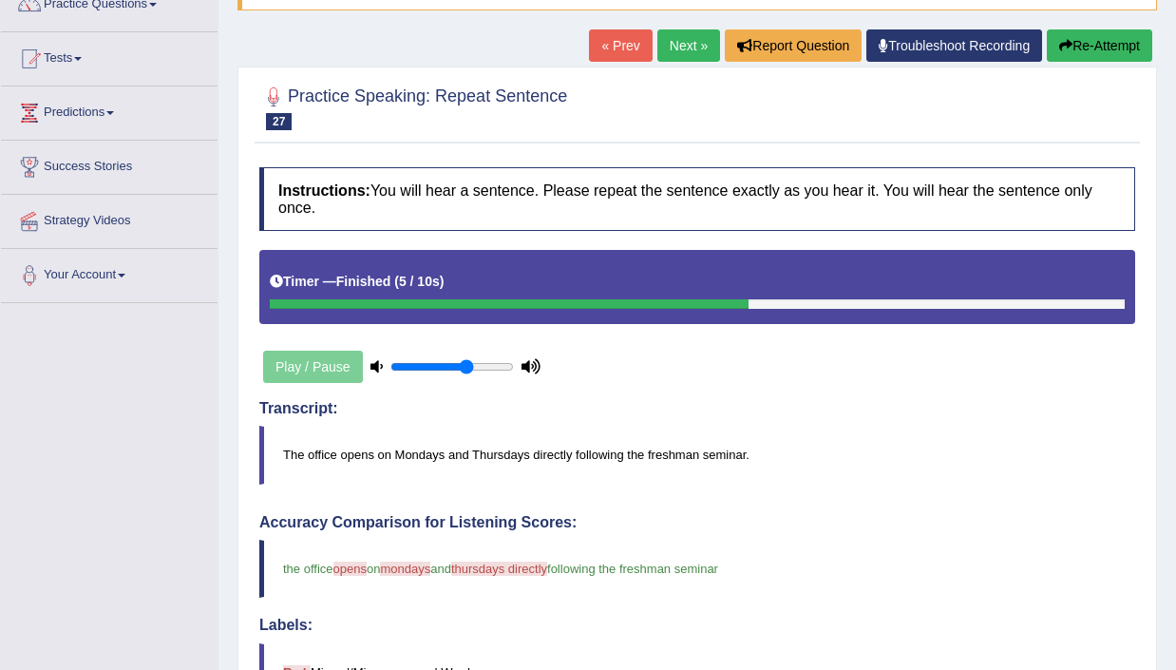
click at [673, 49] on link "Next »" at bounding box center [688, 45] width 63 height 32
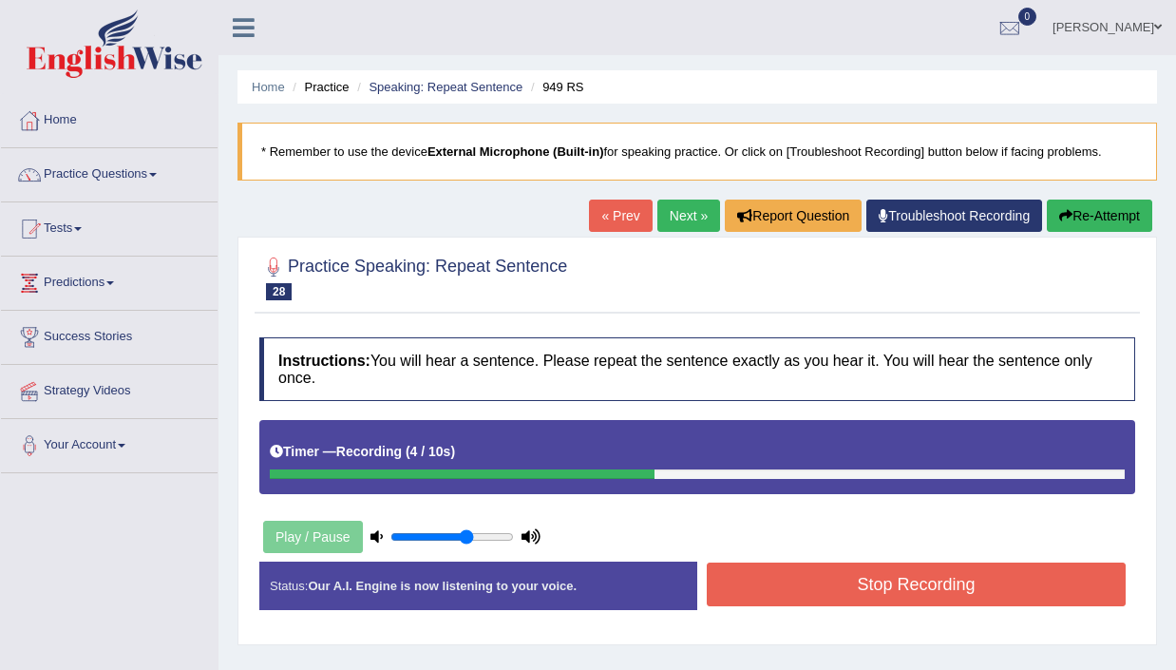
click at [877, 575] on button "Stop Recording" at bounding box center [916, 584] width 419 height 44
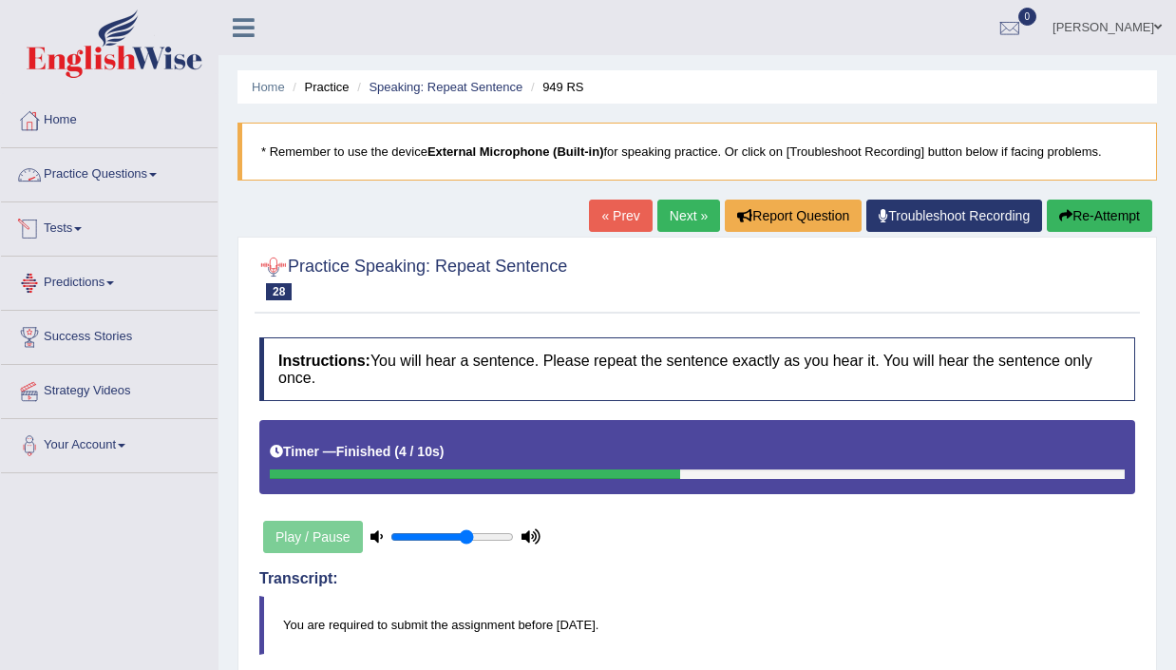
click at [141, 169] on link "Practice Questions" at bounding box center [109, 171] width 217 height 47
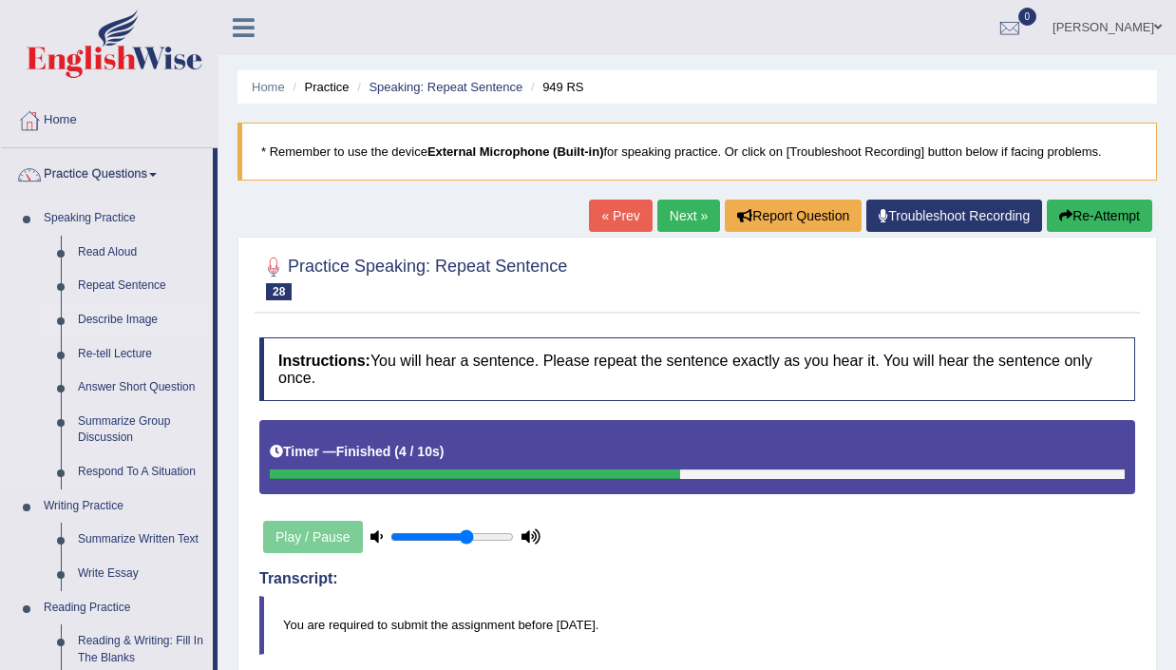
click at [108, 311] on link "Describe Image" at bounding box center [140, 320] width 143 height 34
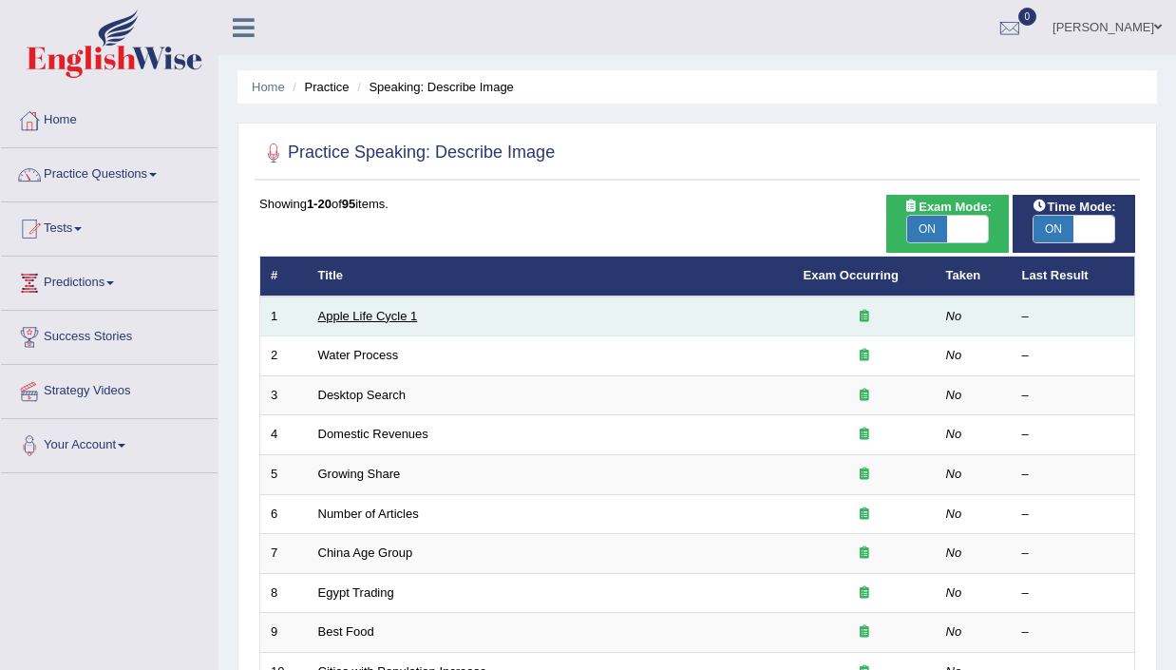
click at [404, 315] on link "Apple Life Cycle 1" at bounding box center [368, 316] width 100 height 14
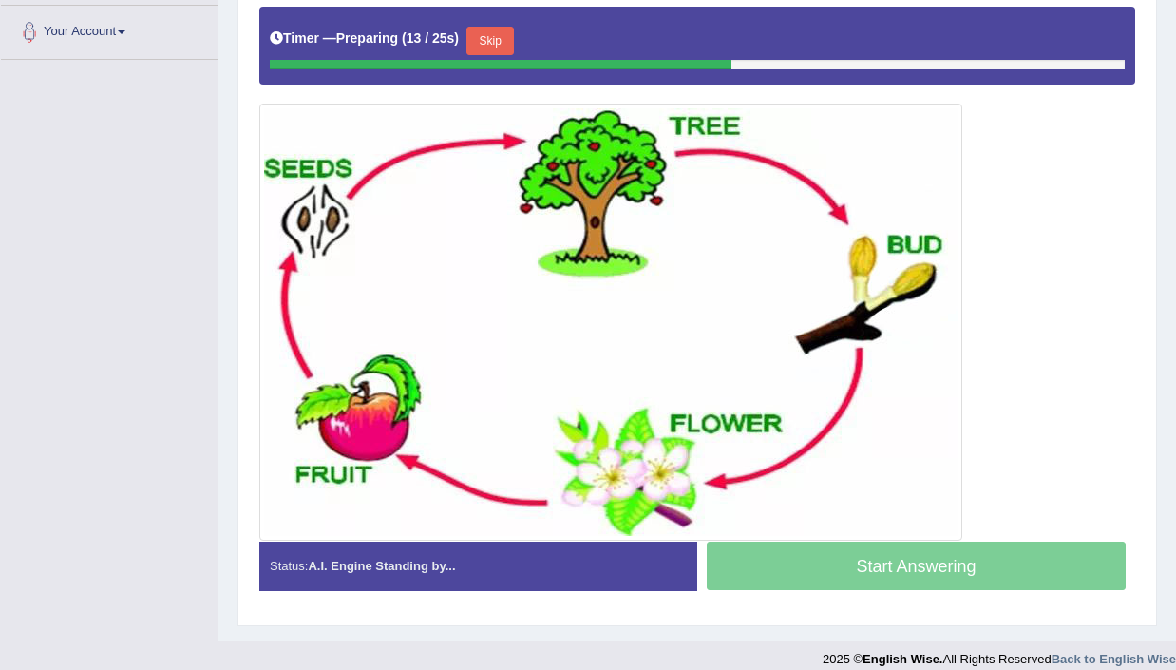
scroll to position [412, 0]
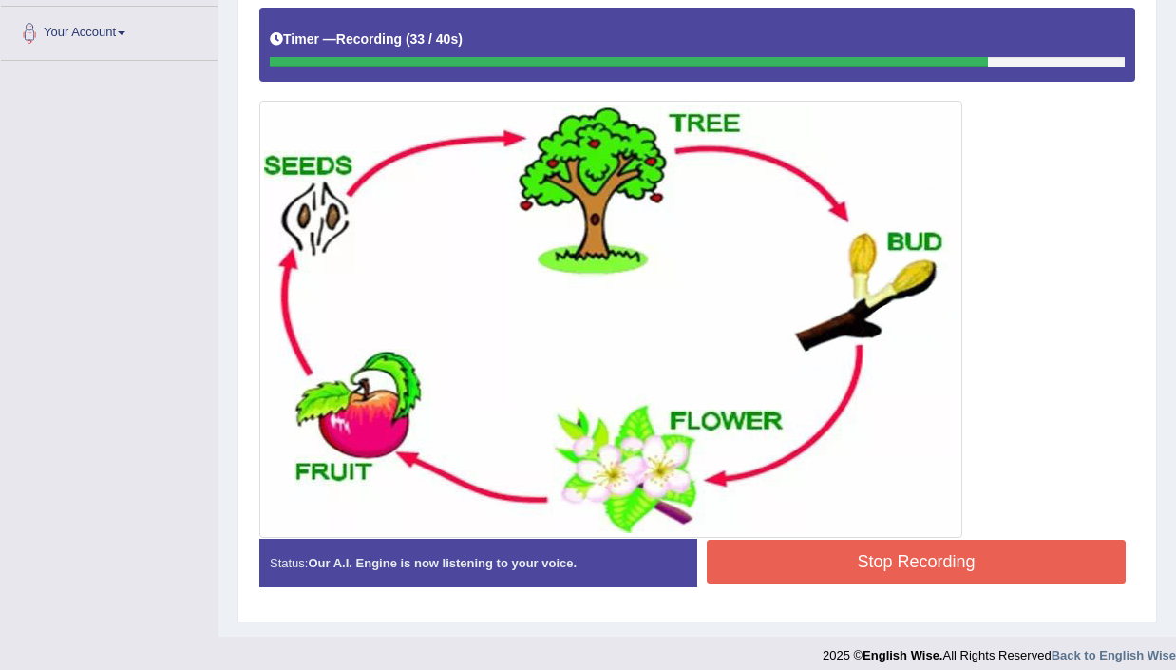
click at [908, 558] on button "Stop Recording" at bounding box center [916, 561] width 419 height 44
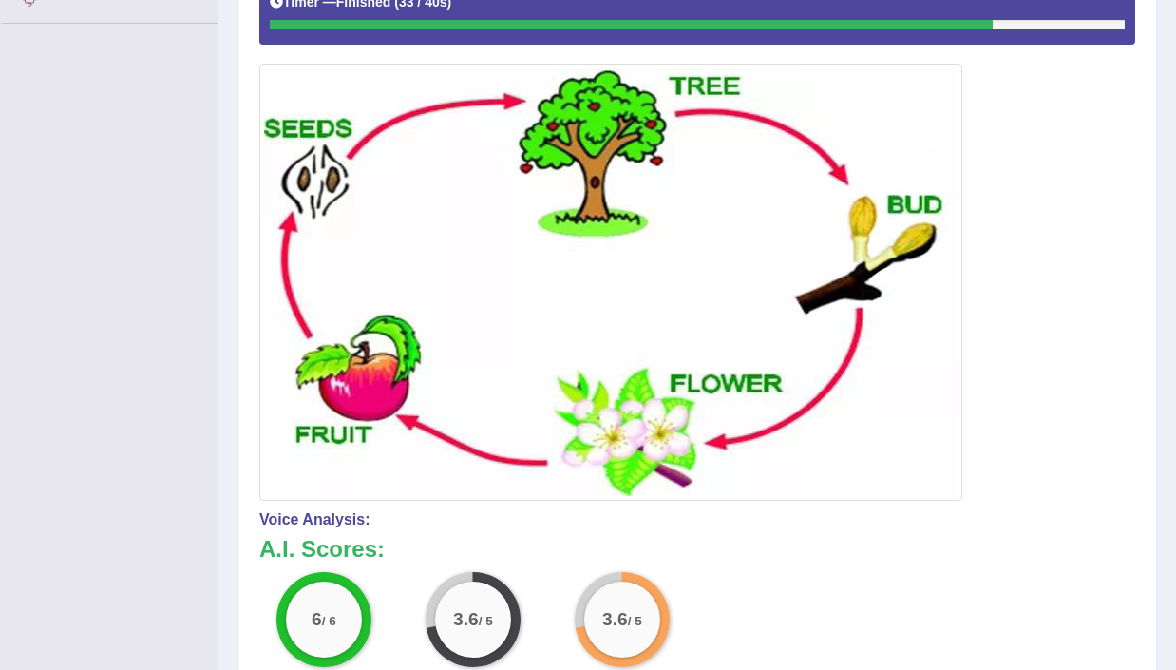
scroll to position [0, 0]
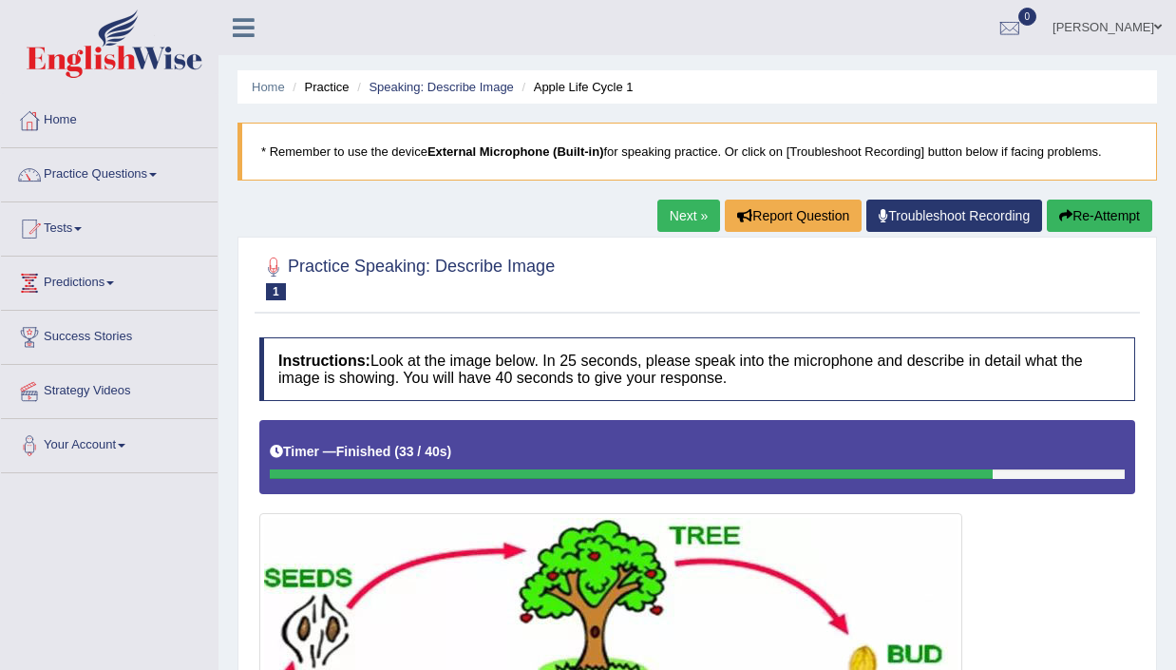
click at [694, 214] on link "Next »" at bounding box center [688, 215] width 63 height 32
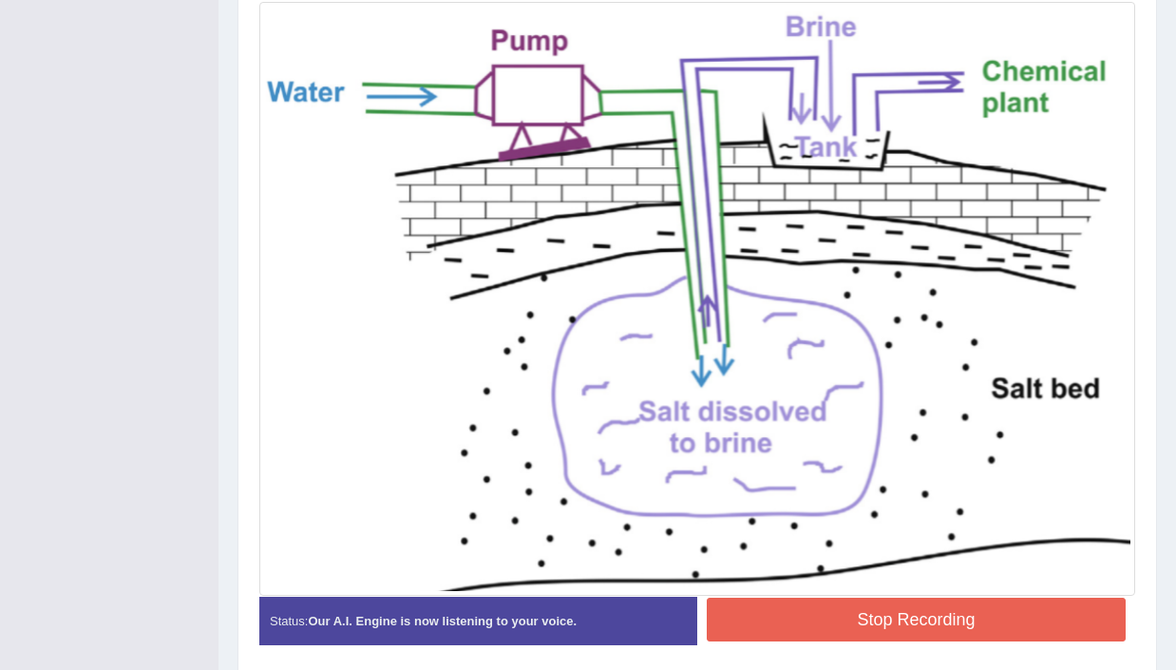
scroll to position [517, 0]
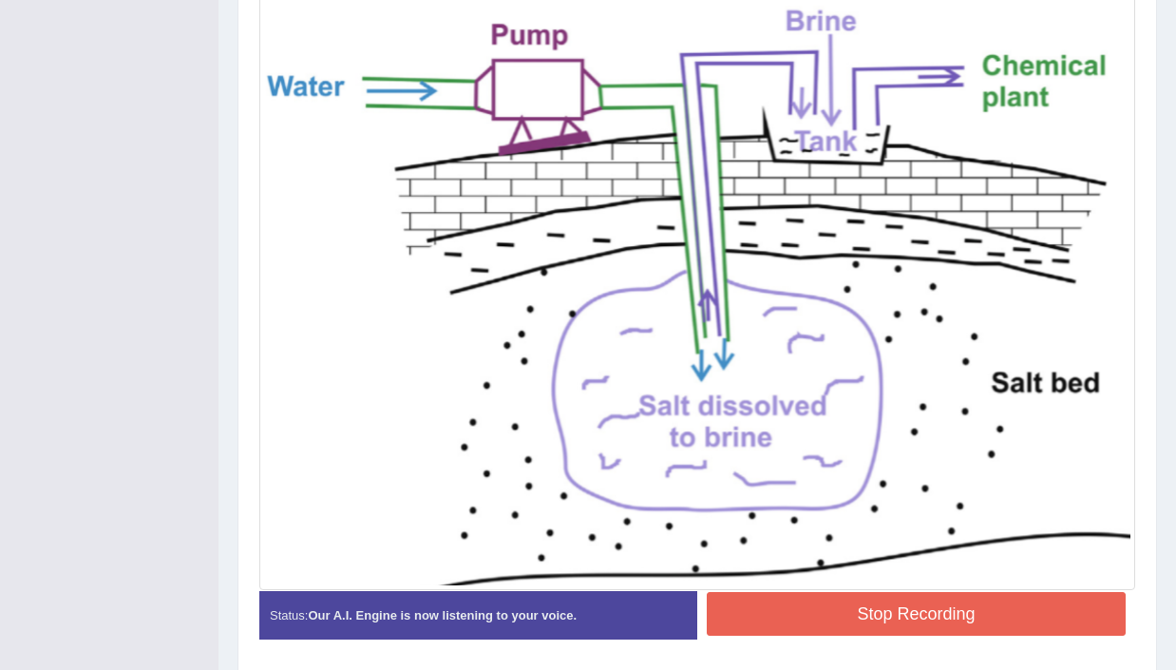
click at [892, 615] on button "Stop Recording" at bounding box center [916, 614] width 419 height 44
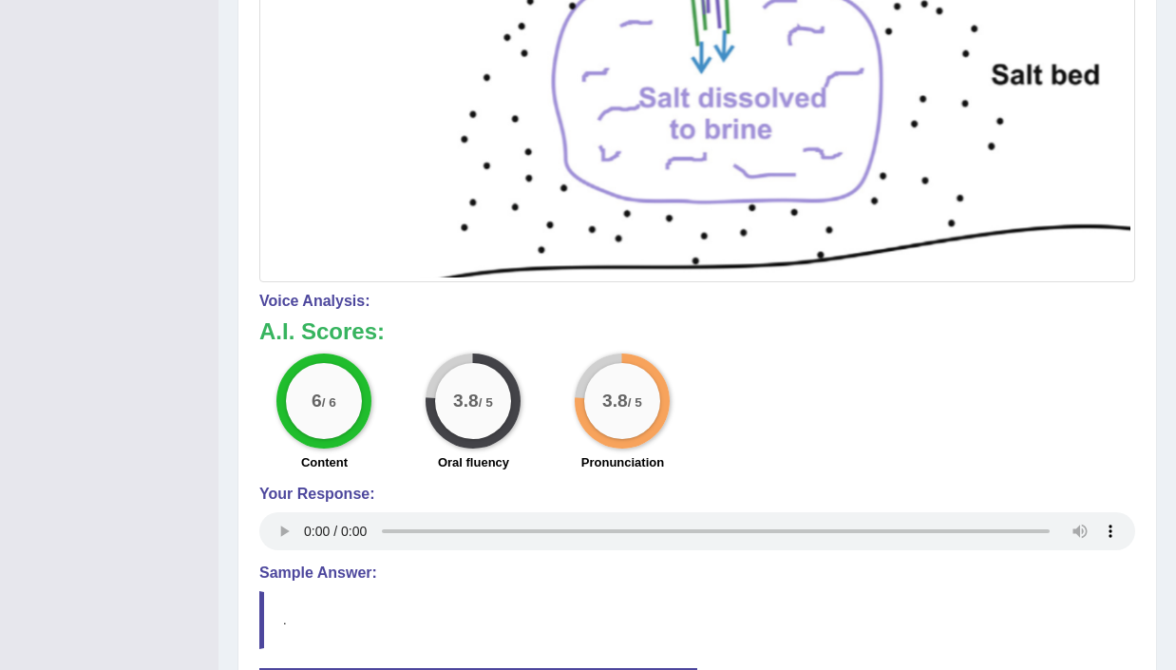
scroll to position [0, 0]
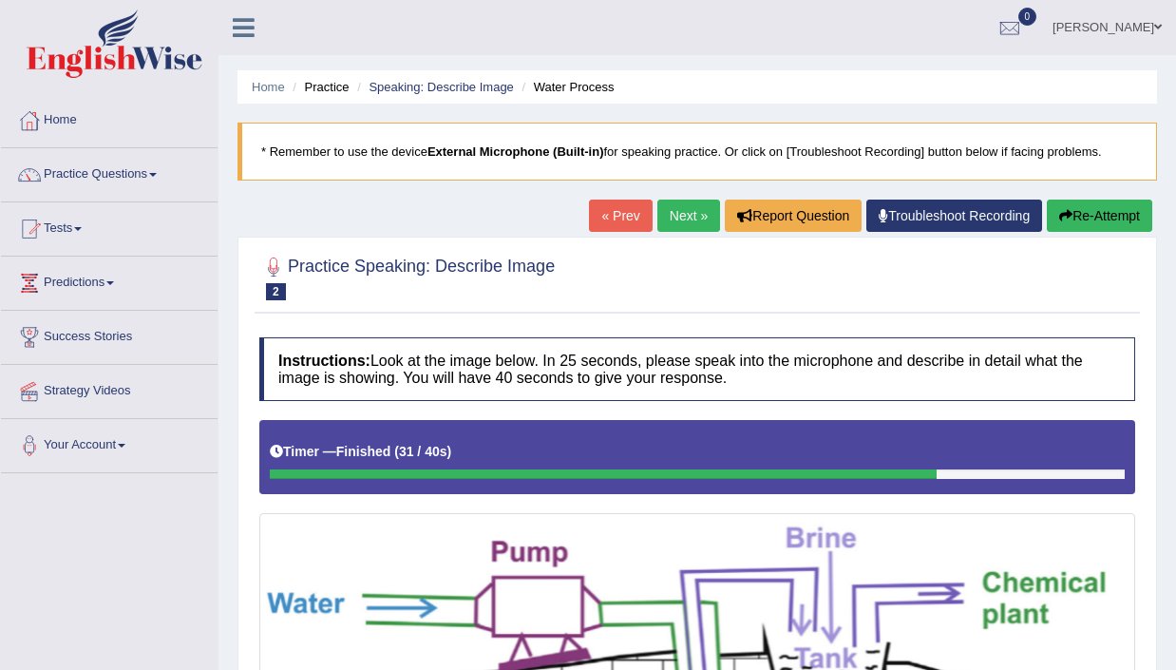
click at [677, 210] on link "Next »" at bounding box center [688, 215] width 63 height 32
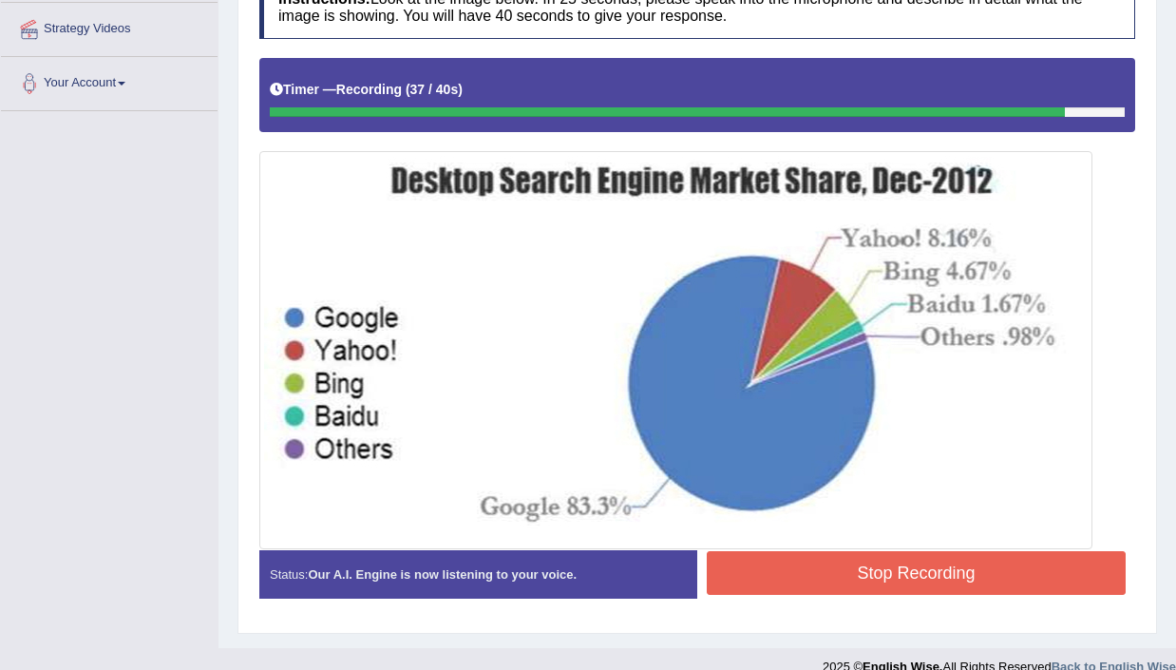
scroll to position [364, 0]
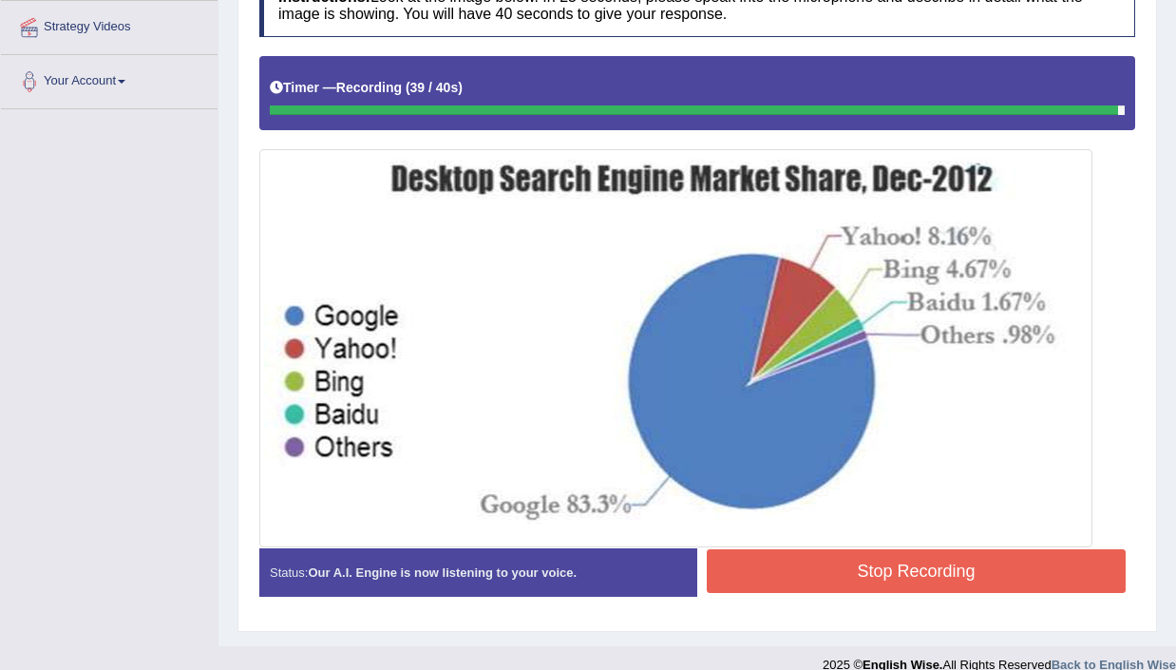
click at [875, 576] on button "Stop Recording" at bounding box center [916, 571] width 419 height 44
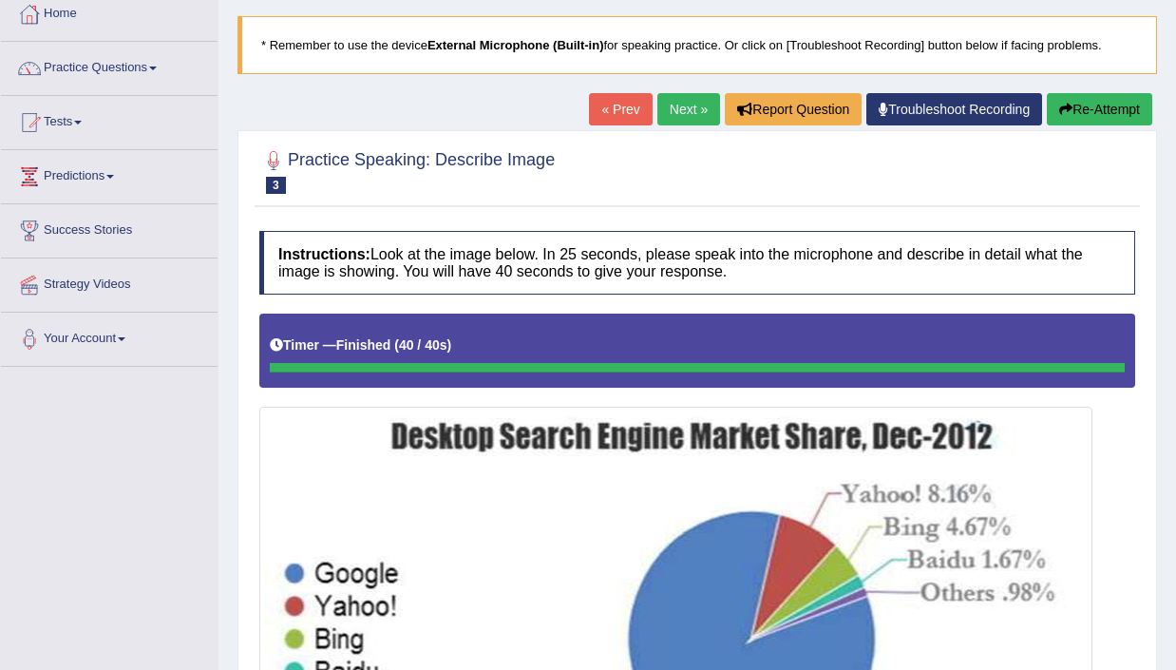
scroll to position [119, 0]
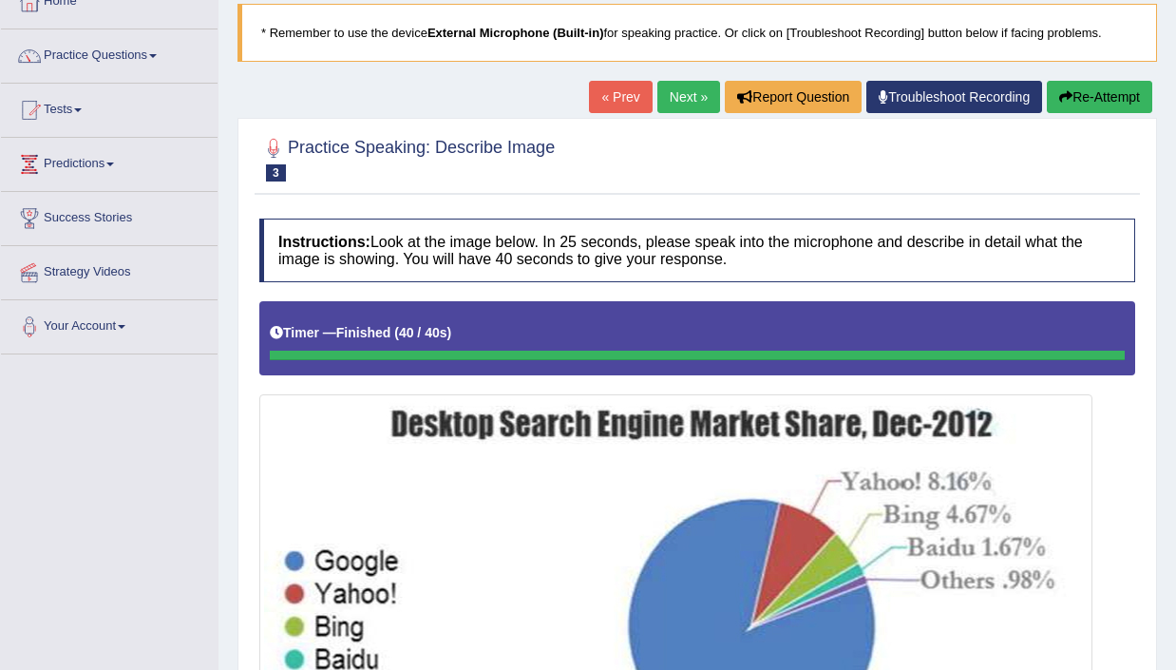
click at [677, 87] on link "Next »" at bounding box center [688, 97] width 63 height 32
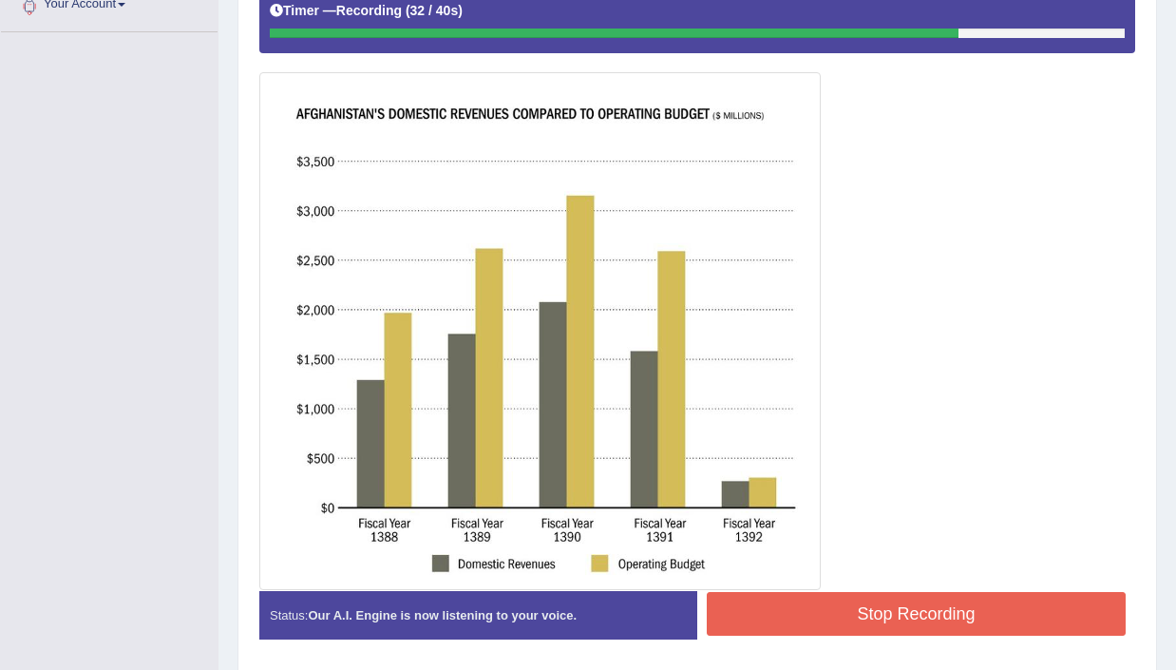
scroll to position [507, 0]
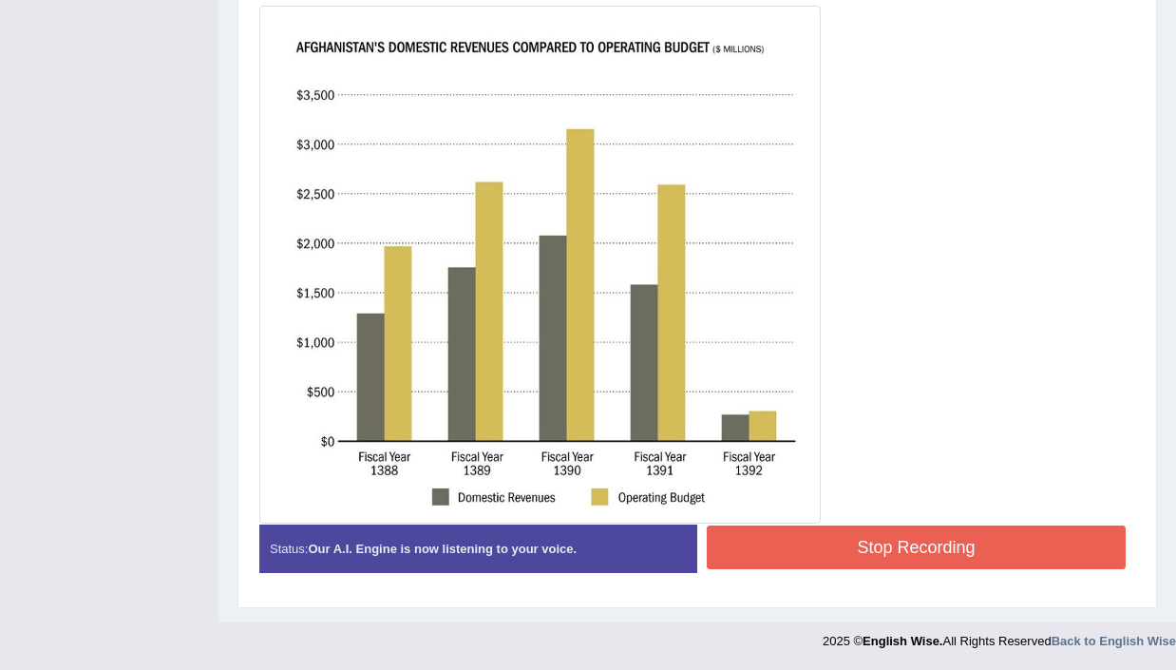
click at [790, 534] on button "Stop Recording" at bounding box center [916, 547] width 419 height 44
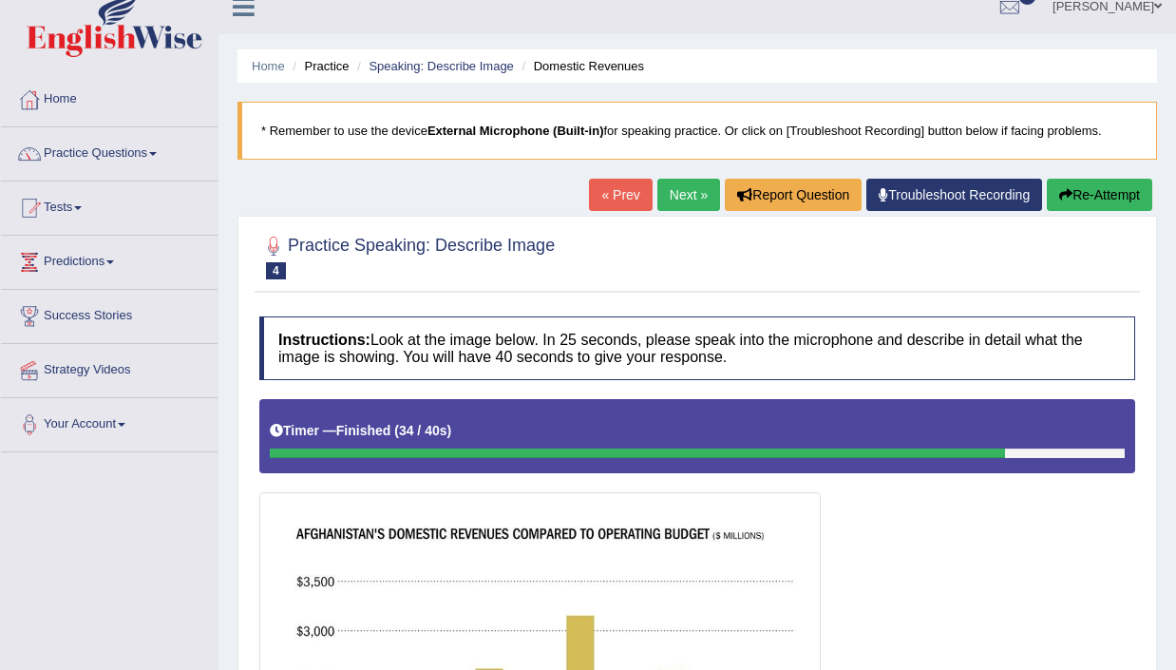
scroll to position [0, 0]
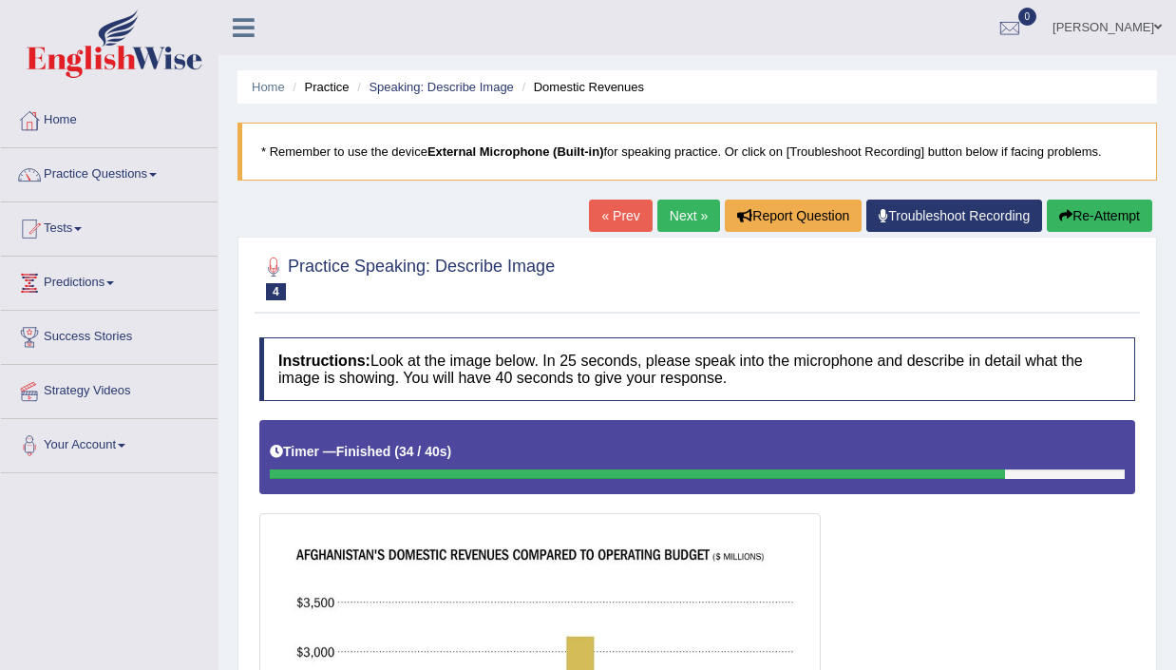
click at [1097, 232] on div "« Prev Next » Report Question Troubleshoot Recording Re-Attempt" at bounding box center [873, 217] width 568 height 37
click at [1097, 210] on button "Re-Attempt" at bounding box center [1099, 215] width 105 height 32
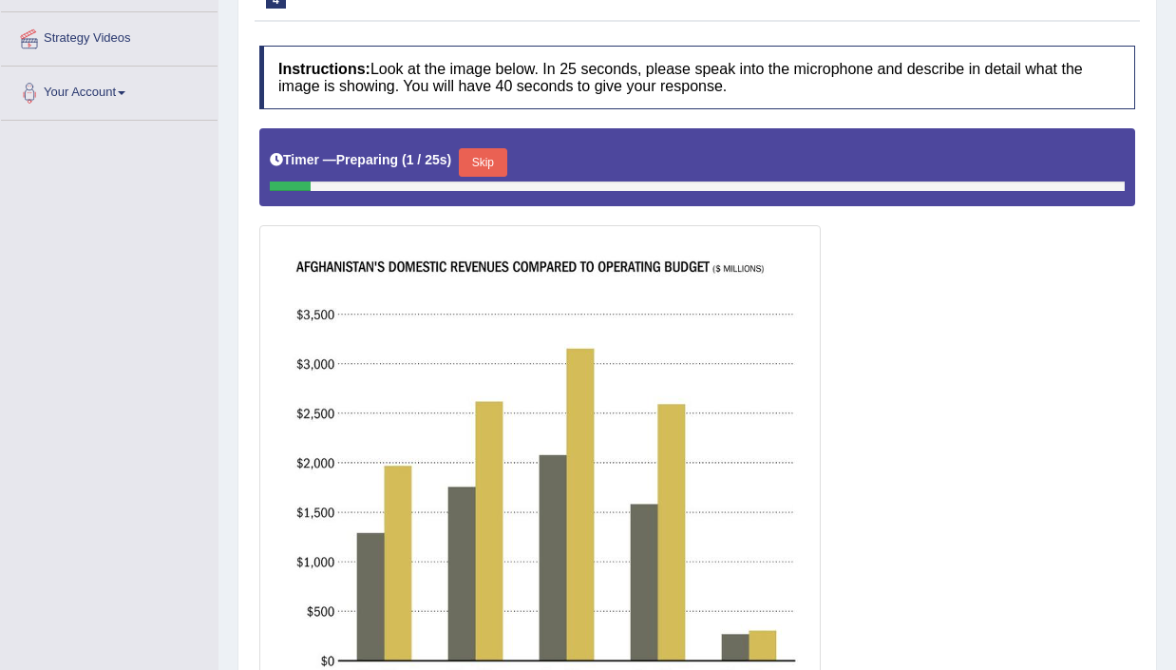
scroll to position [312, 0]
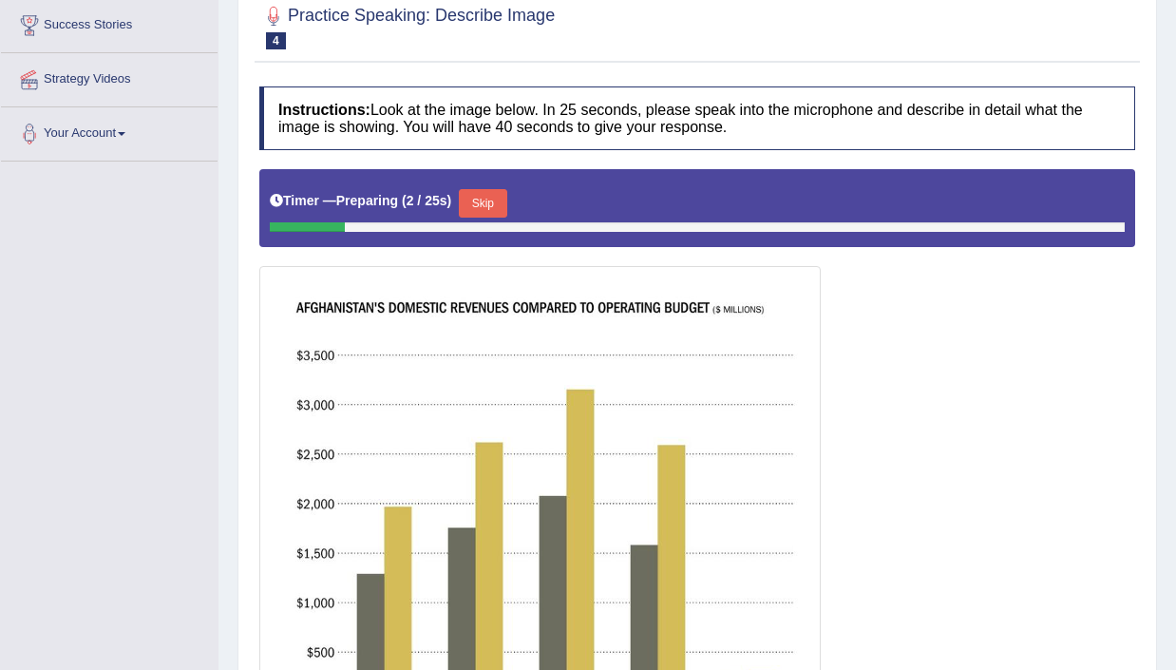
click at [506, 195] on button "Skip" at bounding box center [482, 203] width 47 height 28
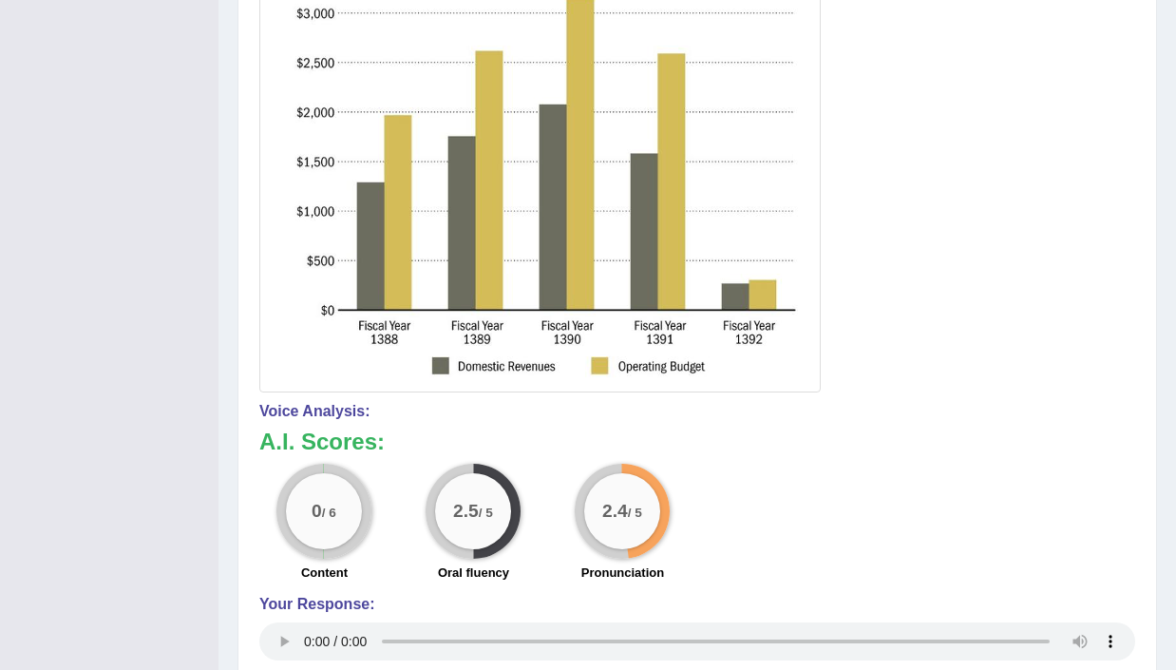
scroll to position [0, 0]
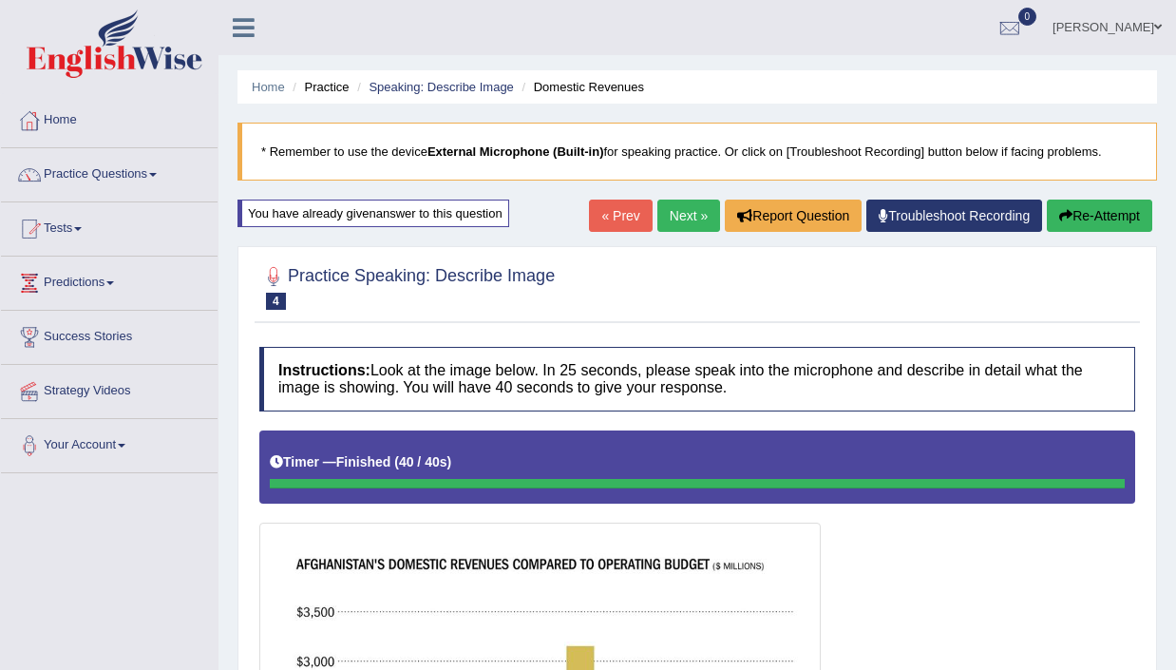
click at [657, 205] on link "Next »" at bounding box center [688, 215] width 63 height 32
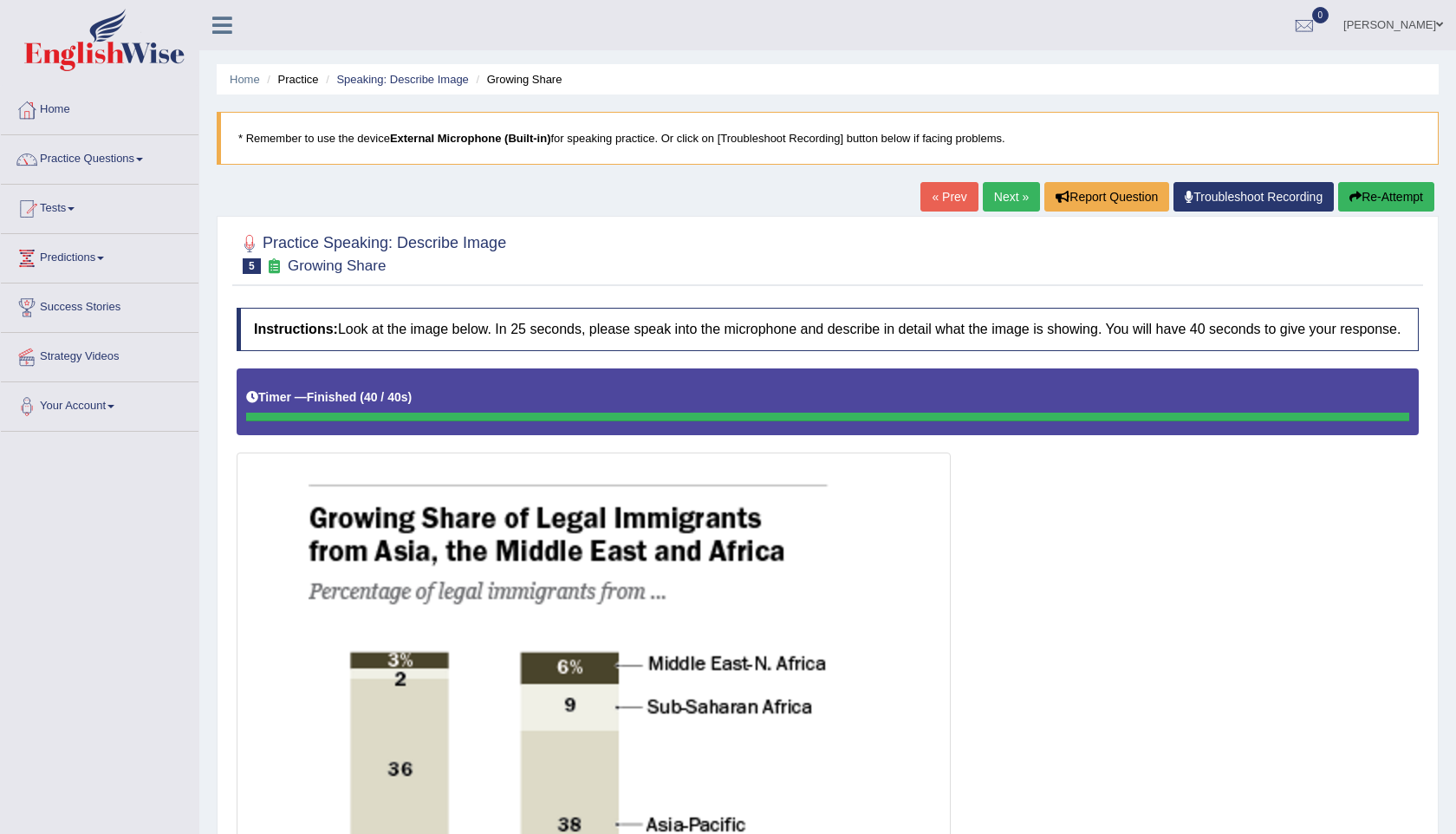
click at [1000, 200] on link "Next »" at bounding box center [1011, 196] width 57 height 29
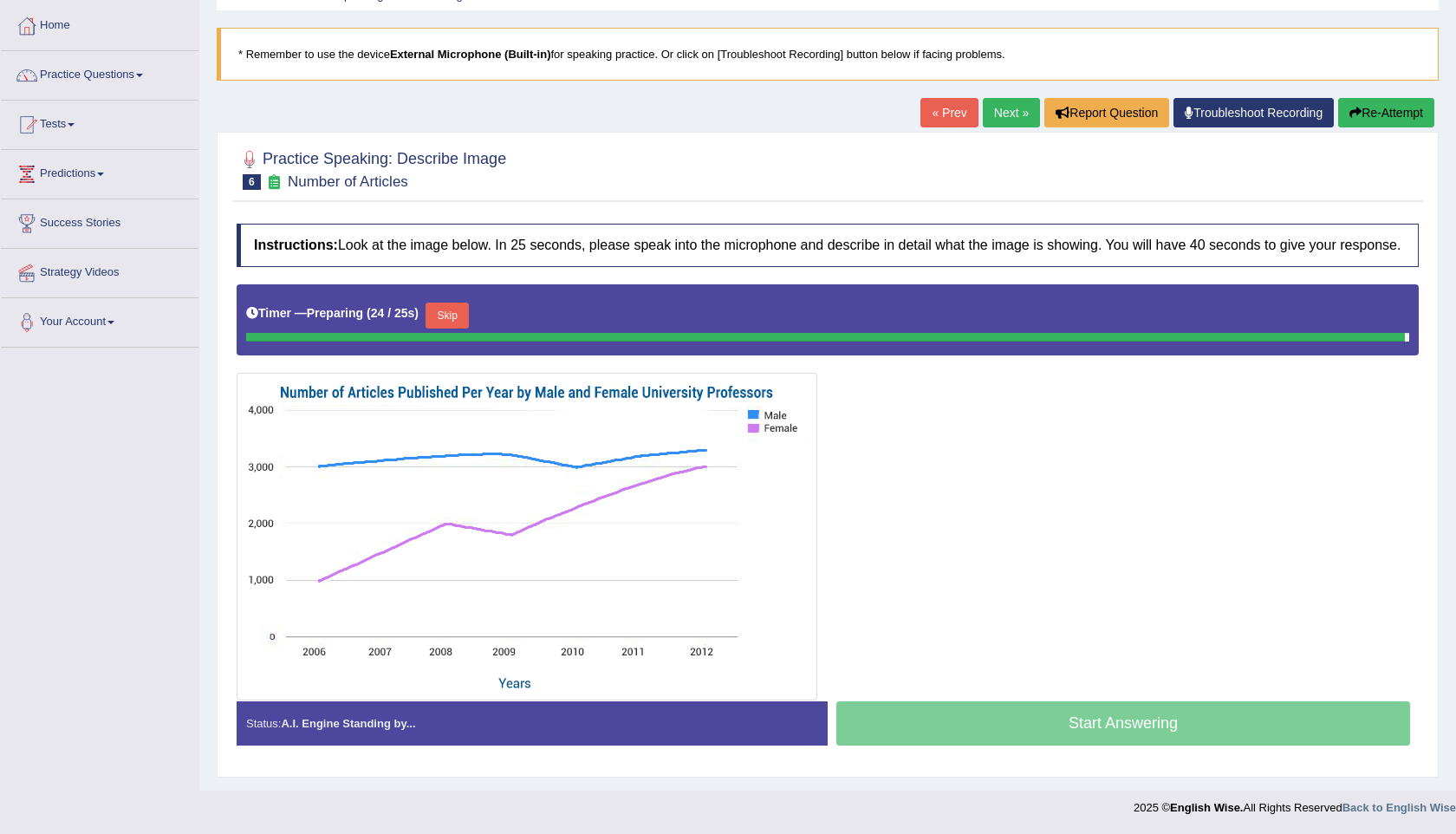
scroll to position [95, 0]
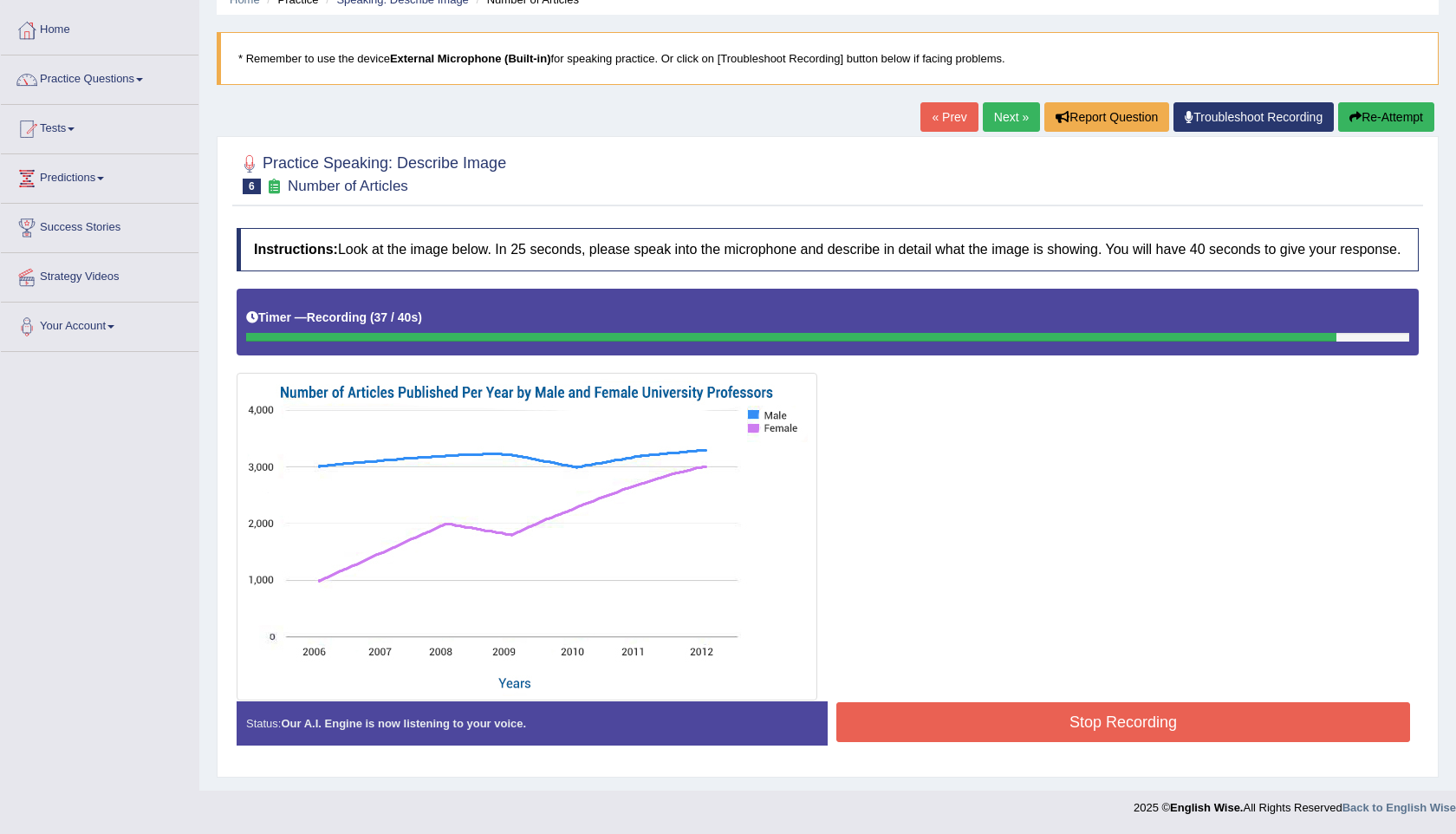
click at [1014, 726] on button "Stop Recording" at bounding box center [1123, 722] width 574 height 40
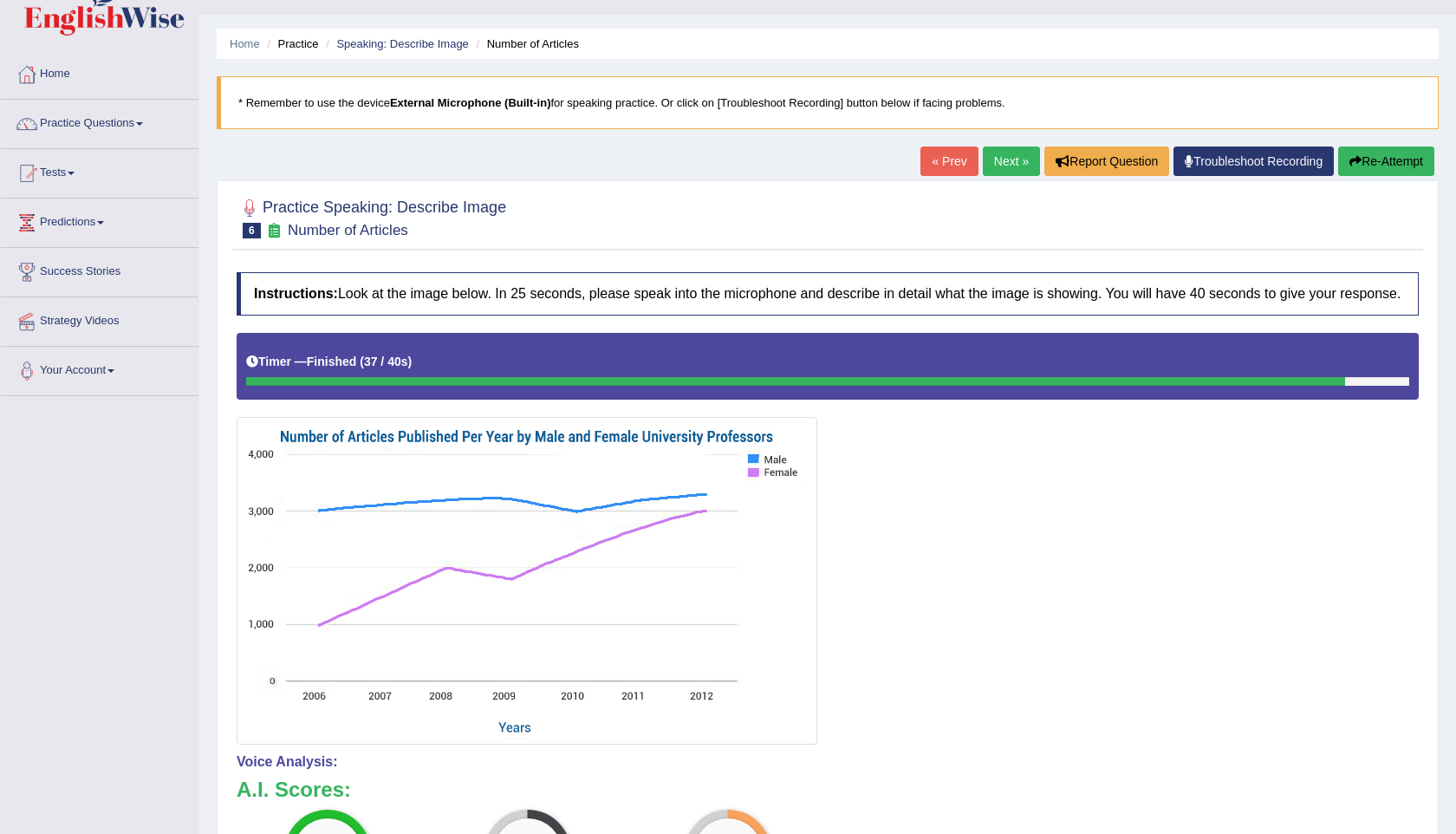
scroll to position [0, 0]
